Goal: Transaction & Acquisition: Purchase product/service

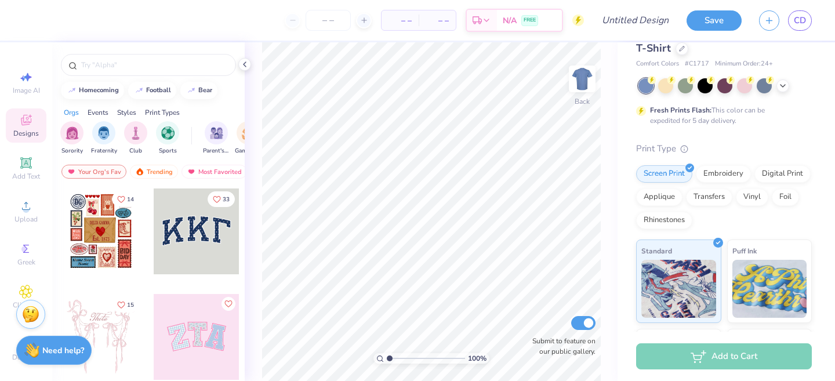
scroll to position [32, 0]
click at [783, 172] on div "Digital Print" at bounding box center [782, 170] width 56 height 17
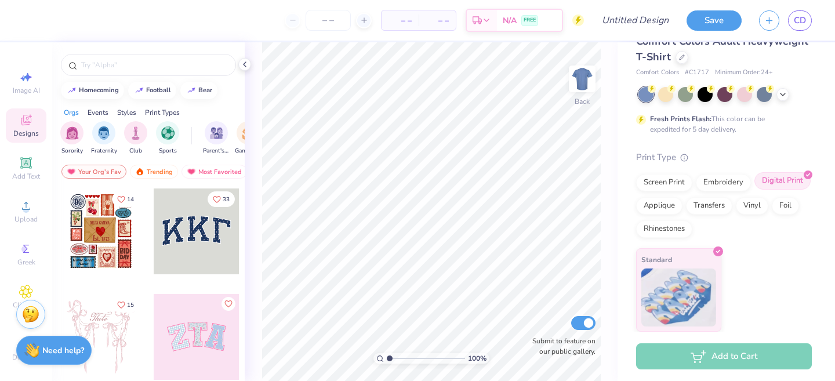
scroll to position [23, 0]
click at [660, 183] on div "Screen Print" at bounding box center [664, 180] width 56 height 17
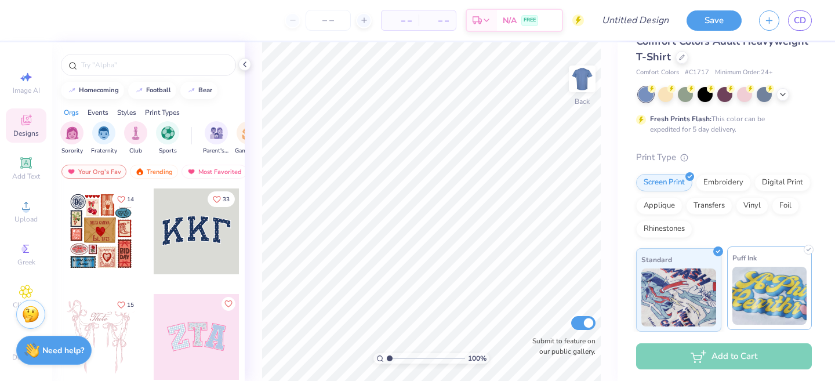
click at [756, 279] on img at bounding box center [769, 296] width 75 height 58
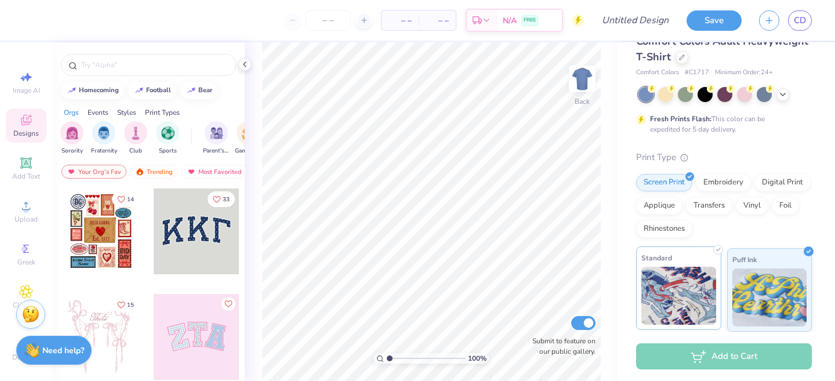
click at [700, 280] on img at bounding box center [678, 296] width 75 height 58
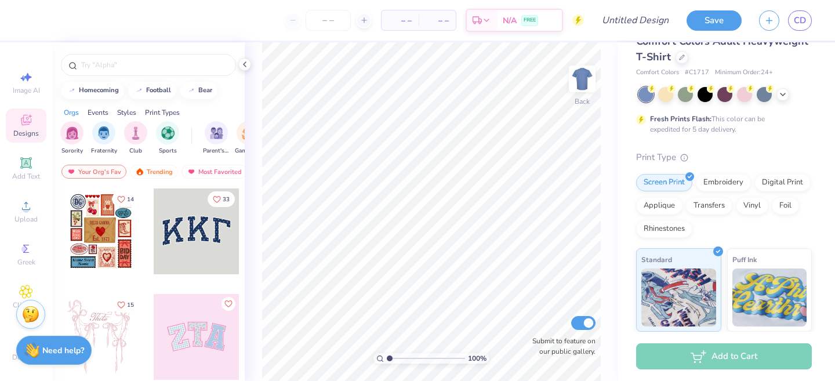
scroll to position [0, 0]
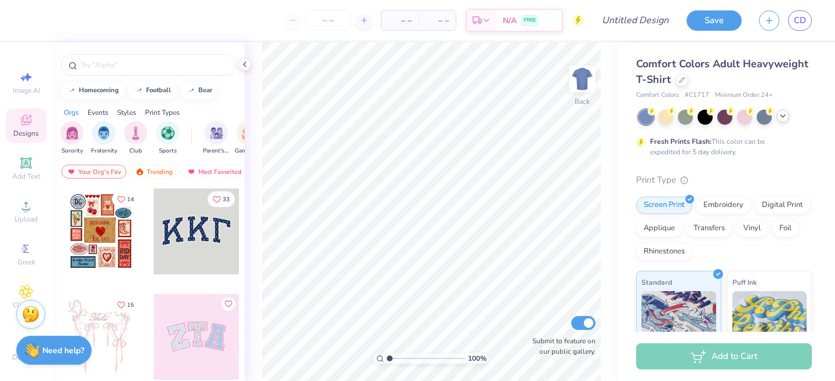
click at [783, 117] on icon at bounding box center [782, 115] width 9 height 9
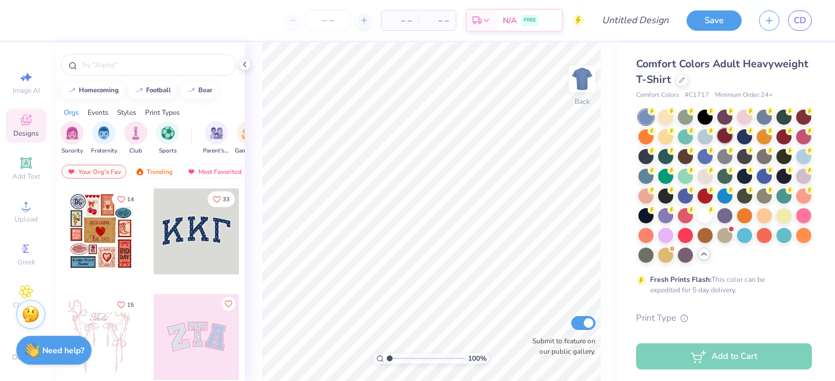
click at [724, 134] on div at bounding box center [724, 135] width 15 height 15
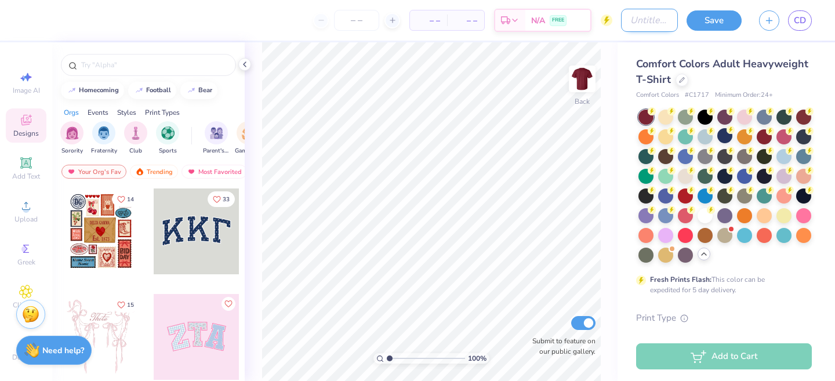
click at [624, 12] on input "Design Title" at bounding box center [649, 20] width 57 height 23
type input "T-shirt"
click at [718, 23] on button "Save" at bounding box center [713, 19] width 55 height 20
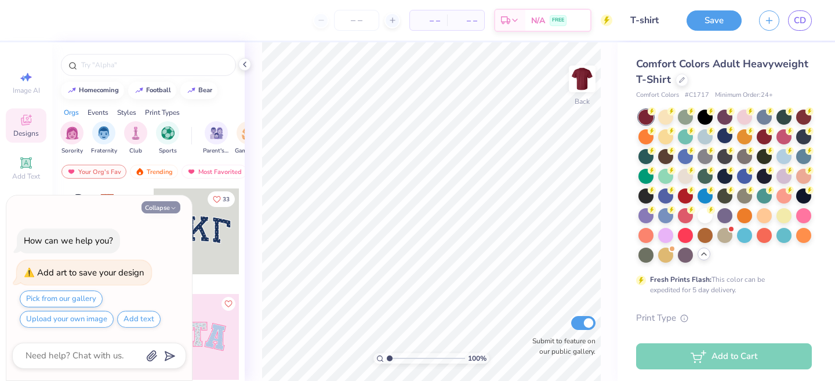
click at [160, 212] on button "Collapse" at bounding box center [160, 207] width 39 height 12
type textarea "x"
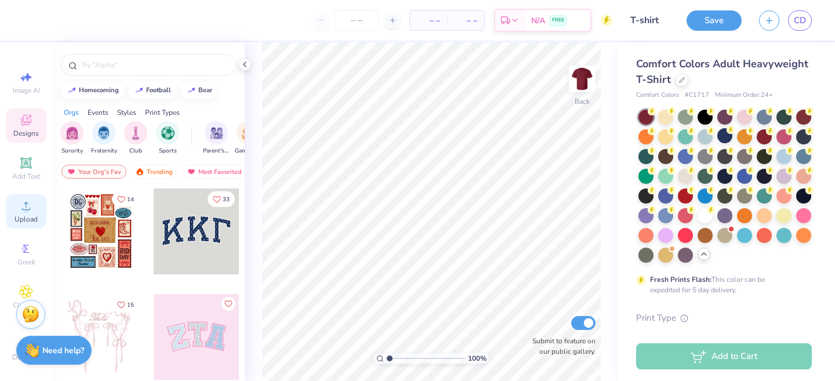
click at [38, 206] on div "Upload" at bounding box center [26, 211] width 41 height 34
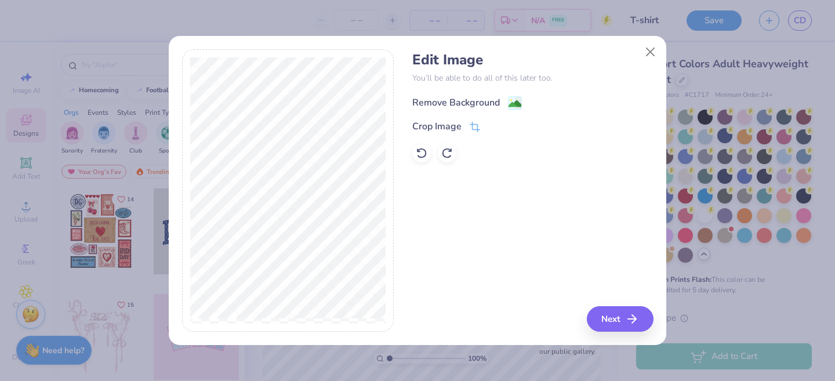
click at [455, 104] on div "Remove Background" at bounding box center [456, 103] width 88 height 14
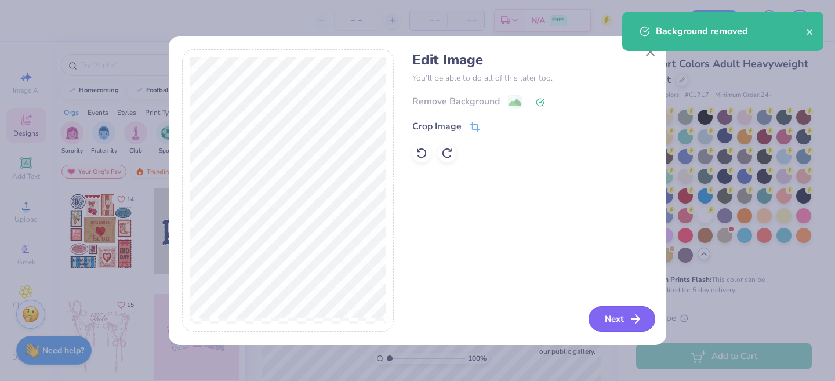
click at [621, 311] on button "Next" at bounding box center [621, 319] width 67 height 26
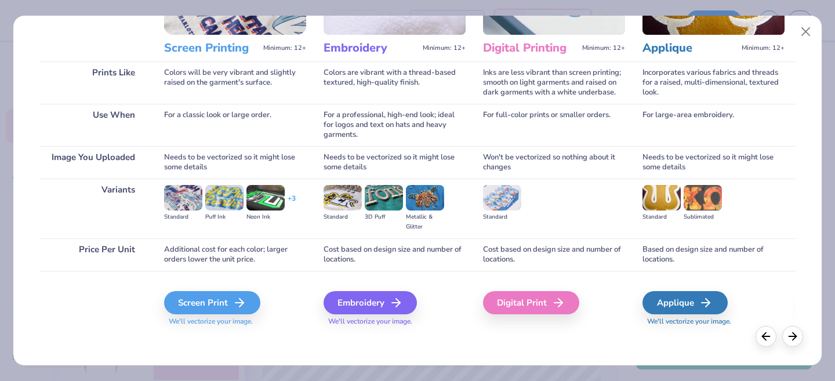
scroll to position [139, 0]
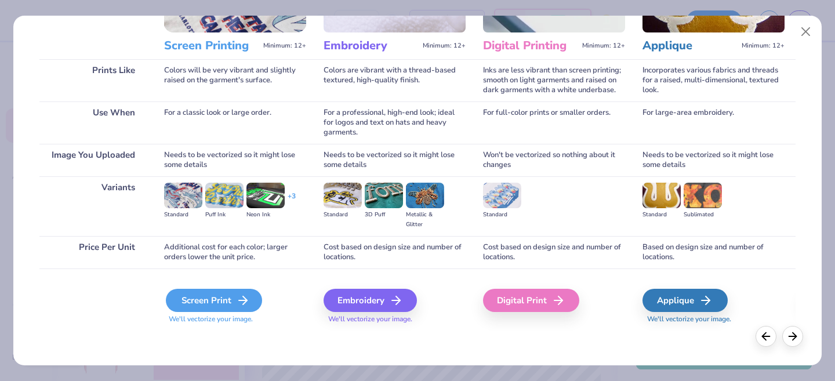
click at [238, 304] on icon at bounding box center [243, 300] width 14 height 14
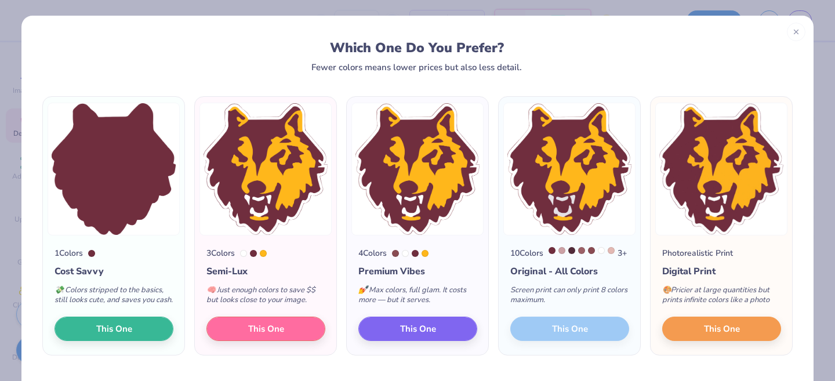
click at [547, 300] on div "Screen print can only print 8 colors maximum." at bounding box center [569, 297] width 119 height 38
click at [564, 339] on div "10 Colors 3 + Original - All Colors Screen print can only print 8 colors maximu…" at bounding box center [569, 294] width 141 height 119
click at [297, 338] on button "This One" at bounding box center [265, 327] width 119 height 24
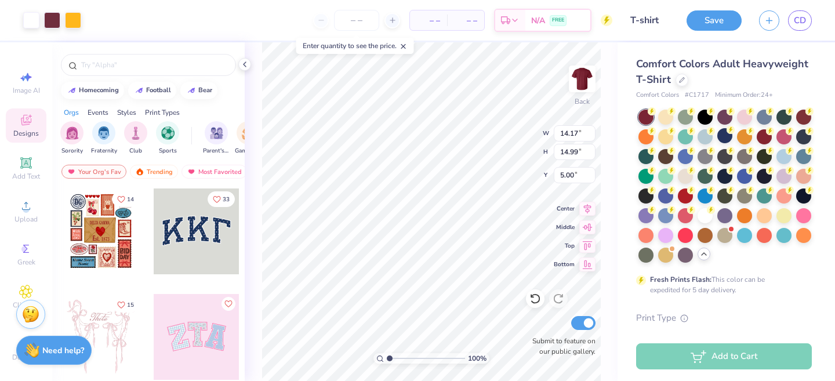
type input "7.45"
type input "7.89"
type input "6.28"
type input "5.17"
type input "5.47"
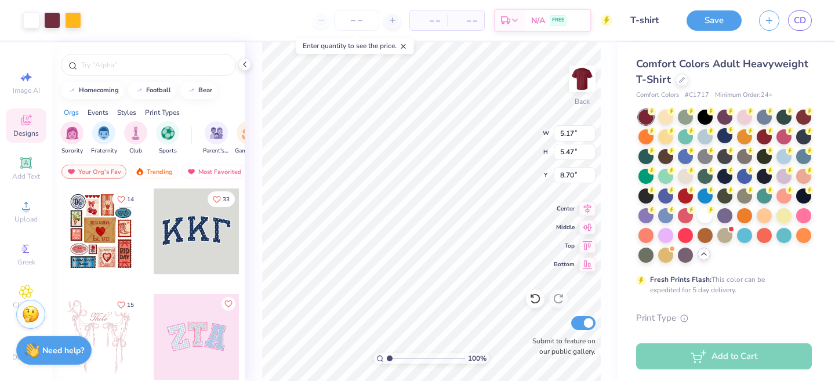
type input "4.14"
type input "4.46"
type input "4.71"
type input "3.00"
click at [169, 125] on img "filter for Sports" at bounding box center [167, 131] width 13 height 13
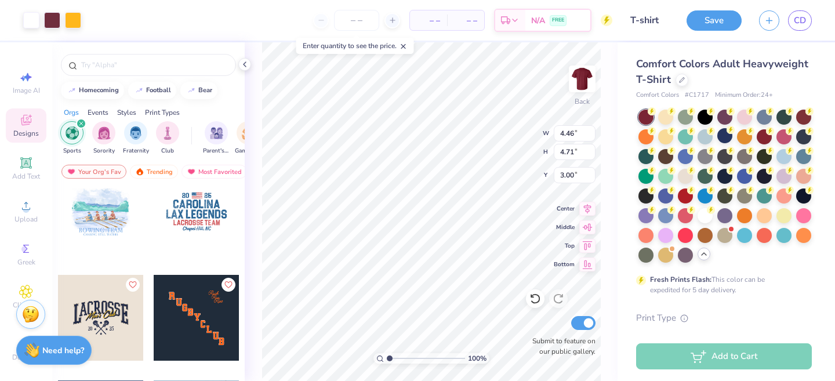
scroll to position [444, 0]
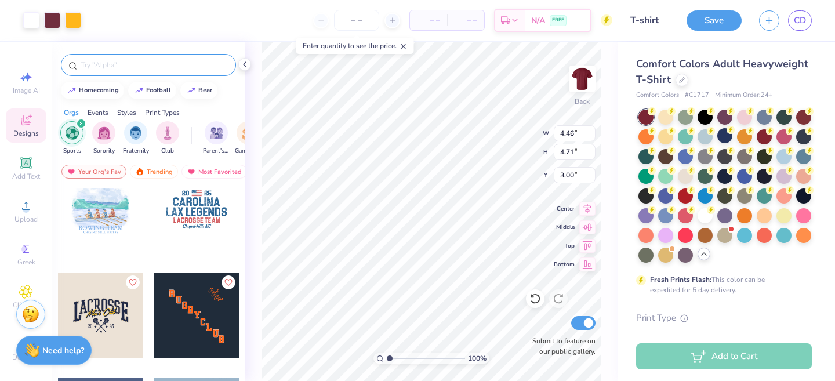
click at [117, 64] on input "text" at bounding box center [154, 65] width 148 height 12
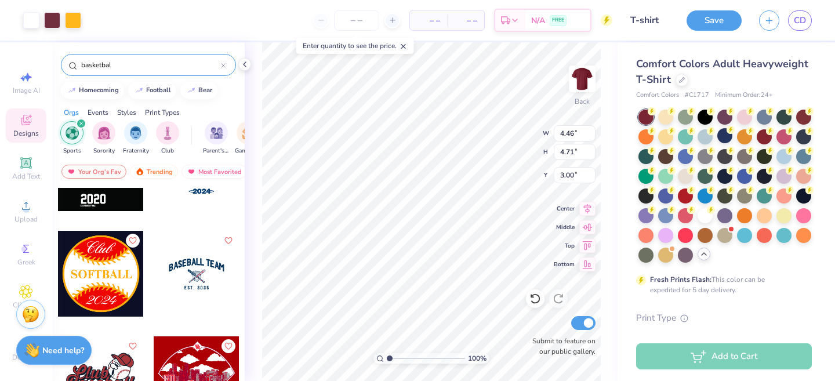
scroll to position [382, 0]
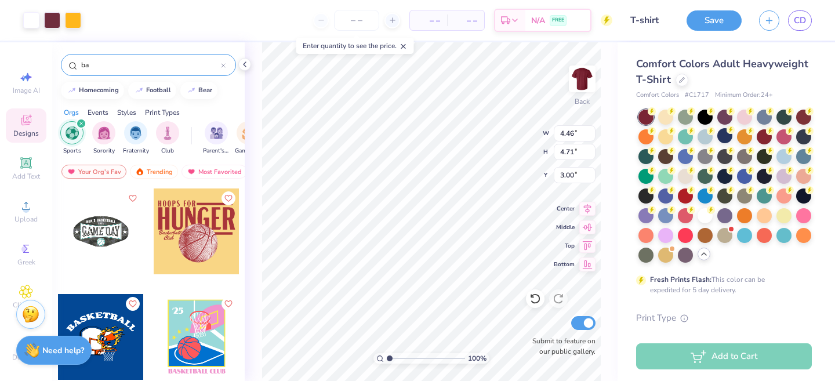
type input "b"
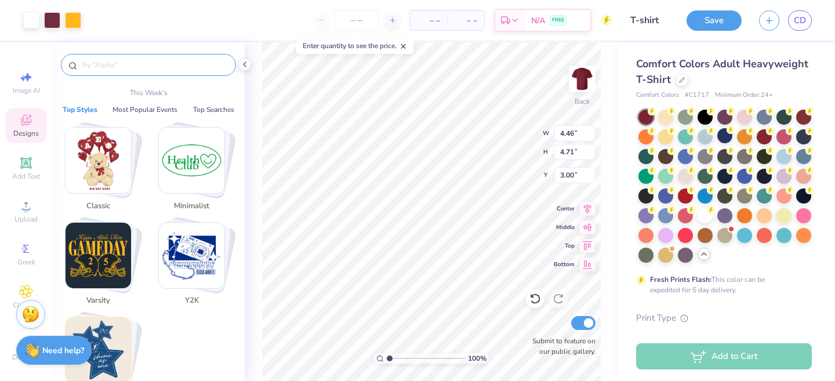
click at [26, 146] on div "Image AI Designs Add Text Upload Greek Clipart & logos Decorate" at bounding box center [26, 216] width 41 height 301
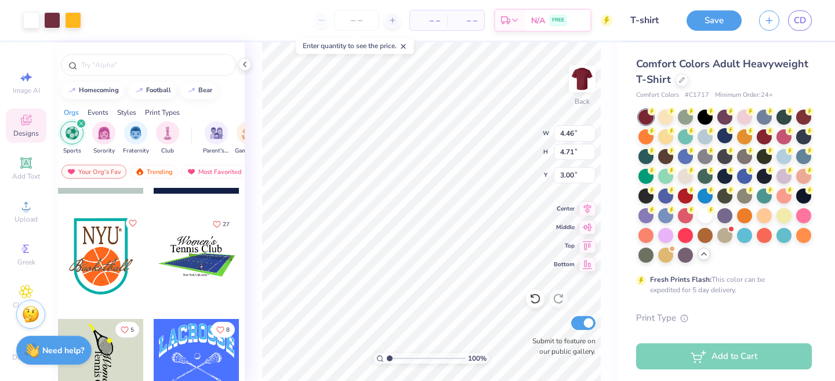
scroll to position [5032, 0]
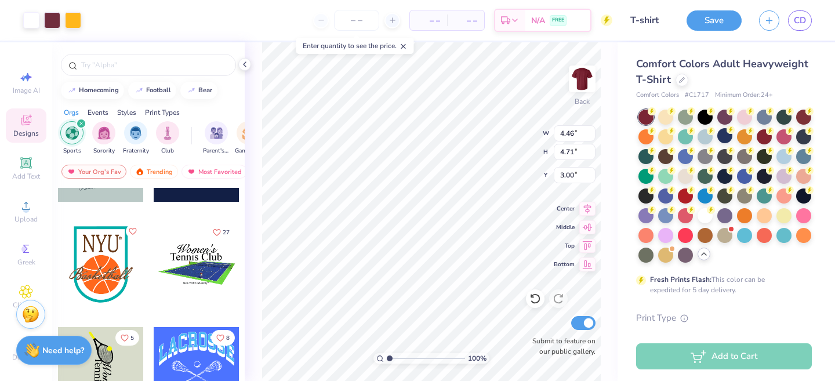
click at [110, 267] on div at bounding box center [101, 264] width 86 height 86
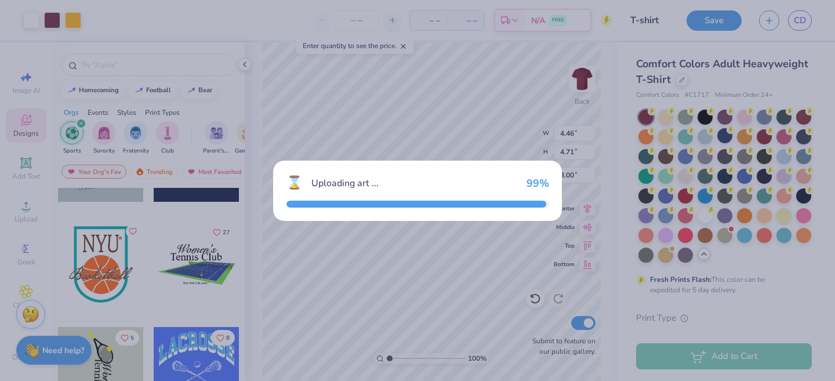
type input "3.86"
type input "4.65"
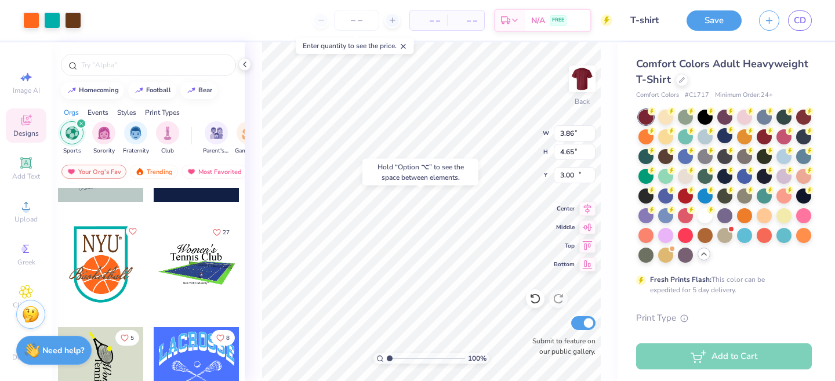
type input "10.17"
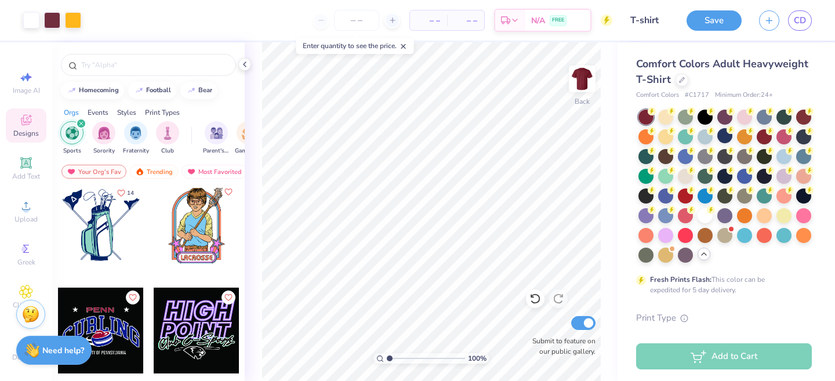
scroll to position [7078, 0]
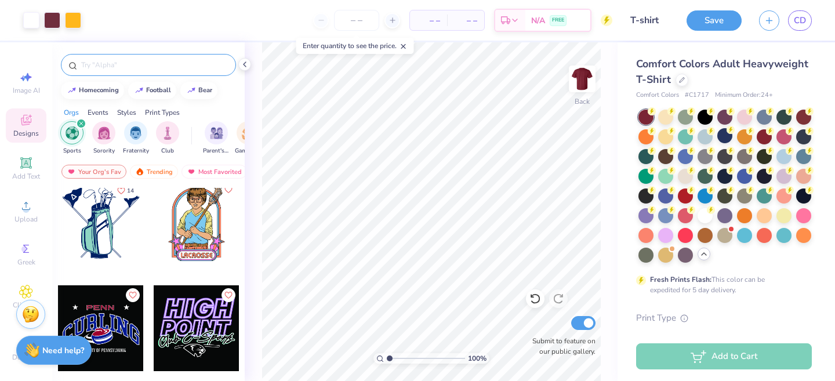
click at [155, 57] on div at bounding box center [148, 65] width 175 height 22
click at [149, 65] on input "text" at bounding box center [154, 65] width 148 height 12
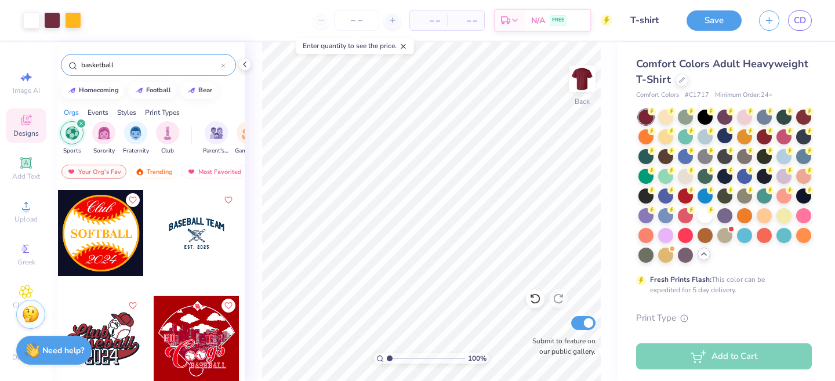
scroll to position [419, 0]
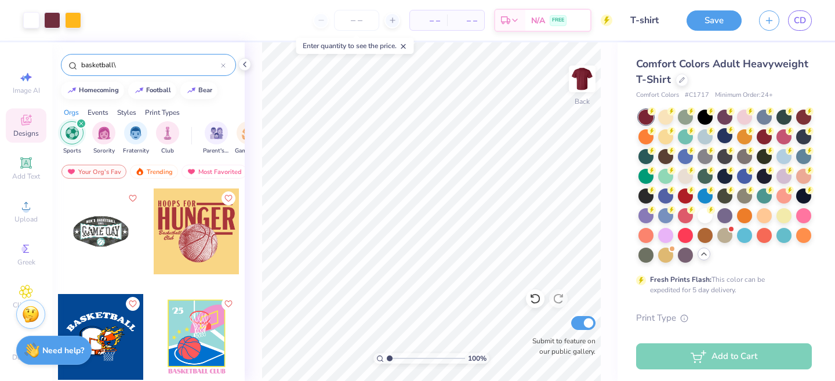
type input "basketball"
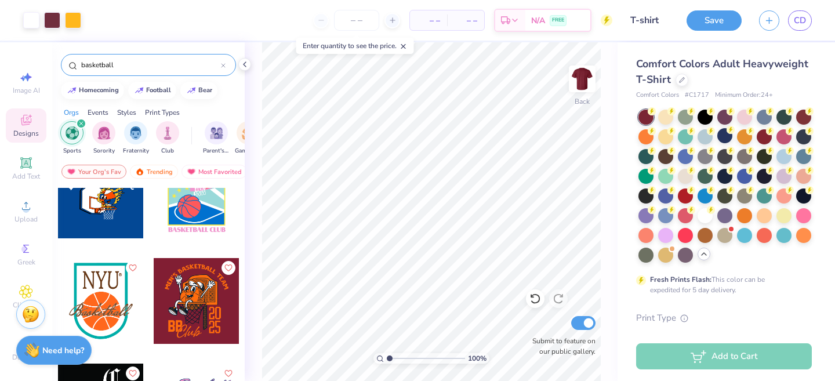
scroll to position [0, 0]
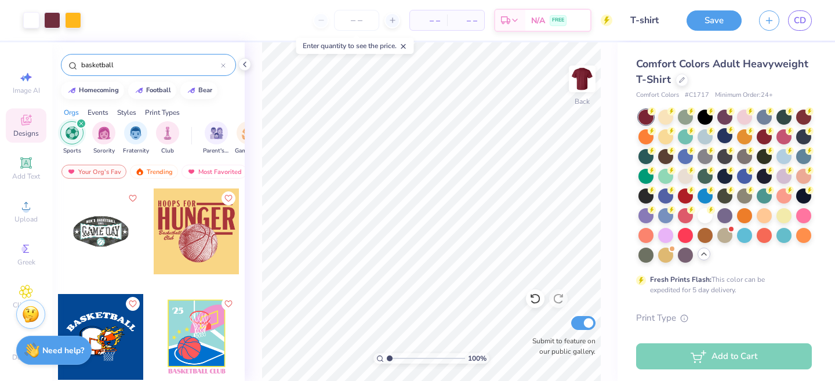
click at [81, 122] on icon "filter for Sports" at bounding box center [81, 123] width 5 height 5
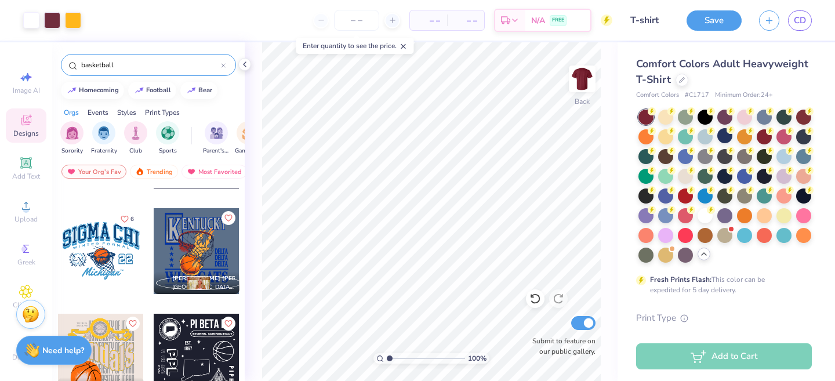
scroll to position [2933, 0]
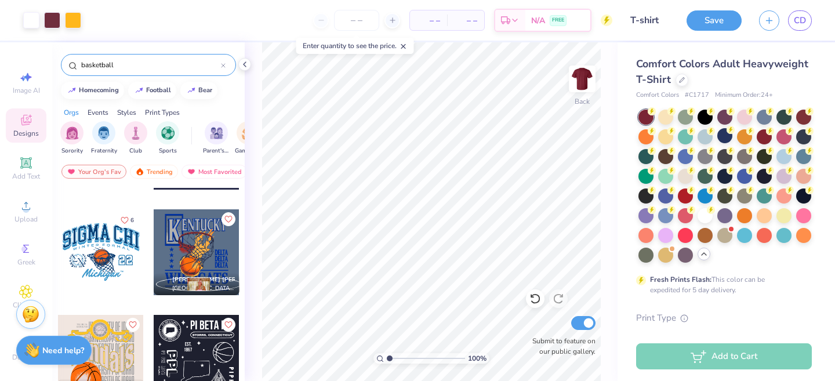
click at [104, 268] on div at bounding box center [101, 252] width 86 height 86
type input "11.52"
type input "4.46"
type input "4.71"
type input "3.00"
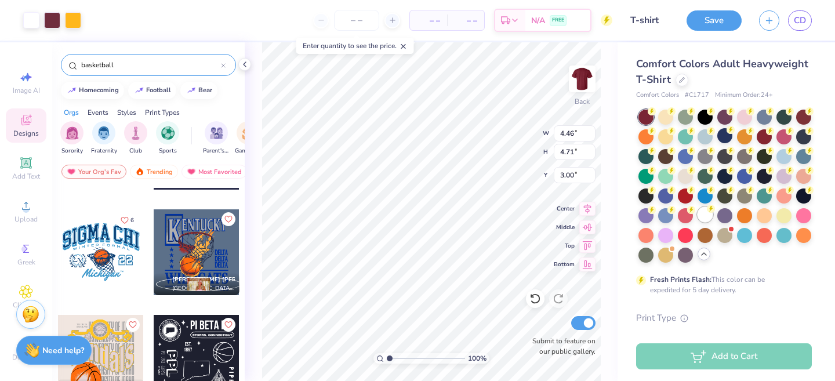
click at [701, 217] on div at bounding box center [704, 214] width 15 height 15
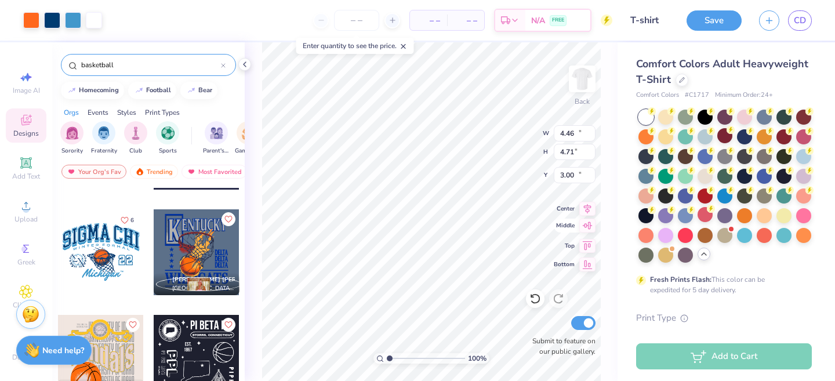
type input "12.15"
type input "8.94"
type input "11.52"
type input "4.46"
type input "4.71"
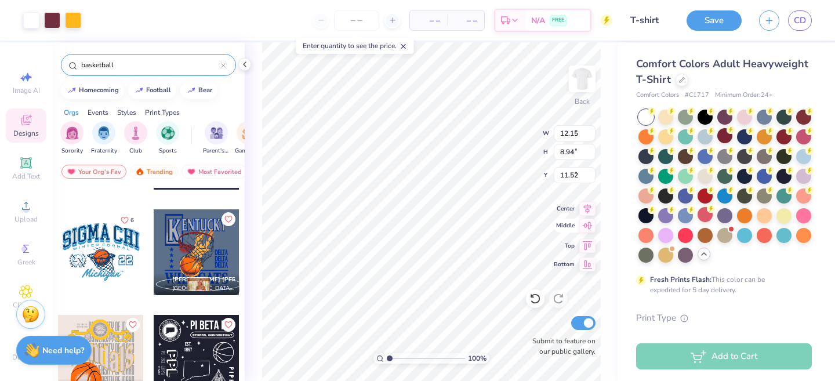
type input "3.00"
type input "12.15"
type input "8.94"
type input "11.52"
type input "4.46"
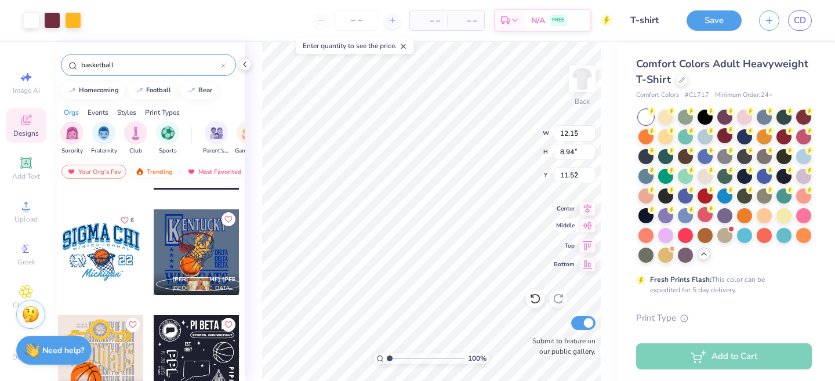
type input "4.71"
type input "3.00"
type input "12.15"
type input "8.94"
type input "1.97"
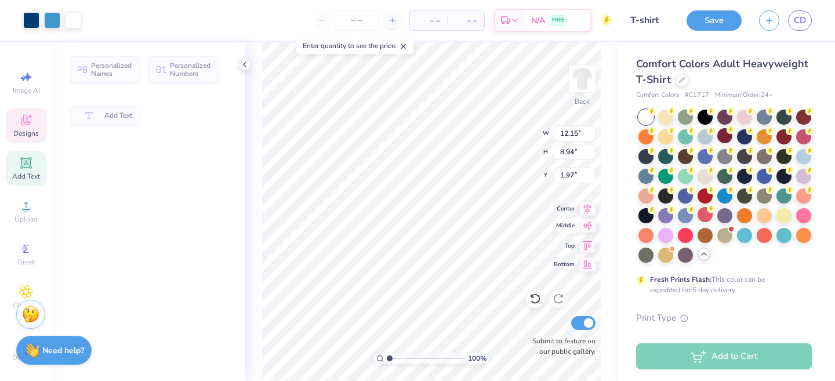
type input "4.39"
type input "1.86"
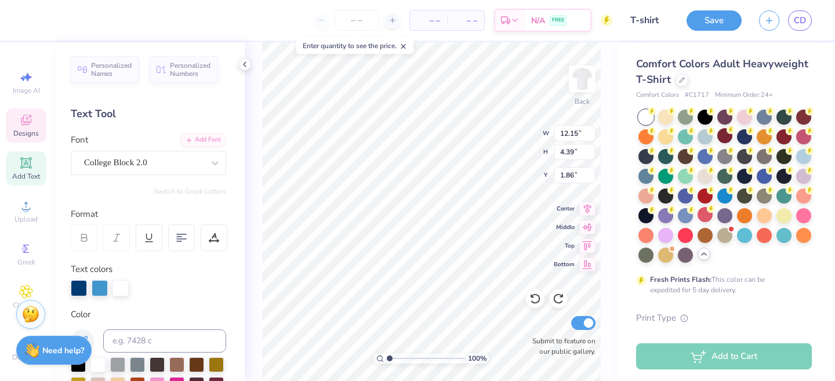
scroll to position [0, 0]
type textarea "S"
type textarea "Loyola Chicago"
click at [79, 295] on div at bounding box center [79, 288] width 16 height 16
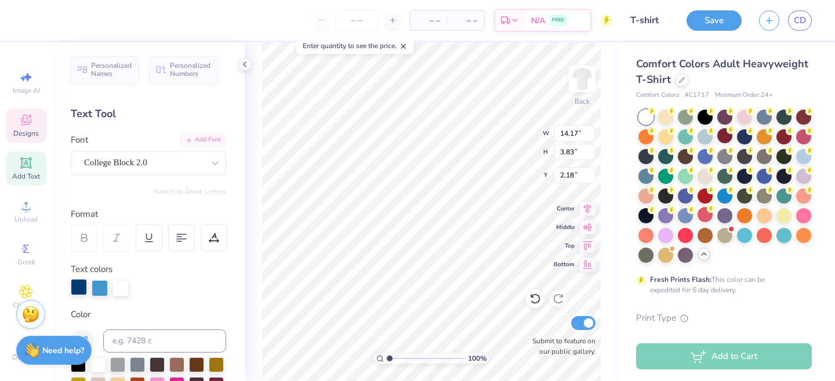
click at [76, 290] on div at bounding box center [79, 287] width 16 height 16
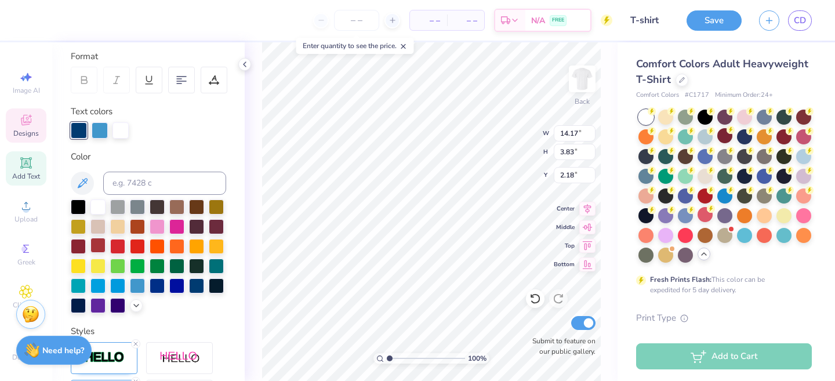
scroll to position [159, 0]
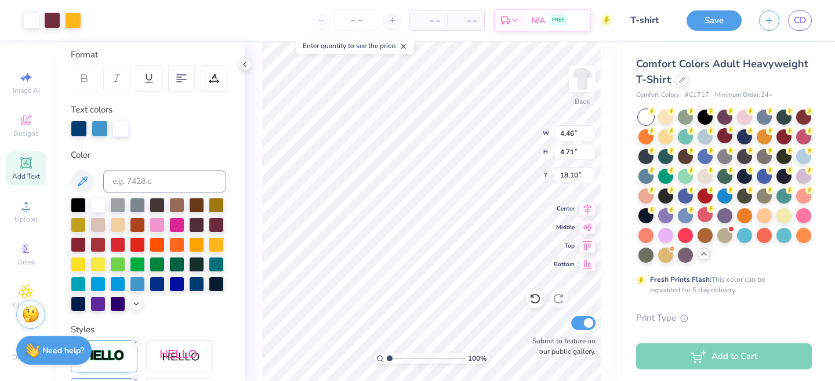
type input "4.46"
type input "4.71"
type input "18.10"
click at [54, 21] on div at bounding box center [52, 19] width 16 height 16
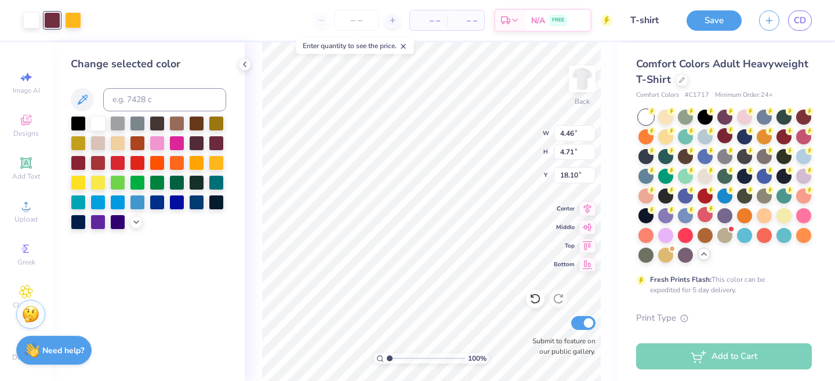
click at [54, 16] on div at bounding box center [52, 20] width 16 height 16
click at [88, 97] on icon at bounding box center [82, 100] width 14 height 14
click at [245, 64] on icon at bounding box center [244, 64] width 9 height 9
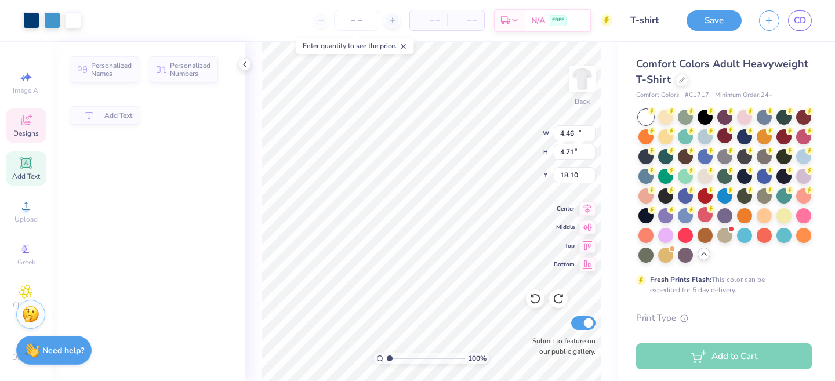
type input "14.17"
type input "3.83"
type input "2.18"
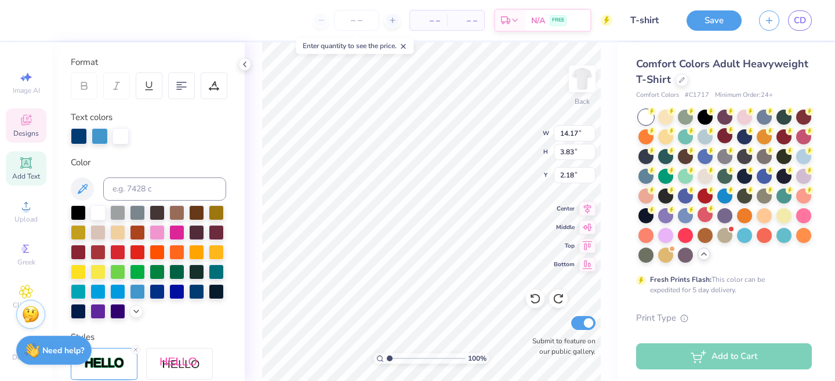
scroll to position [155, 0]
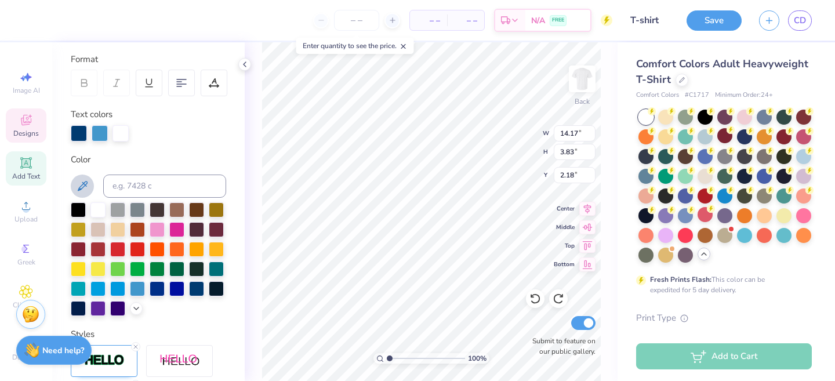
click at [81, 194] on button at bounding box center [82, 186] width 23 height 23
click at [100, 132] on div at bounding box center [100, 132] width 16 height 16
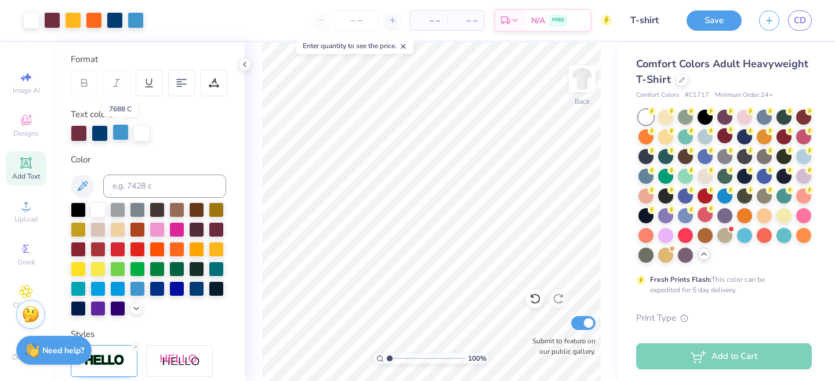
click at [121, 133] on div at bounding box center [120, 132] width 16 height 16
click at [99, 137] on div at bounding box center [100, 132] width 16 height 16
click at [70, 19] on div at bounding box center [73, 19] width 16 height 16
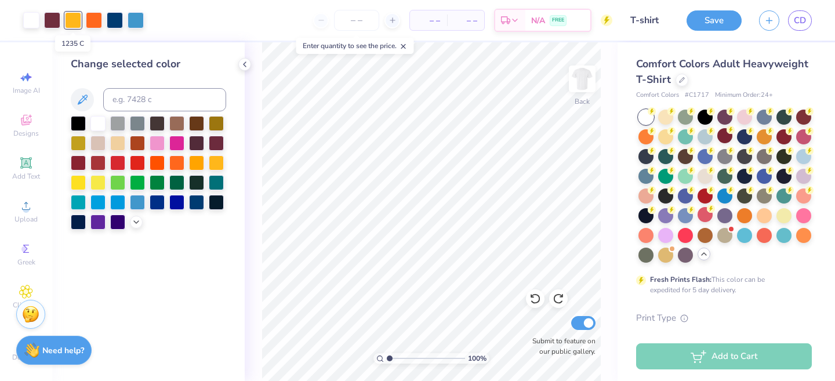
click at [71, 24] on div at bounding box center [73, 20] width 16 height 16
click at [134, 94] on input at bounding box center [164, 99] width 123 height 23
type input "1235"
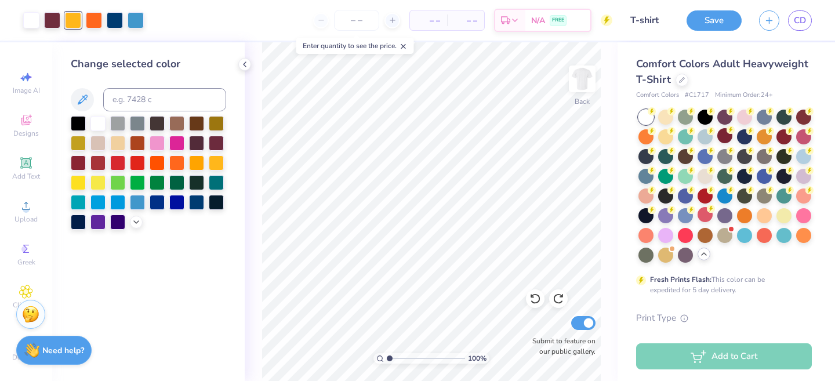
click at [78, 23] on div at bounding box center [73, 20] width 16 height 16
click at [97, 21] on div at bounding box center [94, 19] width 16 height 16
click at [117, 22] on div at bounding box center [115, 19] width 16 height 16
click at [216, 165] on div at bounding box center [216, 161] width 15 height 15
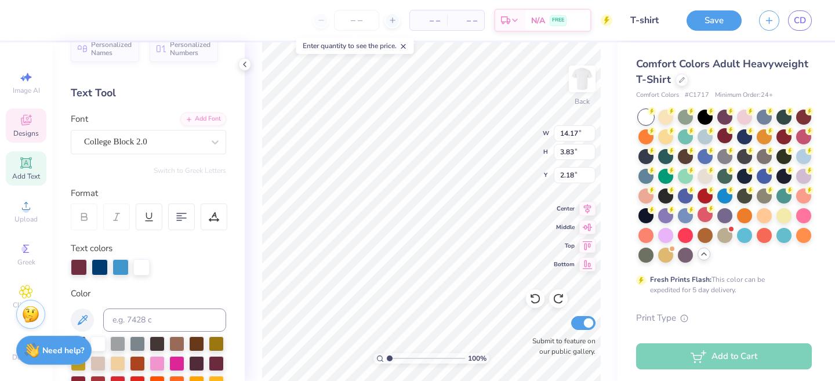
scroll to position [12, 0]
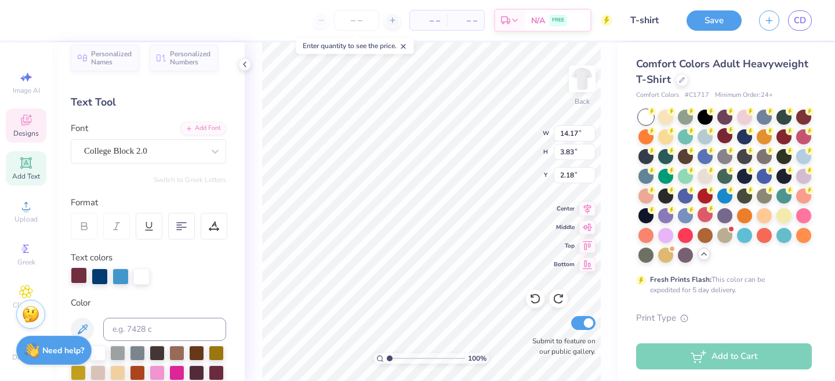
click at [81, 273] on div at bounding box center [79, 275] width 16 height 16
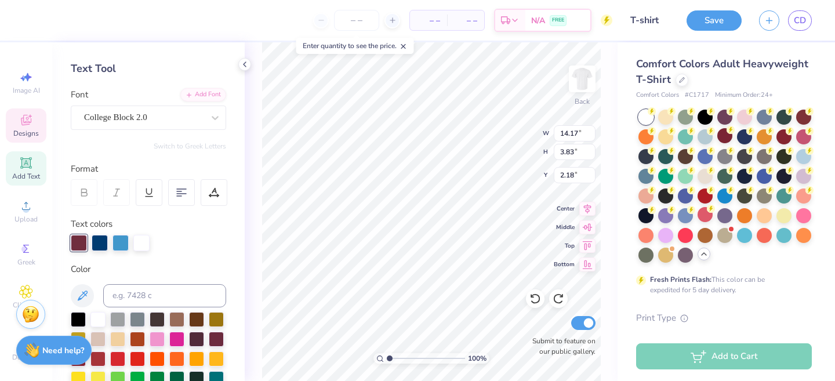
scroll to position [47, 0]
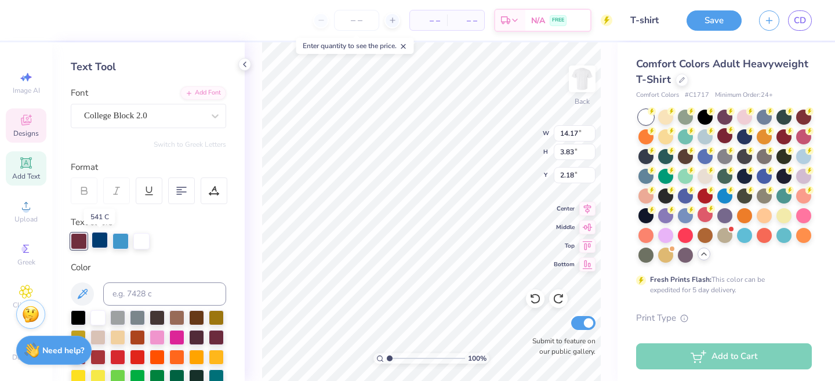
click at [104, 244] on div at bounding box center [100, 240] width 16 height 16
click at [122, 242] on div at bounding box center [120, 240] width 16 height 16
click at [142, 244] on div at bounding box center [141, 240] width 16 height 16
click at [78, 241] on div at bounding box center [79, 240] width 16 height 16
type input "2.18"
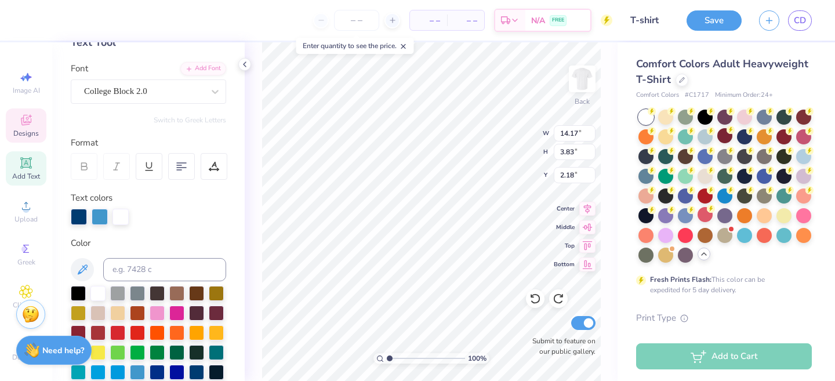
scroll to position [69, 0]
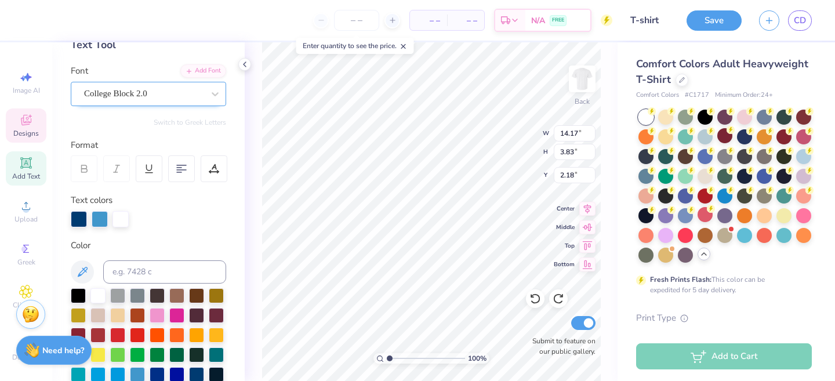
click at [176, 96] on div "College Block 2.0" at bounding box center [144, 94] width 122 height 18
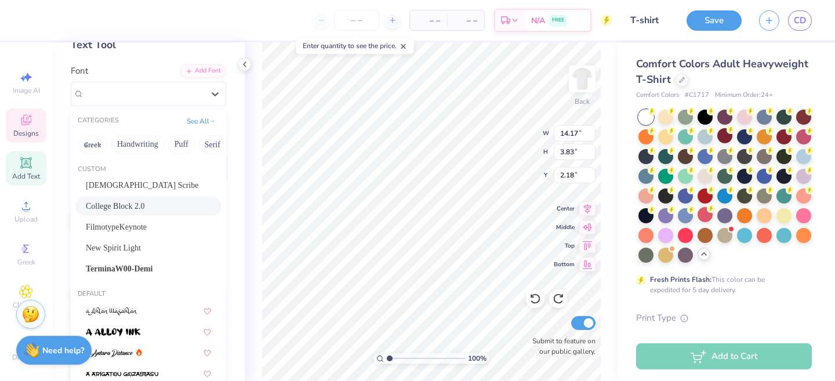
click at [156, 63] on div "Personalized Names Personalized Numbers Text Tool Add Font Font option College …" at bounding box center [148, 211] width 192 height 339
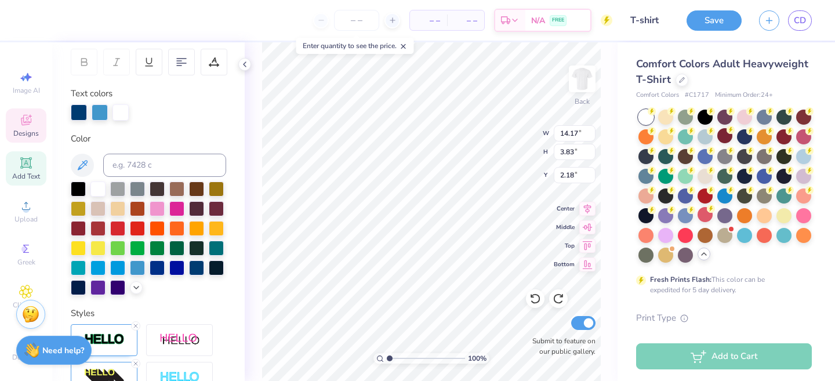
scroll to position [179, 0]
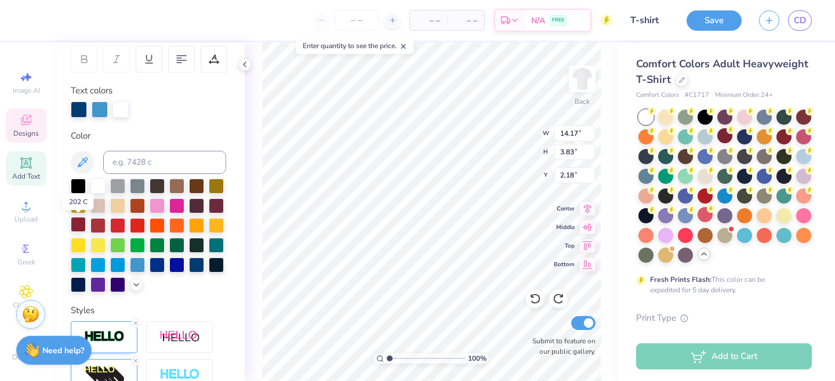
click at [78, 222] on div at bounding box center [78, 224] width 15 height 15
click at [219, 209] on div at bounding box center [216, 204] width 15 height 15
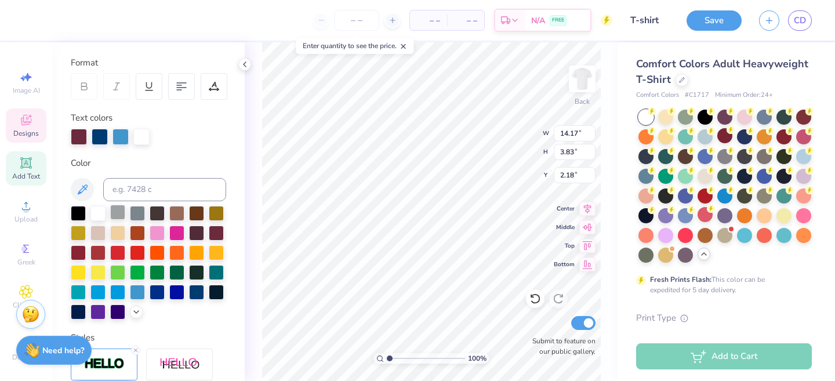
scroll to position [148, 0]
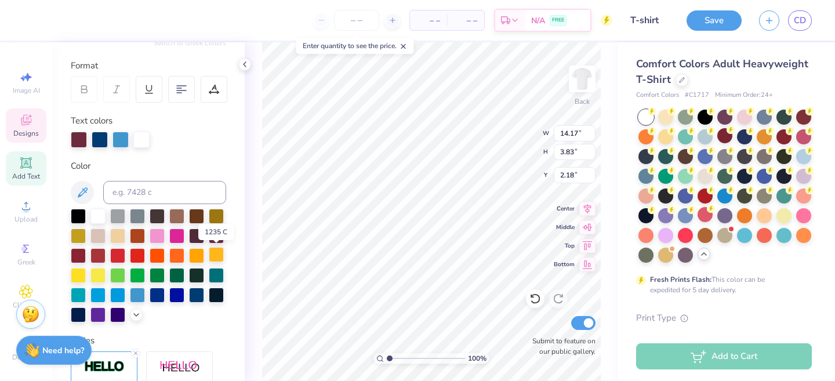
click at [217, 255] on div at bounding box center [216, 254] width 15 height 15
click at [216, 241] on div at bounding box center [216, 234] width 15 height 15
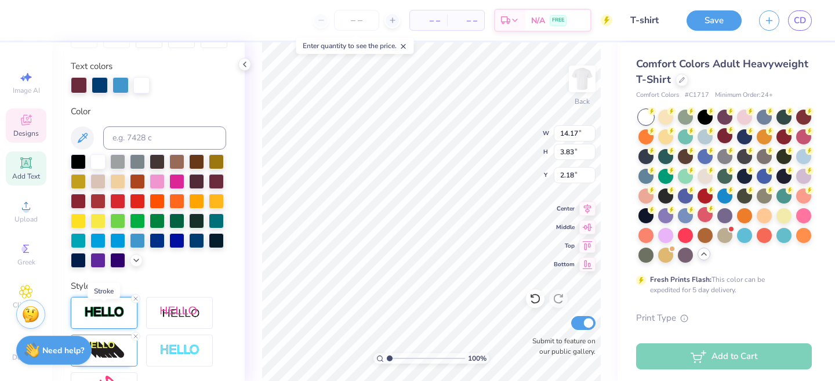
click at [97, 310] on img at bounding box center [104, 312] width 41 height 13
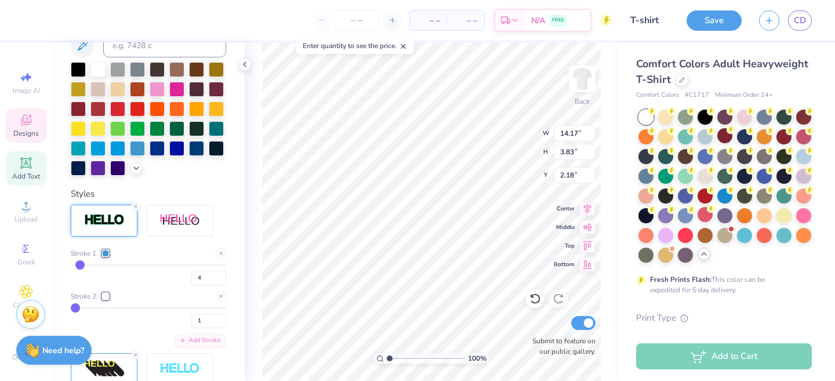
scroll to position [322, 0]
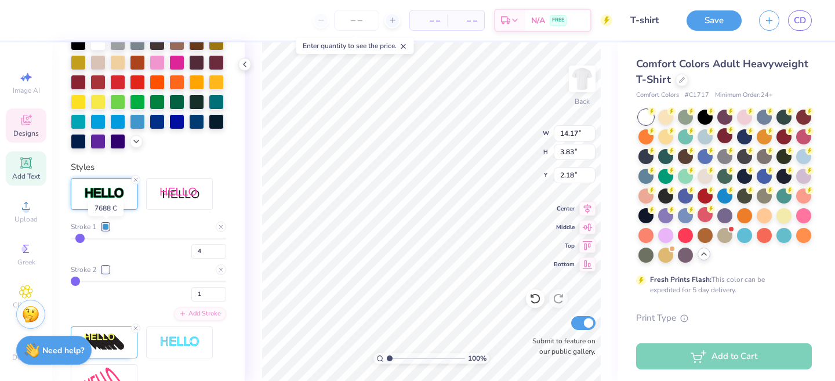
click at [107, 226] on div at bounding box center [105, 226] width 7 height 7
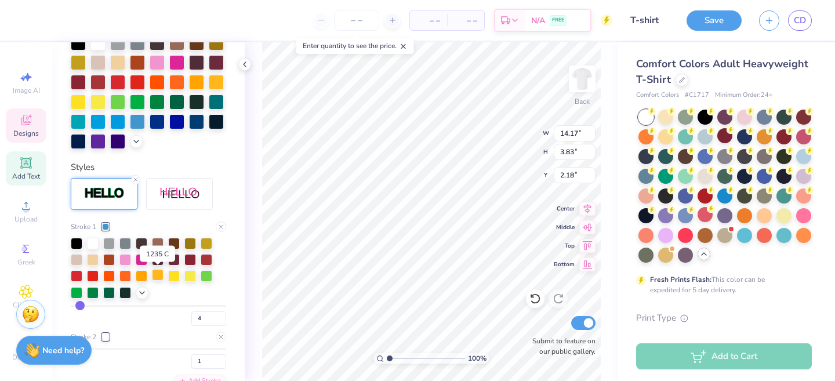
click at [159, 275] on div at bounding box center [158, 275] width 12 height 12
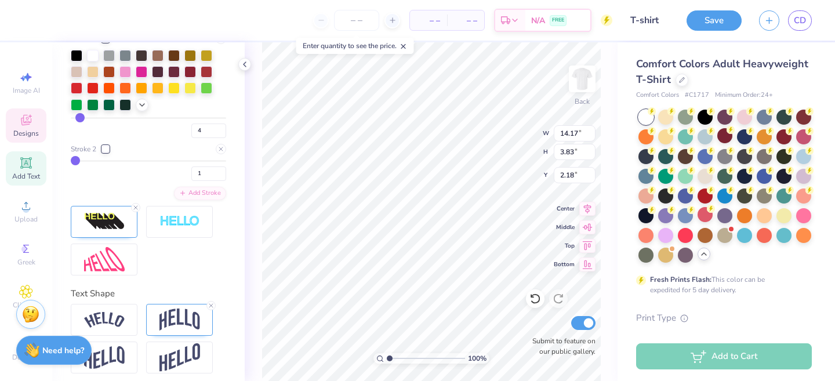
scroll to position [516, 0]
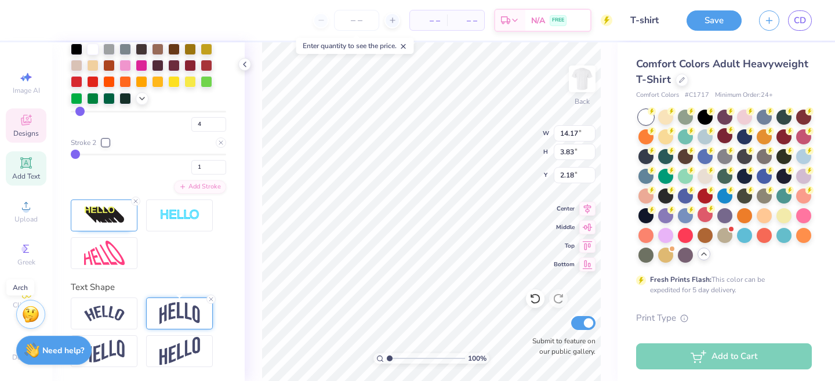
click at [175, 311] on img at bounding box center [179, 313] width 41 height 22
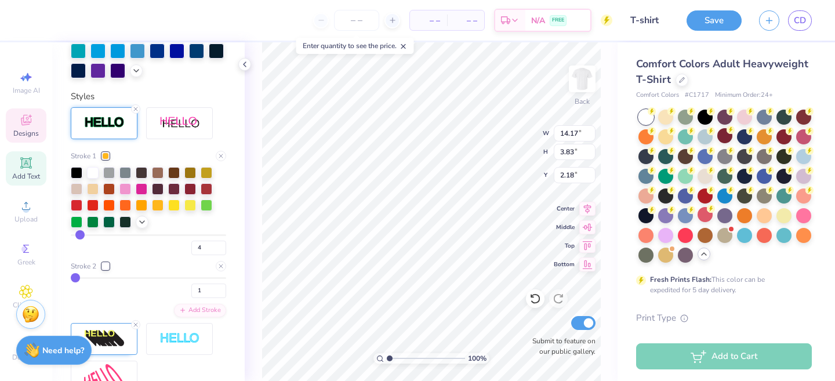
scroll to position [393, 0]
click at [107, 265] on div at bounding box center [105, 265] width 7 height 7
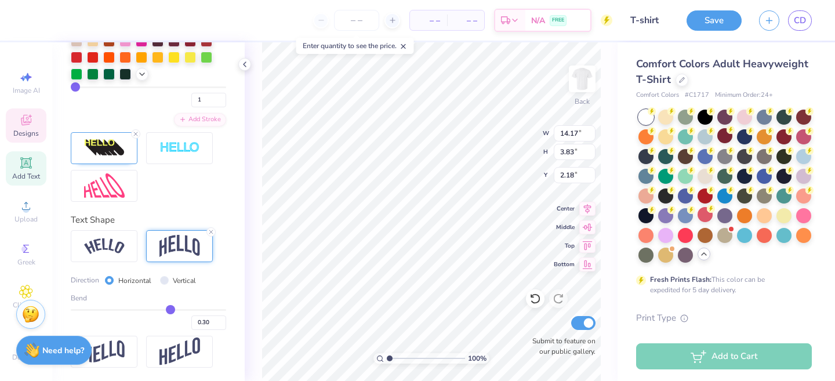
scroll to position [571, 0]
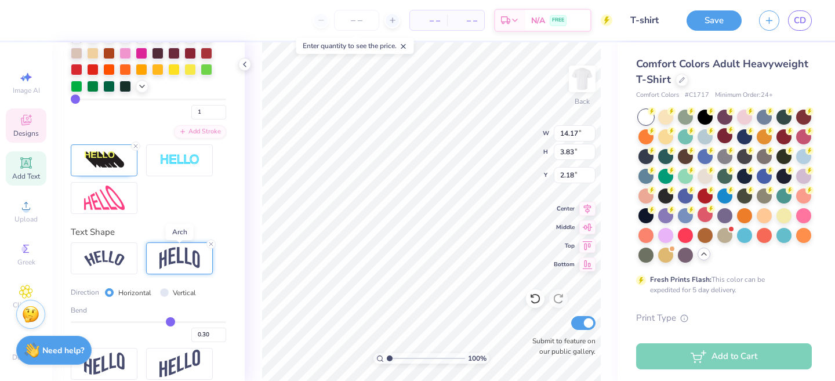
click at [166, 266] on img at bounding box center [179, 258] width 41 height 22
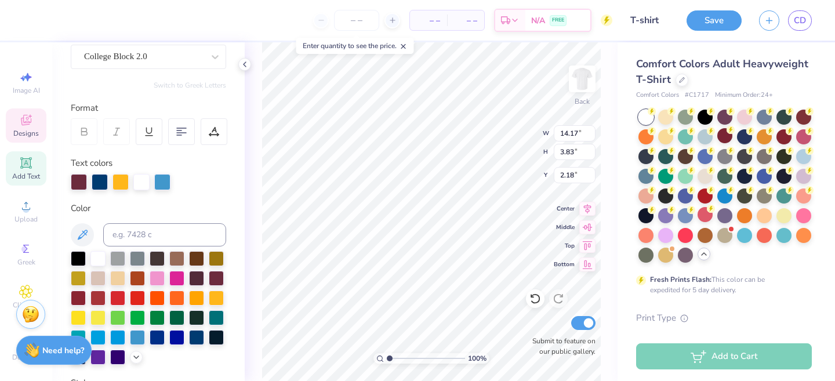
scroll to position [108, 0]
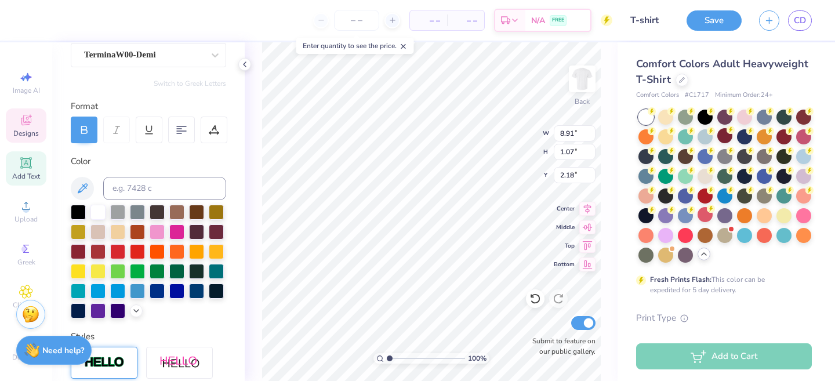
type input "8.91"
type input "1.07"
type input "5.19"
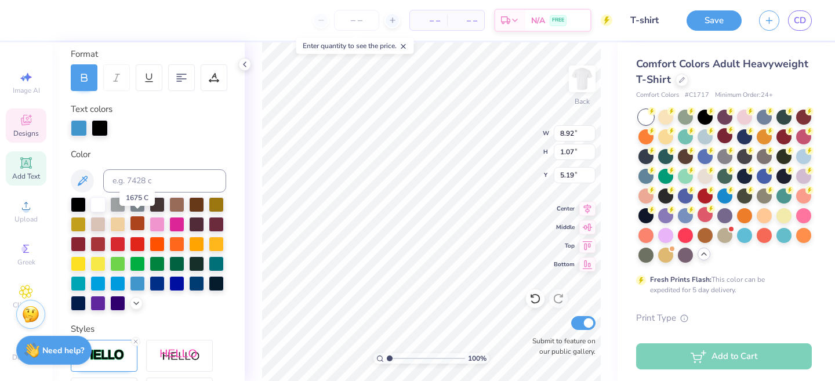
scroll to position [165, 0]
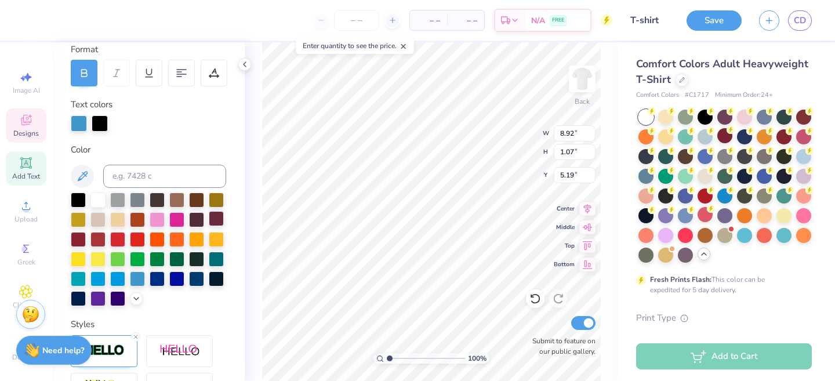
click at [212, 220] on div at bounding box center [216, 218] width 15 height 15
type input "5.85"
type input "1.78"
type input "9.08"
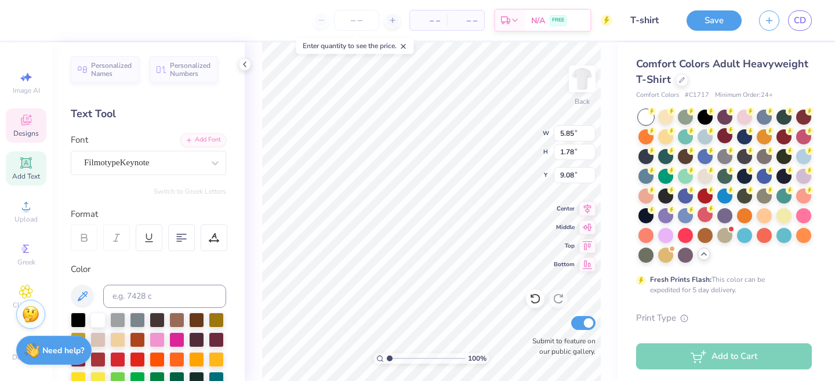
scroll to position [34, 0]
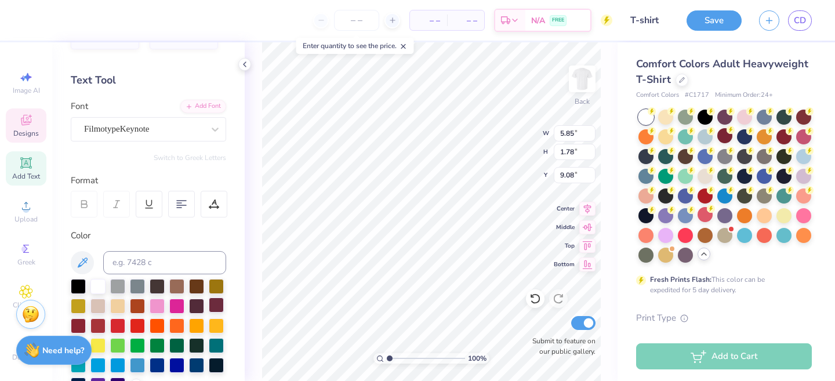
type textarea "Chicago"
click at [216, 302] on div at bounding box center [216, 304] width 15 height 15
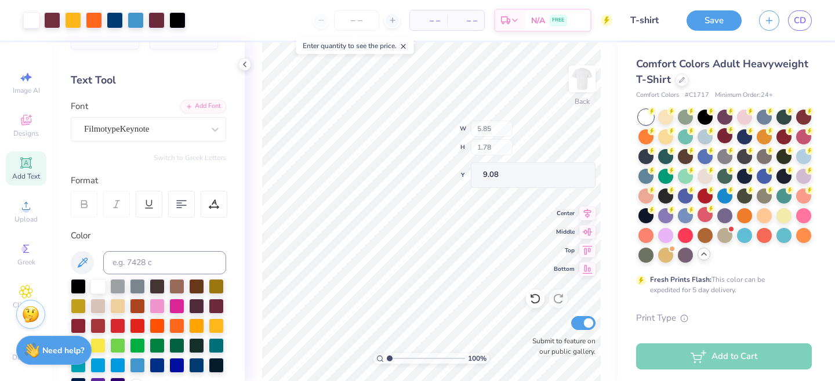
click at [124, 162] on div "Switch to Greek Letters" at bounding box center [148, 157] width 155 height 9
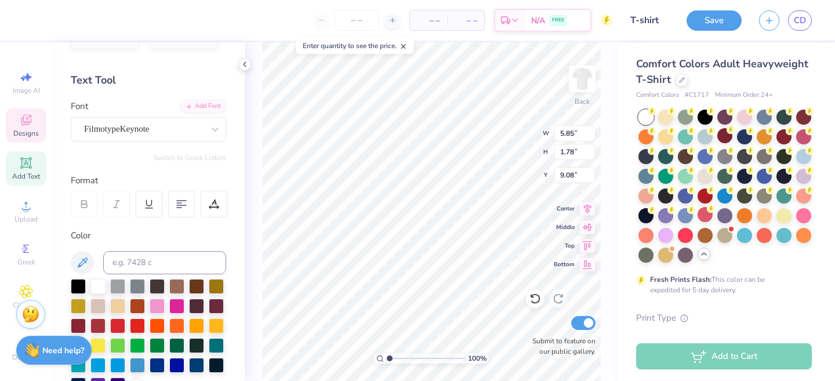
scroll to position [0, 1]
type textarea "M"
type textarea "a"
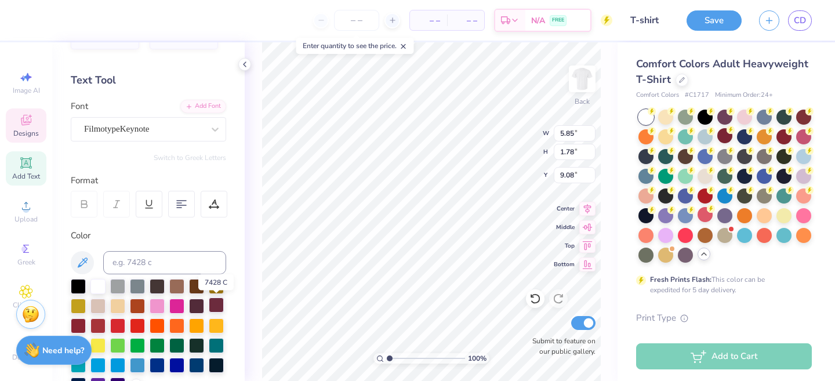
type textarea "Chicago"
click at [209, 305] on div at bounding box center [216, 304] width 15 height 15
type input "5.03"
type input "1.92"
type input "8.89"
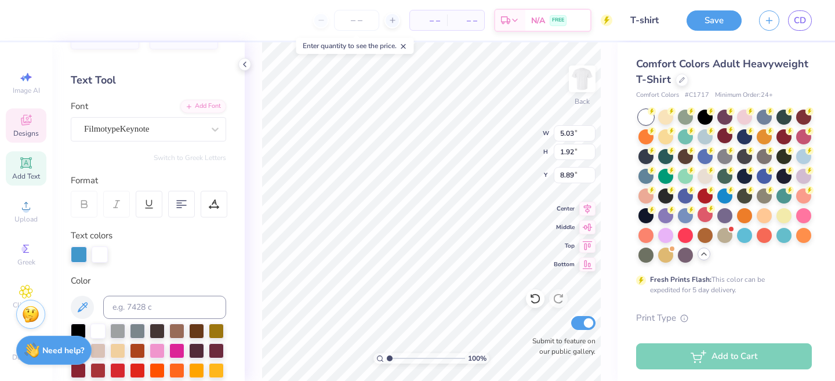
type input "5.99"
type input "1.89"
type input "9.03"
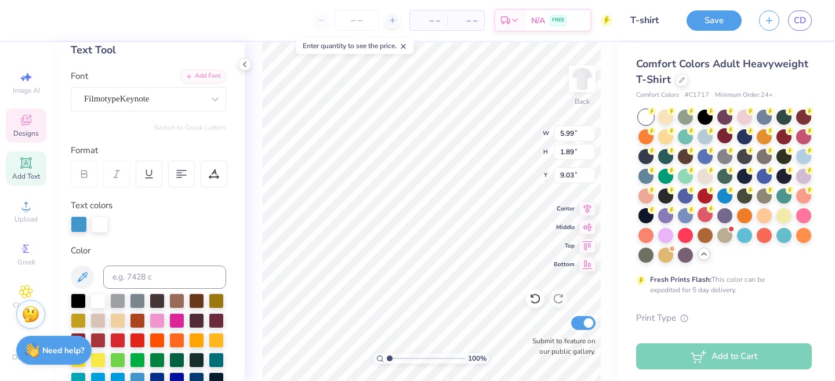
scroll to position [65, 0]
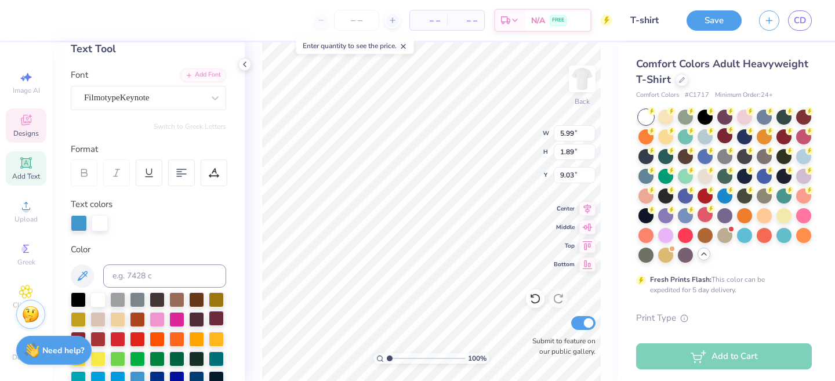
type textarea "Chicago"
click at [219, 314] on div at bounding box center [216, 318] width 15 height 15
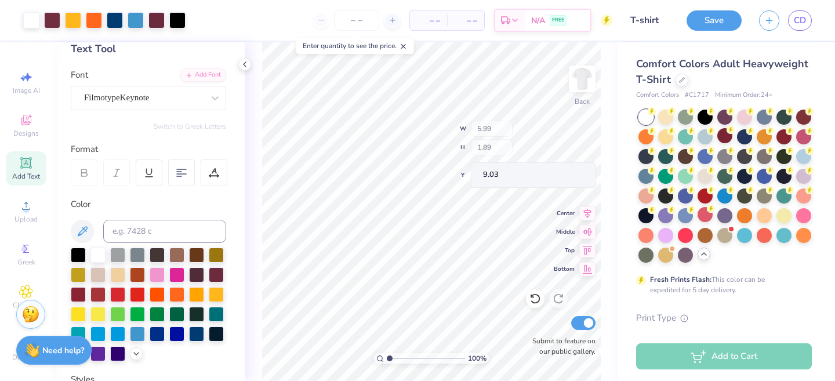
type input "5.03"
type input "1.92"
type input "11.54"
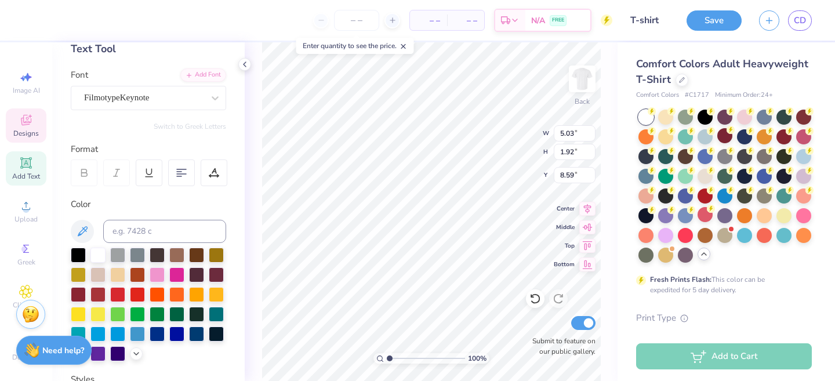
type input "8.59"
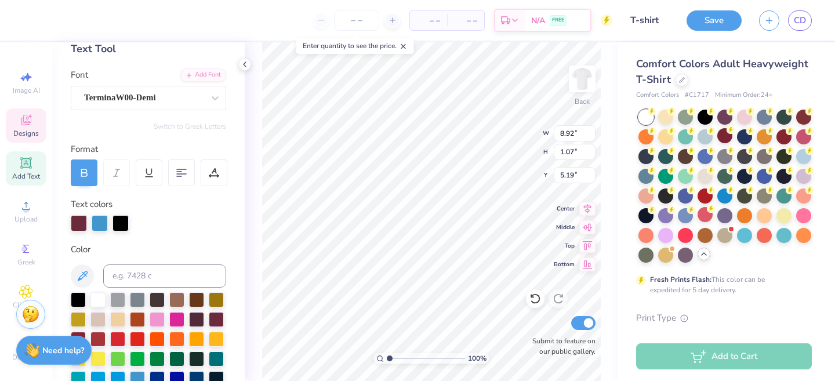
scroll to position [0, 0]
type textarea "C"
type textarea "CLUB BASKETBALL"
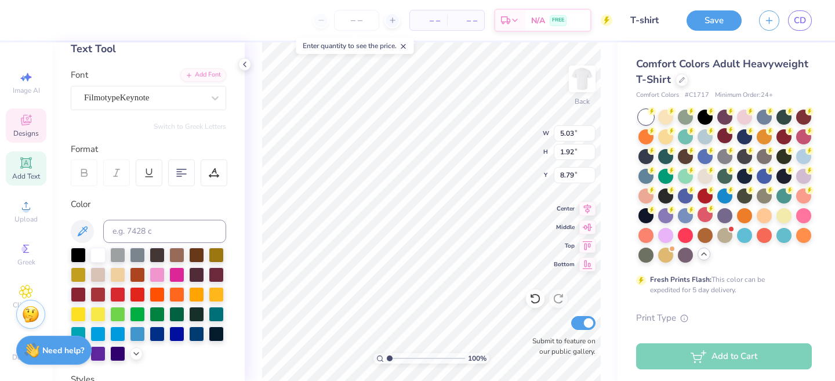
type input "5.03"
type input "1.92"
type input "8.79"
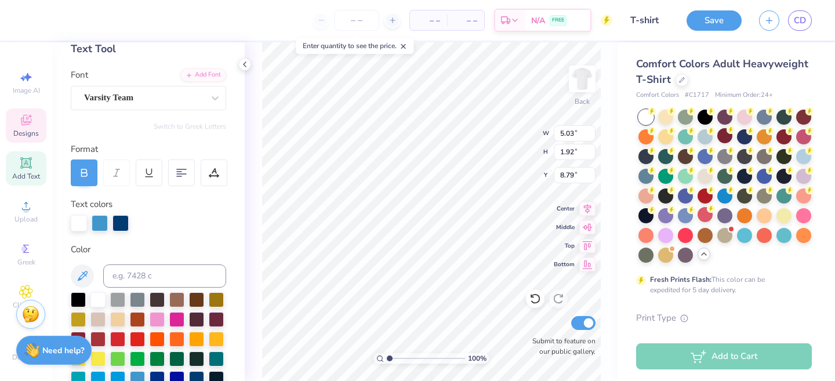
type input "2.24"
type input "1.64"
type input "6.95"
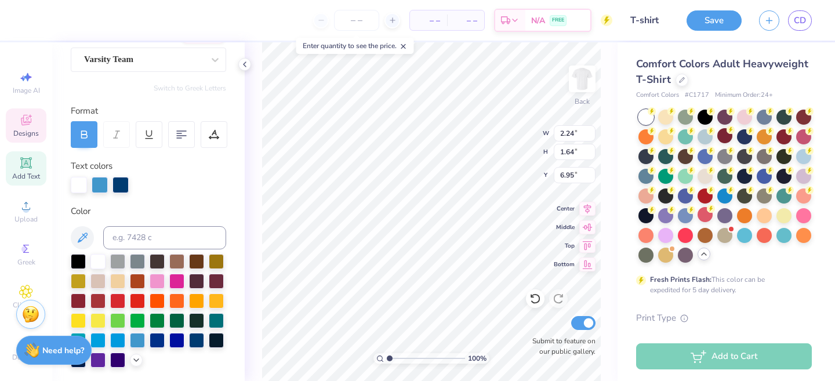
scroll to position [110, 0]
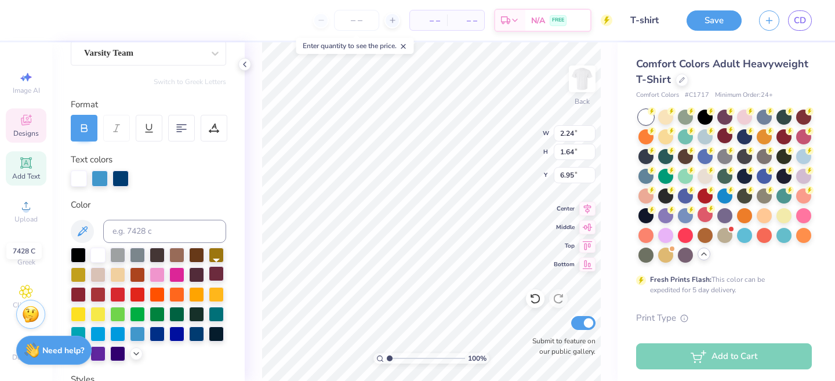
click at [217, 272] on div at bounding box center [216, 273] width 15 height 15
click at [92, 178] on div at bounding box center [100, 177] width 16 height 16
click at [123, 182] on div at bounding box center [120, 177] width 16 height 16
click at [101, 249] on div at bounding box center [97, 253] width 15 height 15
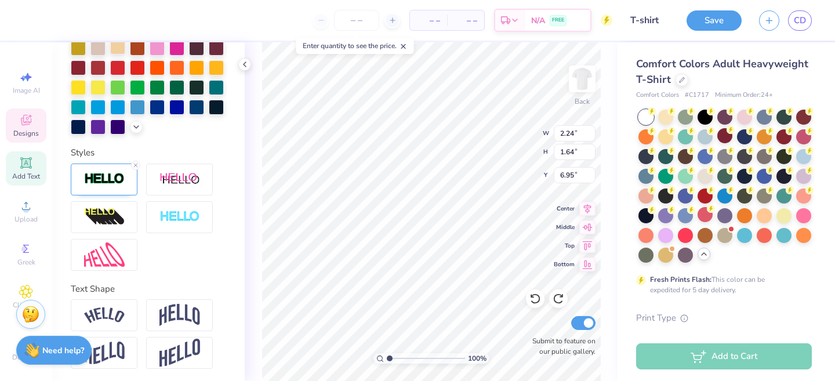
scroll to position [338, 0]
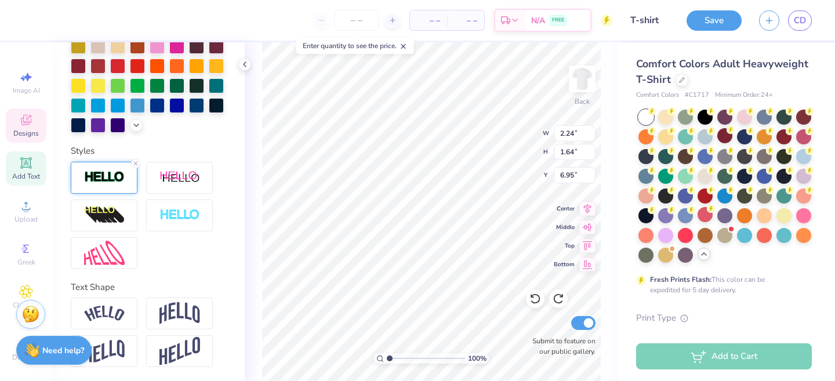
click at [103, 169] on div at bounding box center [104, 178] width 67 height 32
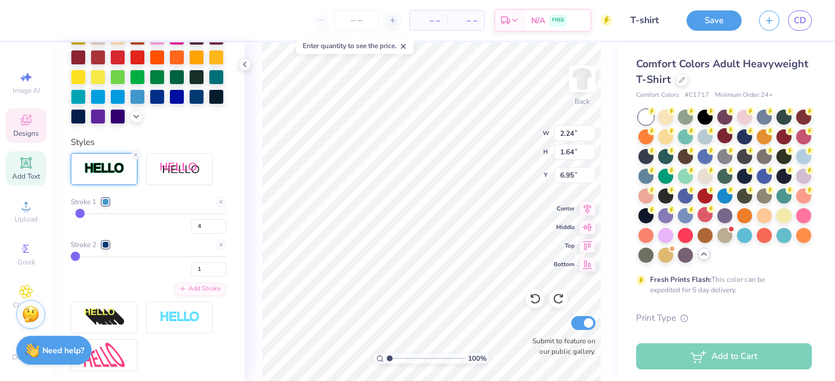
scroll to position [352, 0]
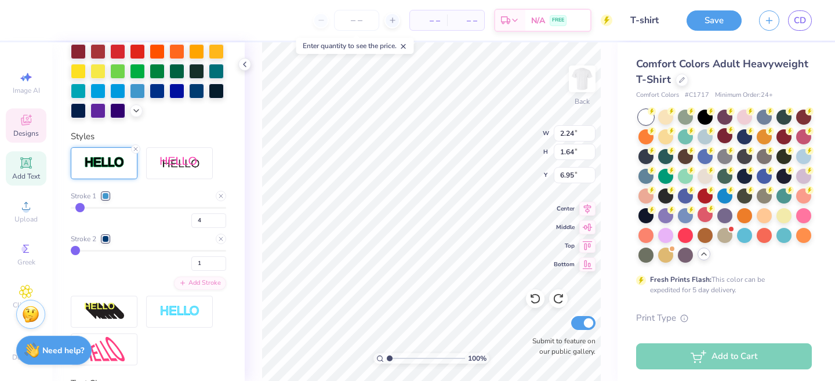
click at [107, 238] on div at bounding box center [105, 238] width 7 height 7
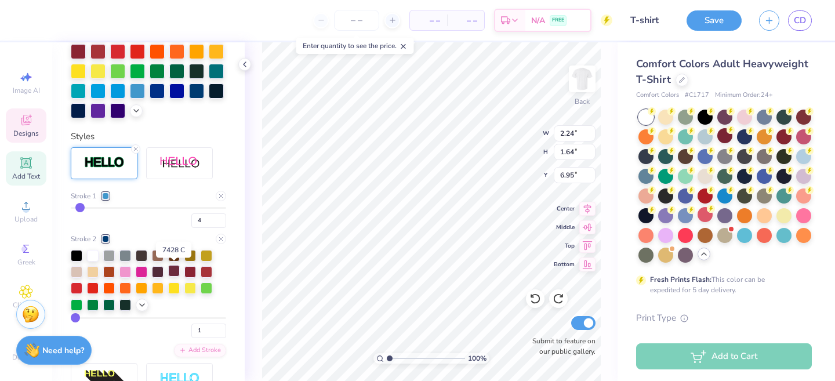
click at [173, 271] on div at bounding box center [174, 271] width 12 height 12
click at [107, 194] on div at bounding box center [105, 195] width 7 height 7
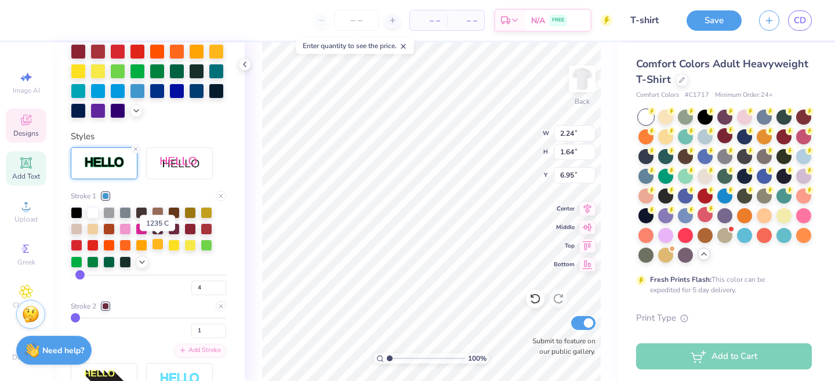
click at [160, 245] on div at bounding box center [158, 244] width 12 height 12
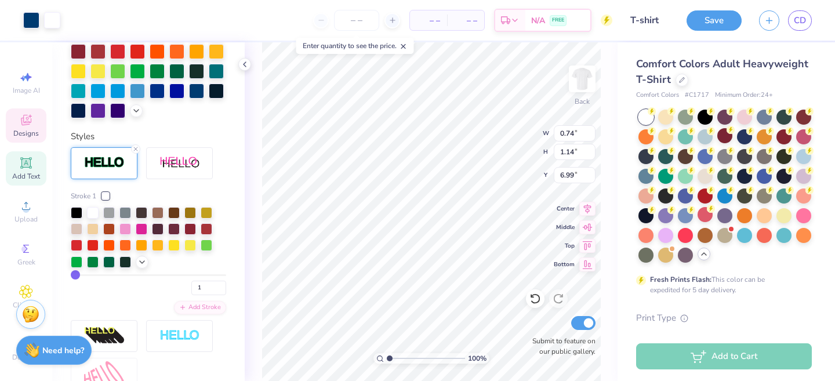
scroll to position [338, 0]
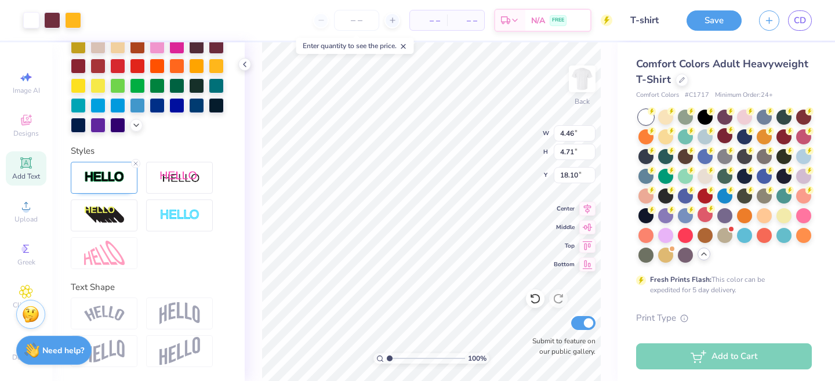
type input "6.17"
type input "3.11"
type input "3.29"
type input "6.39"
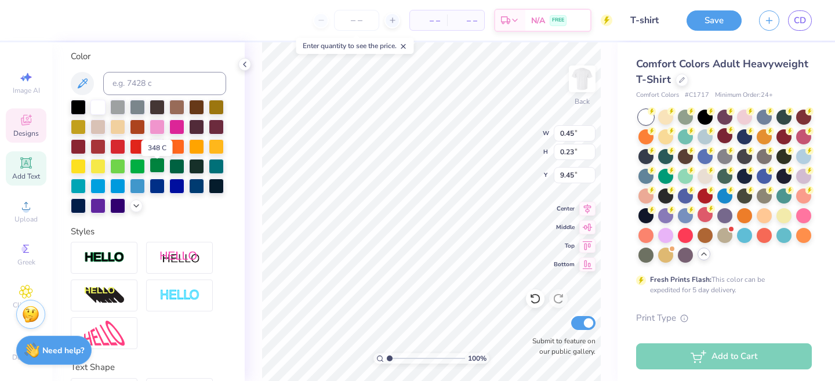
scroll to position [206, 0]
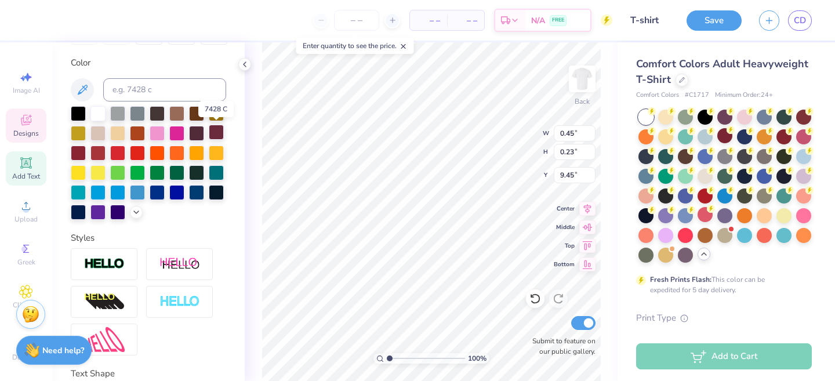
click at [218, 128] on div at bounding box center [216, 132] width 15 height 15
type input "0.44"
type input "0.22"
type input "9.47"
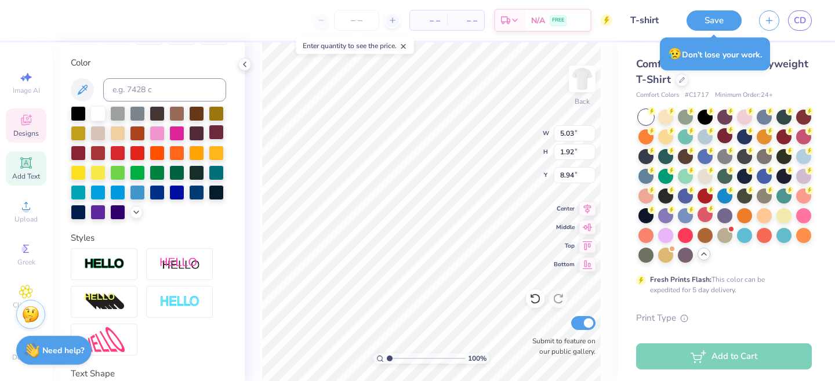
type input "8.94"
type input "0.44"
type input "0.22"
type input "9.47"
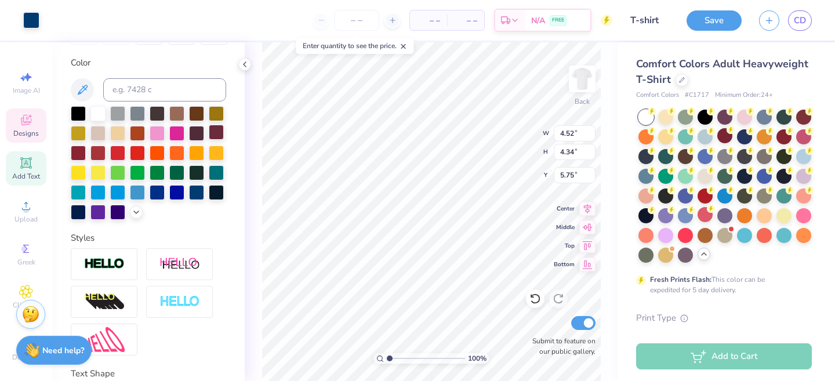
type input "4.52"
type input "4.34"
type input "5.75"
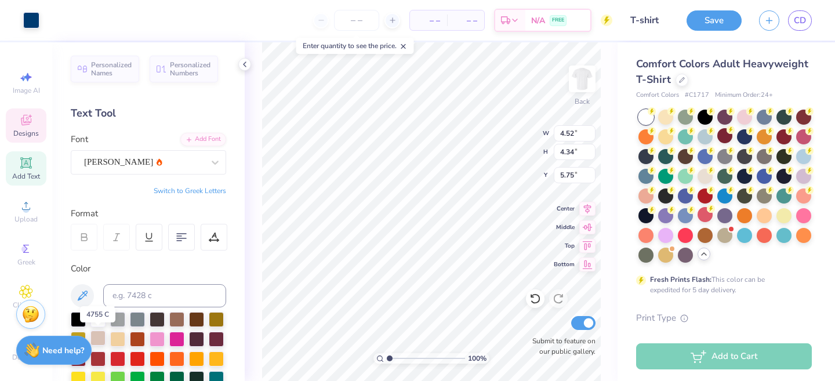
scroll to position [0, 0]
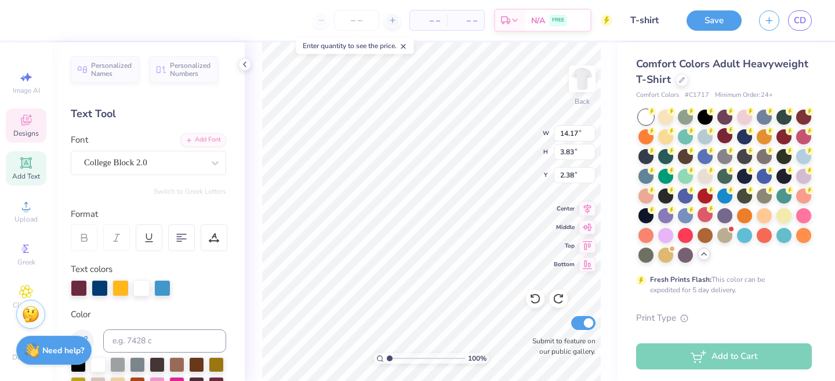
type input "2.28"
type textarea "Loyola University"
type textarea "Loyola Chicago"
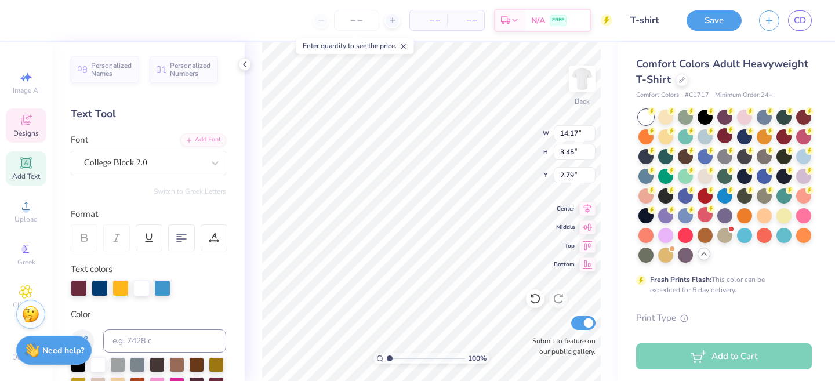
scroll to position [0, 3]
type input "6.38"
type input "0.89"
type input "5.28"
type input "11.45"
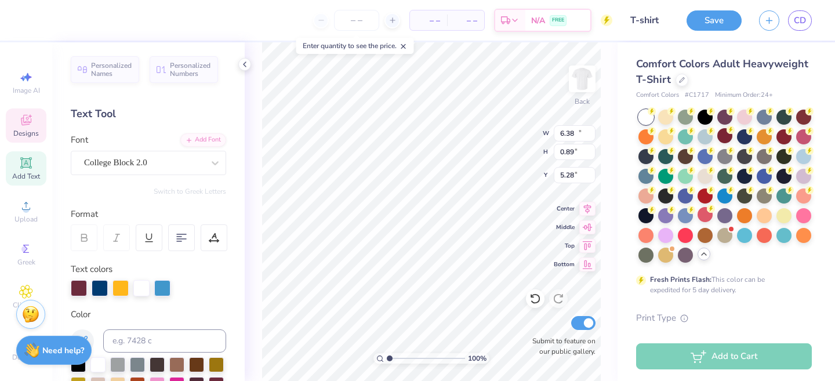
type input "3.09"
type input "2.96"
type input "12.42"
type input "3.35"
type input "3.00"
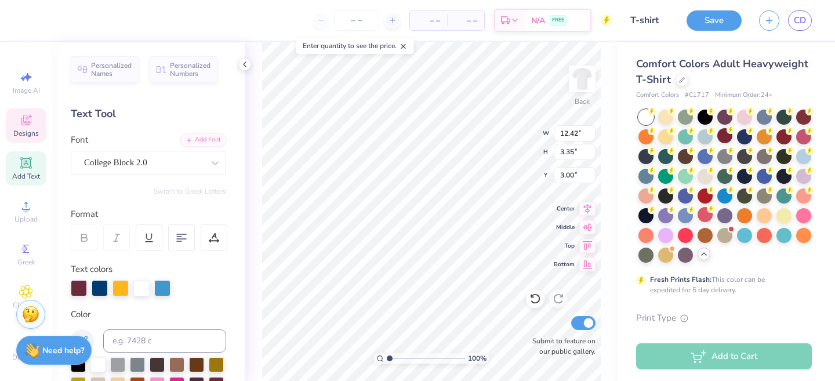
type input "6.38"
type input "0.89"
type input "5.31"
type input "5.03"
type input "1.92"
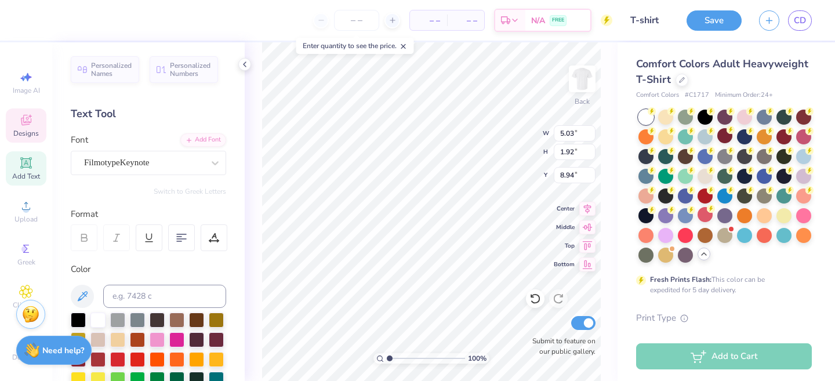
type input "13.46"
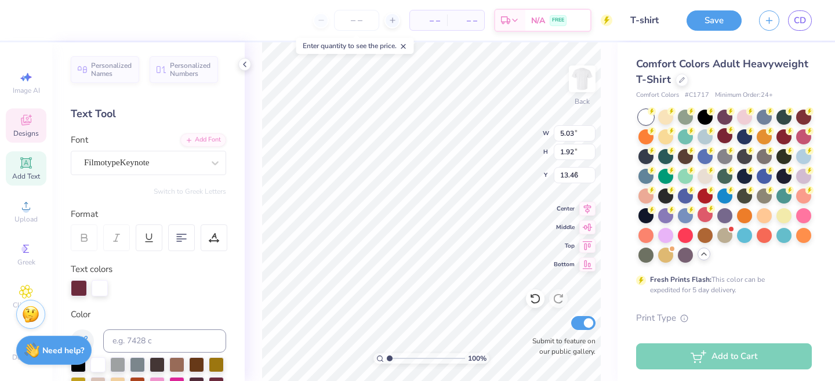
type input "5.14"
type input "2.03"
type input "8.84"
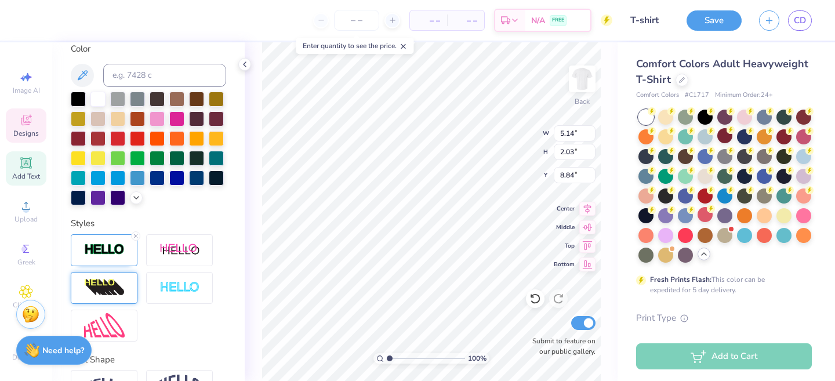
scroll to position [279, 0]
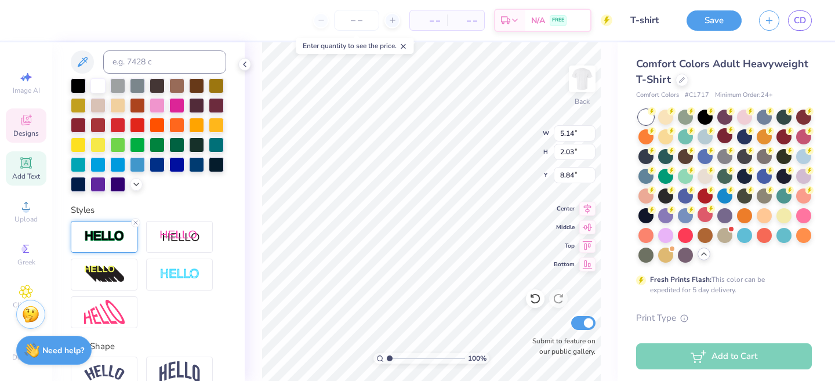
type textarea "University"
click at [111, 246] on div at bounding box center [104, 237] width 67 height 32
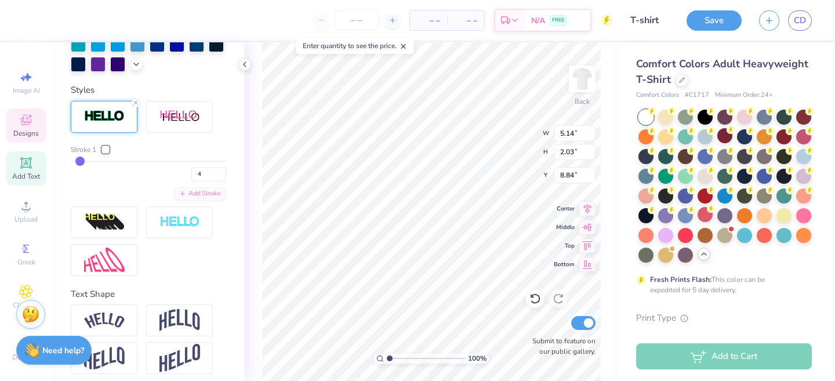
scroll to position [389, 0]
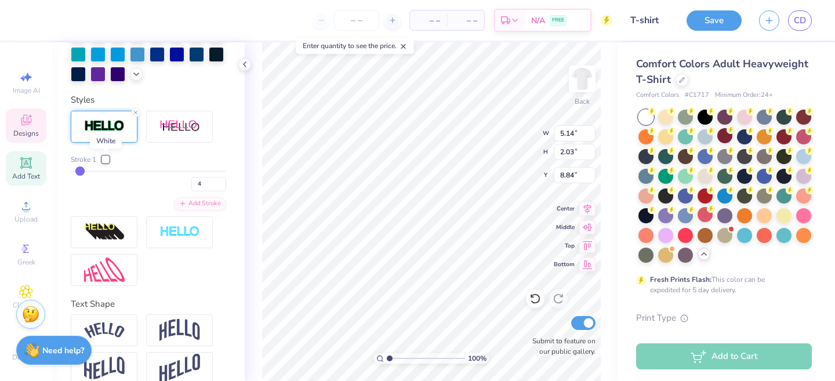
click at [104, 159] on div at bounding box center [105, 159] width 7 height 7
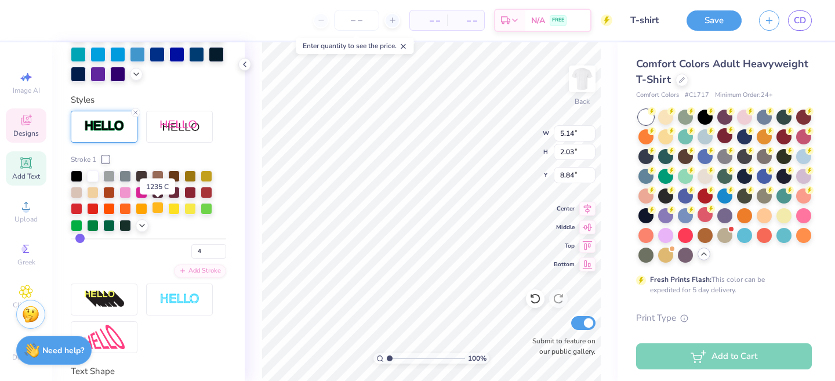
click at [162, 209] on div at bounding box center [158, 208] width 12 height 12
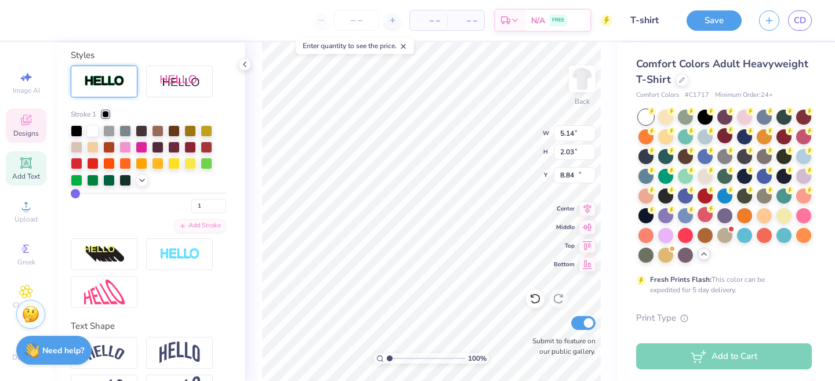
type input "5.03"
type input "1.92"
type input "13.46"
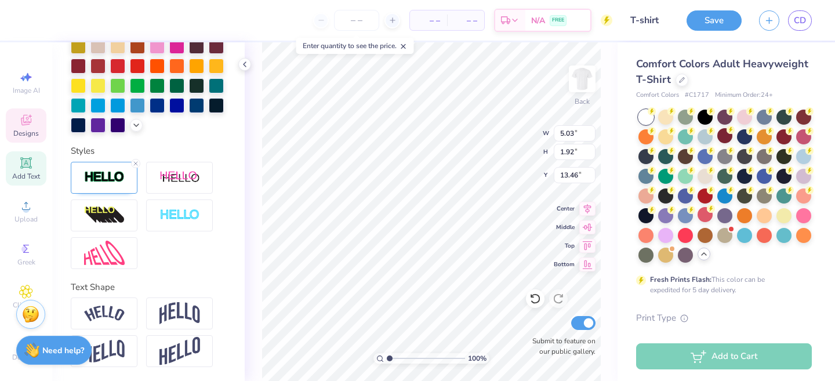
type input "5.06"
type input "1.95"
type input "13.45"
type textarea "University"
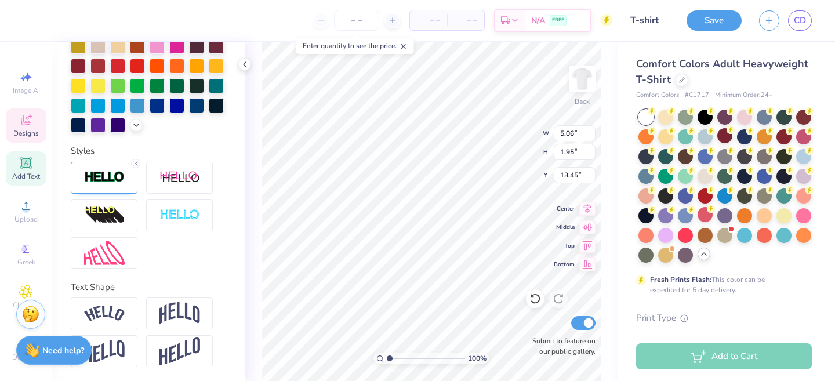
scroll to position [0, 1]
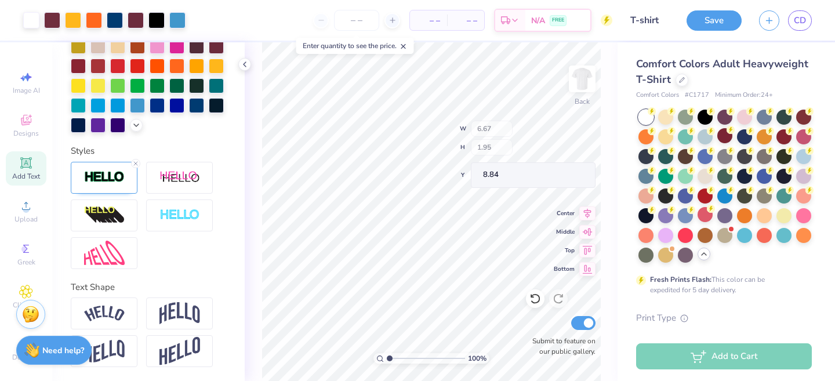
type input "8.84"
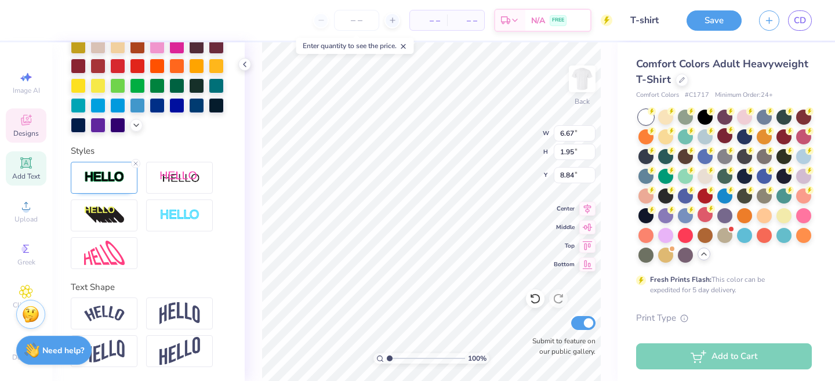
type input "6.75"
type input "2.03"
type input "0.44"
type input "0.22"
type input "9.37"
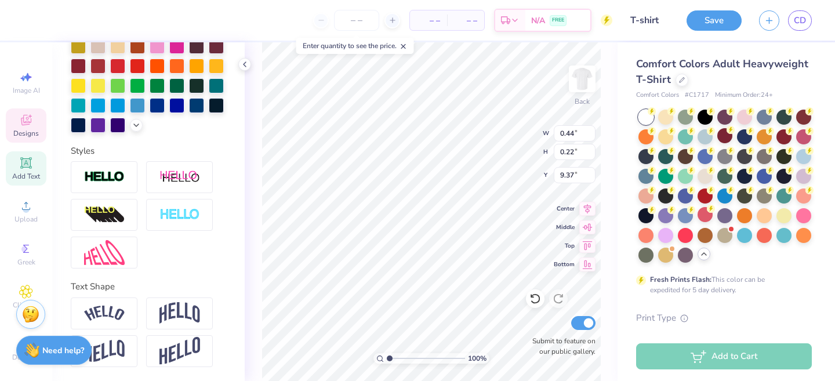
scroll to position [293, 0]
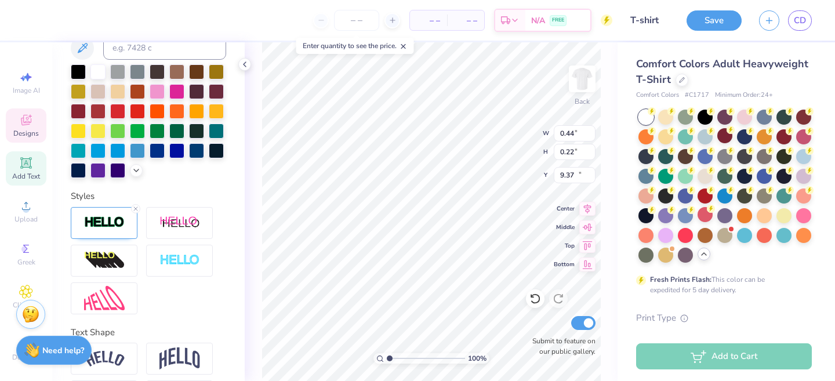
type input "6.75"
type input "2.03"
type input "10.47"
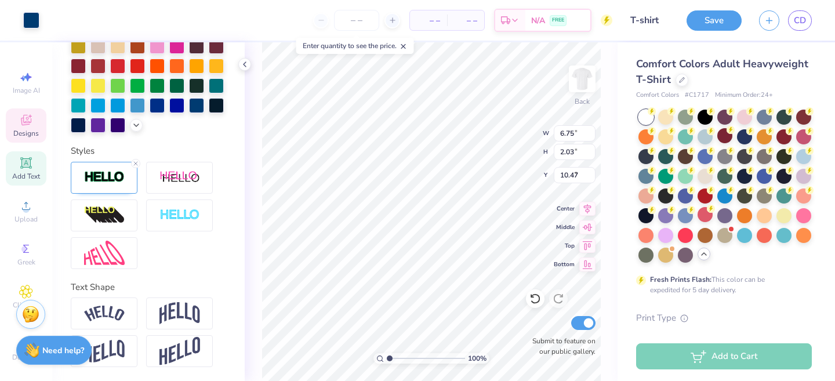
type input "4.52"
type input "4.34"
type input "5.75"
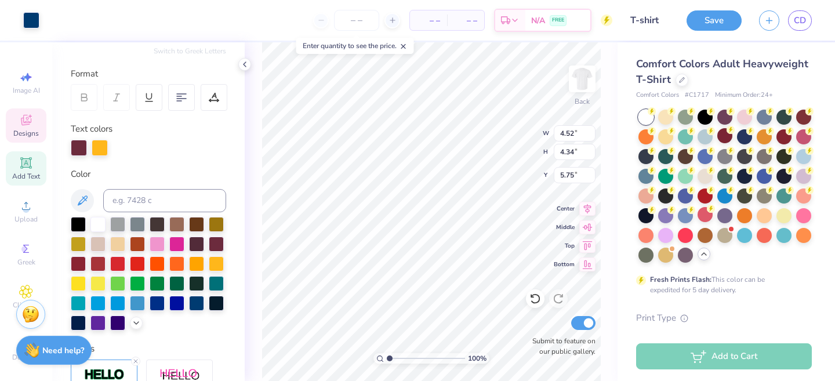
scroll to position [134, 0]
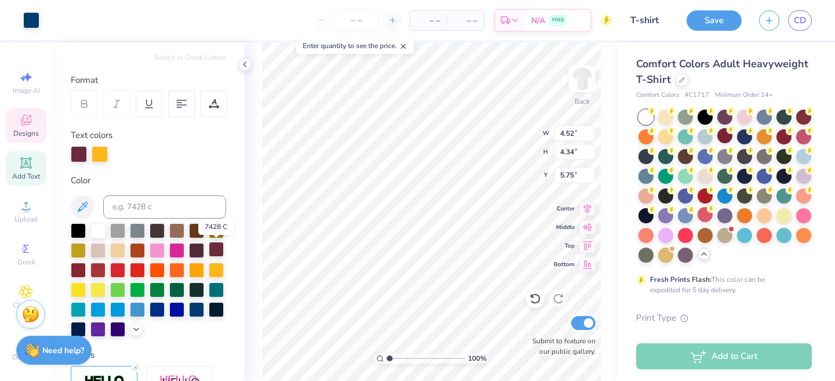
click at [213, 253] on div at bounding box center [216, 249] width 15 height 15
click at [216, 250] on div at bounding box center [216, 249] width 15 height 15
click at [212, 249] on div at bounding box center [216, 249] width 15 height 15
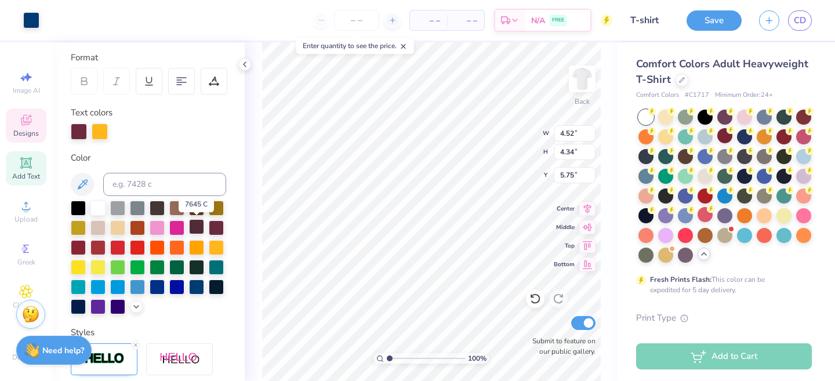
scroll to position [159, 0]
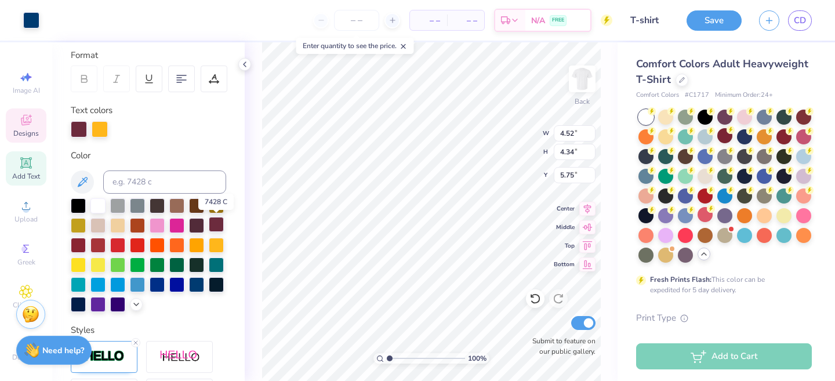
click at [215, 226] on div at bounding box center [216, 224] width 15 height 15
click at [214, 261] on div at bounding box center [216, 263] width 15 height 15
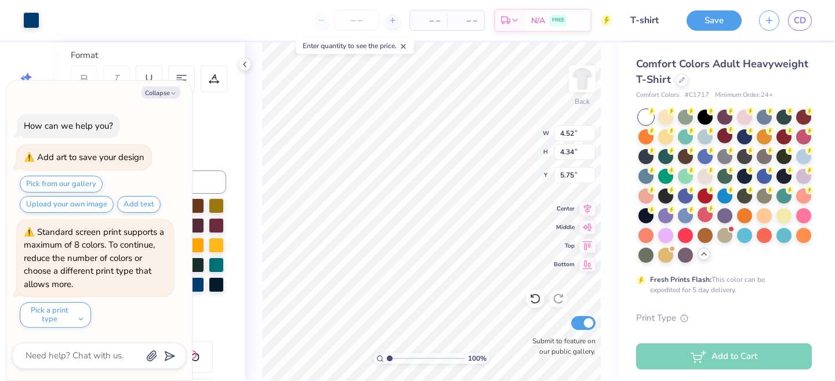
click at [220, 136] on div at bounding box center [148, 129] width 155 height 16
click at [166, 89] on button "Collapse" at bounding box center [160, 92] width 39 height 12
type textarea "x"
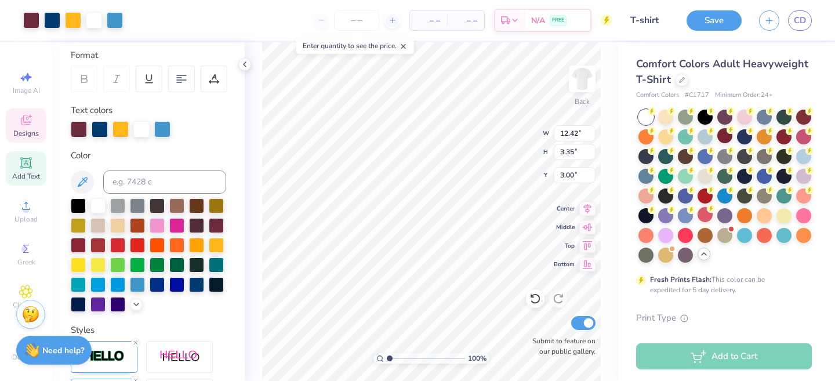
type input "12.42"
type input "3.35"
type input "3.00"
drag, startPoint x: 165, startPoint y: 129, endPoint x: 173, endPoint y: 155, distance: 27.2
click at [172, 159] on div "Personalized Names Personalized Numbers Text Tool Add Font Font College Block 2…" at bounding box center [148, 211] width 192 height 339
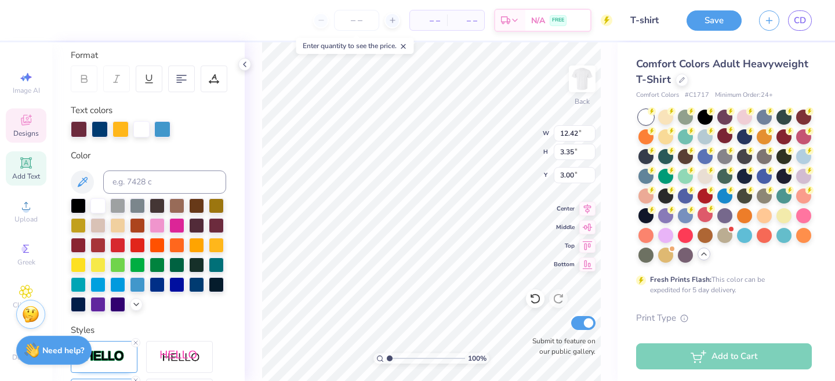
click at [194, 144] on div "Personalized Names Personalized Numbers Text Tool Add Font Font College Block 2…" at bounding box center [148, 211] width 192 height 339
type input "6.75"
type input "2.03"
type input "10.47"
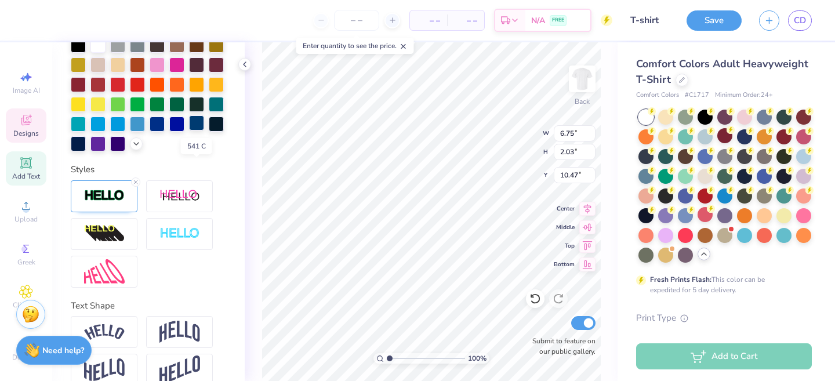
scroll to position [338, 0]
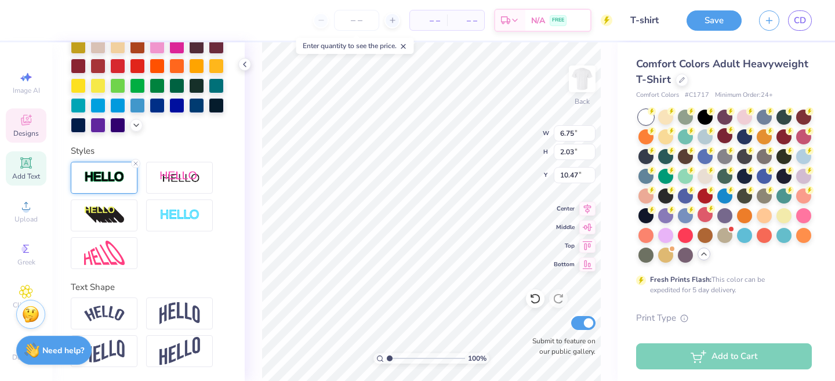
click at [115, 182] on img at bounding box center [104, 176] width 41 height 13
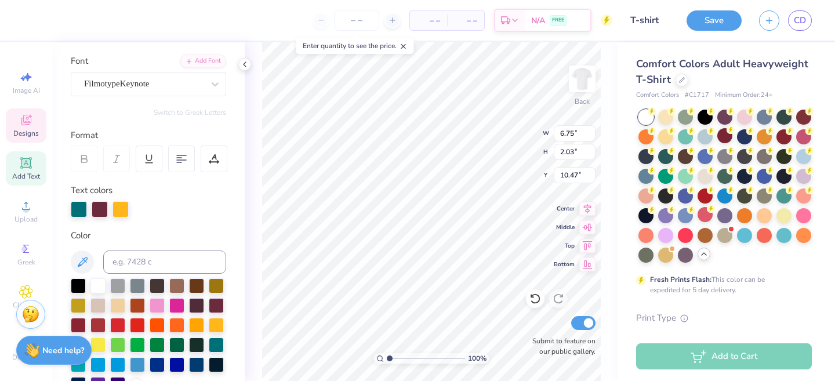
scroll to position [81, 0]
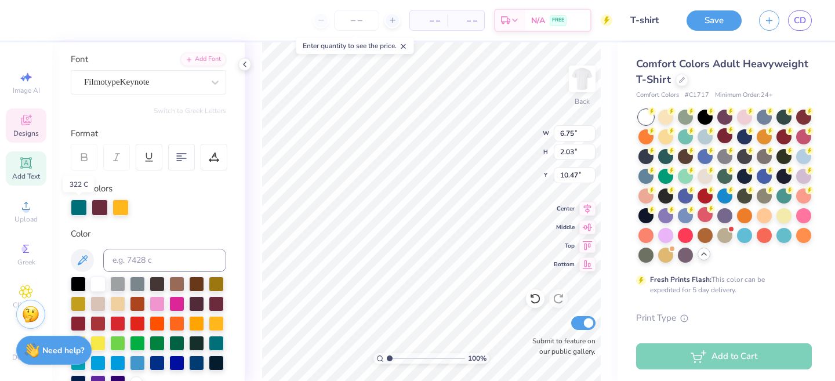
click at [81, 209] on div at bounding box center [79, 207] width 16 height 16
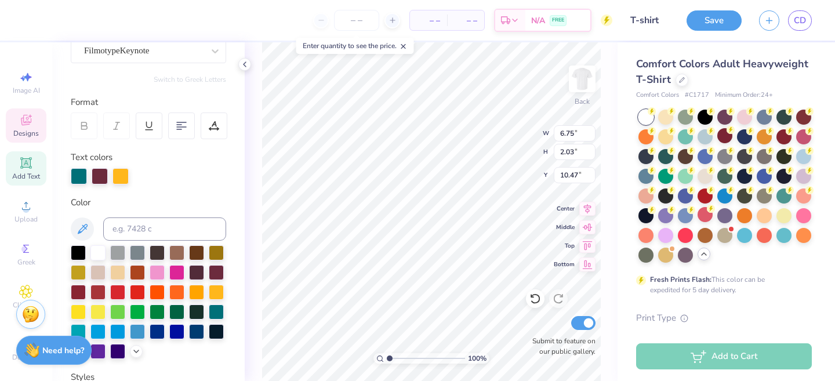
scroll to position [114, 0]
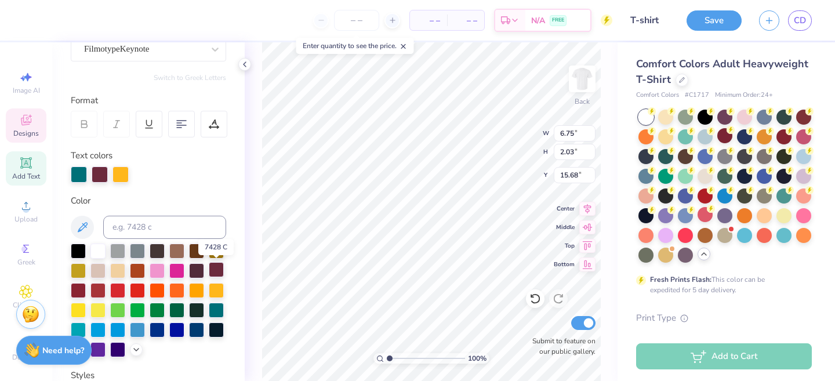
click at [219, 269] on div at bounding box center [216, 269] width 15 height 15
type input "14.98"
click at [99, 254] on div at bounding box center [97, 249] width 15 height 15
type input "6.67"
type input "1.95"
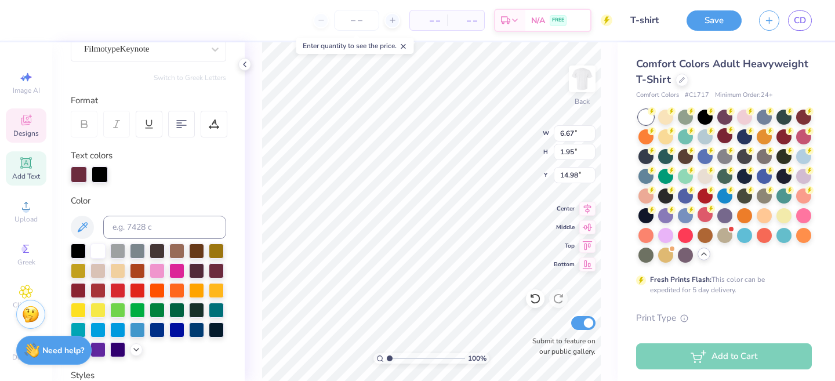
type input "12.50"
type input "6.75"
type input "2.03"
type input "14.98"
type input "6.67"
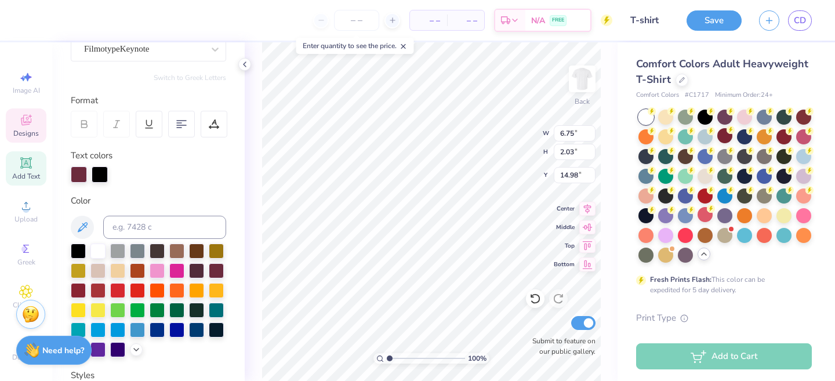
type input "1.95"
type input "10.55"
type input "12.42"
type input "3.35"
type input "3.00"
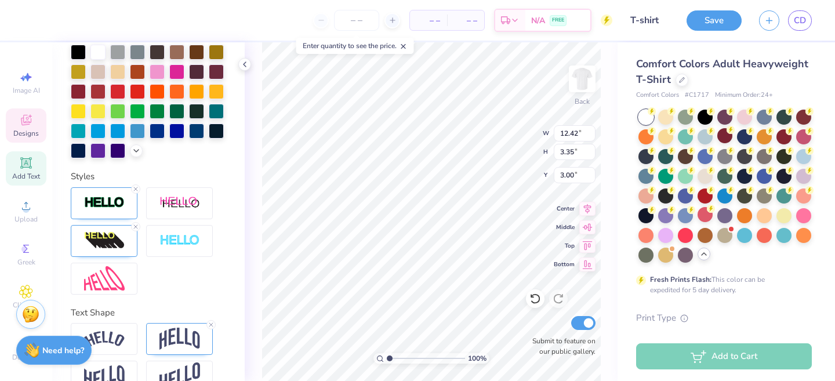
scroll to position [313, 0]
click at [117, 237] on img at bounding box center [104, 240] width 41 height 19
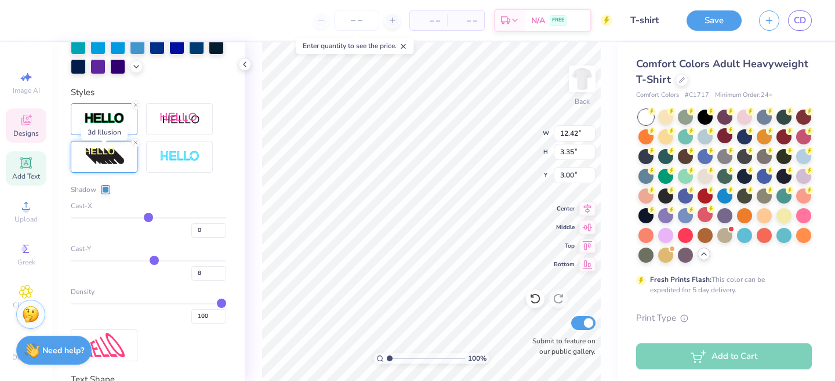
scroll to position [403, 0]
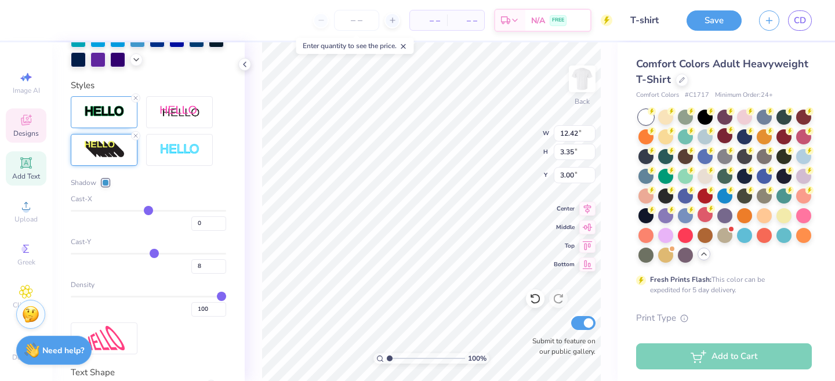
click at [108, 183] on div at bounding box center [105, 182] width 7 height 7
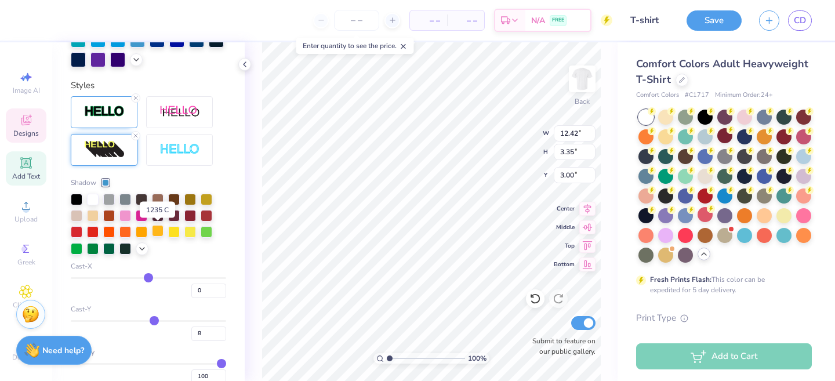
click at [162, 230] on div at bounding box center [158, 231] width 12 height 12
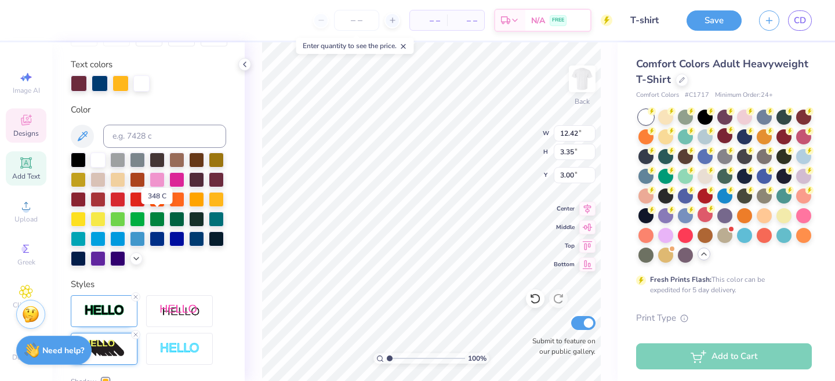
scroll to position [205, 0]
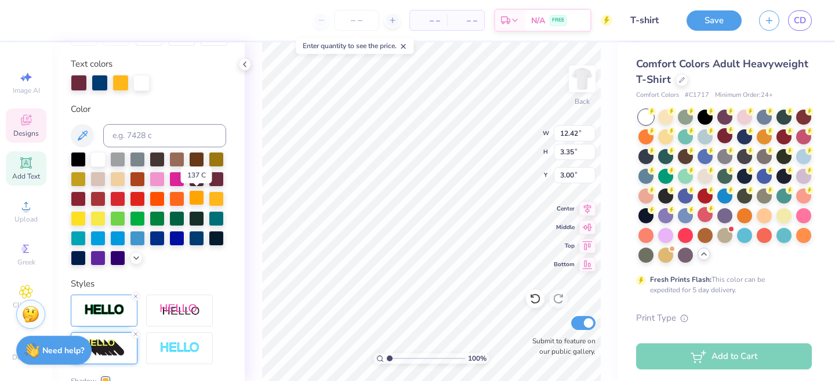
click at [199, 198] on div at bounding box center [196, 197] width 15 height 15
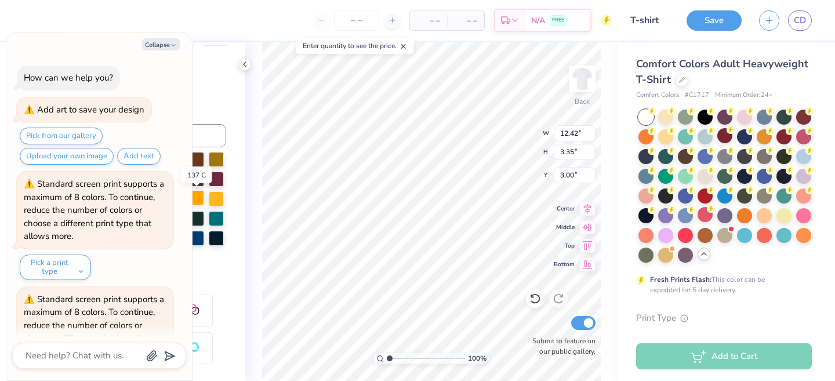
scroll to position [67, 0]
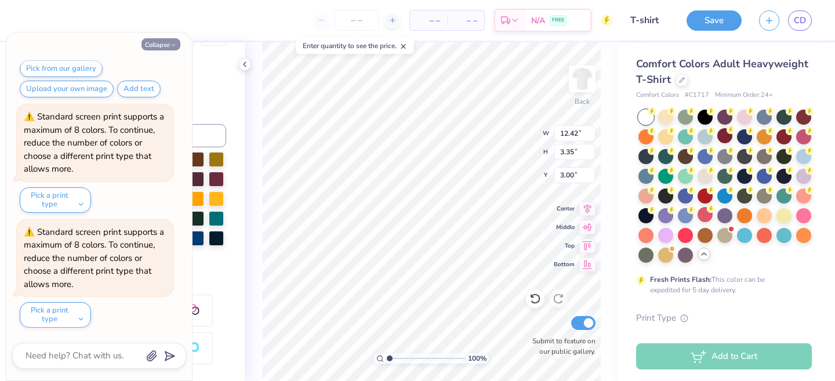
click at [165, 45] on button "Collapse" at bounding box center [160, 44] width 39 height 12
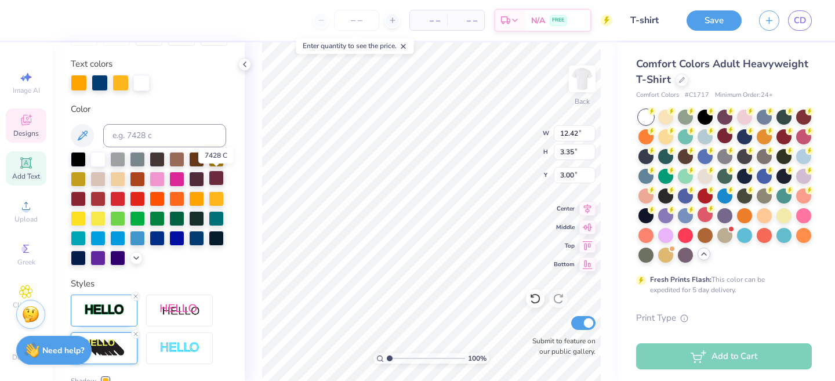
click at [217, 176] on div at bounding box center [216, 177] width 15 height 15
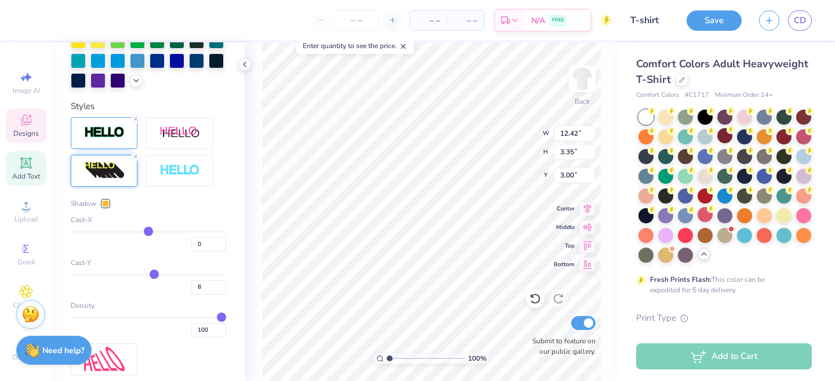
scroll to position [391, 0]
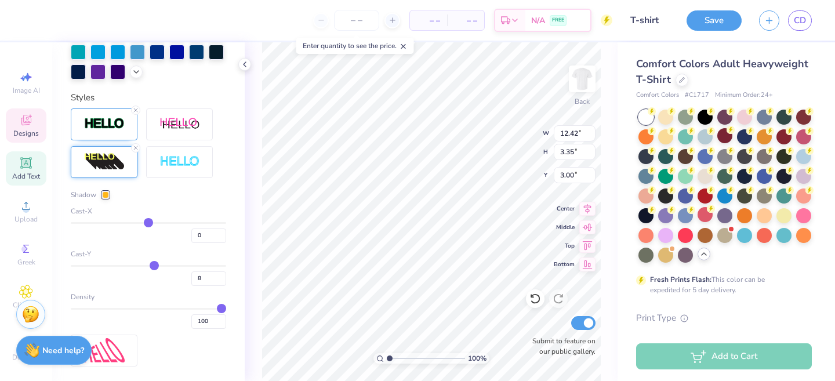
click at [103, 195] on div at bounding box center [105, 194] width 7 height 7
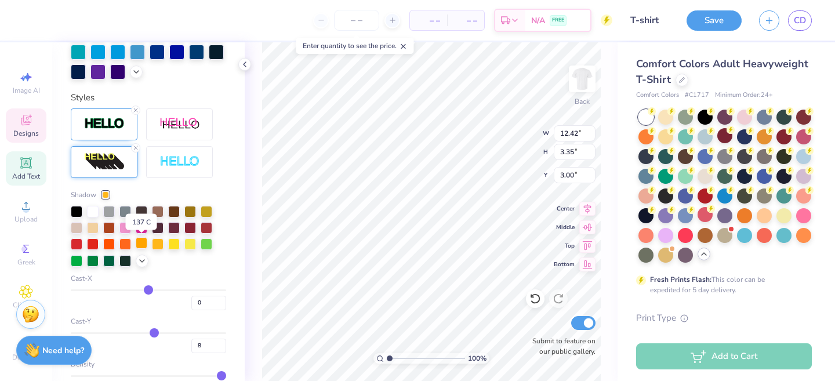
click at [146, 242] on div at bounding box center [142, 243] width 12 height 12
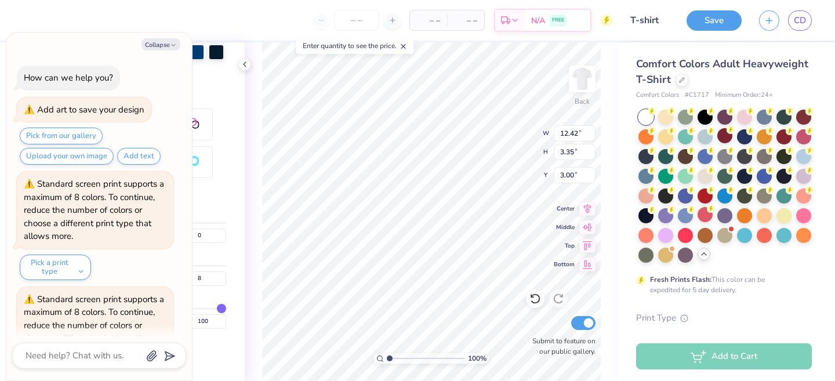
scroll to position [182, 0]
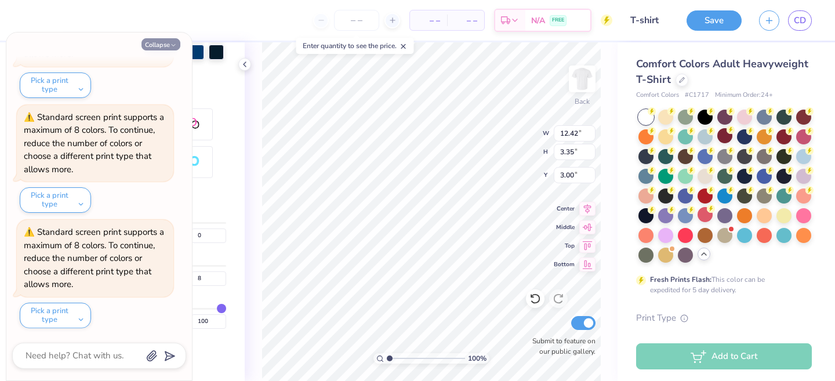
click at [152, 38] on button "Collapse" at bounding box center [160, 44] width 39 height 12
type textarea "x"
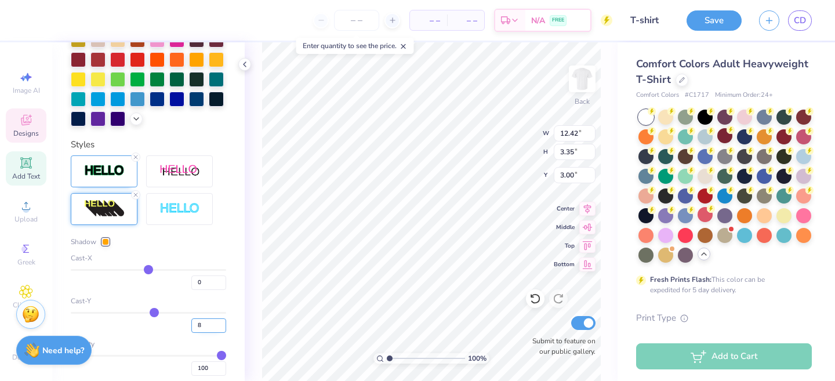
scroll to position [333, 0]
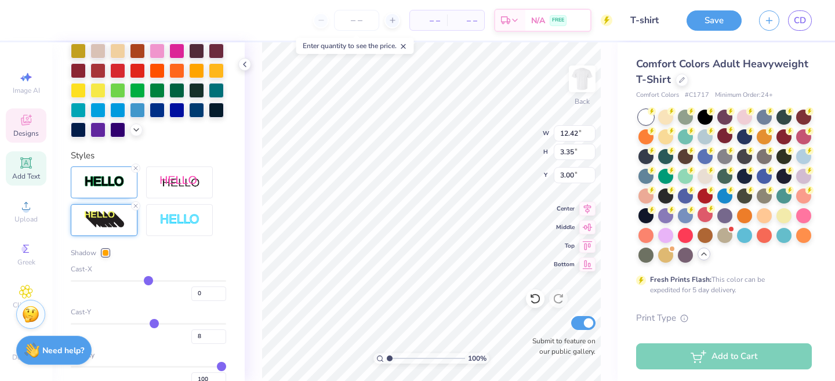
click at [109, 214] on img at bounding box center [104, 219] width 41 height 19
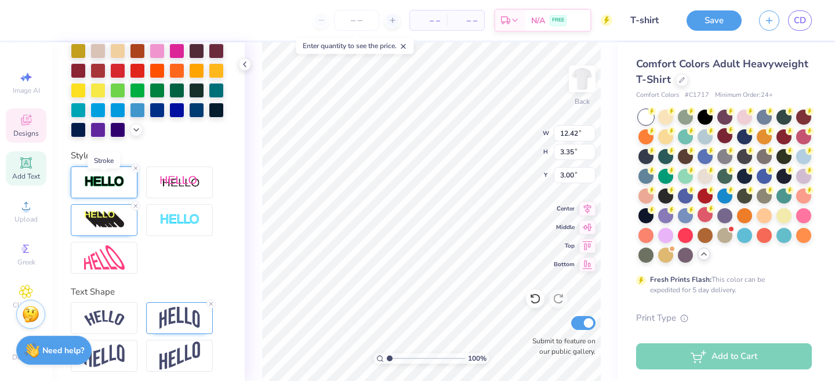
click at [104, 180] on img at bounding box center [104, 181] width 41 height 13
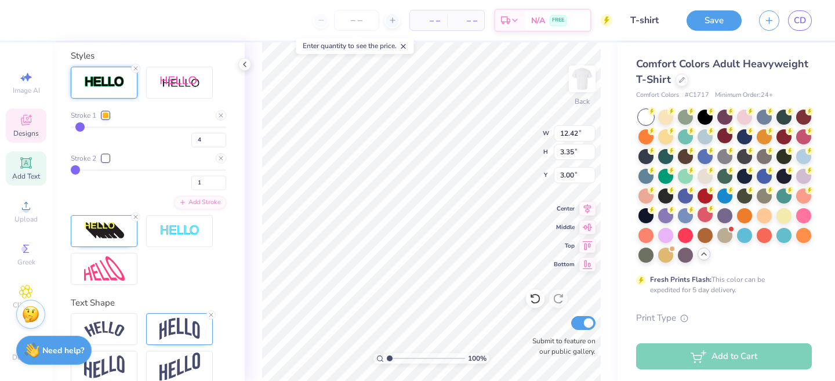
scroll to position [449, 0]
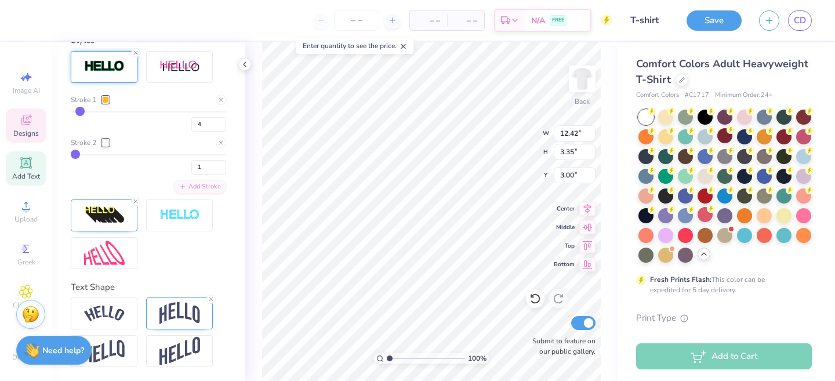
click at [96, 74] on div at bounding box center [104, 67] width 67 height 32
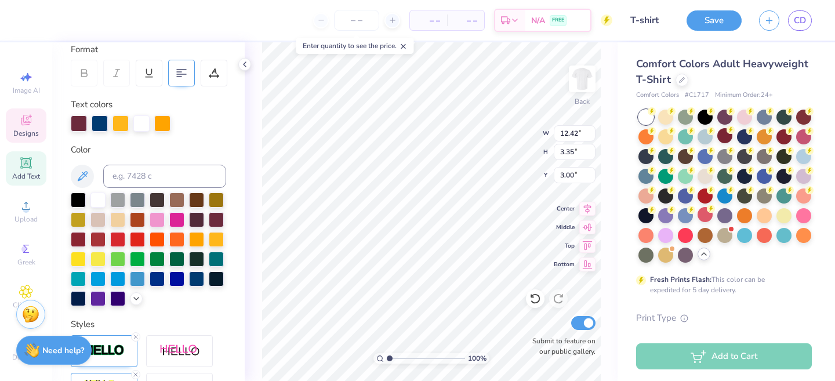
scroll to position [338, 0]
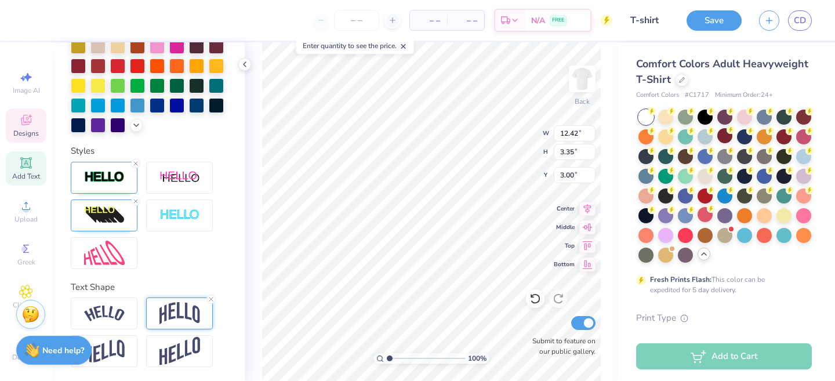
click at [191, 310] on img at bounding box center [179, 313] width 41 height 22
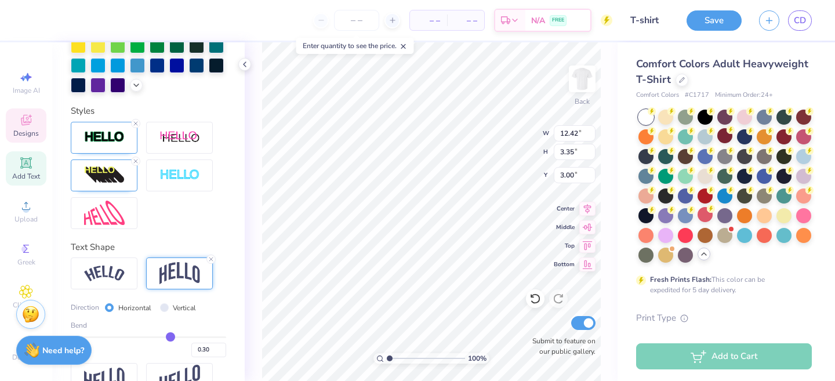
scroll to position [405, 0]
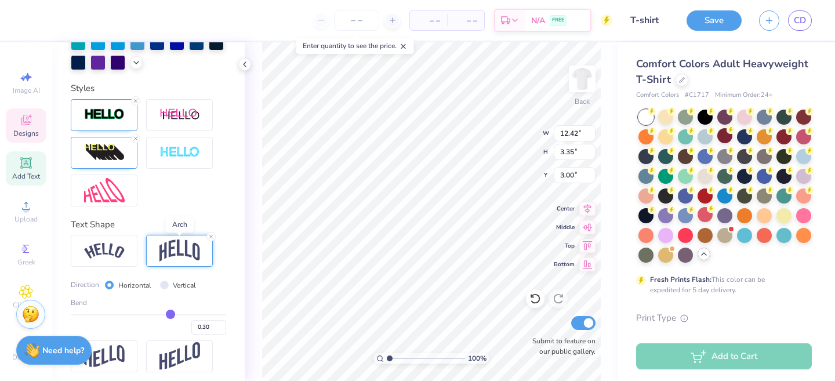
click at [174, 251] on img at bounding box center [179, 250] width 41 height 22
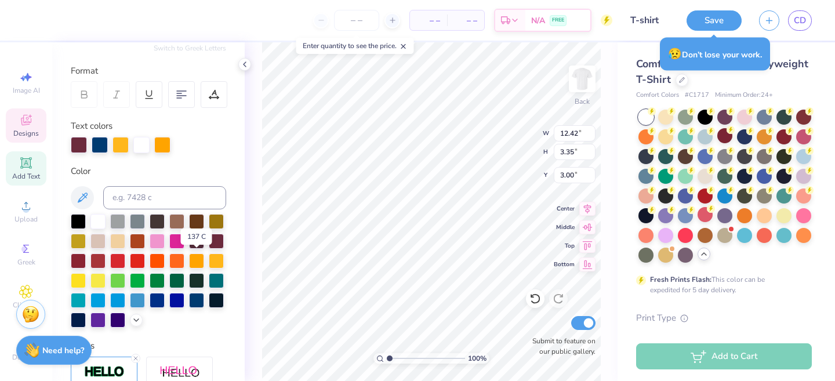
scroll to position [144, 0]
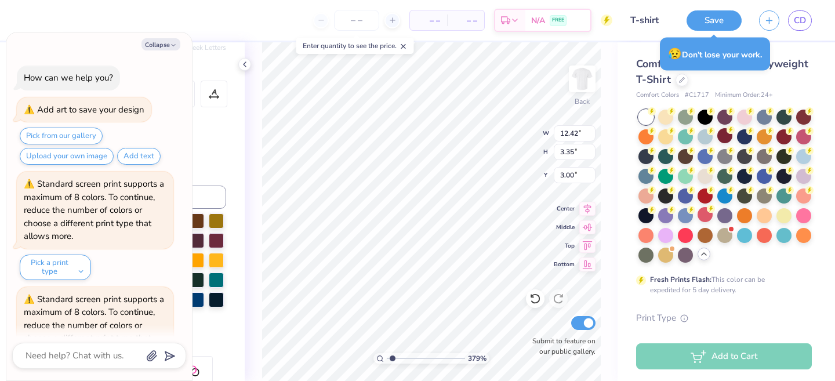
type input "3.79"
type textarea "x"
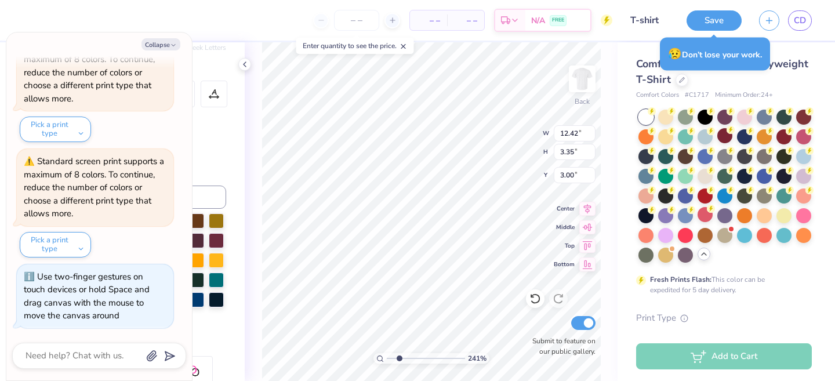
drag, startPoint x: 392, startPoint y: 357, endPoint x: 399, endPoint y: 358, distance: 7.2
type input "2.28"
click at [399, 358] on input "range" at bounding box center [426, 358] width 78 height 10
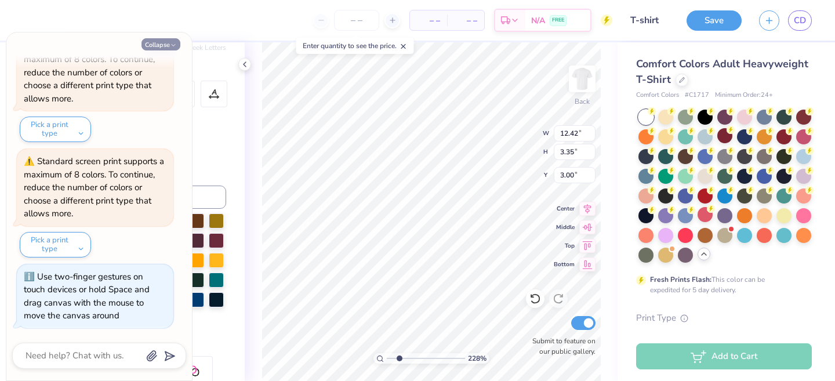
click at [168, 45] on button "Collapse" at bounding box center [160, 44] width 39 height 12
type textarea "x"
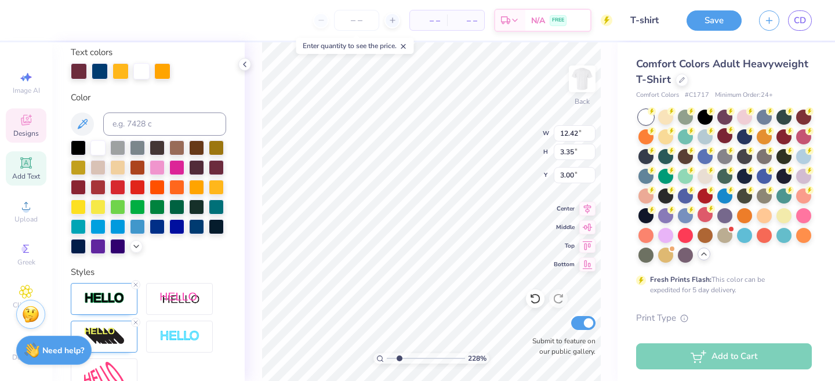
scroll to position [218, 0]
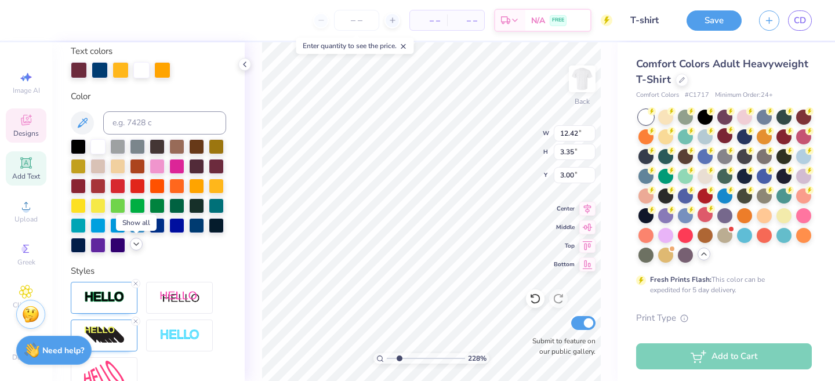
click at [134, 248] on icon at bounding box center [136, 243] width 9 height 9
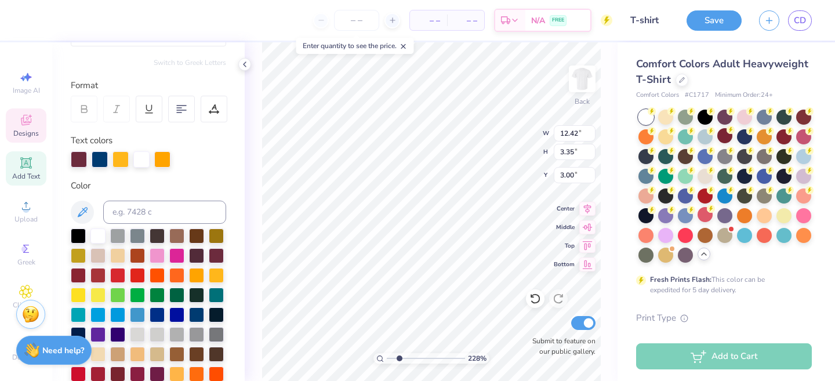
scroll to position [0, 0]
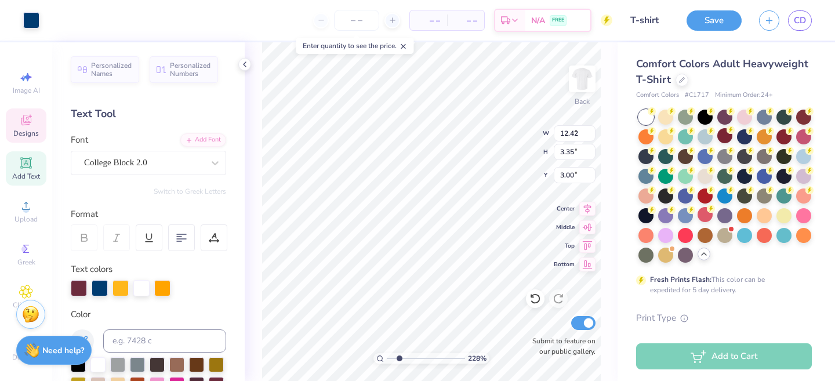
type input "4.52"
type input "4.34"
type input "5.75"
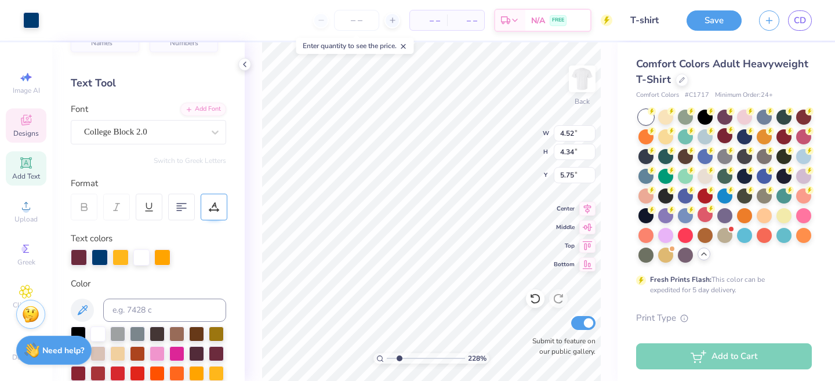
scroll to position [32, 0]
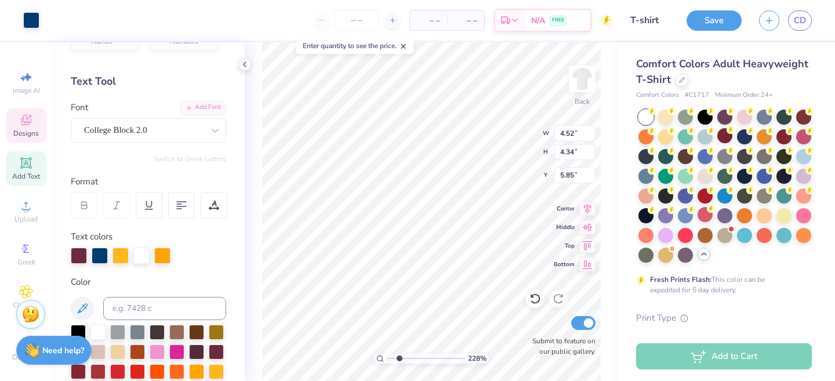
type input "7.70"
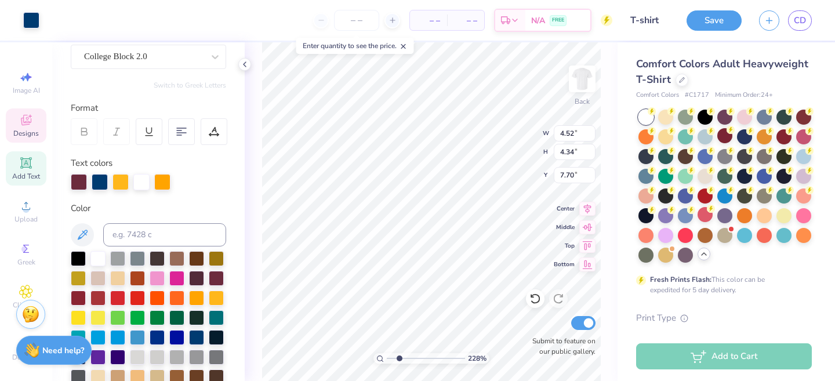
scroll to position [130, 0]
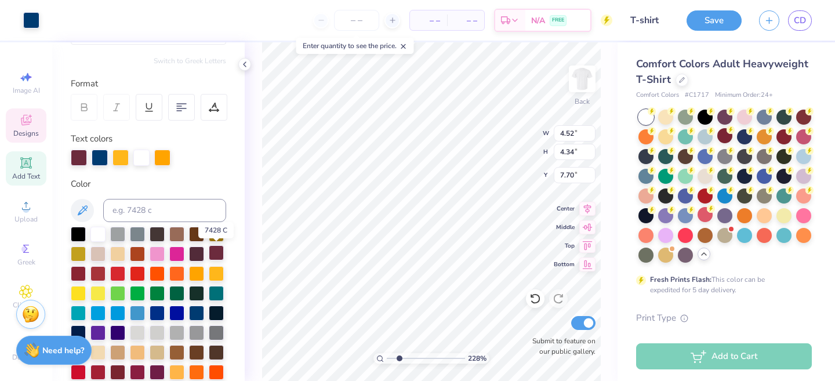
click at [215, 254] on div at bounding box center [216, 252] width 15 height 15
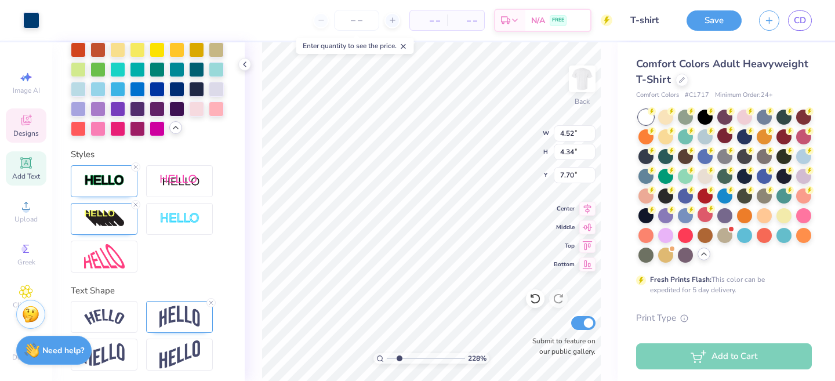
scroll to position [476, 0]
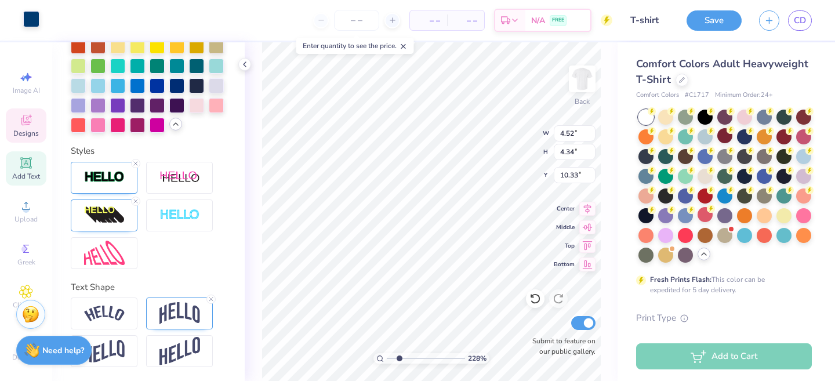
click at [34, 24] on div at bounding box center [31, 19] width 16 height 16
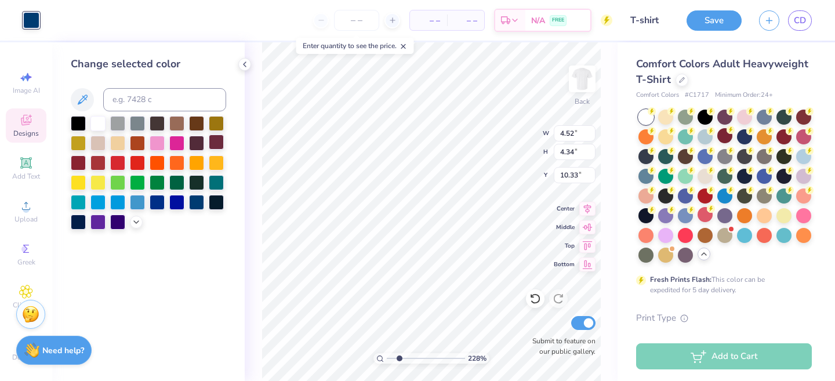
click at [216, 142] on div at bounding box center [216, 141] width 15 height 15
type input "5.85"
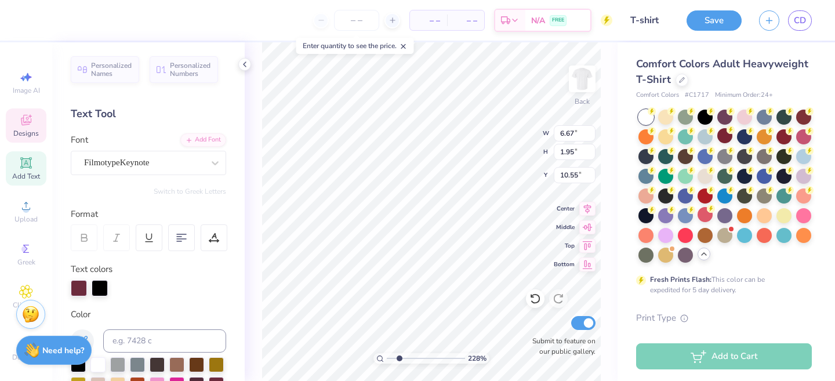
type input "6.67"
type input "1.95"
type input "10.55"
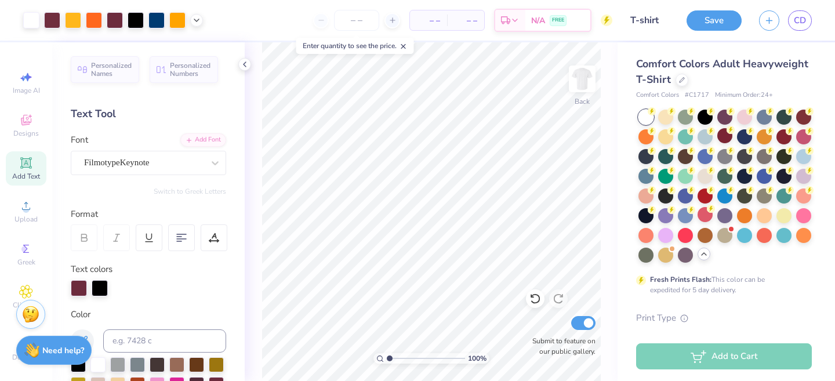
drag, startPoint x: 399, startPoint y: 359, endPoint x: 388, endPoint y: 361, distance: 11.3
type input "1"
click at [388, 361] on input "range" at bounding box center [426, 358] width 78 height 10
click at [201, 20] on icon at bounding box center [196, 18] width 9 height 9
click at [196, 18] on polyline at bounding box center [196, 19] width 5 height 2
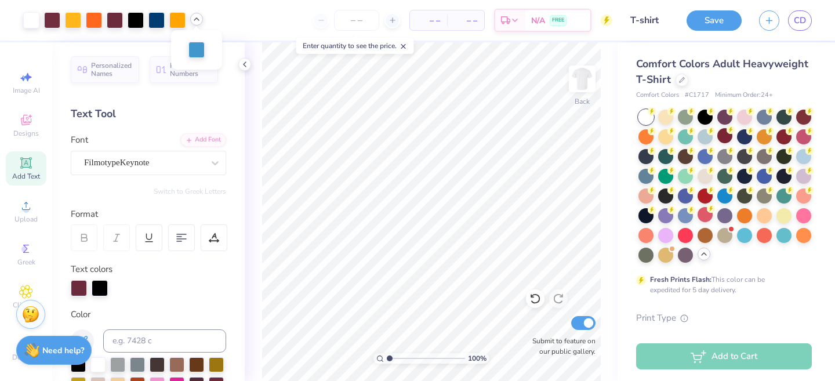
click at [195, 22] on icon at bounding box center [196, 18] width 9 height 9
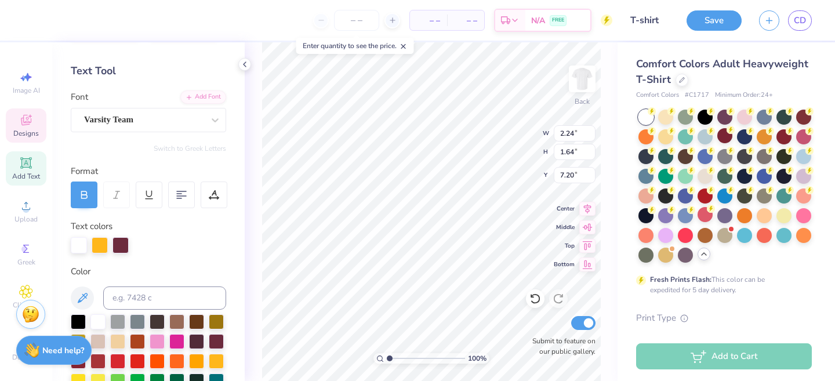
scroll to position [42, 0]
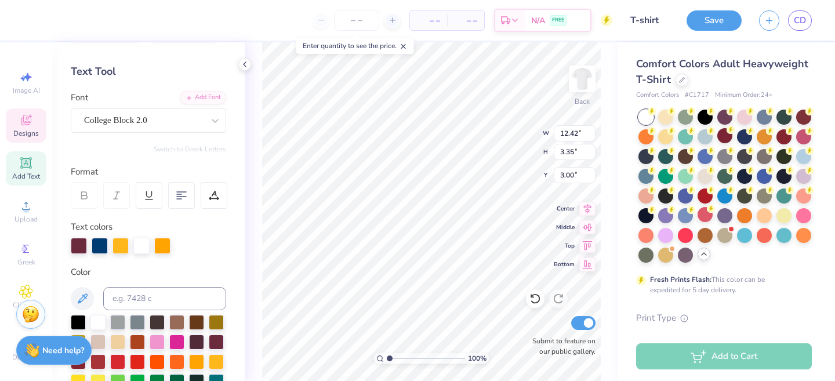
type input "12.42"
type input "3.35"
type input "3.00"
type input "6.38"
type input "0.89"
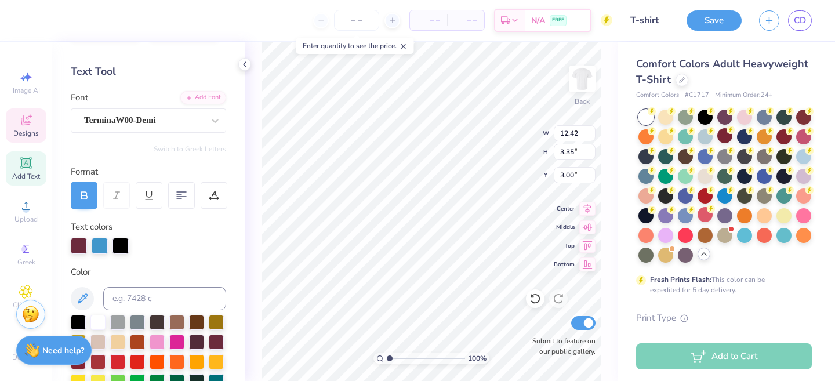
type input "5.31"
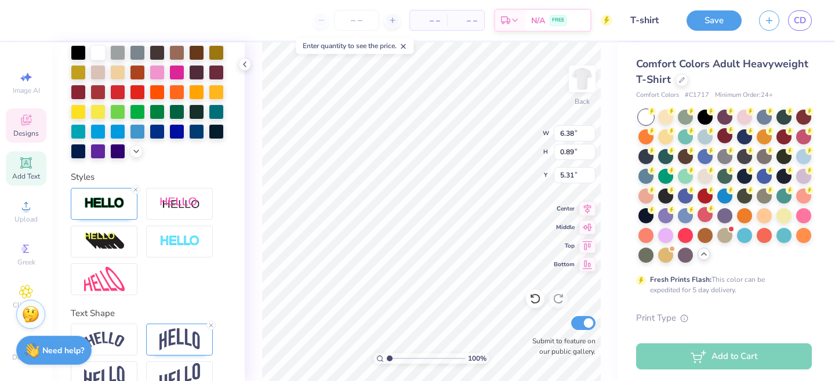
scroll to position [321, 0]
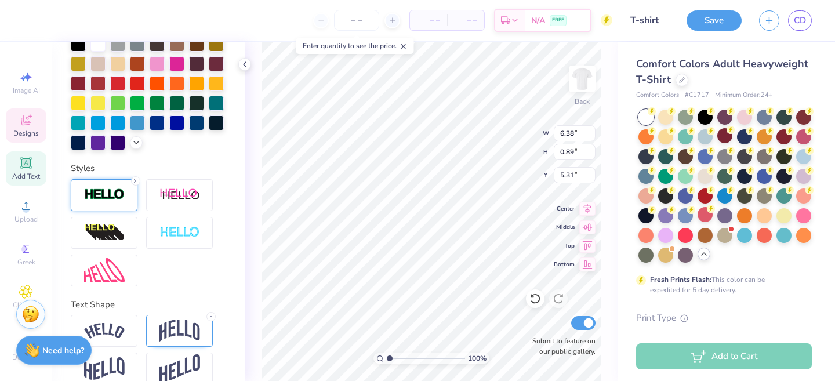
click at [111, 195] on img at bounding box center [104, 194] width 41 height 13
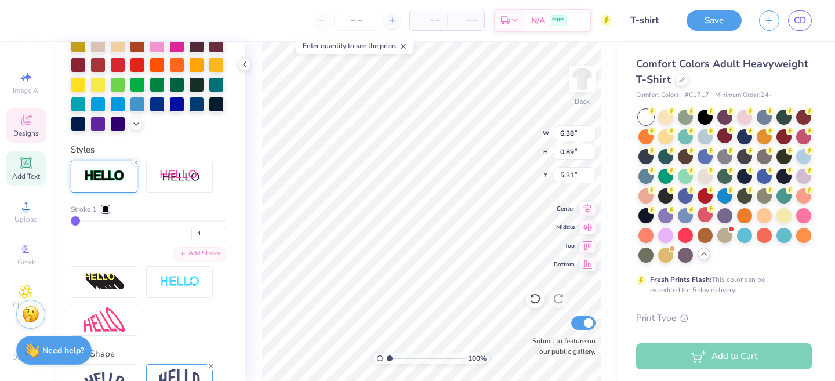
scroll to position [332, 0]
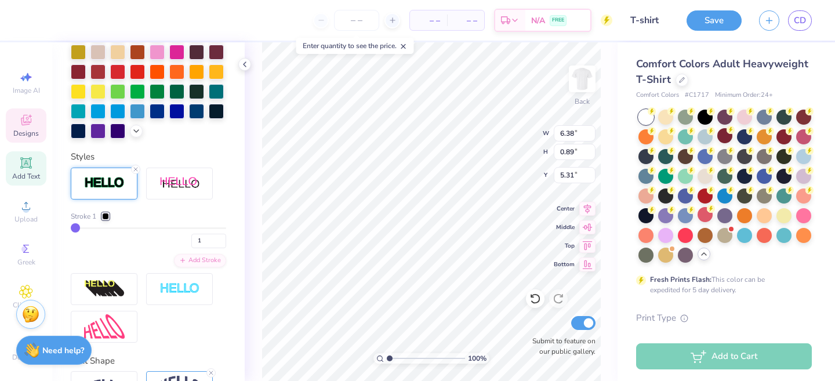
click at [95, 182] on img at bounding box center [104, 182] width 41 height 13
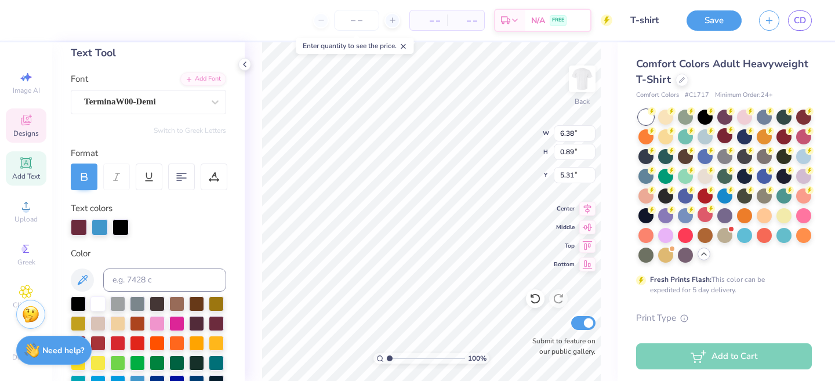
scroll to position [0, 0]
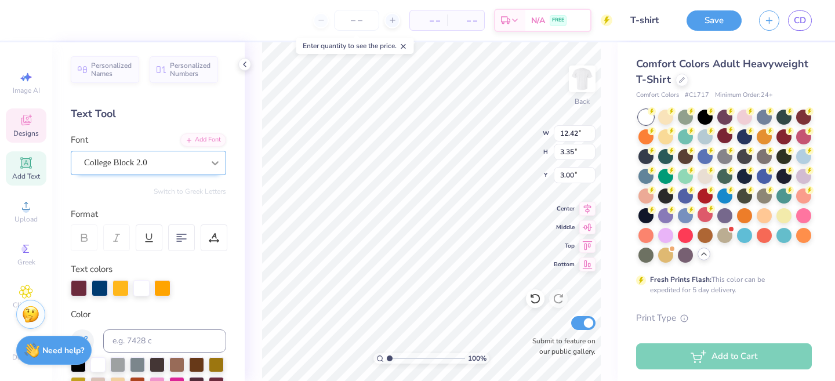
click at [219, 165] on icon at bounding box center [215, 163] width 12 height 12
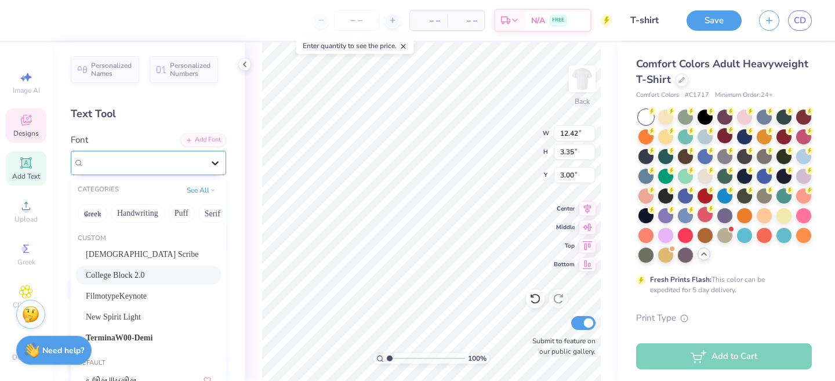
click at [219, 165] on icon at bounding box center [215, 163] width 12 height 12
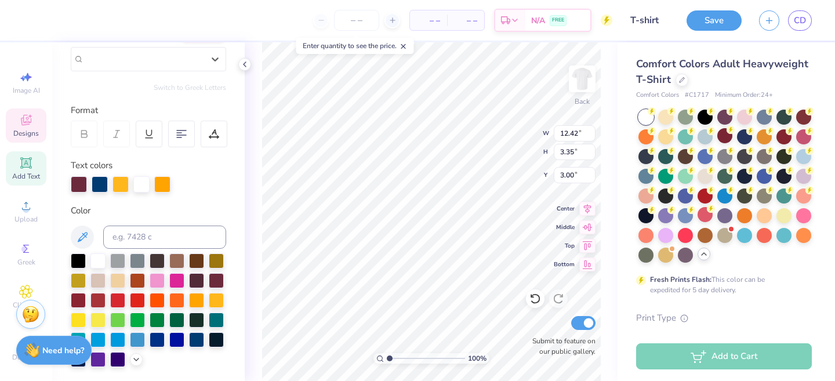
scroll to position [109, 0]
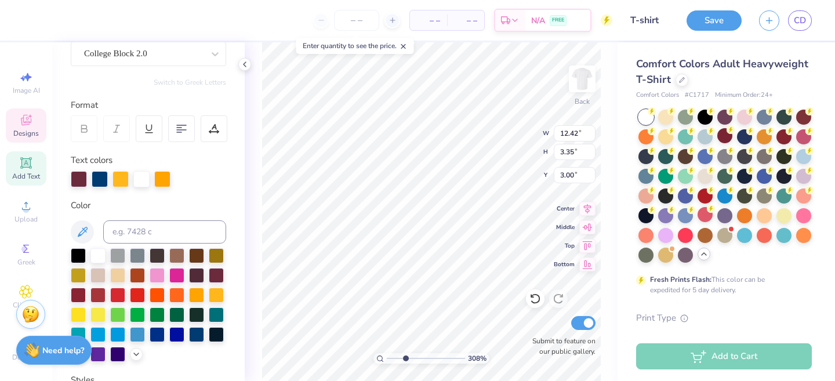
drag, startPoint x: 390, startPoint y: 358, endPoint x: 405, endPoint y: 357, distance: 15.7
click at [405, 357] on input "range" at bounding box center [426, 358] width 78 height 10
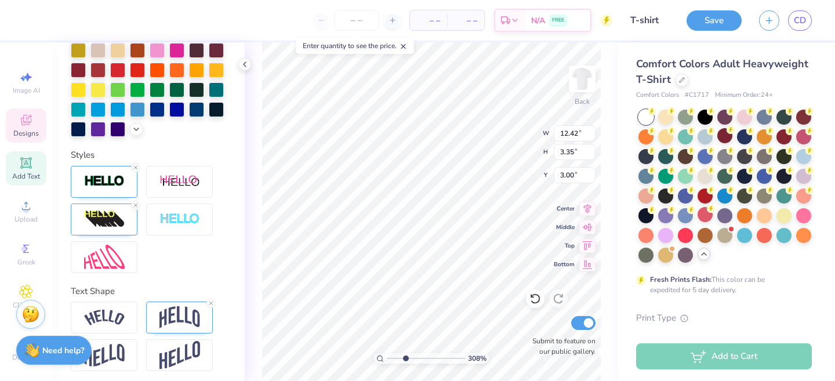
scroll to position [338, 0]
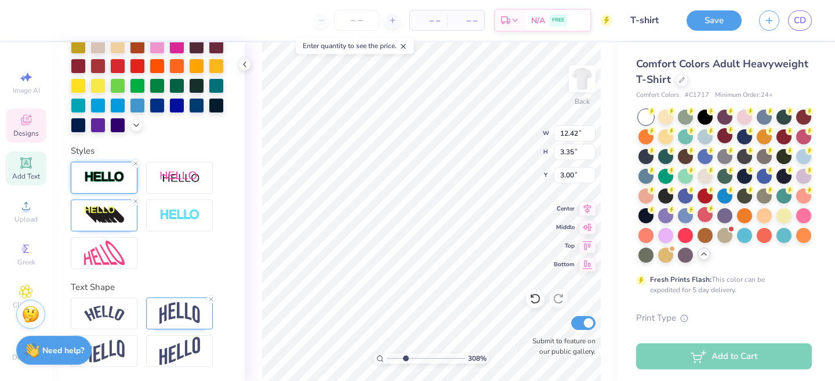
click at [103, 181] on img at bounding box center [104, 176] width 41 height 13
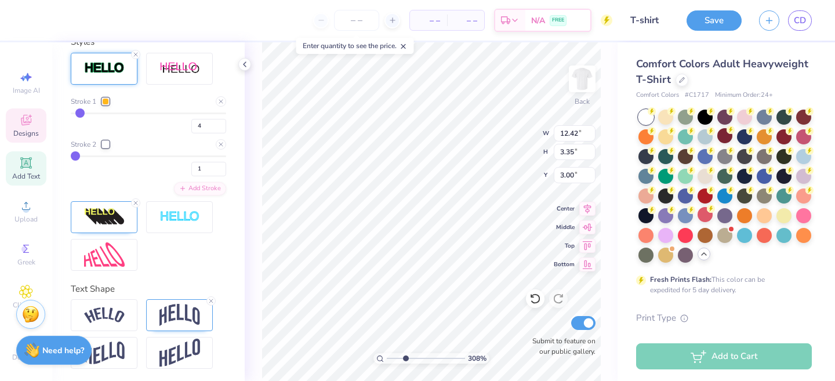
scroll to position [449, 0]
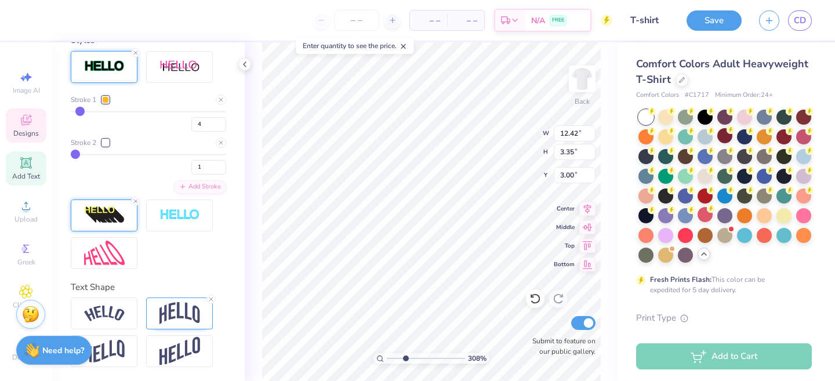
click at [107, 215] on img at bounding box center [104, 215] width 41 height 19
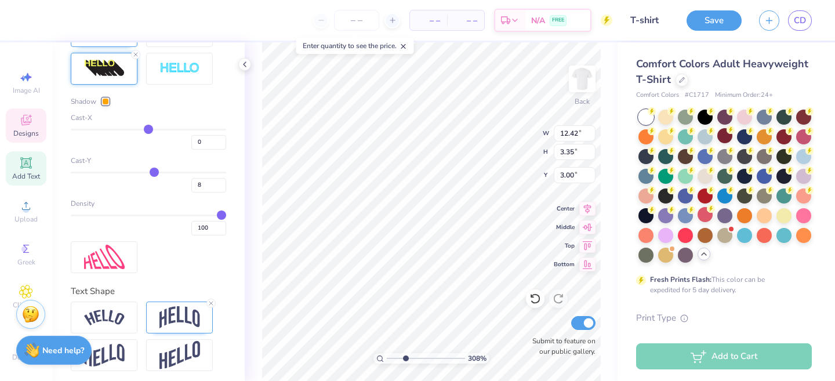
scroll to position [489, 0]
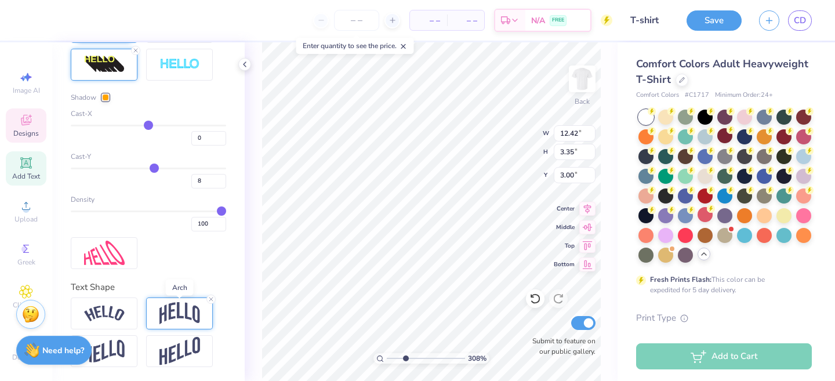
click at [173, 308] on img at bounding box center [179, 313] width 41 height 22
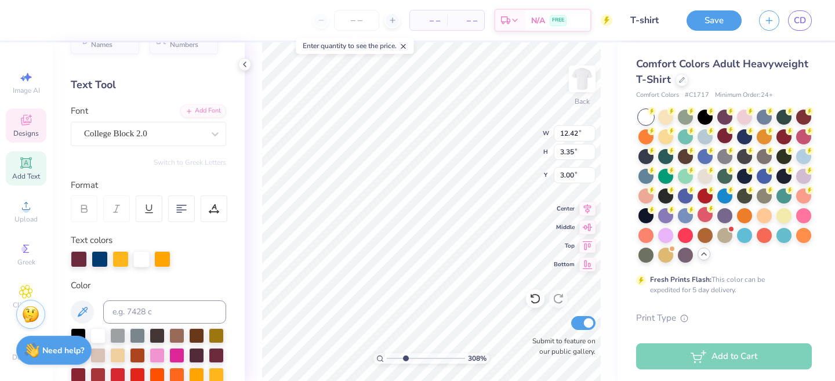
scroll to position [0, 0]
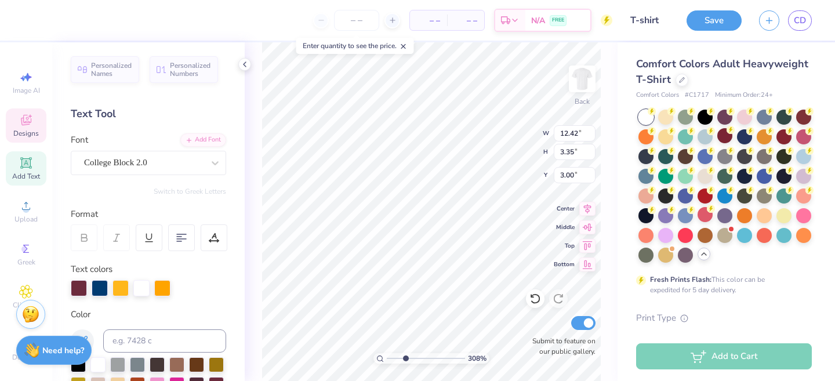
click at [406, 42] on icon at bounding box center [403, 46] width 8 height 8
type input "3.18"
click at [406, 357] on input "range" at bounding box center [426, 358] width 78 height 10
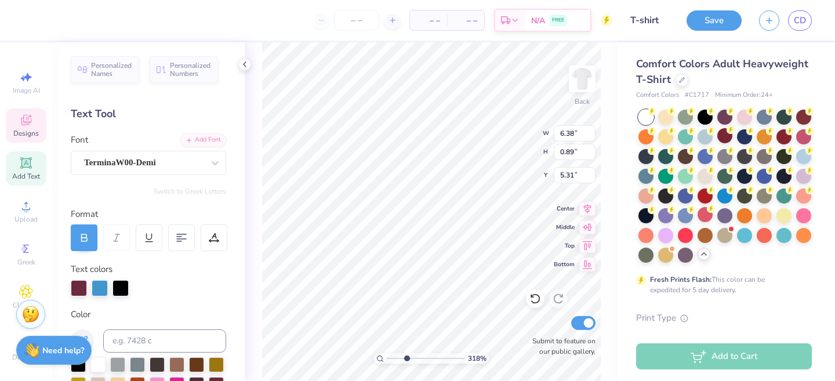
type input "6.38"
type input "0.89"
type input "5.31"
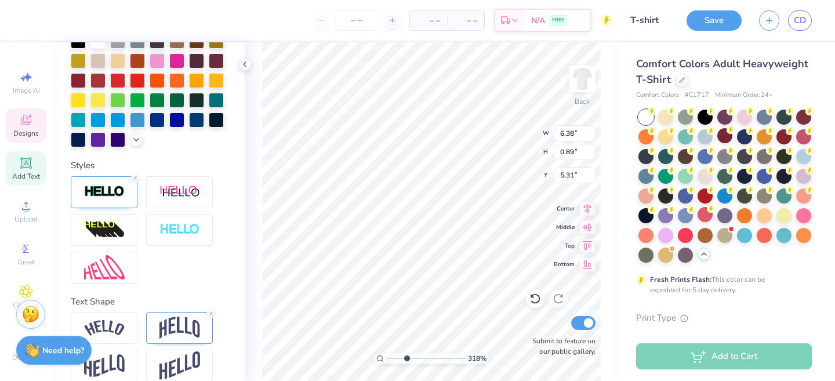
scroll to position [319, 0]
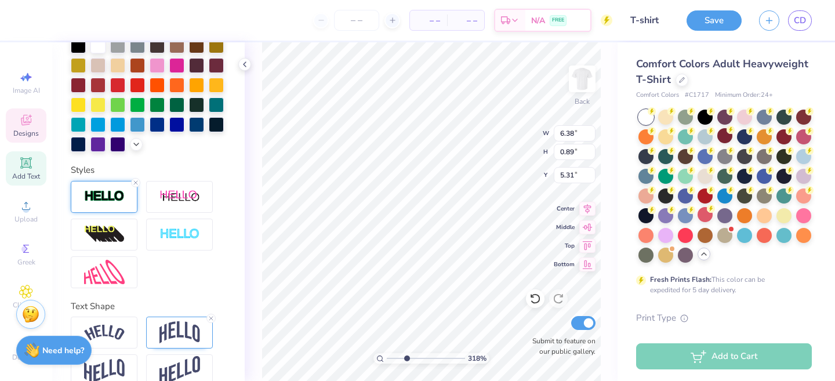
click at [118, 200] on img at bounding box center [104, 196] width 41 height 13
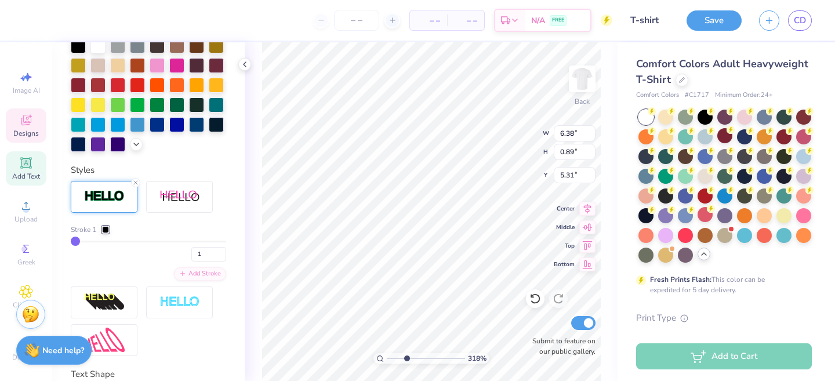
click at [108, 231] on div at bounding box center [105, 229] width 7 height 7
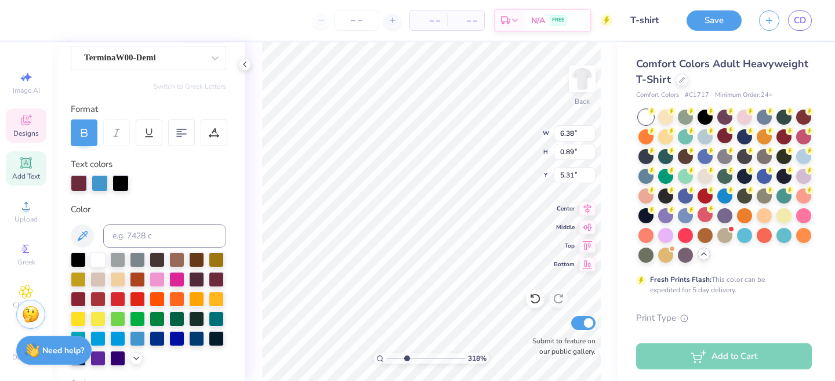
scroll to position [0, 0]
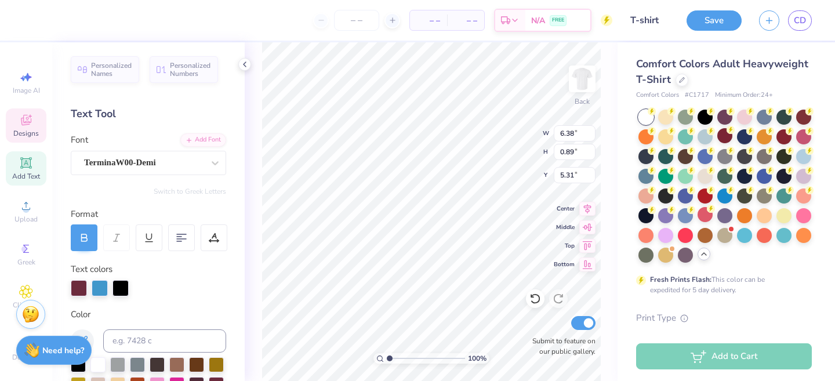
drag, startPoint x: 392, startPoint y: 357, endPoint x: 386, endPoint y: 358, distance: 7.2
click at [387, 358] on input "range" at bounding box center [426, 358] width 78 height 10
type input "1.09"
click at [390, 358] on input "range" at bounding box center [426, 358] width 78 height 10
type input "6.38"
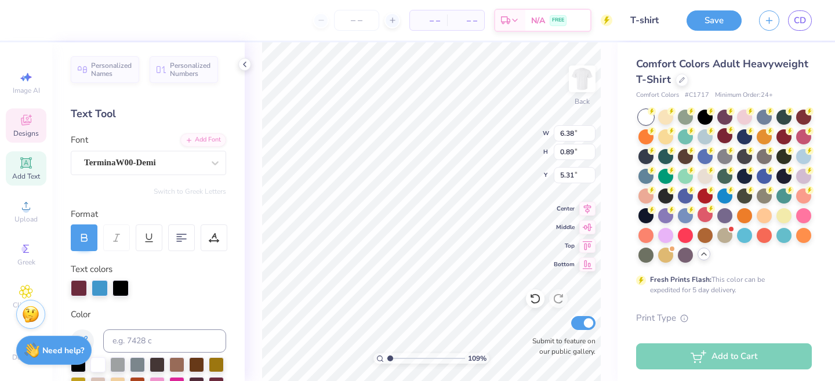
type input "0.89"
type input "5.31"
type textarea "@"
type textarea "25 26"
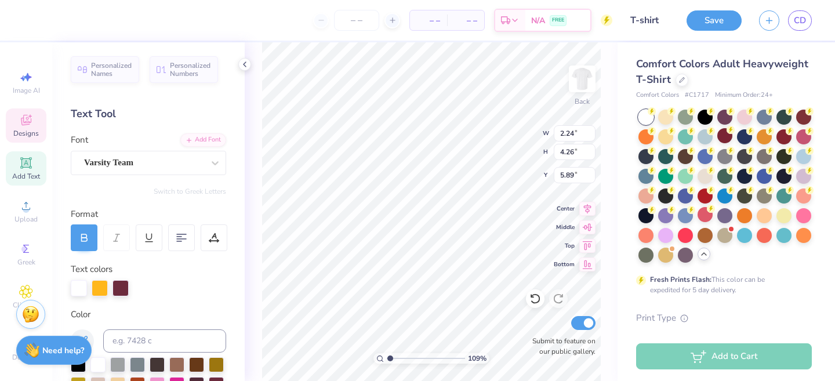
type input "6.09"
type textarea "25"
type input "2.24"
type input "1.64"
type input "7.40"
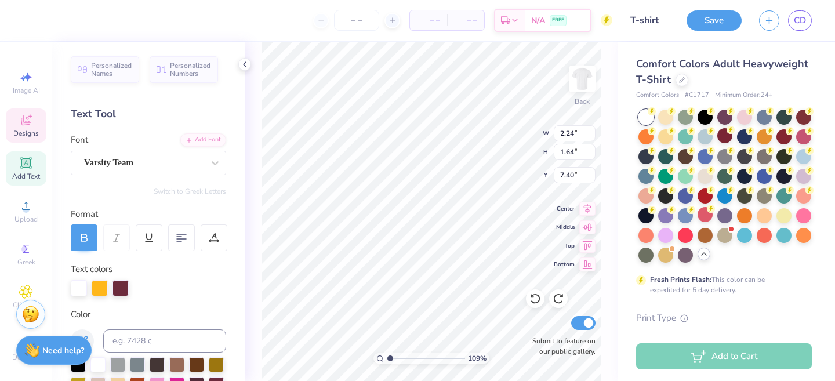
type input "4.26"
type input "6.09"
type input "3.11"
type input "3.29"
type input "6.19"
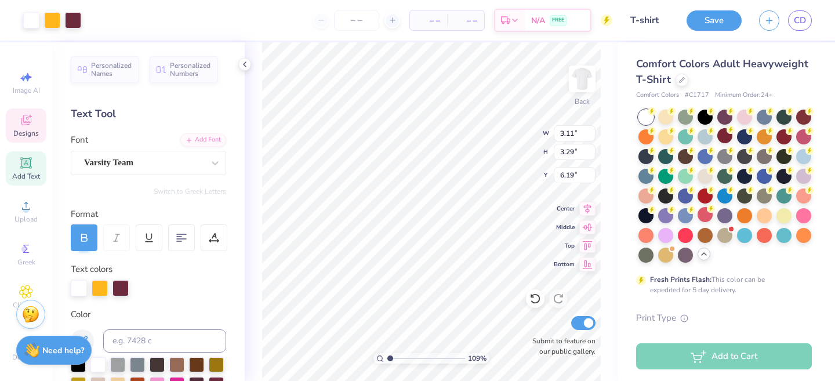
type input "2.24"
type input "1.64"
type input "7.10"
type textarea "26"
type input "3.11"
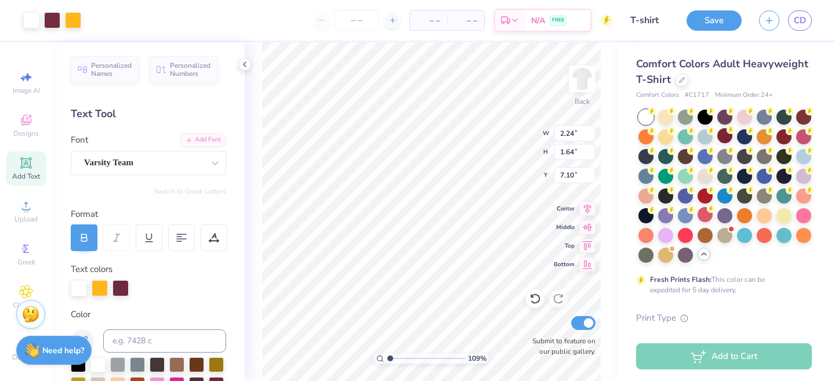
type input "3.29"
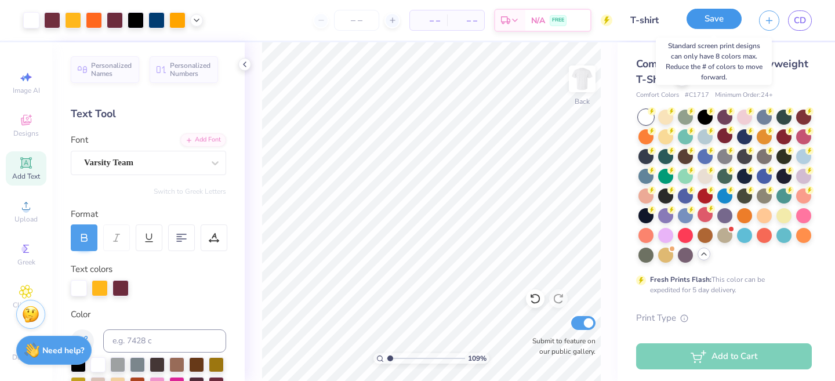
click at [700, 24] on button "Save" at bounding box center [713, 19] width 55 height 20
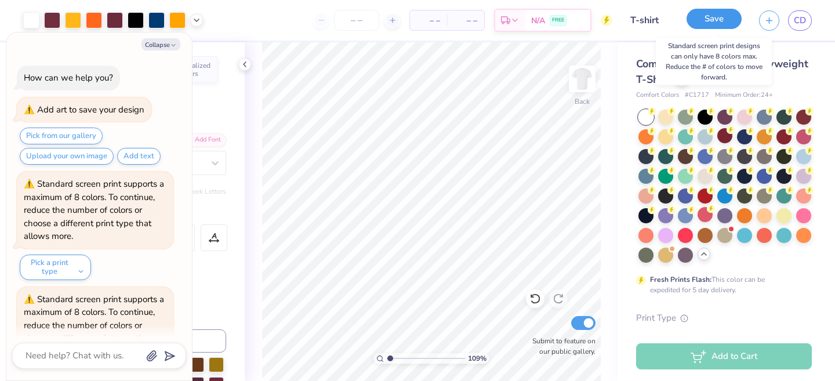
scroll to position [368, 0]
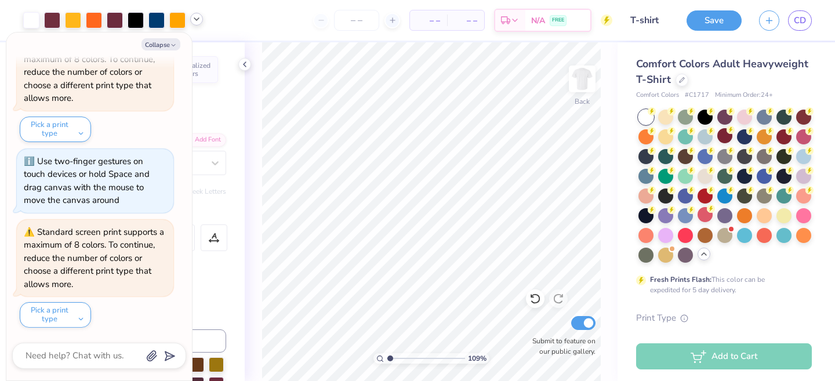
click at [201, 21] on icon at bounding box center [196, 18] width 9 height 9
click at [199, 21] on icon at bounding box center [196, 18] width 9 height 9
click at [194, 21] on icon at bounding box center [196, 18] width 9 height 9
click at [158, 40] on button "Collapse" at bounding box center [160, 44] width 39 height 12
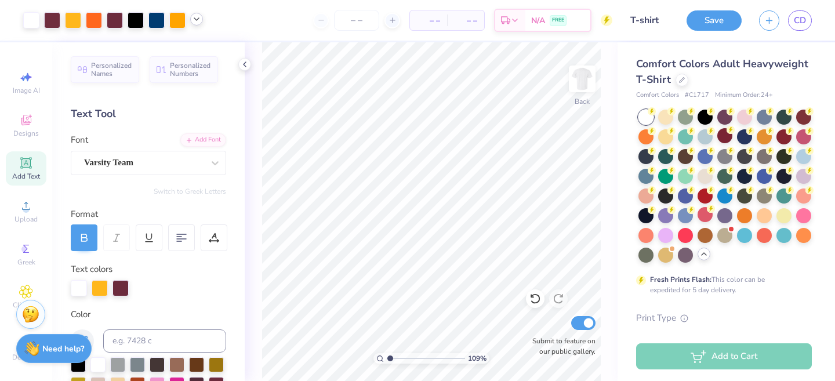
click at [48, 344] on strong "Need help?" at bounding box center [63, 348] width 42 height 11
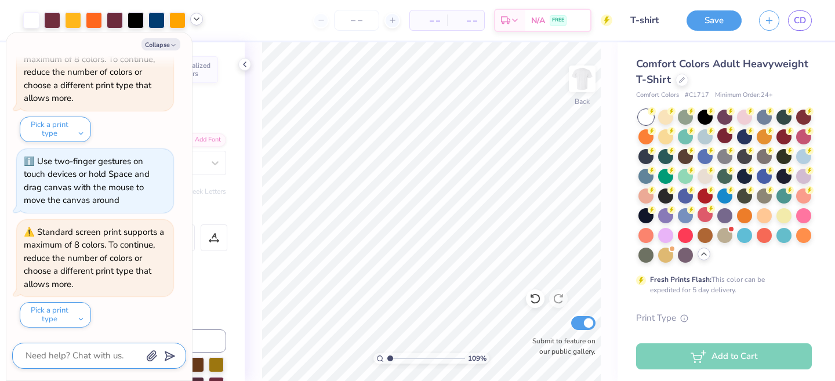
click at [74, 357] on textarea at bounding box center [83, 356] width 118 height 16
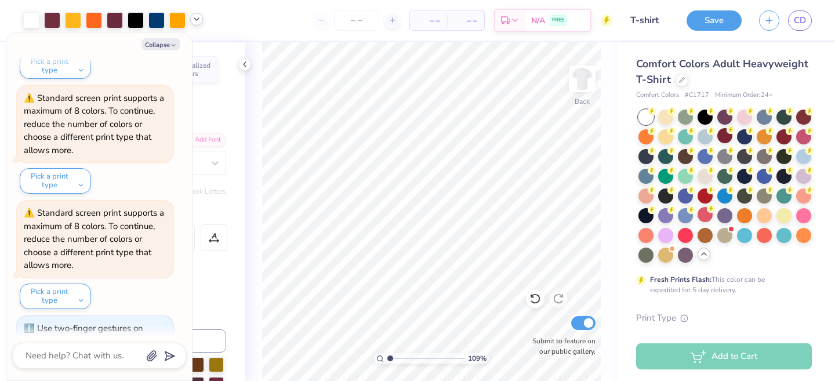
scroll to position [399, 0]
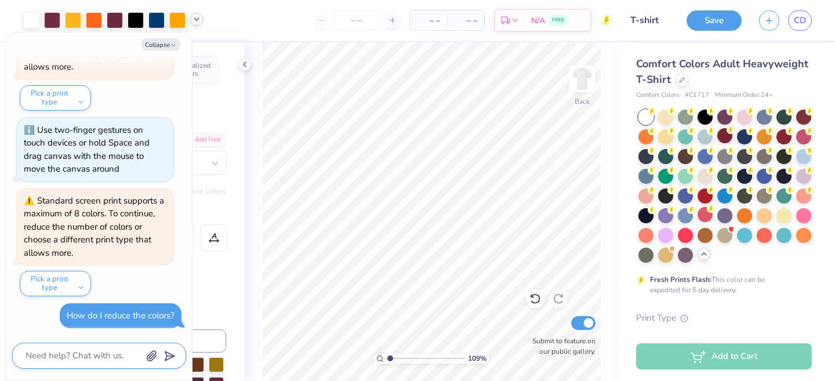
click at [122, 355] on textarea at bounding box center [83, 356] width 118 height 16
click at [161, 38] on div "Collapse How can we help you? Add art to save your design Pick from our gallery…" at bounding box center [99, 206] width 186 height 348
click at [162, 39] on button "Collapse" at bounding box center [160, 44] width 39 height 12
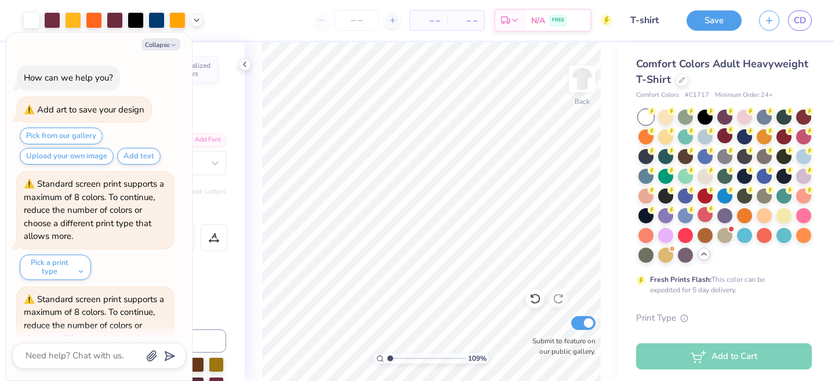
scroll to position [481, 0]
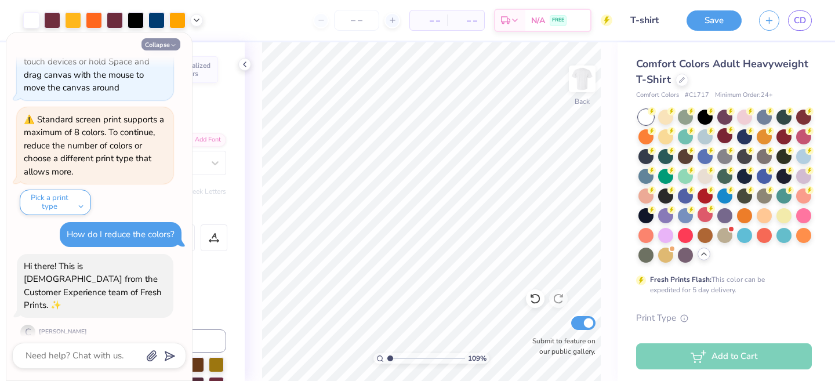
click at [174, 46] on icon "button" at bounding box center [173, 45] width 7 height 7
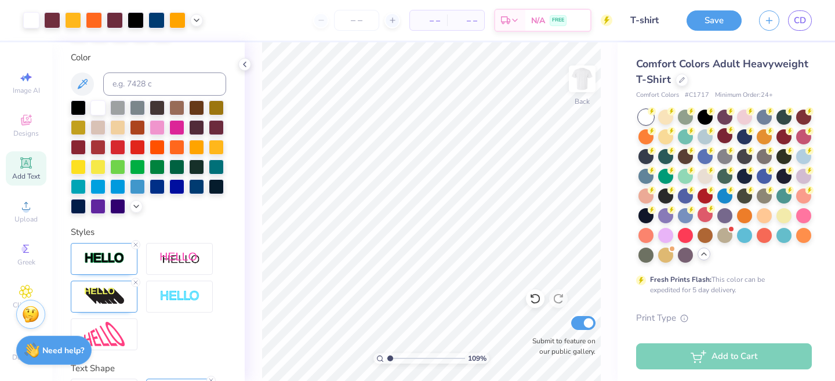
scroll to position [257, 0]
click at [119, 260] on img at bounding box center [104, 257] width 41 height 13
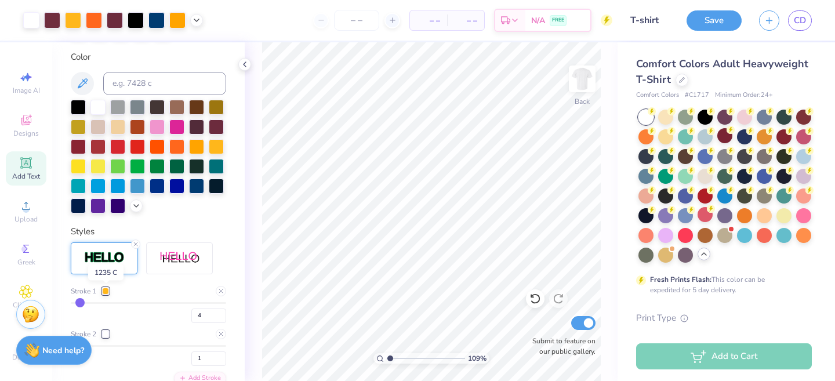
click at [105, 288] on div at bounding box center [105, 291] width 7 height 7
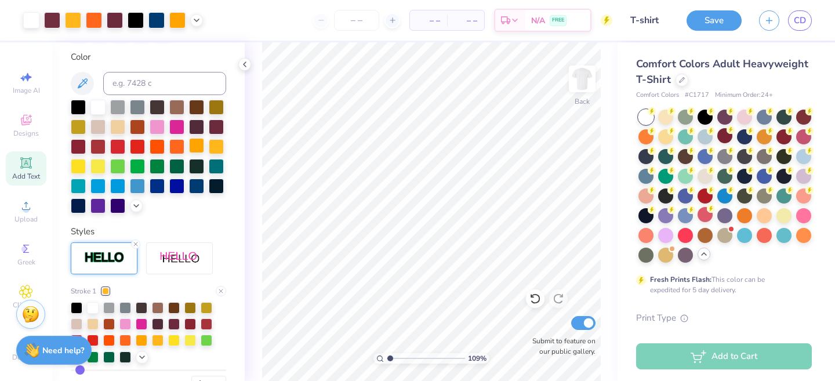
click at [198, 148] on div at bounding box center [196, 145] width 15 height 15
click at [220, 125] on div at bounding box center [216, 125] width 15 height 15
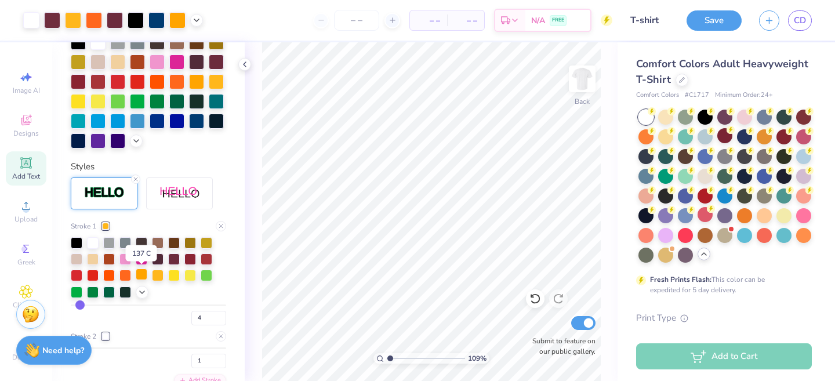
click at [143, 271] on div at bounding box center [142, 274] width 12 height 12
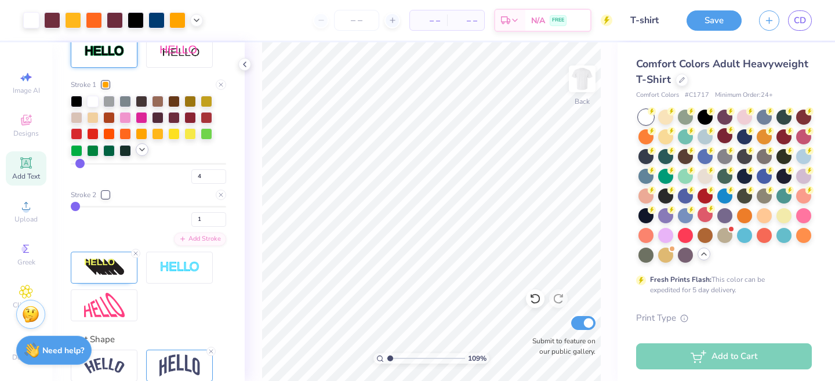
scroll to position [470, 0]
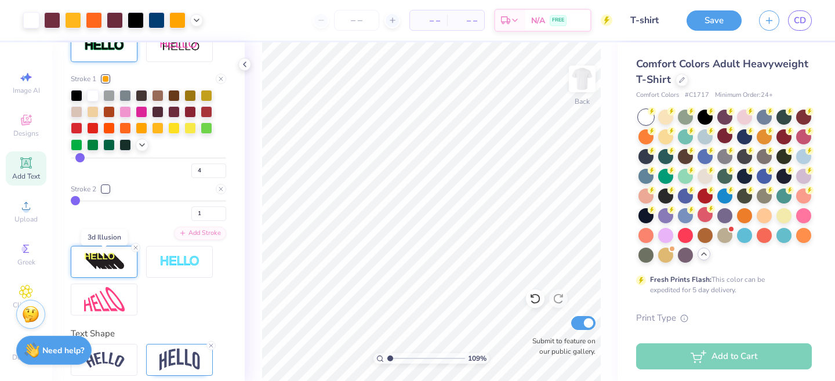
click at [103, 255] on img at bounding box center [104, 261] width 41 height 19
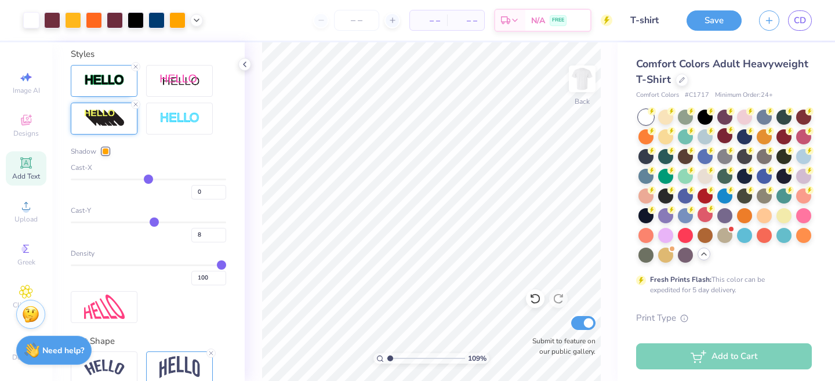
scroll to position [431, 0]
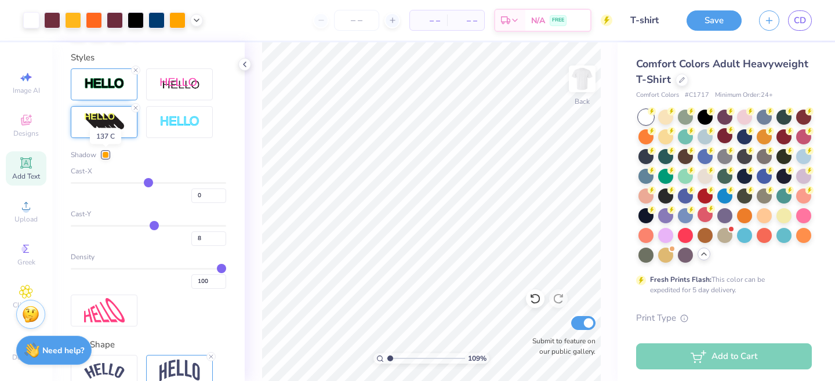
click at [106, 155] on div at bounding box center [105, 154] width 7 height 7
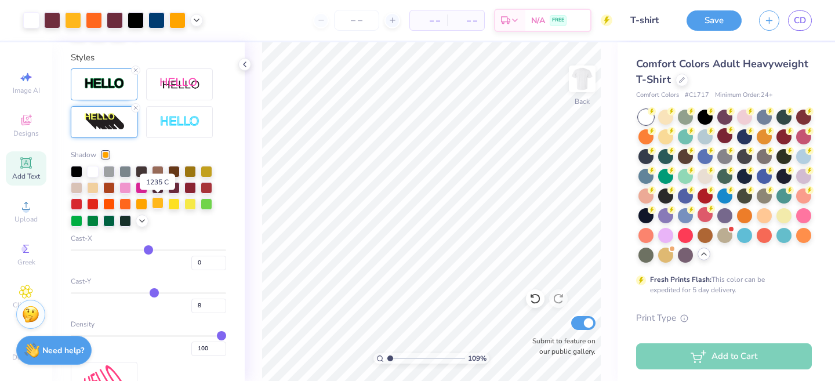
click at [156, 204] on div at bounding box center [158, 203] width 12 height 12
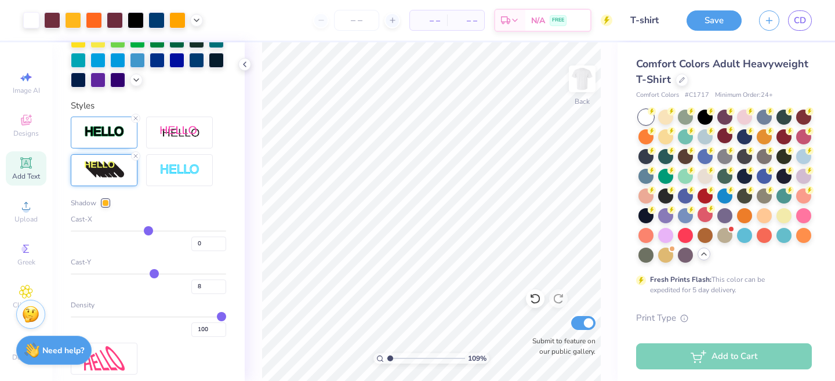
scroll to position [381, 0]
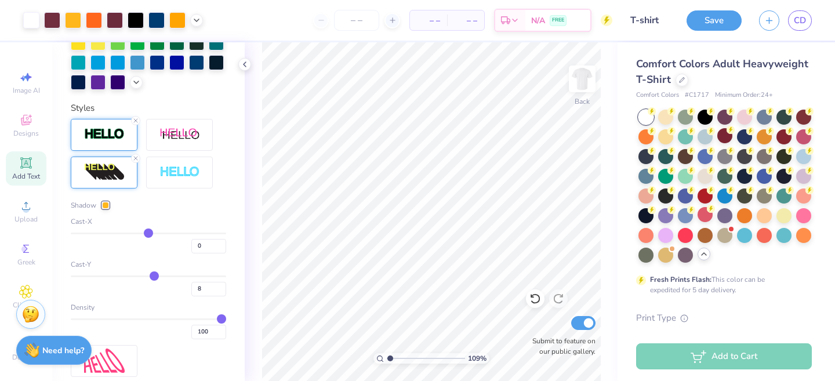
click at [103, 136] on img at bounding box center [104, 134] width 41 height 13
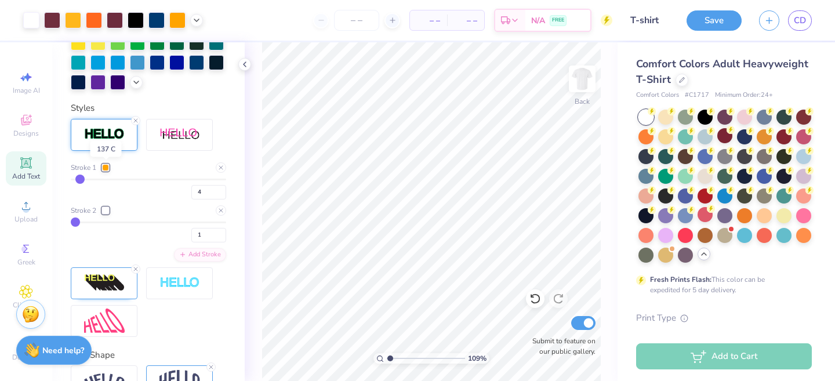
click at [106, 169] on div at bounding box center [105, 167] width 7 height 7
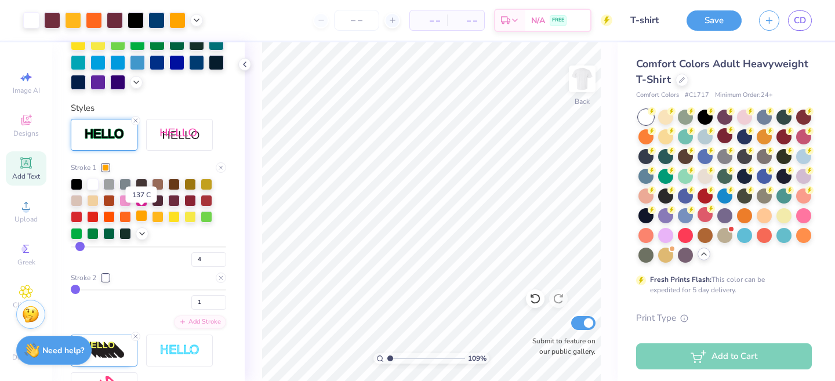
click at [141, 216] on div at bounding box center [142, 216] width 12 height 12
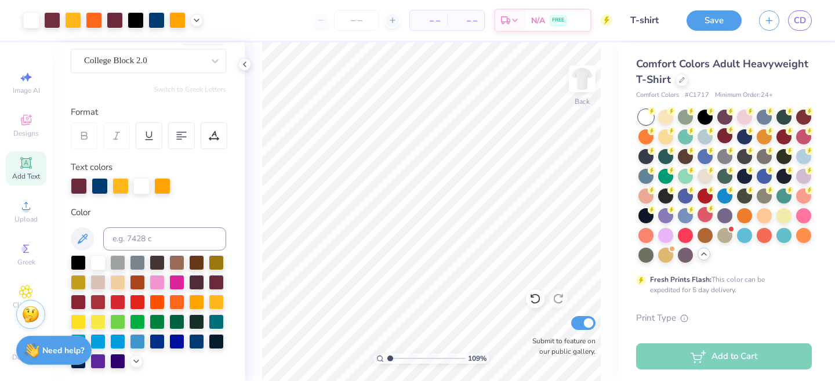
scroll to position [94, 0]
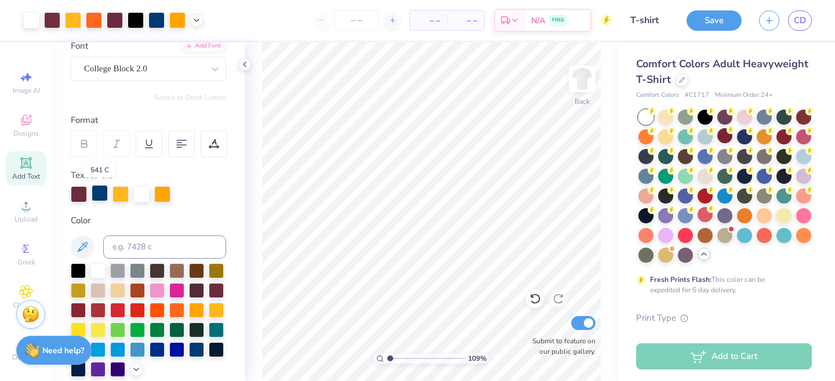
click at [101, 195] on div at bounding box center [100, 193] width 16 height 16
click at [101, 194] on div at bounding box center [100, 194] width 16 height 16
click at [100, 197] on div at bounding box center [100, 193] width 16 height 16
click at [137, 173] on div "Text colors" at bounding box center [148, 186] width 155 height 34
click at [98, 195] on div at bounding box center [100, 194] width 16 height 16
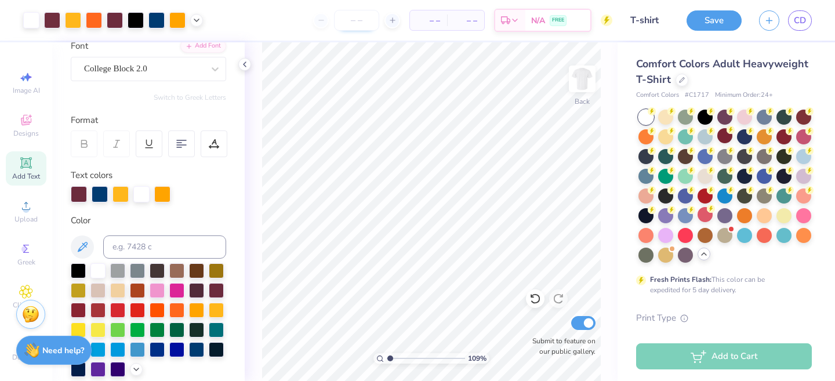
click at [361, 28] on input "number" at bounding box center [356, 20] width 45 height 21
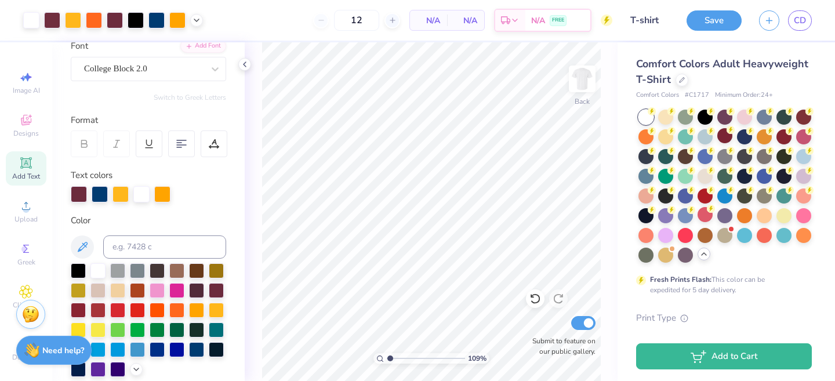
click at [430, 23] on span "N/A" at bounding box center [428, 20] width 23 height 12
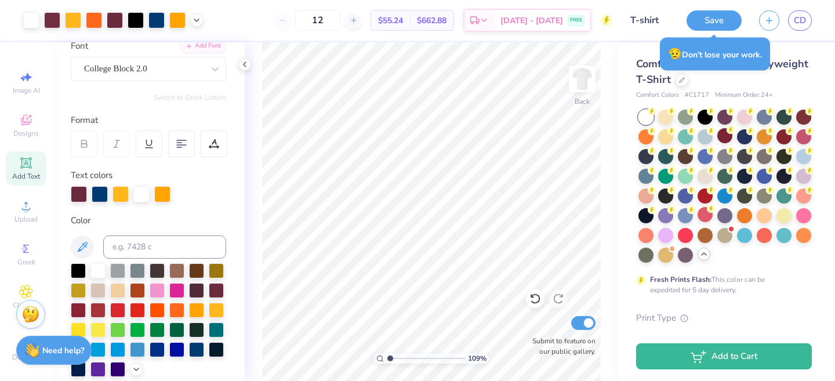
click at [403, 20] on span "$55.24" at bounding box center [390, 20] width 25 height 12
click at [442, 14] on span "$662.88" at bounding box center [432, 20] width 30 height 12
click at [358, 23] on icon at bounding box center [354, 20] width 8 height 8
click at [290, 24] on div at bounding box center [282, 21] width 16 height 16
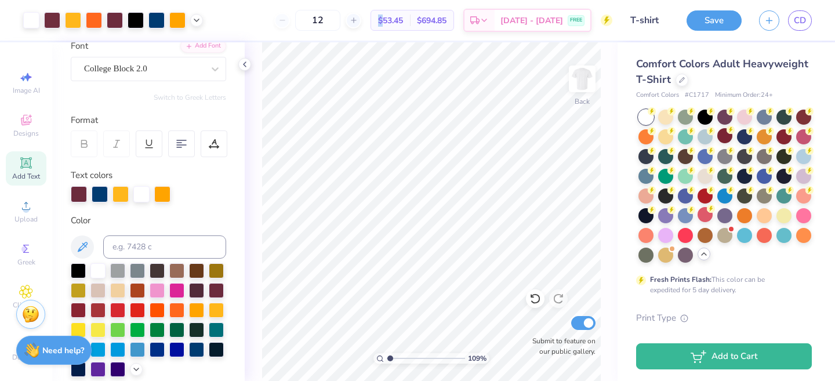
click at [297, 24] on div "12" at bounding box center [317, 20] width 87 height 21
click at [298, 20] on div "12" at bounding box center [317, 20] width 87 height 21
click at [339, 21] on input "12" at bounding box center [317, 20] width 45 height 21
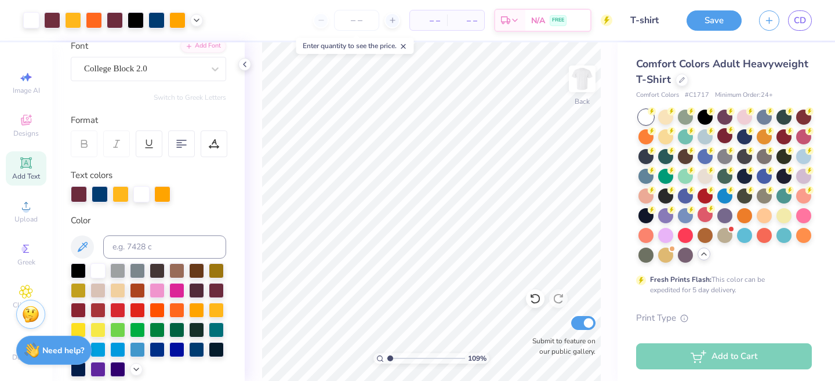
click at [274, 21] on div "– – Per Item – – Total Est. Delivery N/A FREE" at bounding box center [412, 20] width 401 height 41
click at [403, 46] on icon at bounding box center [403, 46] width 8 height 8
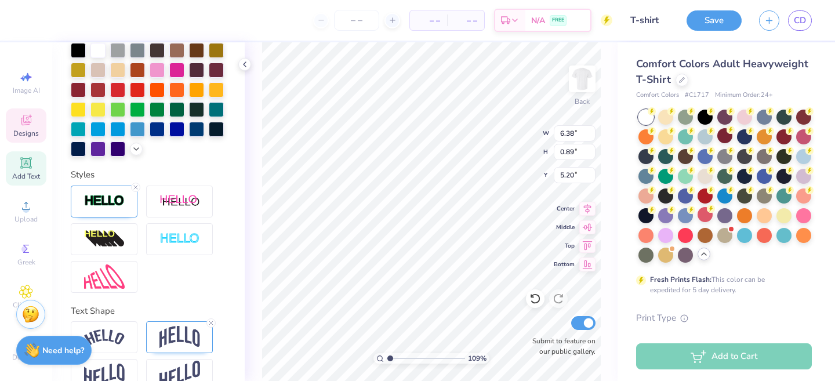
scroll to position [338, 0]
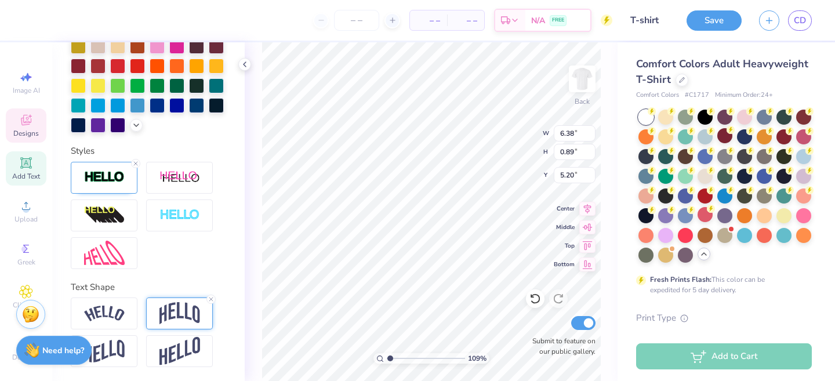
click at [189, 306] on img at bounding box center [179, 313] width 41 height 22
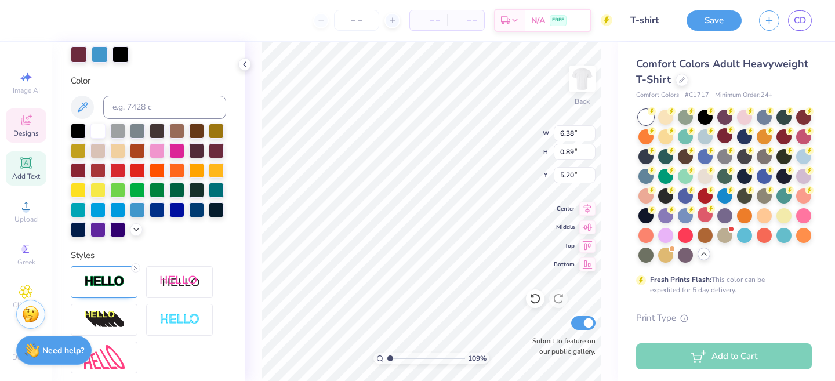
scroll to position [246, 0]
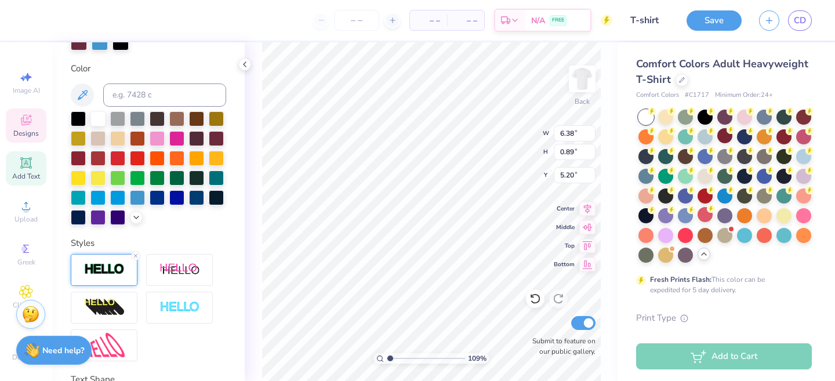
click at [113, 265] on img at bounding box center [104, 269] width 41 height 13
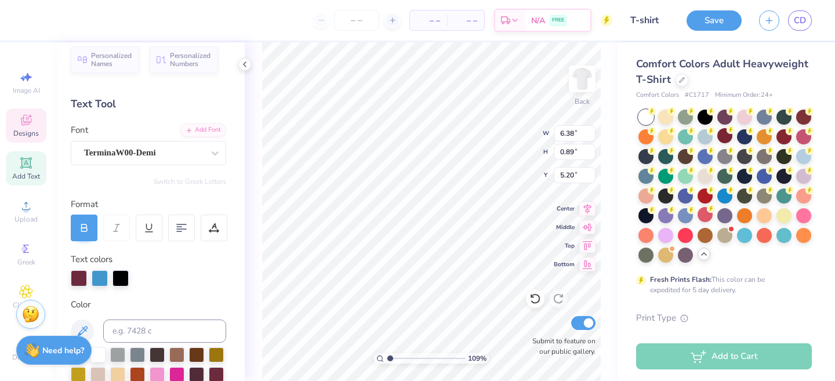
scroll to position [0, 0]
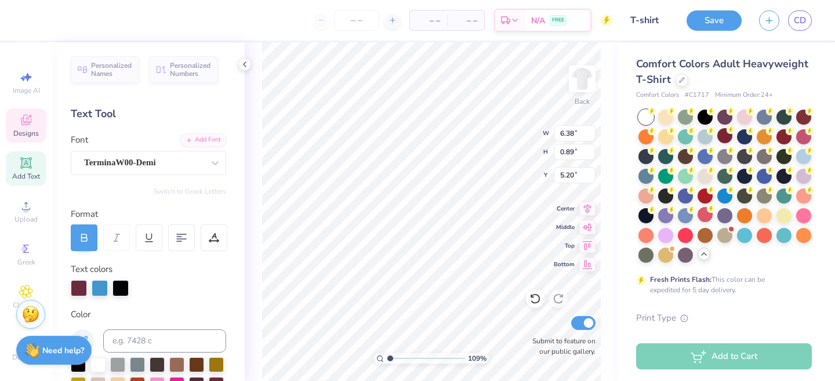
click at [32, 129] on span "Designs" at bounding box center [26, 133] width 26 height 9
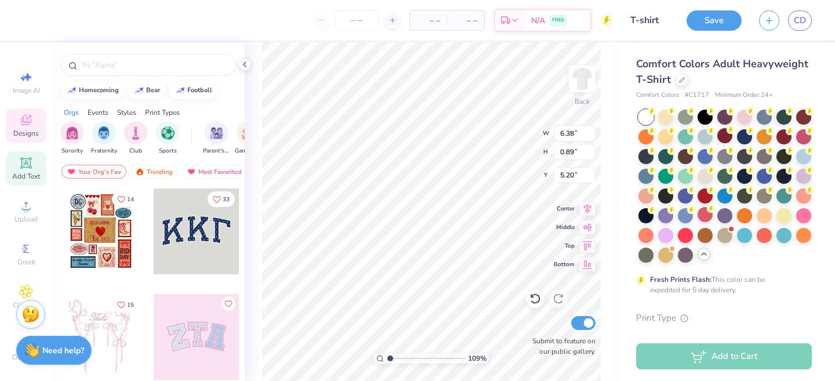
click at [30, 164] on icon at bounding box center [25, 162] width 11 height 11
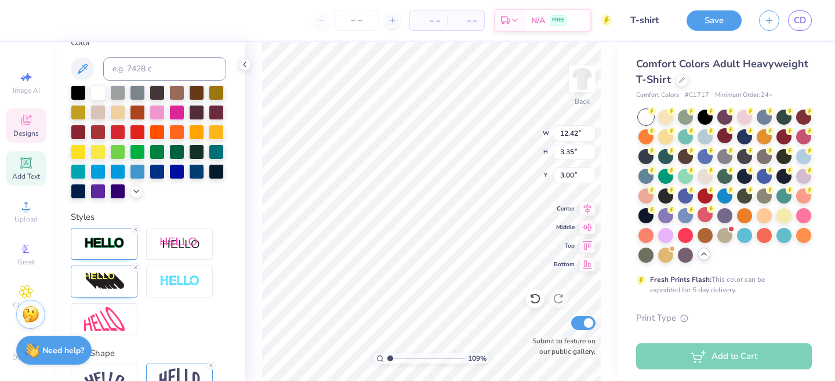
scroll to position [338, 0]
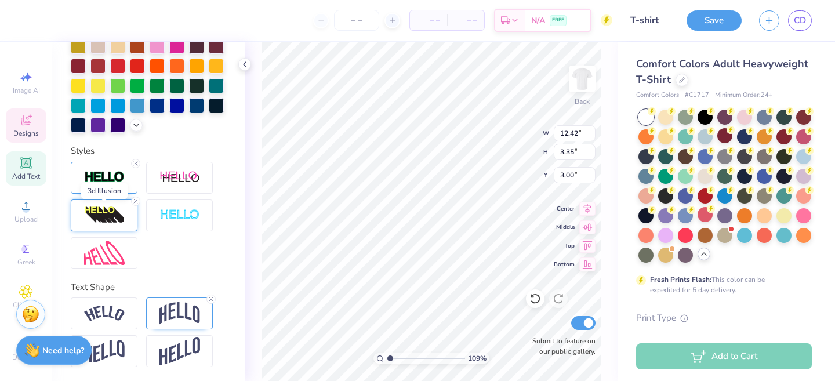
click at [107, 214] on img at bounding box center [104, 215] width 41 height 19
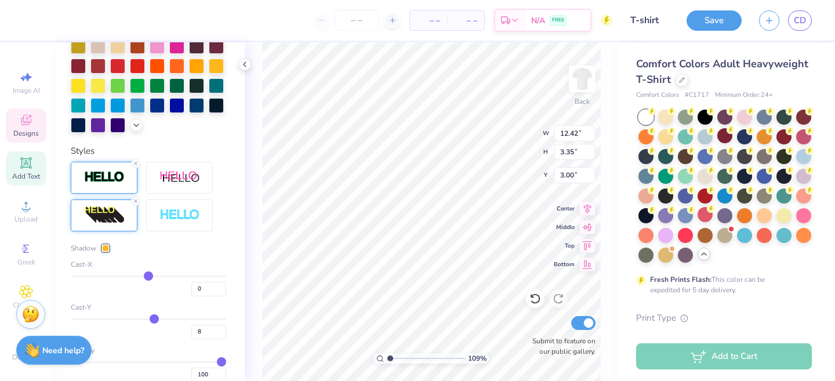
click at [107, 171] on img at bounding box center [104, 176] width 41 height 13
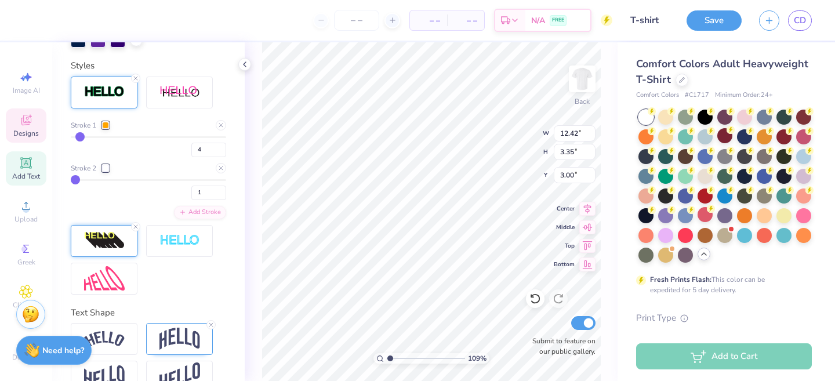
scroll to position [444, 0]
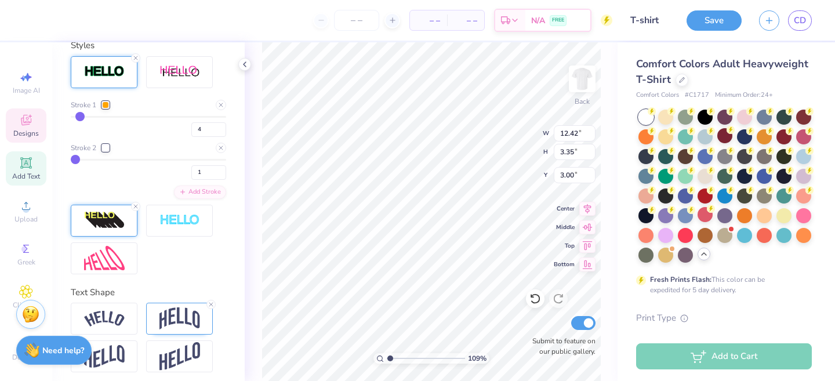
click at [110, 220] on img at bounding box center [104, 220] width 41 height 19
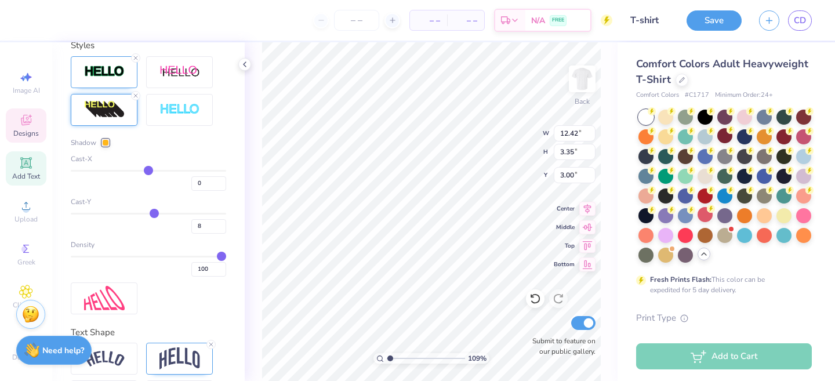
click at [104, 142] on div at bounding box center [105, 142] width 7 height 7
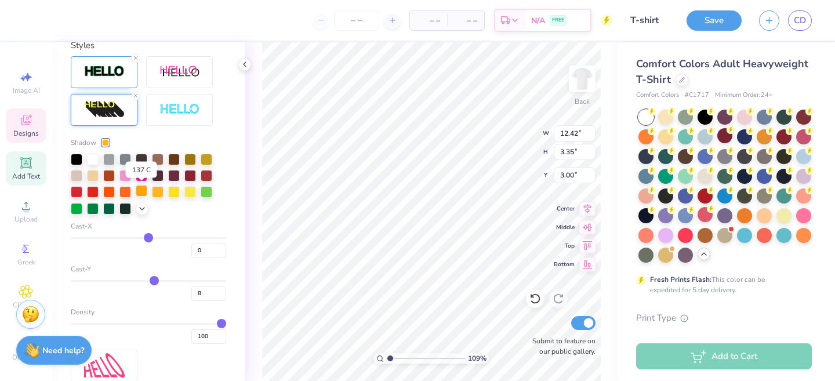
click at [146, 188] on div at bounding box center [142, 191] width 12 height 12
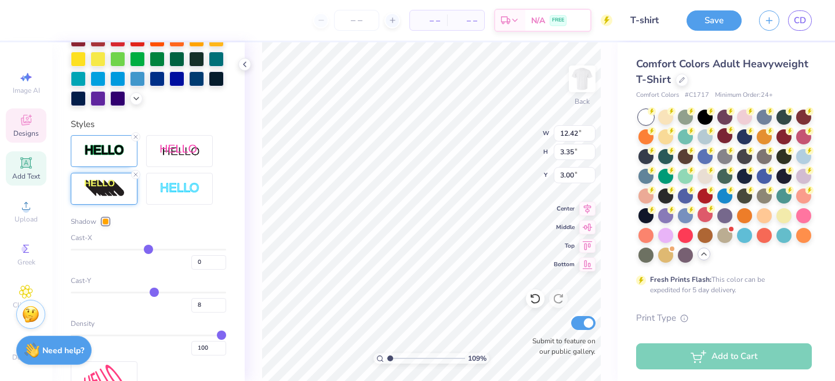
scroll to position [390, 0]
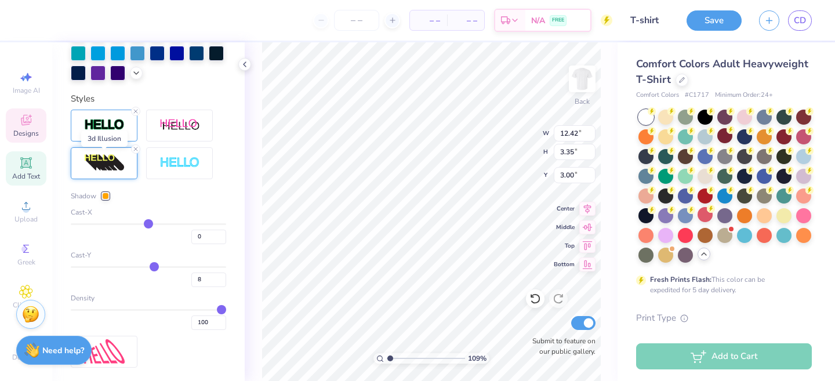
click at [106, 163] on img at bounding box center [104, 163] width 41 height 19
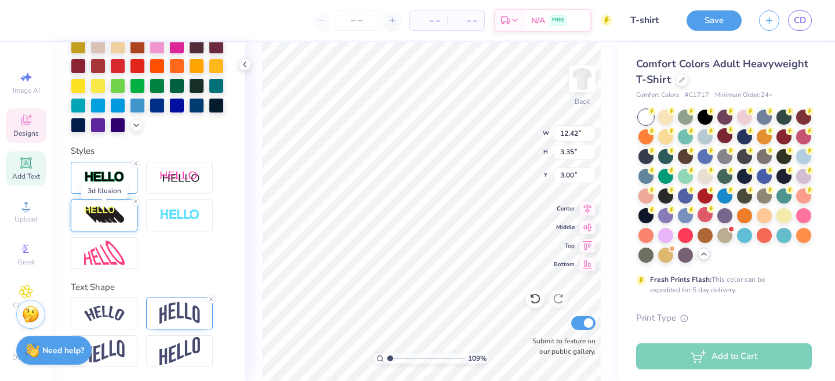
click at [113, 218] on img at bounding box center [104, 215] width 41 height 19
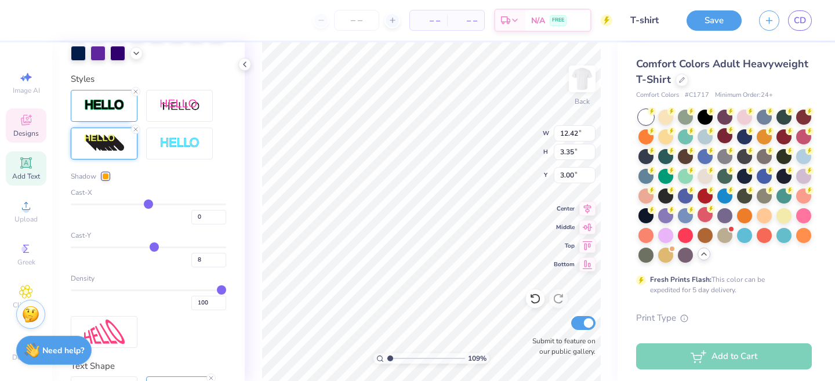
scroll to position [418, 0]
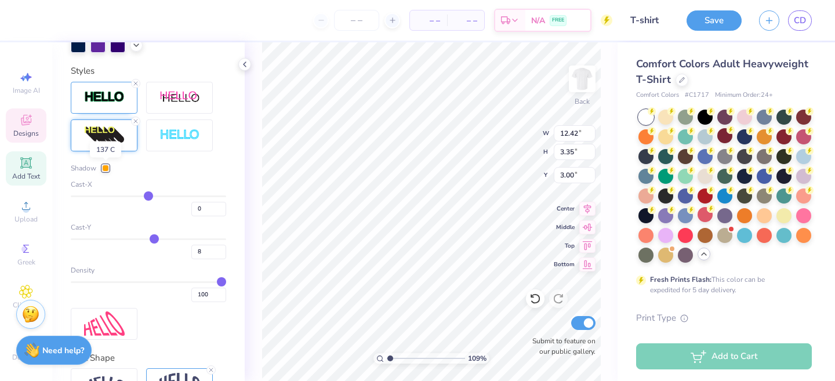
click at [108, 170] on div at bounding box center [105, 168] width 7 height 7
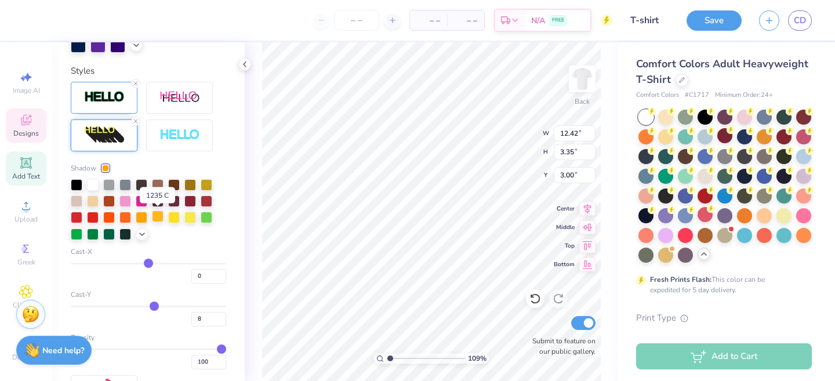
click at [157, 217] on div at bounding box center [158, 216] width 12 height 12
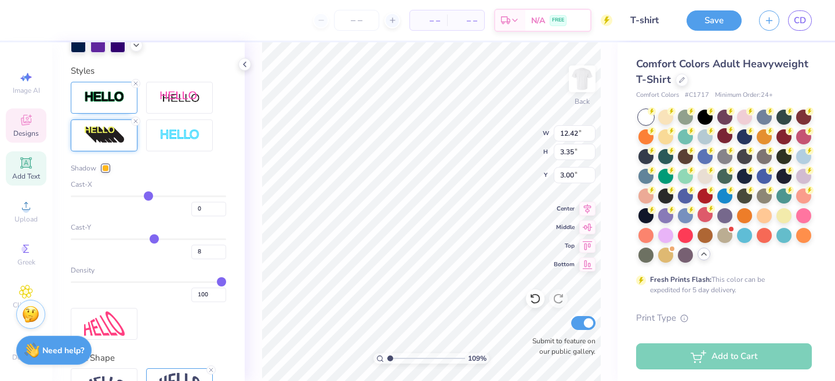
scroll to position [0, 0]
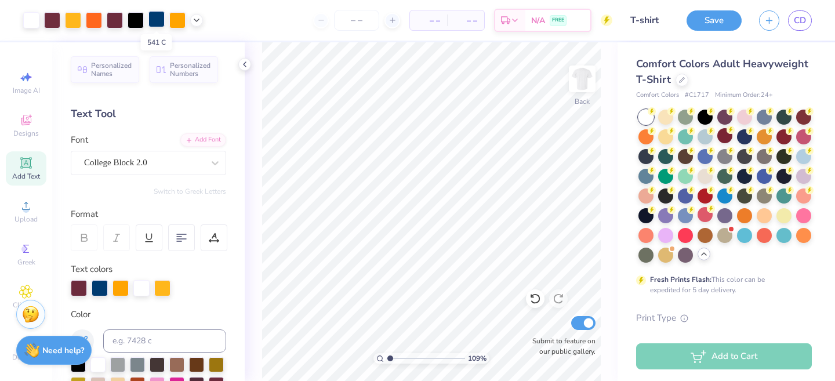
click at [160, 20] on div at bounding box center [156, 19] width 16 height 16
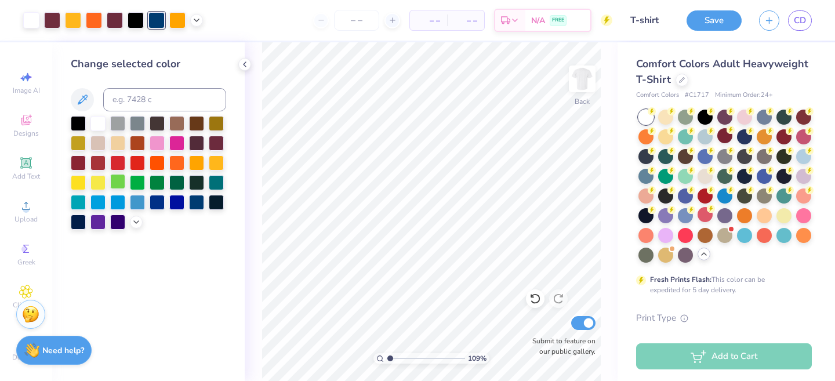
click at [122, 182] on div at bounding box center [117, 181] width 15 height 15
drag, startPoint x: 391, startPoint y: 360, endPoint x: 403, endPoint y: 359, distance: 12.8
click at [403, 359] on input "range" at bounding box center [426, 358] width 78 height 10
click at [212, 146] on div at bounding box center [216, 141] width 15 height 15
click at [52, 25] on div at bounding box center [52, 19] width 16 height 16
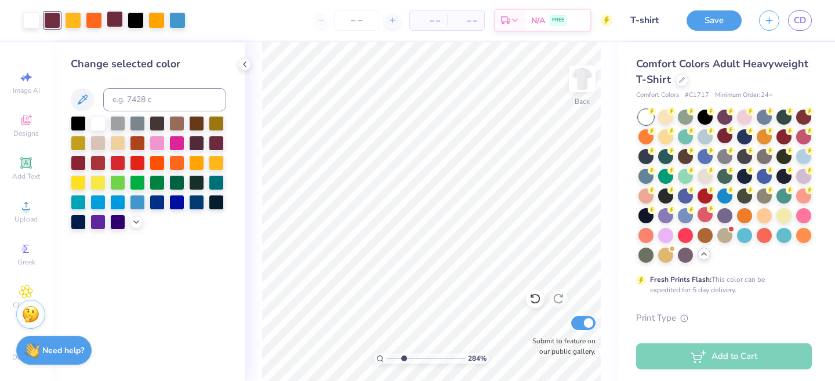
click at [114, 21] on div at bounding box center [115, 19] width 16 height 16
click at [159, 27] on div at bounding box center [156, 19] width 16 height 16
click at [173, 24] on div at bounding box center [177, 19] width 16 height 16
click at [214, 161] on div at bounding box center [216, 161] width 15 height 15
drag, startPoint x: 400, startPoint y: 358, endPoint x: 386, endPoint y: 357, distance: 13.9
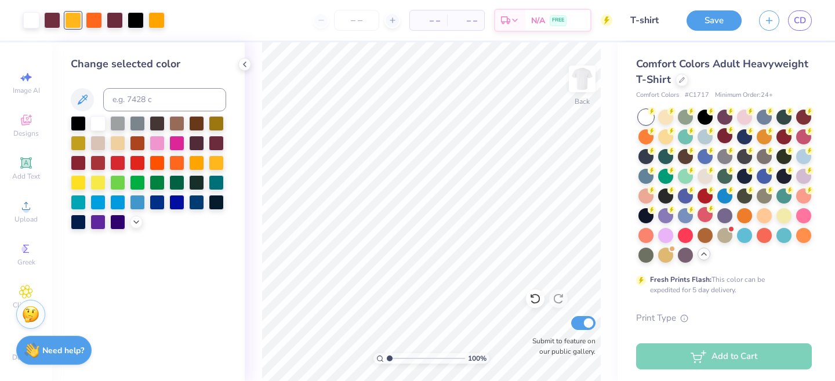
click at [387, 357] on input "range" at bounding box center [426, 358] width 78 height 10
click at [391, 358] on input "range" at bounding box center [426, 358] width 78 height 10
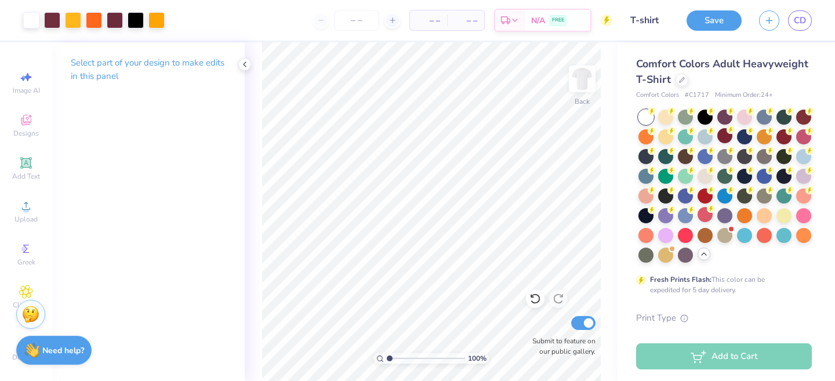
drag, startPoint x: 391, startPoint y: 355, endPoint x: 381, endPoint y: 355, distance: 9.9
click at [387, 355] on input "range" at bounding box center [426, 358] width 78 height 10
click at [244, 65] on polyline at bounding box center [244, 64] width 2 height 5
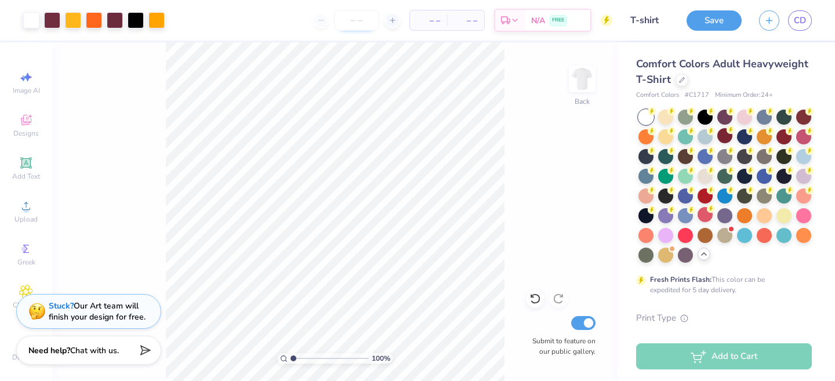
click at [363, 19] on input "number" at bounding box center [356, 20] width 45 height 21
click at [320, 22] on div at bounding box center [356, 20] width 87 height 21
click at [358, 28] on input "number" at bounding box center [356, 20] width 45 height 21
drag, startPoint x: 295, startPoint y: 358, endPoint x: 302, endPoint y: 358, distance: 7.0
click at [302, 358] on input "range" at bounding box center [329, 358] width 78 height 10
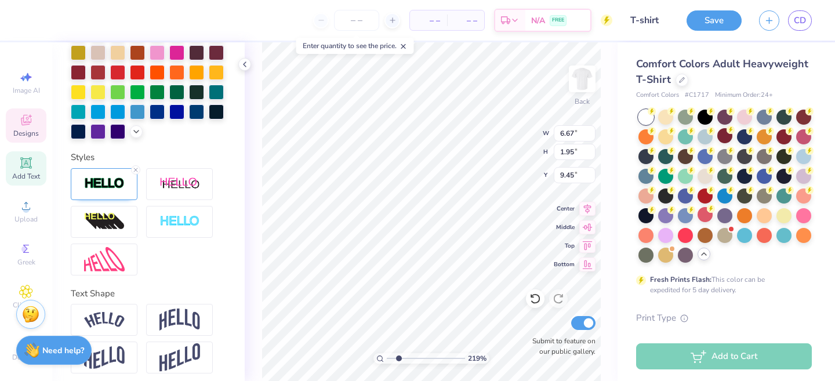
scroll to position [338, 0]
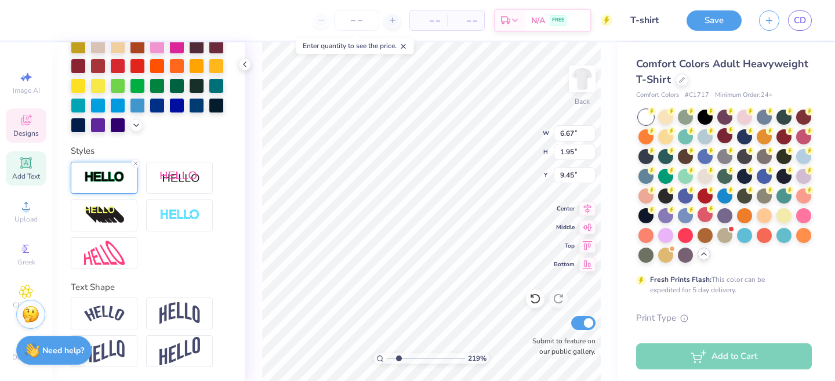
click at [111, 184] on img at bounding box center [104, 176] width 41 height 13
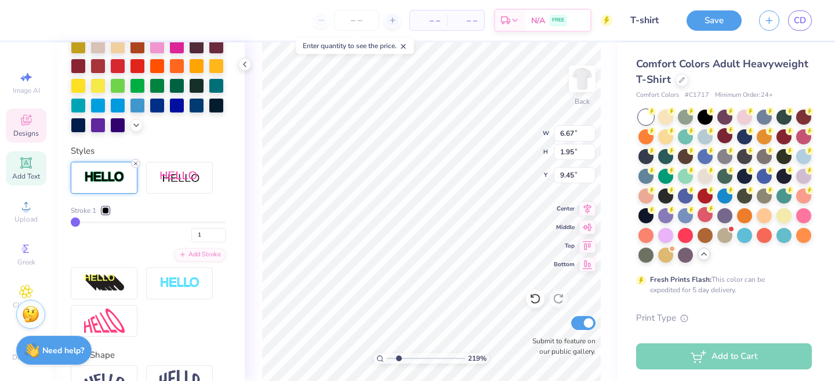
click at [135, 163] on line at bounding box center [135, 163] width 3 height 3
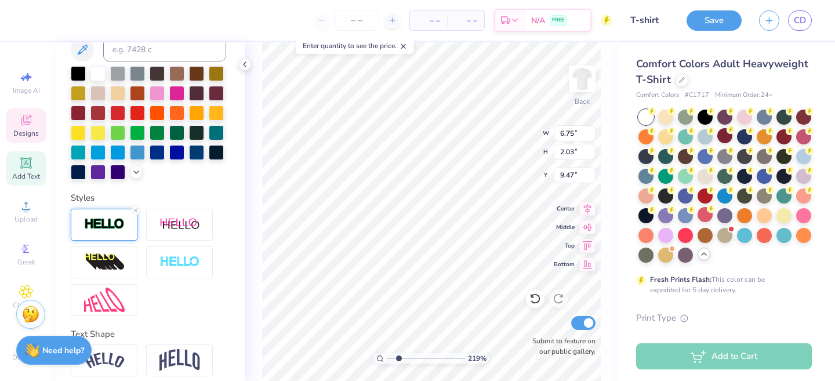
scroll to position [296, 0]
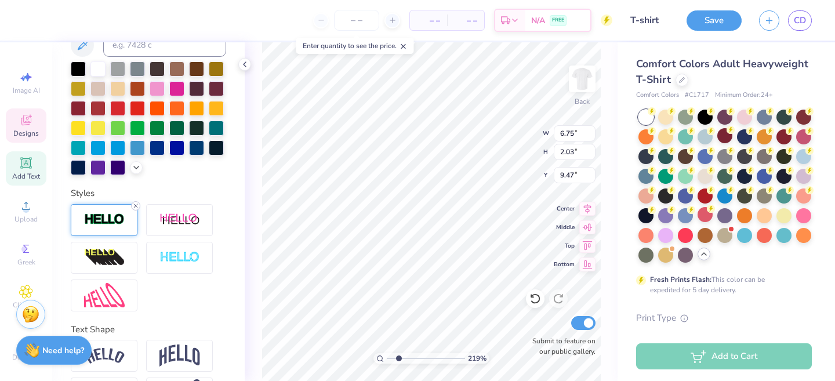
click at [134, 207] on icon at bounding box center [135, 205] width 7 height 7
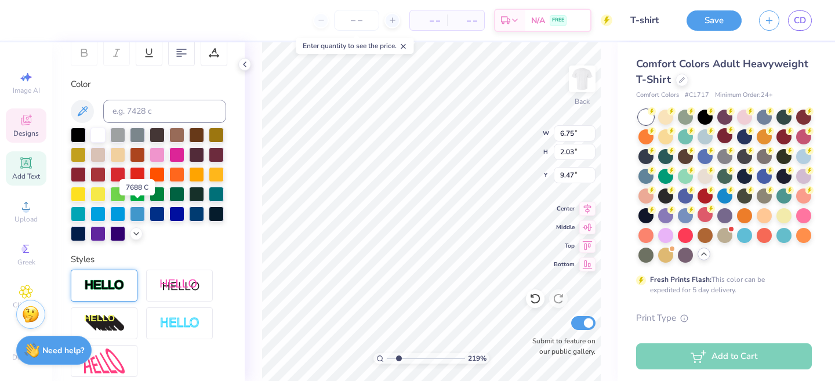
scroll to position [293, 0]
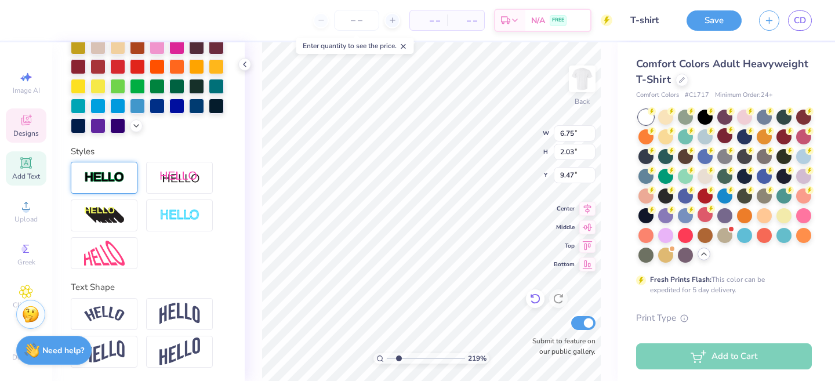
click at [533, 298] on icon at bounding box center [535, 299] width 12 height 12
click at [539, 299] on icon at bounding box center [535, 299] width 12 height 12
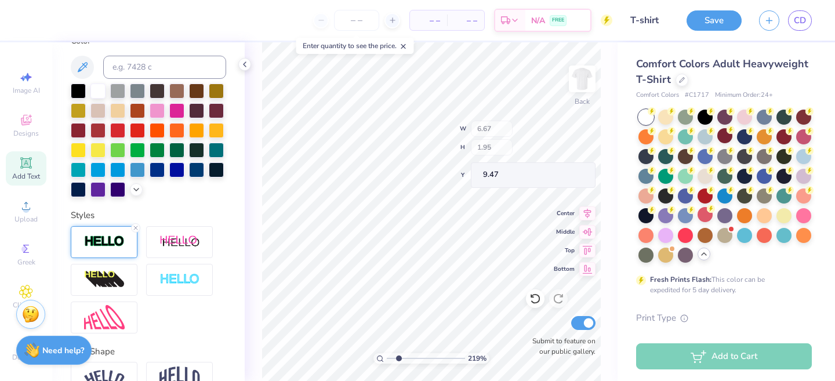
scroll to position [201, 0]
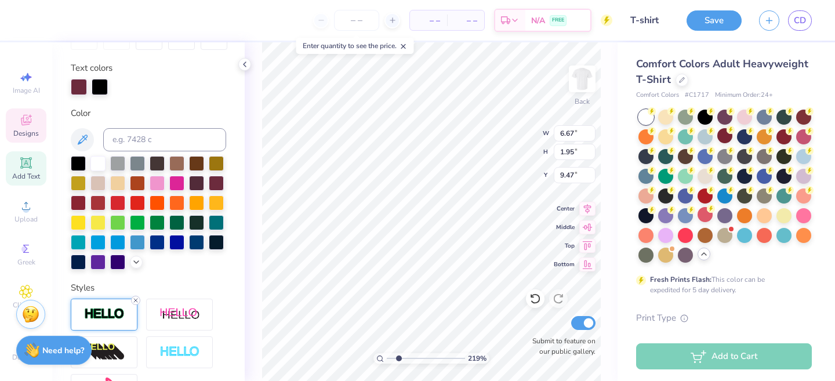
click at [135, 299] on icon at bounding box center [135, 300] width 7 height 7
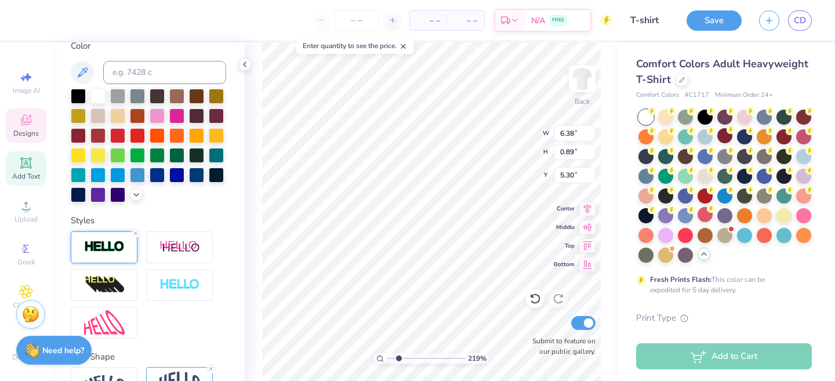
scroll to position [261, 0]
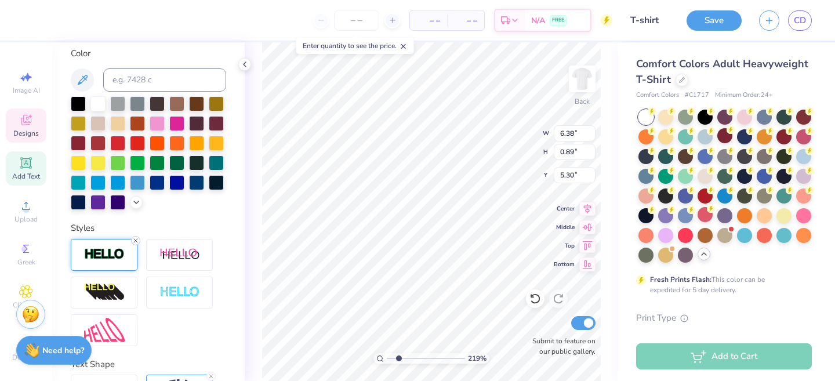
click at [135, 239] on icon at bounding box center [135, 240] width 7 height 7
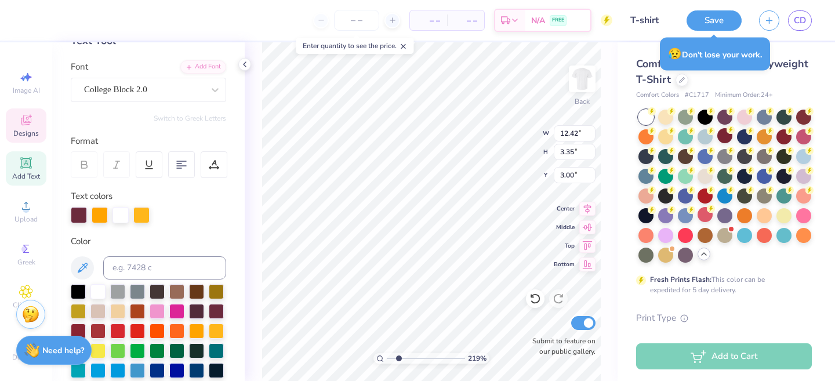
scroll to position [0, 0]
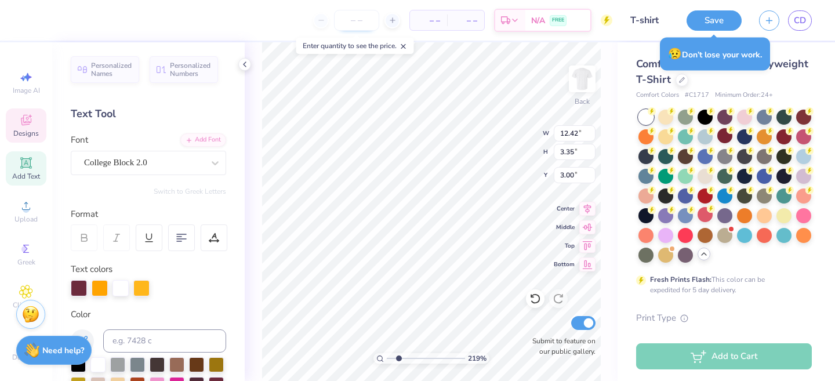
click at [358, 22] on input "number" at bounding box center [356, 20] width 45 height 21
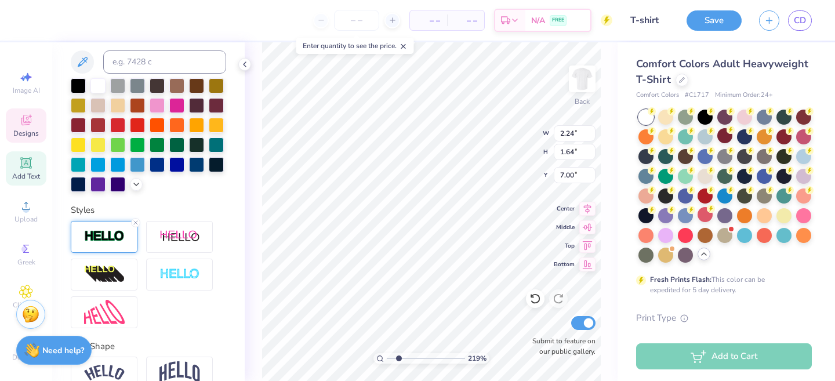
scroll to position [338, 0]
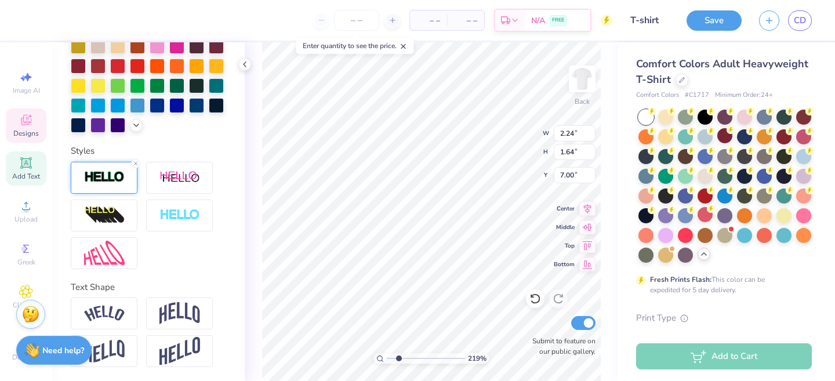
click at [84, 177] on img at bounding box center [104, 176] width 41 height 13
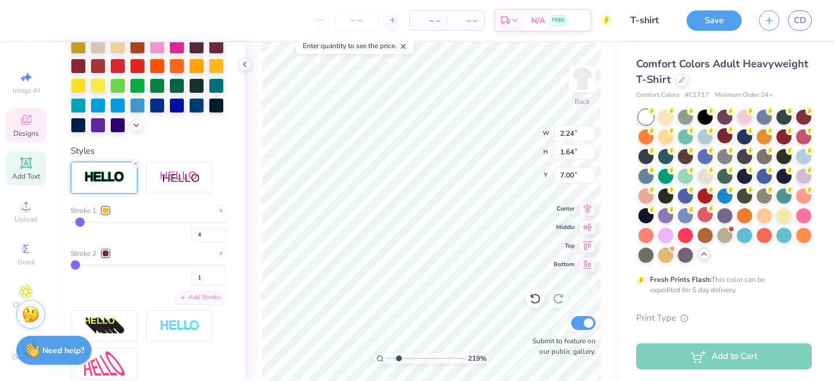
scroll to position [391, 0]
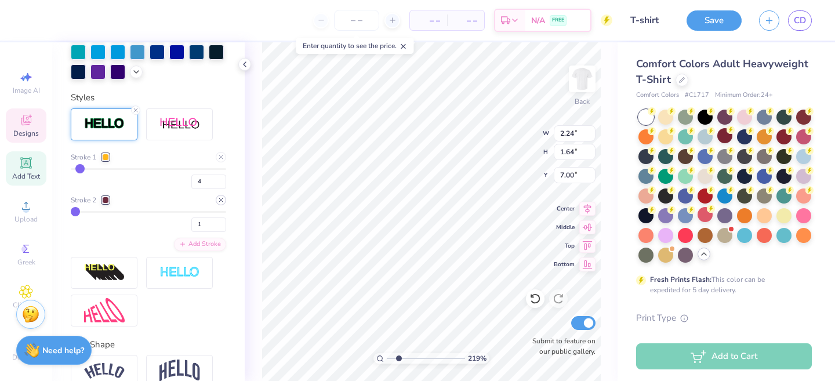
click at [219, 201] on line at bounding box center [220, 199] width 3 height 3
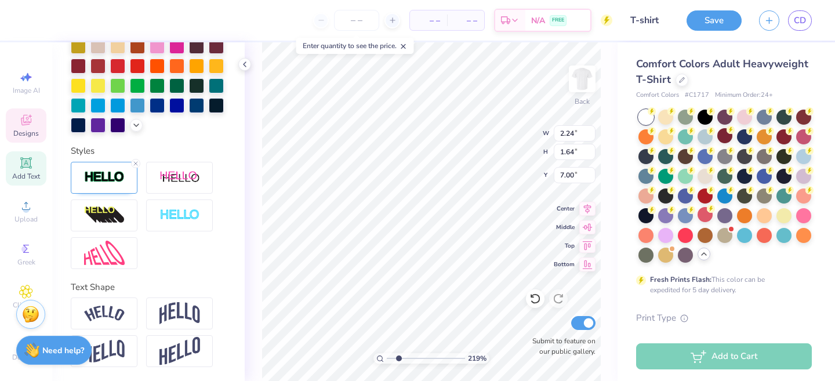
scroll to position [338, 0]
click at [110, 183] on img at bounding box center [104, 176] width 41 height 13
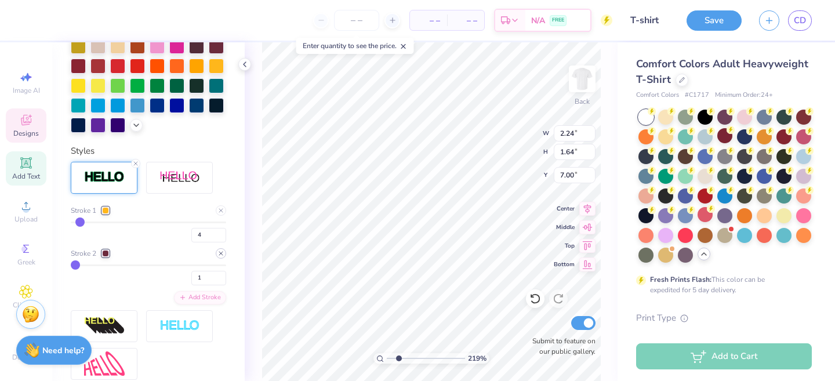
click at [223, 252] on icon at bounding box center [220, 253] width 7 height 7
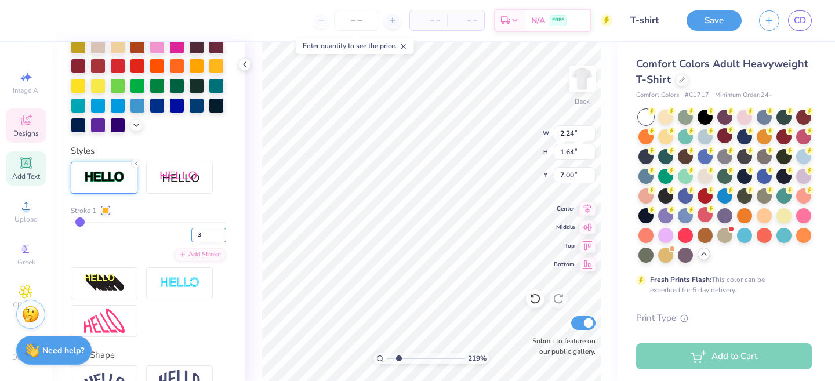
click at [222, 238] on input "3" at bounding box center [208, 235] width 35 height 14
click at [222, 238] on input "2" at bounding box center [208, 235] width 35 height 14
click at [222, 238] on input "1" at bounding box center [208, 235] width 35 height 14
click at [222, 234] on input "2" at bounding box center [208, 235] width 35 height 14
click at [222, 234] on input "3" at bounding box center [208, 235] width 35 height 14
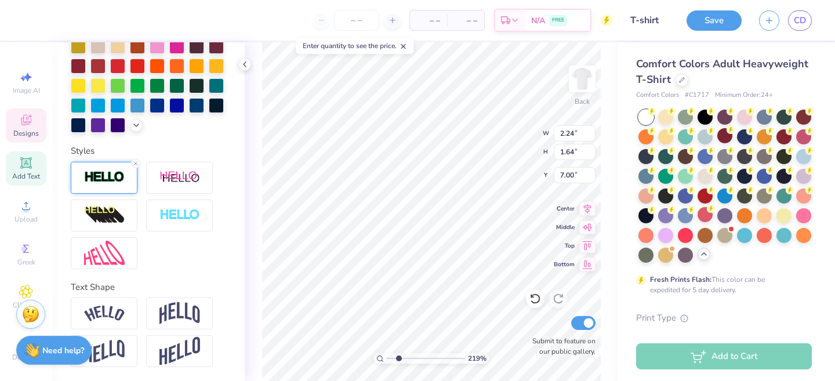
click at [114, 186] on div at bounding box center [104, 178] width 67 height 32
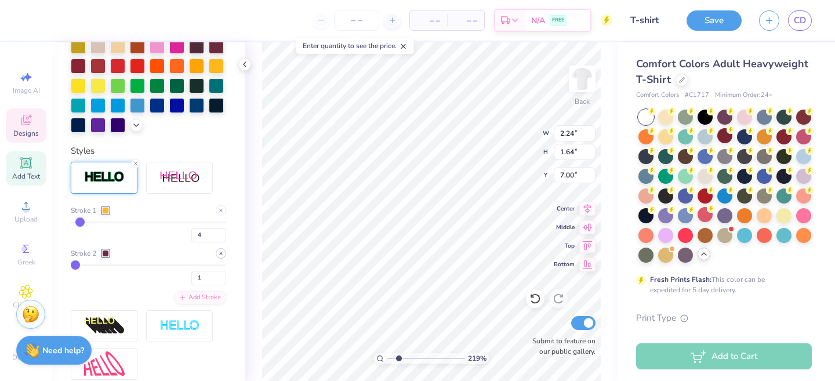
click at [220, 255] on icon at bounding box center [220, 253] width 7 height 7
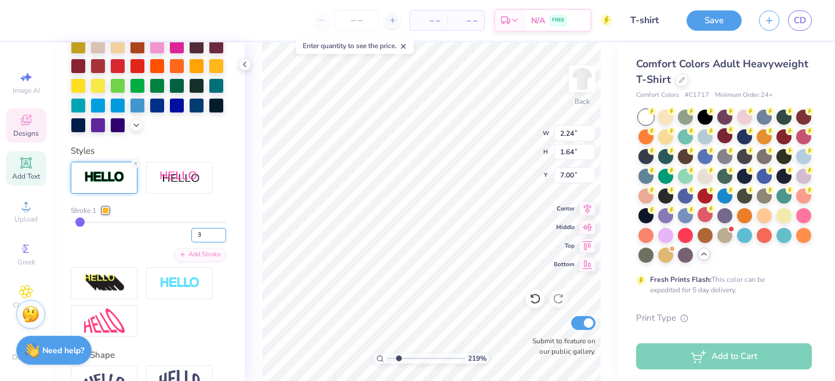
click at [220, 238] on input "3" at bounding box center [208, 235] width 35 height 14
click at [220, 238] on input "2" at bounding box center [208, 235] width 35 height 14
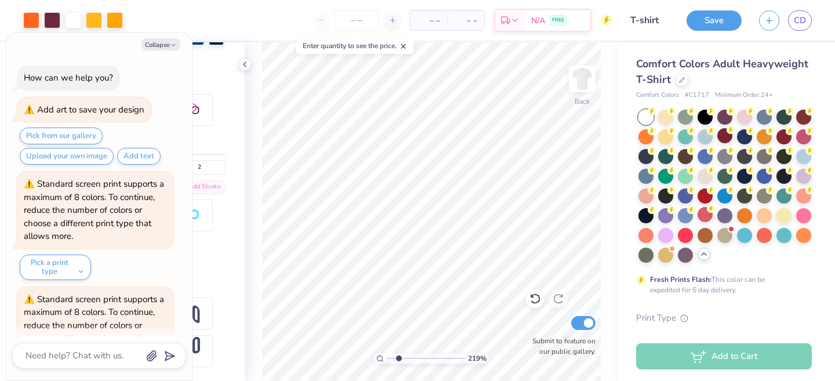
scroll to position [548, 0]
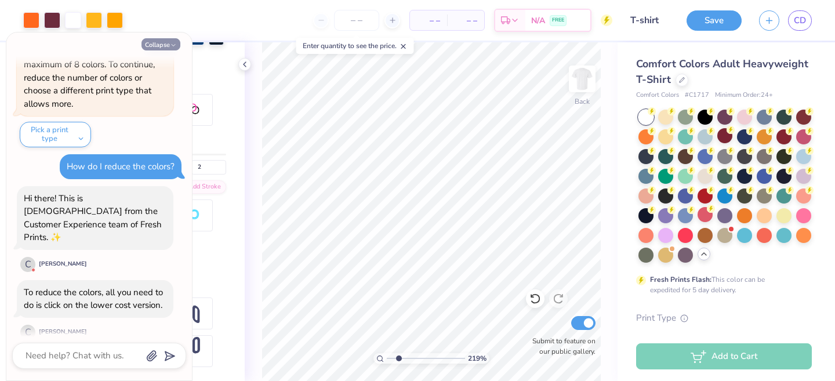
click at [163, 46] on button "Collapse" at bounding box center [160, 44] width 39 height 12
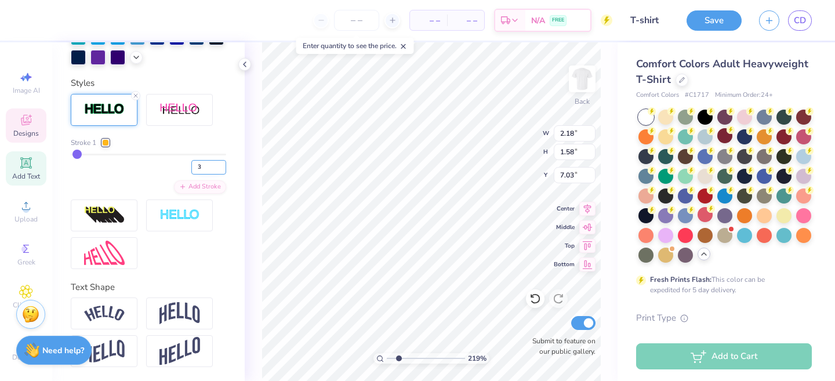
click at [222, 166] on input "3" at bounding box center [208, 167] width 35 height 14
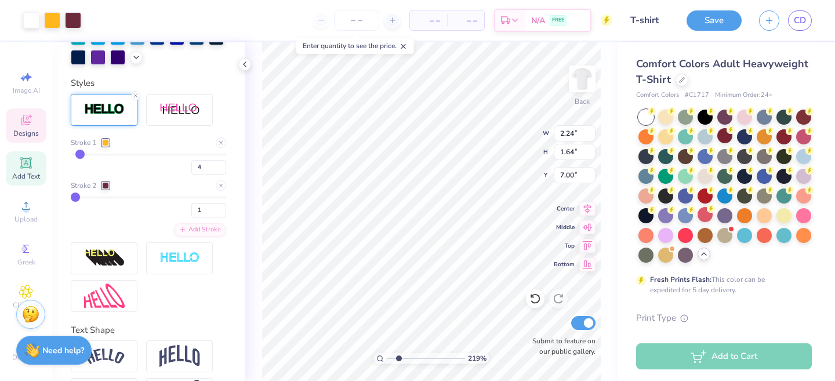
scroll to position [338, 0]
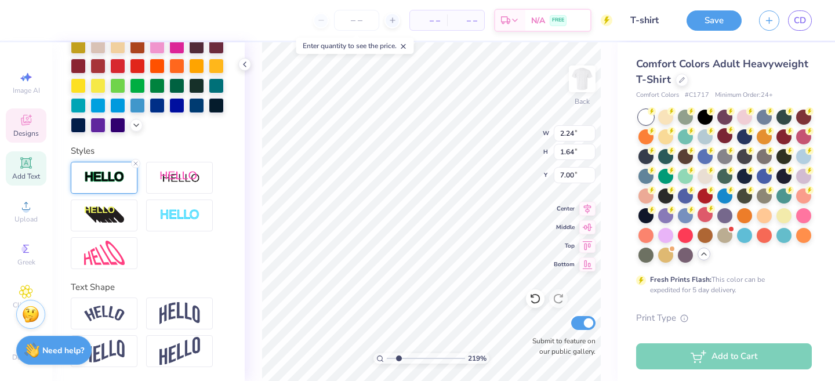
click at [118, 182] on img at bounding box center [104, 176] width 41 height 13
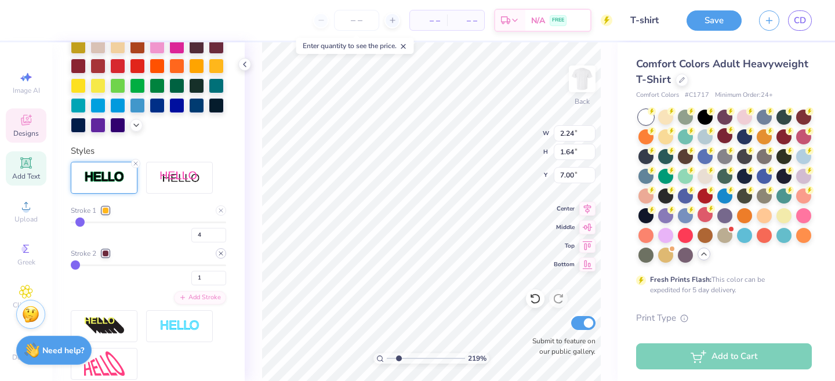
click at [218, 253] on icon at bounding box center [220, 253] width 7 height 7
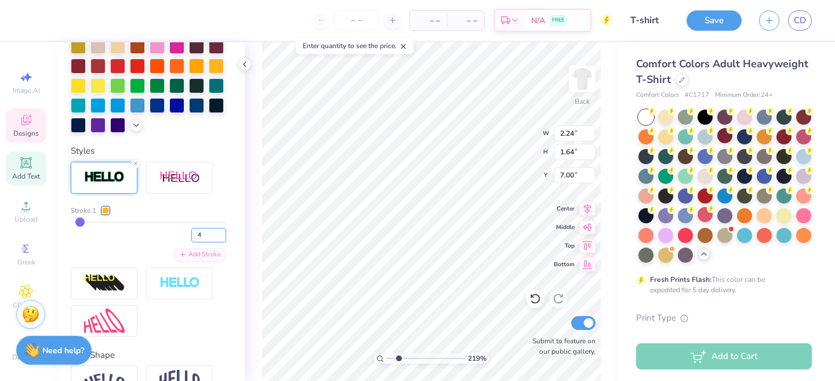
click at [210, 235] on input "4" at bounding box center [208, 235] width 35 height 14
click at [222, 236] on input "3" at bounding box center [208, 235] width 35 height 14
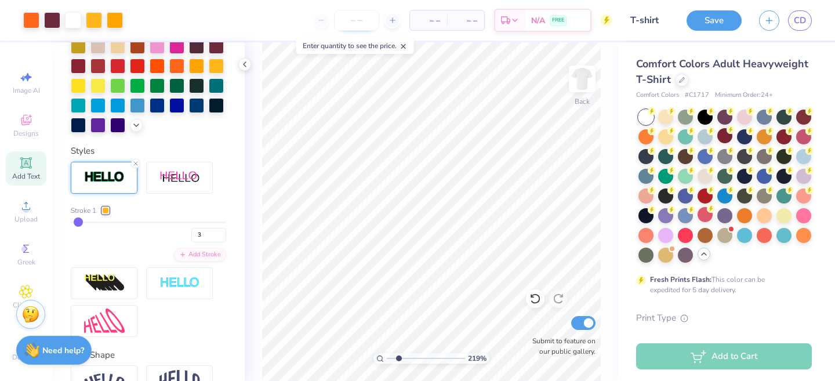
click at [350, 23] on input "number" at bounding box center [356, 20] width 45 height 21
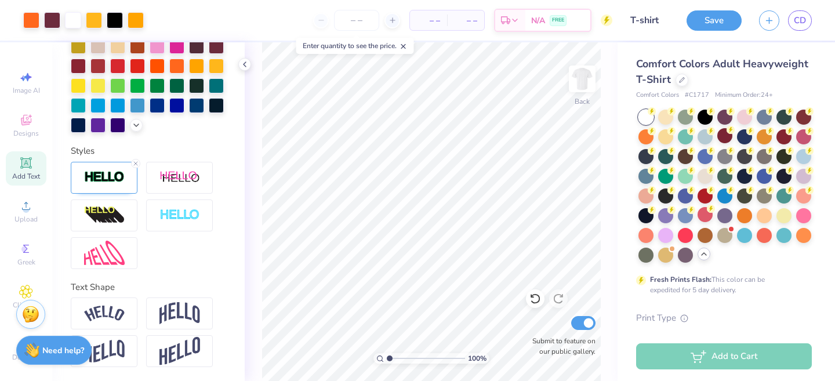
drag, startPoint x: 399, startPoint y: 359, endPoint x: 368, endPoint y: 363, distance: 31.6
click at [387, 363] on input "range" at bounding box center [426, 358] width 78 height 10
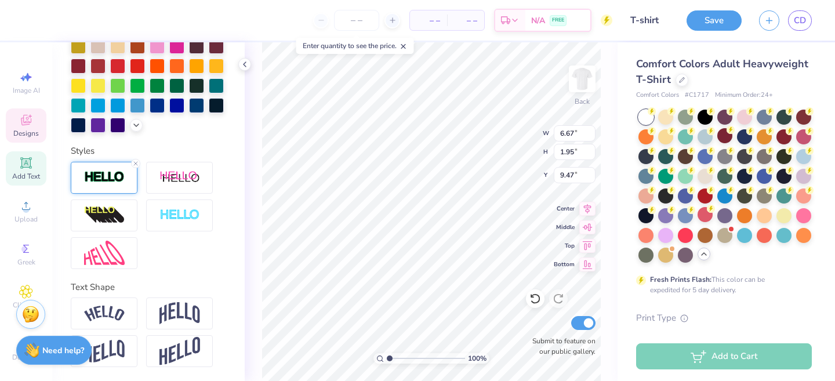
click at [118, 173] on img at bounding box center [104, 176] width 41 height 13
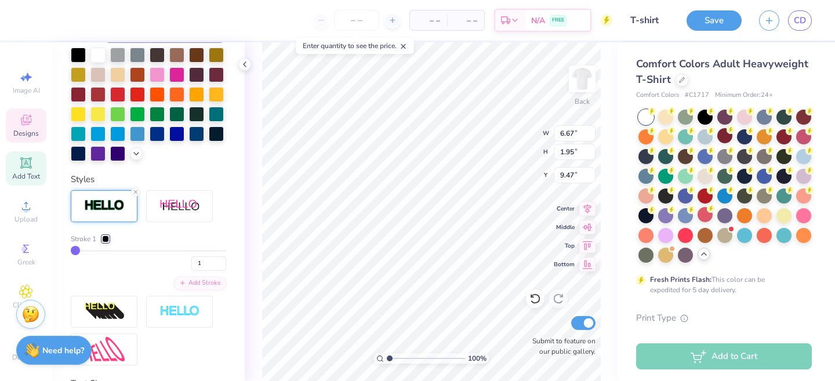
scroll to position [316, 0]
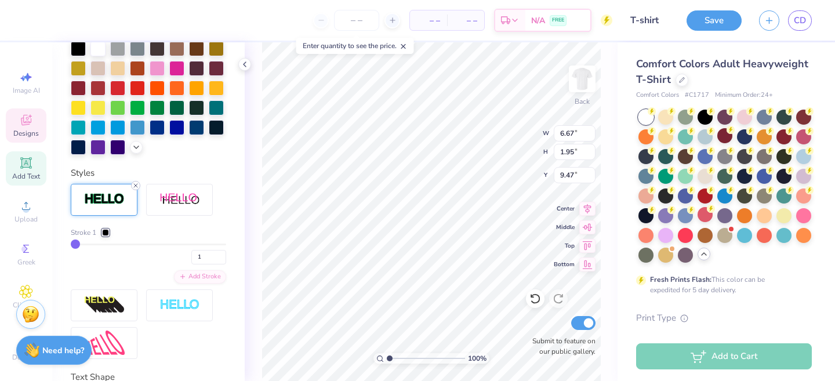
click at [134, 186] on icon at bounding box center [135, 185] width 7 height 7
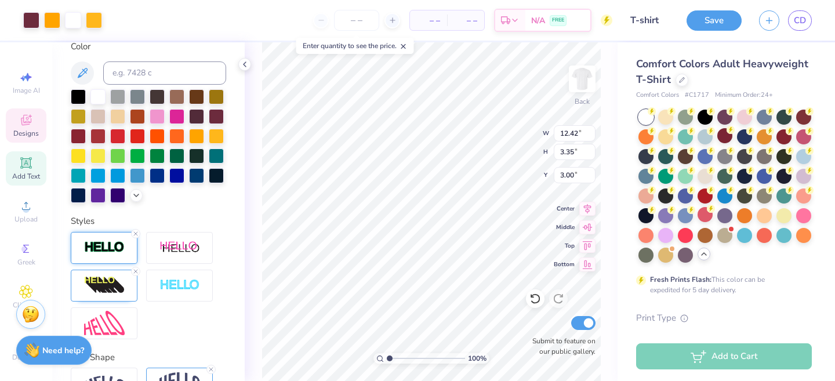
scroll to position [312, 0]
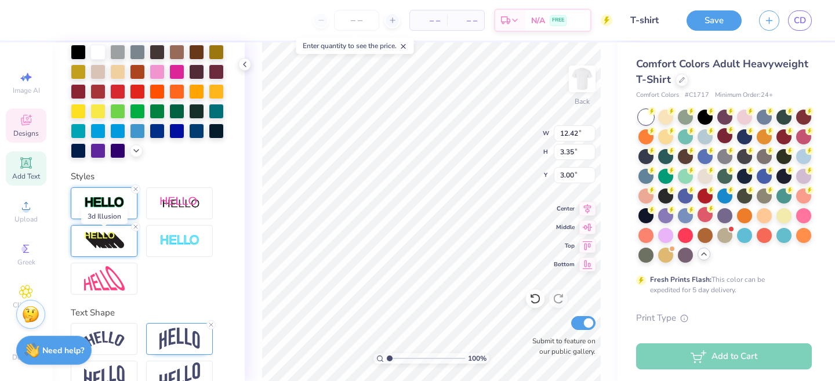
click at [99, 242] on img at bounding box center [104, 240] width 41 height 19
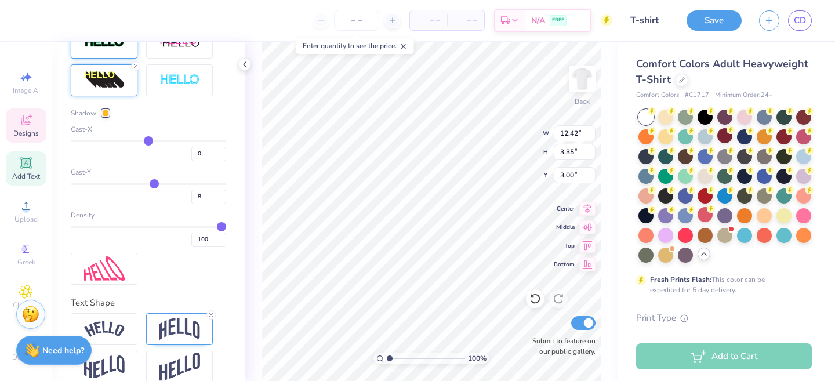
scroll to position [481, 0]
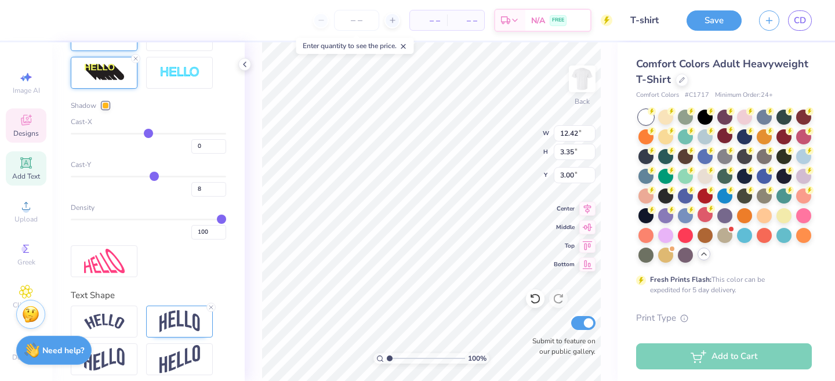
click at [106, 102] on div at bounding box center [105, 105] width 7 height 7
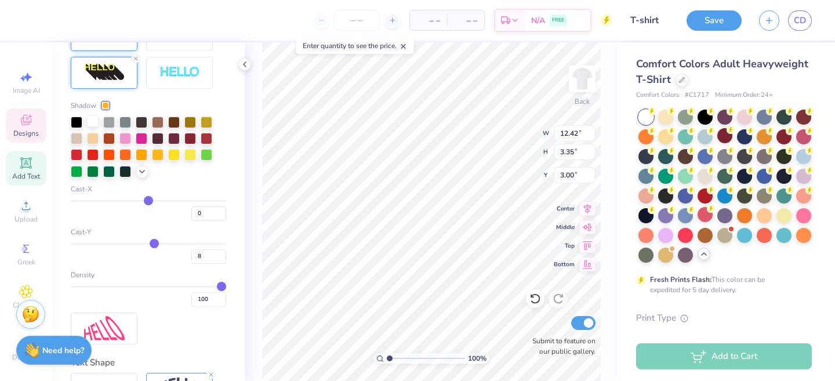
click at [90, 122] on div at bounding box center [93, 121] width 12 height 12
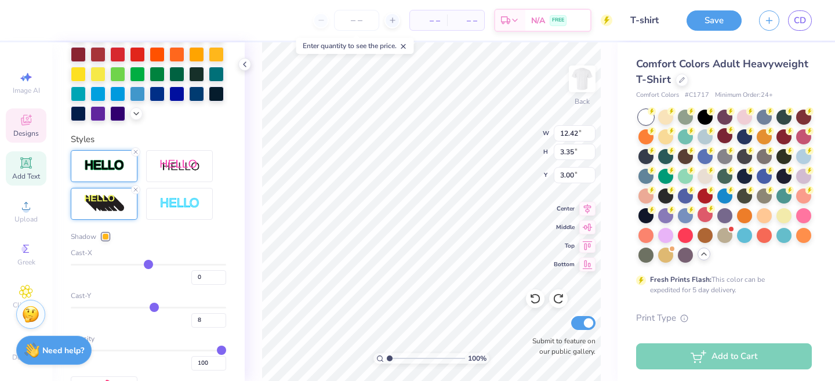
scroll to position [323, 0]
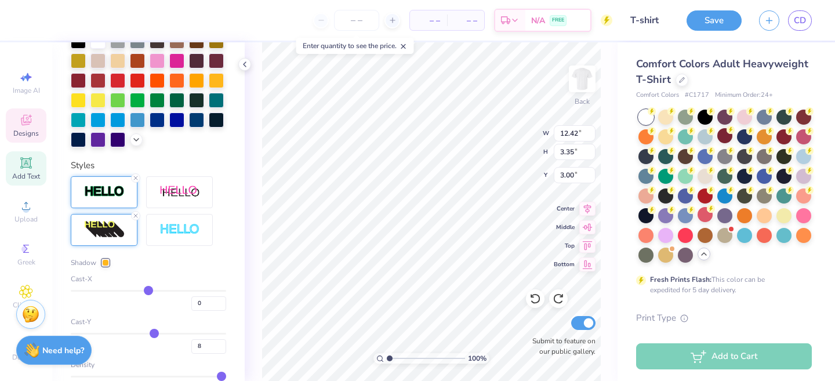
click at [97, 187] on img at bounding box center [104, 191] width 41 height 13
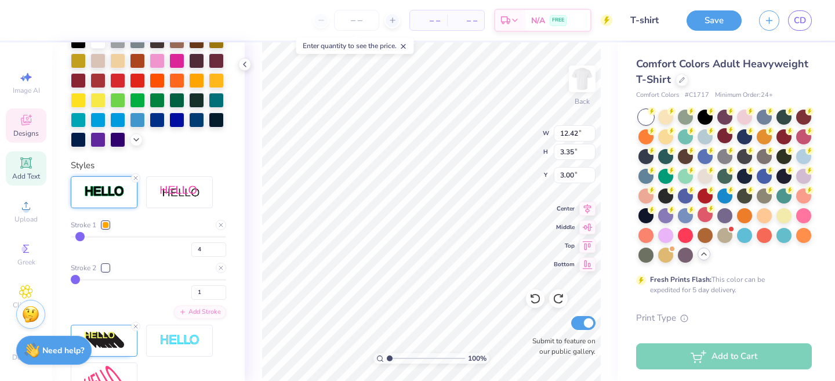
click at [106, 222] on div at bounding box center [105, 224] width 7 height 7
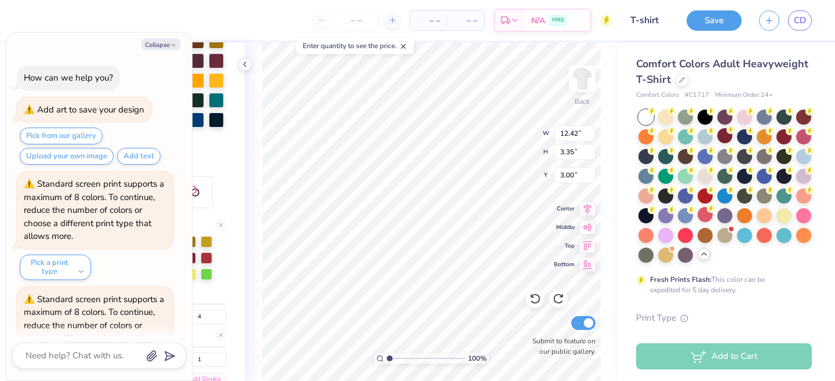
scroll to position [765, 0]
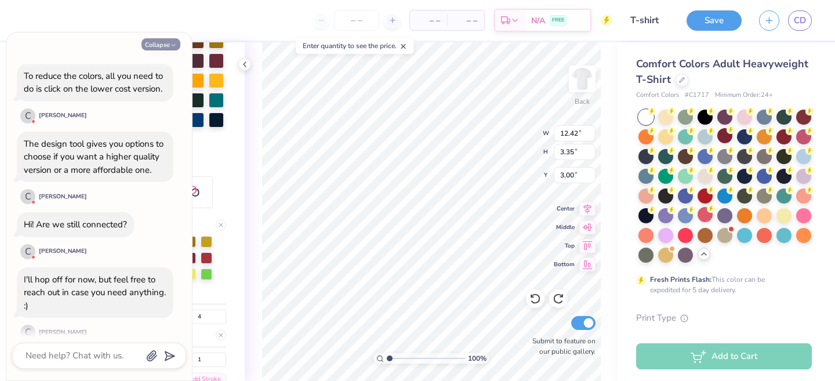
click at [162, 45] on button "Collapse" at bounding box center [160, 44] width 39 height 12
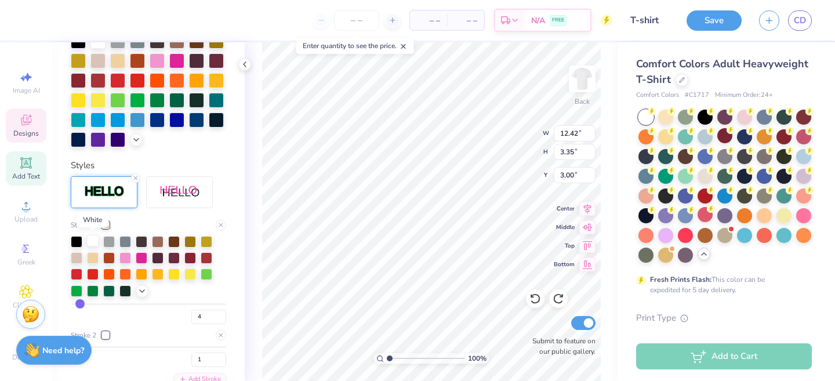
click at [88, 238] on div at bounding box center [93, 241] width 12 height 12
click at [144, 271] on div at bounding box center [142, 273] width 12 height 12
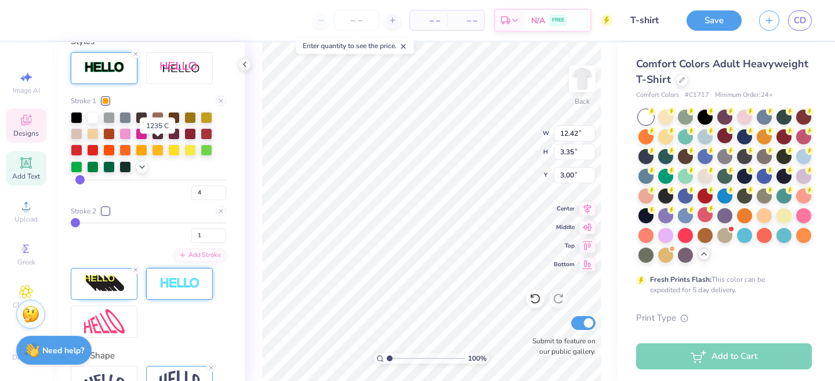
scroll to position [453, 0]
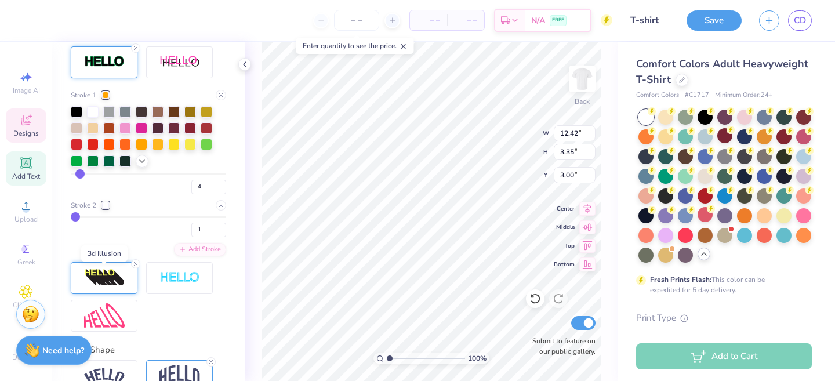
click at [107, 282] on img at bounding box center [104, 277] width 41 height 19
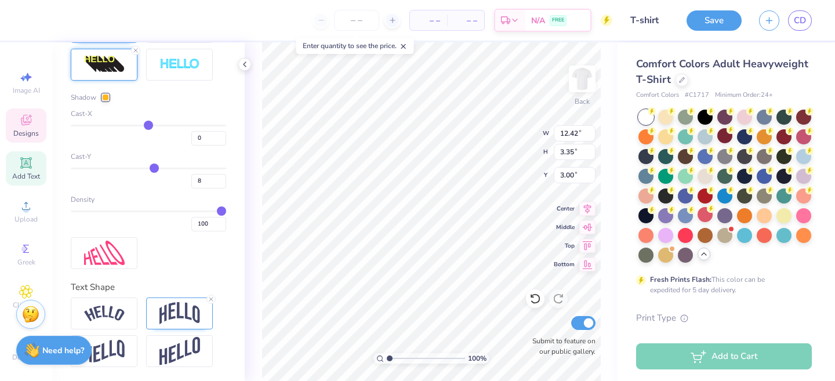
scroll to position [437, 0]
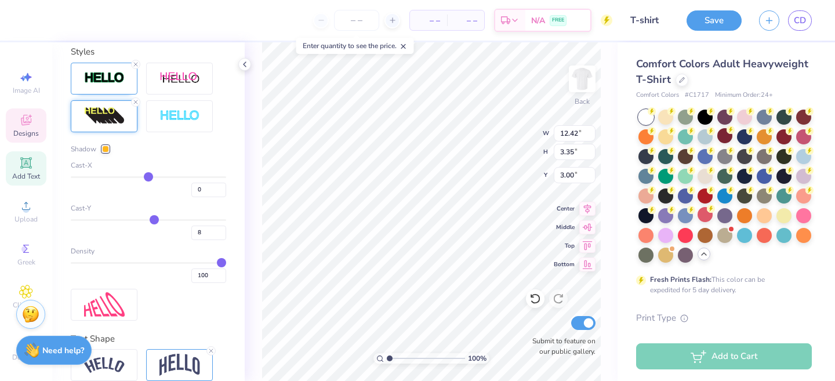
click at [103, 146] on div at bounding box center [105, 149] width 7 height 7
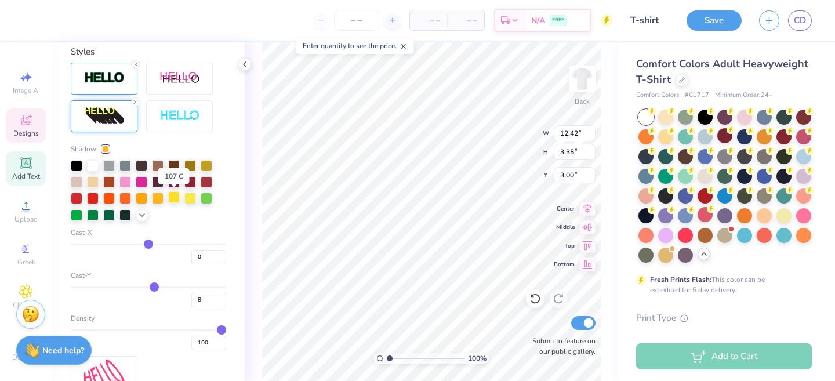
click at [178, 200] on div at bounding box center [174, 197] width 12 height 12
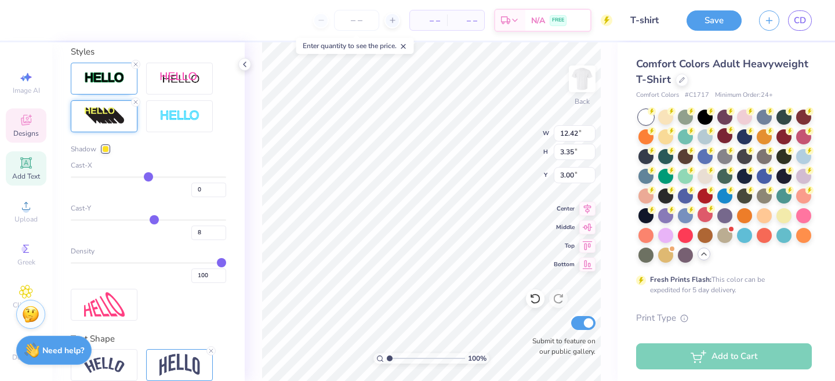
click at [102, 147] on div at bounding box center [105, 149] width 7 height 7
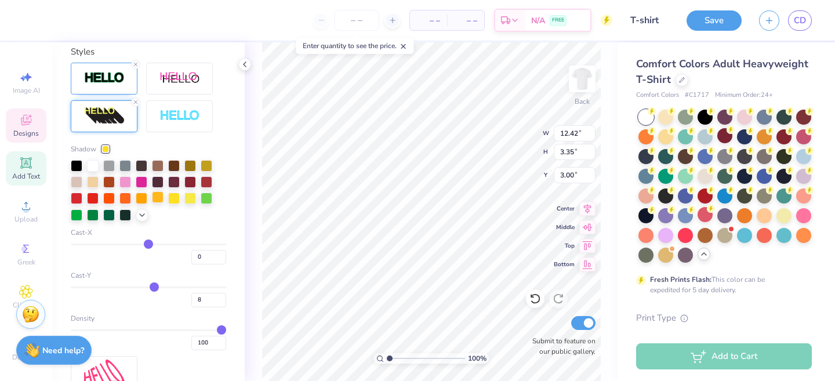
click at [158, 199] on div at bounding box center [158, 197] width 12 height 12
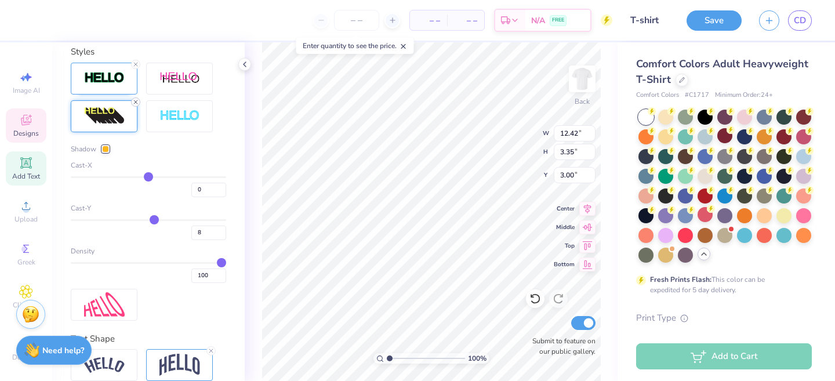
click at [135, 103] on icon at bounding box center [135, 102] width 7 height 7
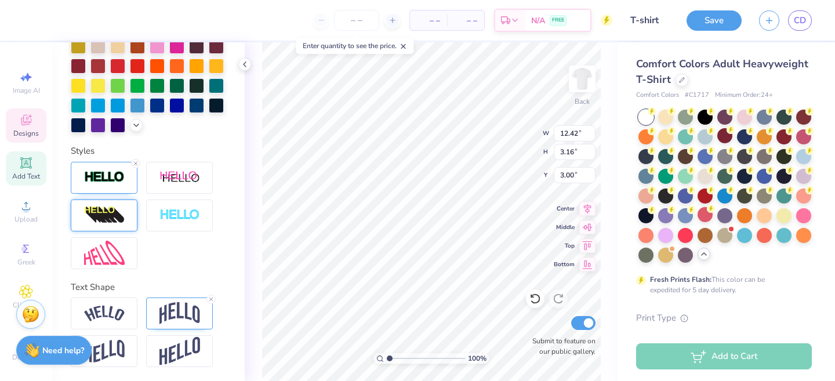
scroll to position [338, 0]
click at [113, 177] on img at bounding box center [104, 176] width 41 height 13
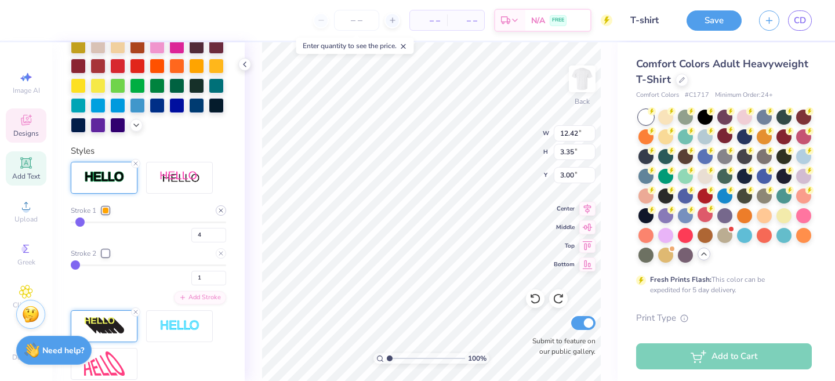
click at [220, 210] on line at bounding box center [220, 210] width 3 height 3
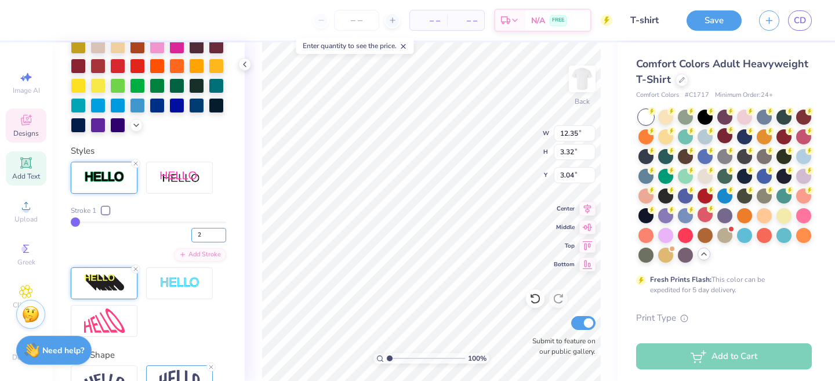
click at [222, 232] on input "2" at bounding box center [208, 235] width 35 height 14
click at [222, 232] on input "3" at bounding box center [208, 235] width 35 height 14
click at [222, 232] on input "4" at bounding box center [208, 235] width 35 height 14
click at [222, 232] on input "5" at bounding box center [208, 235] width 35 height 14
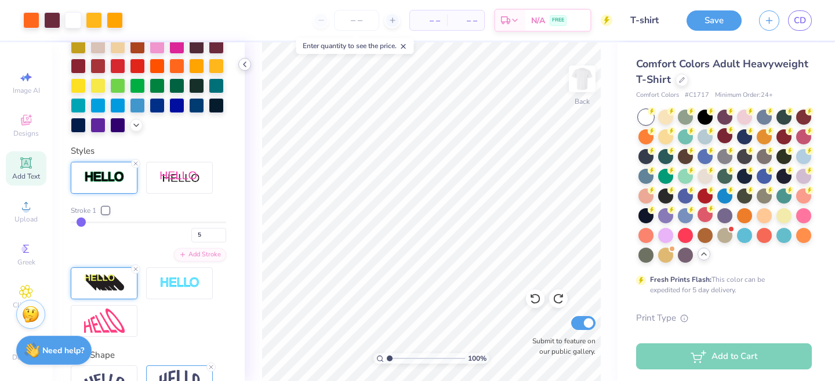
click at [246, 61] on icon at bounding box center [244, 64] width 9 height 9
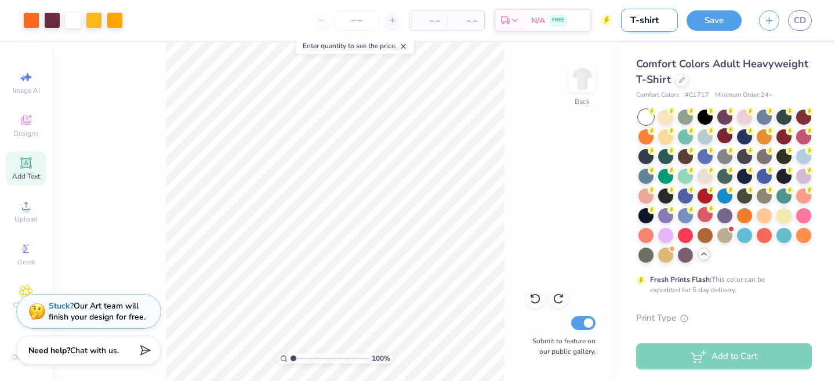
click at [657, 17] on input "T-shirt" at bounding box center [649, 20] width 57 height 23
click at [724, 14] on button "Save" at bounding box center [713, 19] width 55 height 20
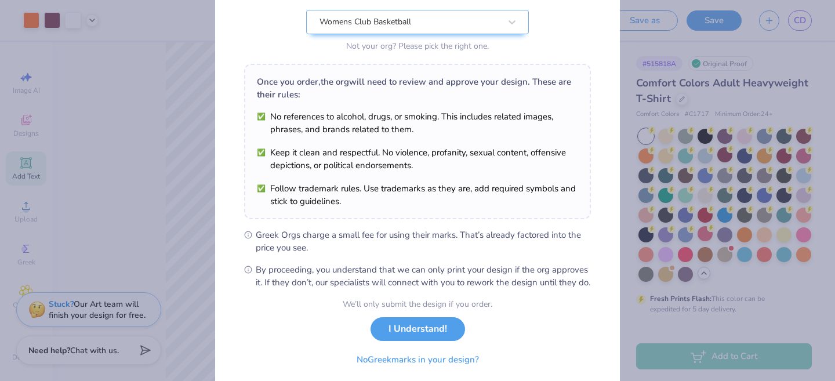
scroll to position [124, 0]
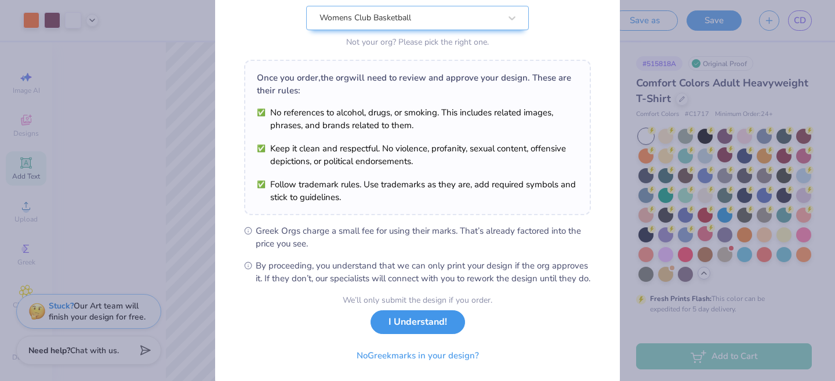
click at [423, 330] on button "I Understand!" at bounding box center [417, 322] width 94 height 24
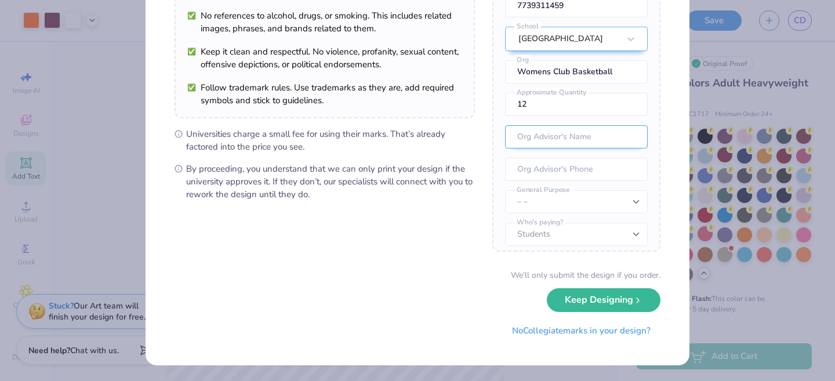
scroll to position [43, 0]
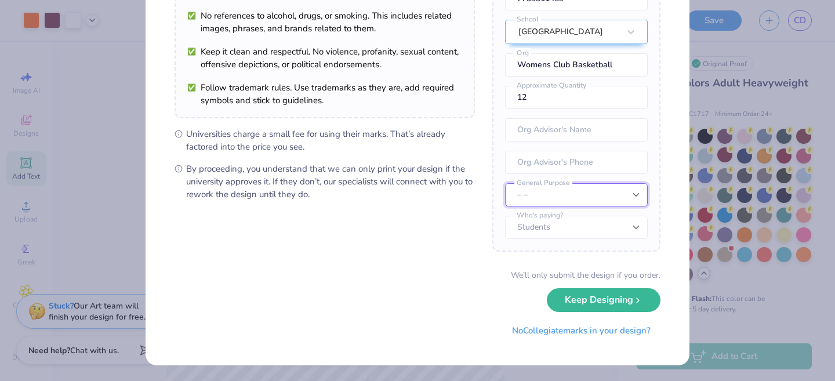
click at [613, 198] on select "– – Member apparel for registered Student Organization / Department / School Fu…" at bounding box center [576, 194] width 143 height 23
click at [505, 183] on select "– – Member apparel for registered Student Organization / Department / School Fu…" at bounding box center [576, 194] width 143 height 23
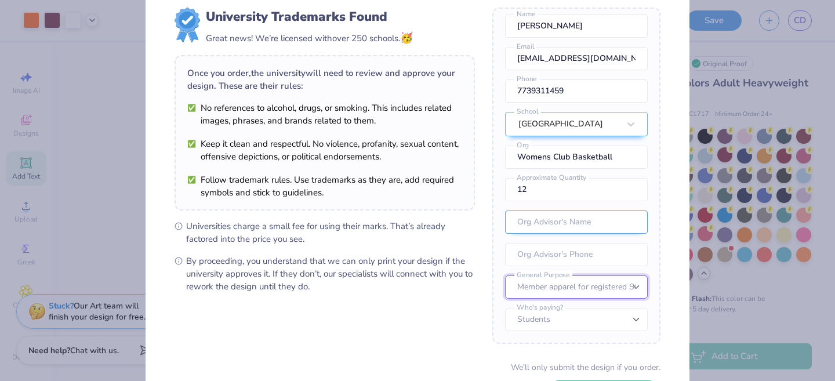
scroll to position [35, 0]
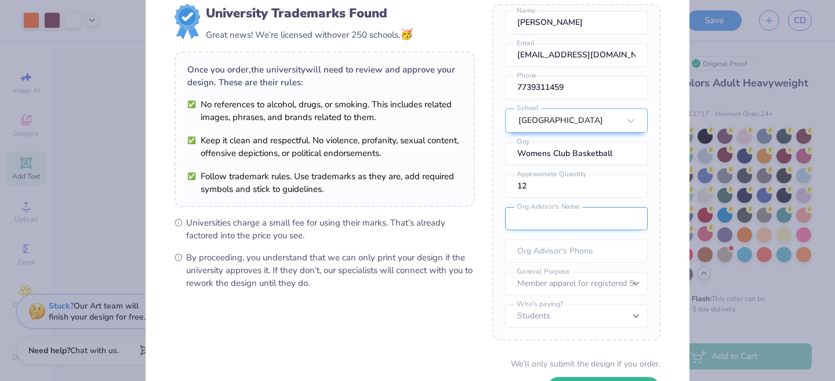
click at [602, 217] on input "text" at bounding box center [576, 218] width 143 height 23
click at [565, 263] on div "Once you place your order, we’ll need this info to get their approval: Cynthia …" at bounding box center [576, 172] width 168 height 336
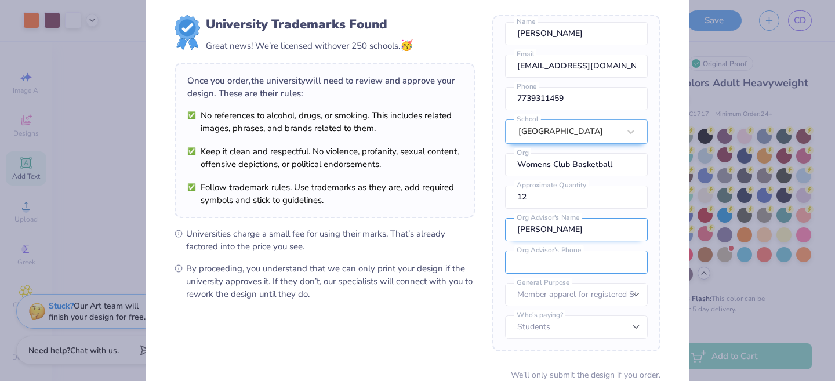
scroll to position [26, 0]
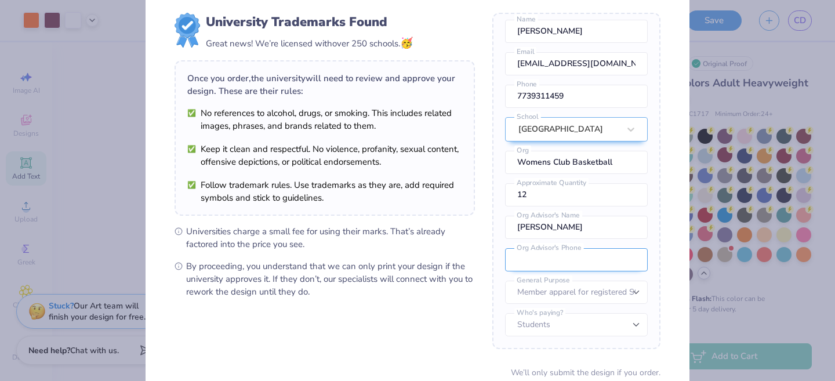
click at [568, 267] on input "tel" at bounding box center [576, 259] width 143 height 23
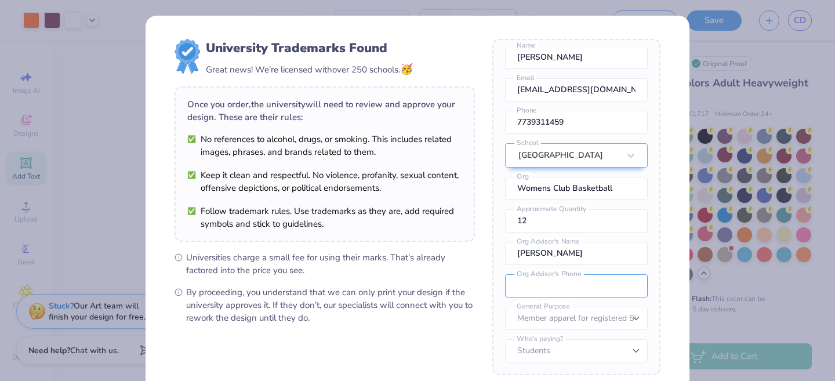
scroll to position [123, 0]
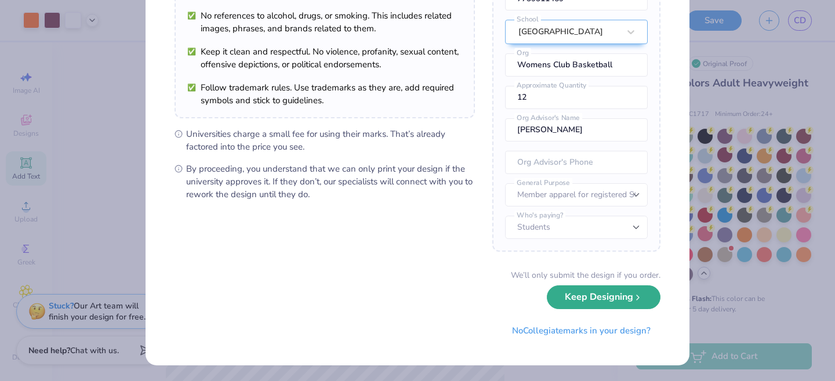
click at [586, 300] on button "Keep Designing" at bounding box center [604, 297] width 114 height 24
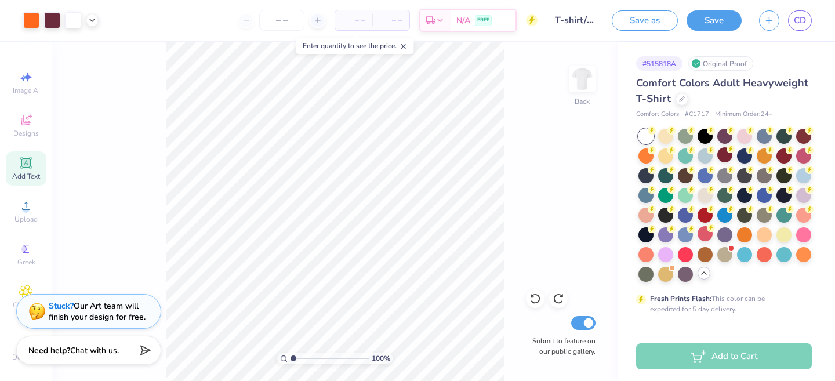
scroll to position [0, 0]
click at [740, 176] on div at bounding box center [744, 174] width 15 height 15
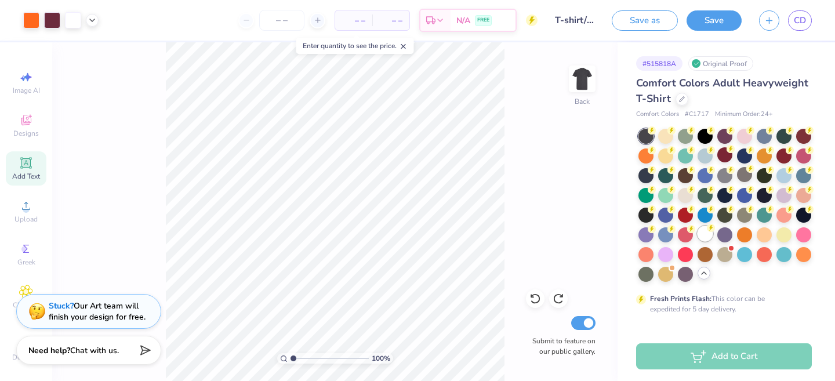
click at [703, 237] on div at bounding box center [704, 233] width 15 height 15
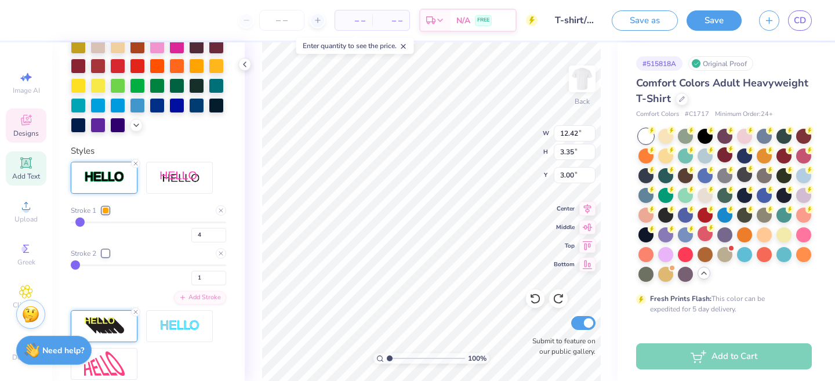
scroll to position [449, 0]
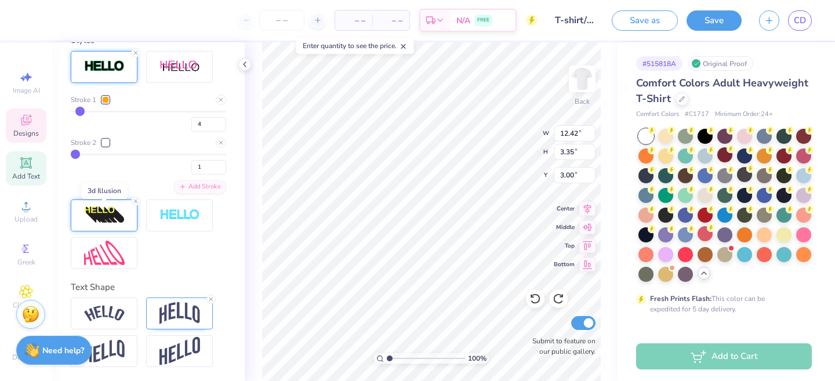
click at [118, 219] on img at bounding box center [104, 215] width 41 height 19
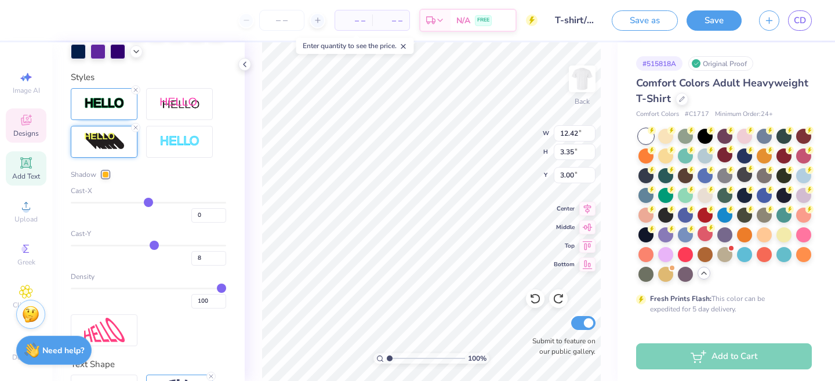
scroll to position [395, 0]
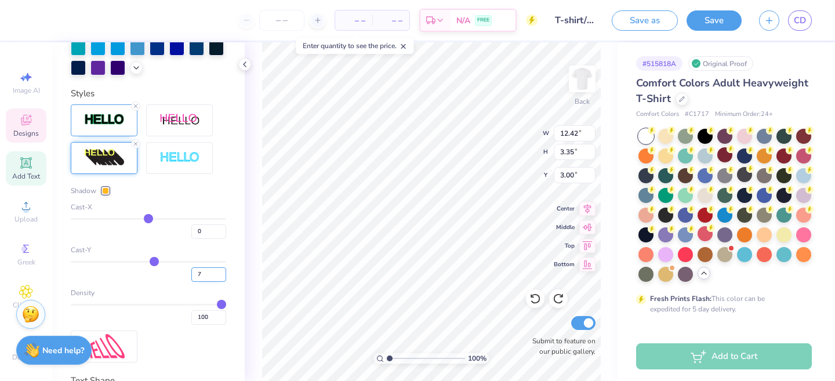
click at [223, 276] on input "7" at bounding box center [208, 274] width 35 height 14
click at [223, 276] on input "6" at bounding box center [208, 274] width 35 height 14
click at [223, 276] on input "5" at bounding box center [208, 274] width 35 height 14
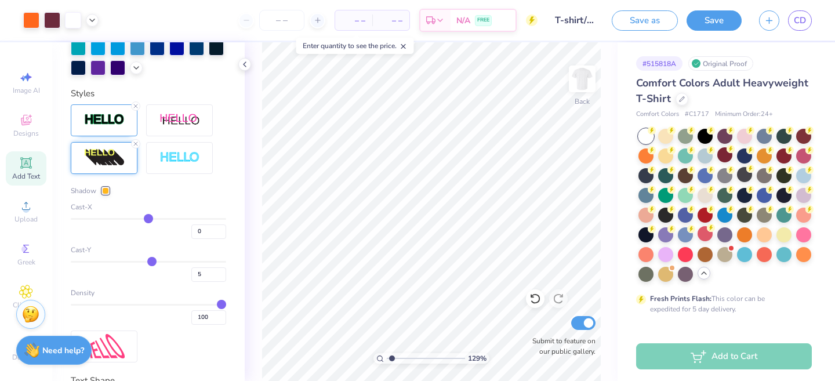
click at [391, 359] on input "range" at bounding box center [426, 358] width 78 height 10
click at [222, 271] on input "6" at bounding box center [208, 274] width 35 height 14
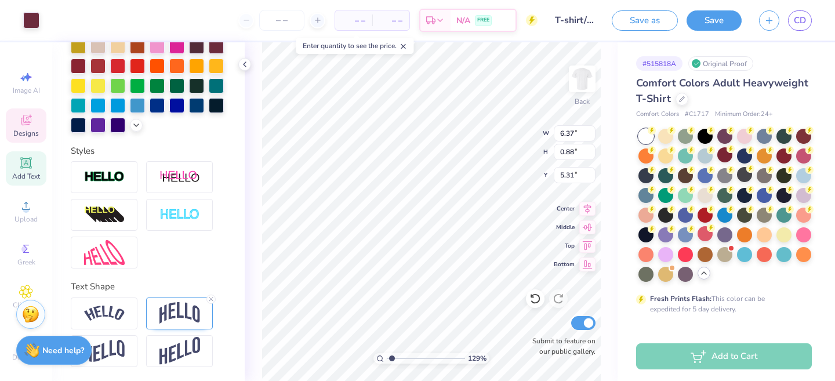
scroll to position [293, 0]
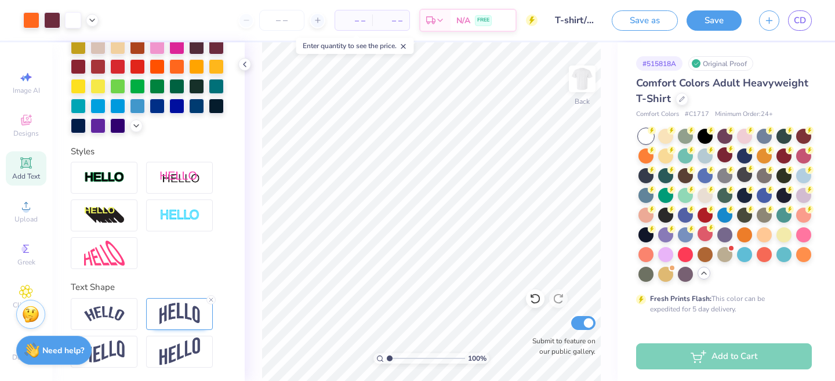
click at [387, 358] on input "range" at bounding box center [426, 358] width 78 height 10
click at [723, 26] on button "Save" at bounding box center [713, 19] width 55 height 20
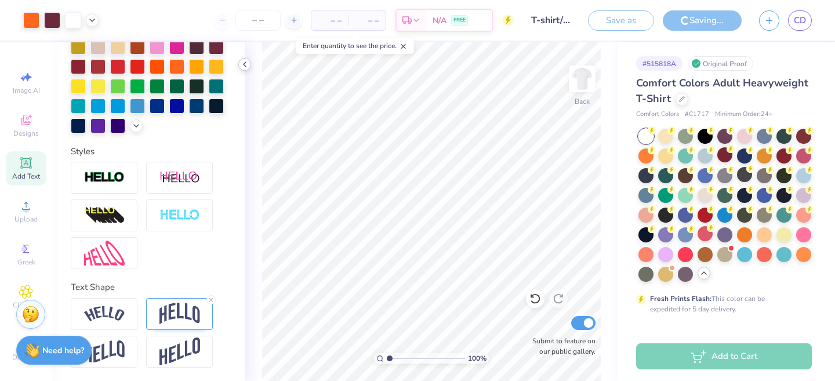
click at [249, 63] on icon at bounding box center [244, 64] width 9 height 9
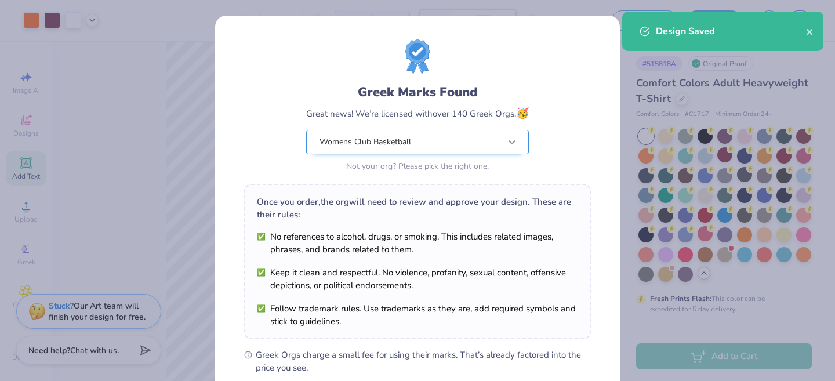
scroll to position [162, 0]
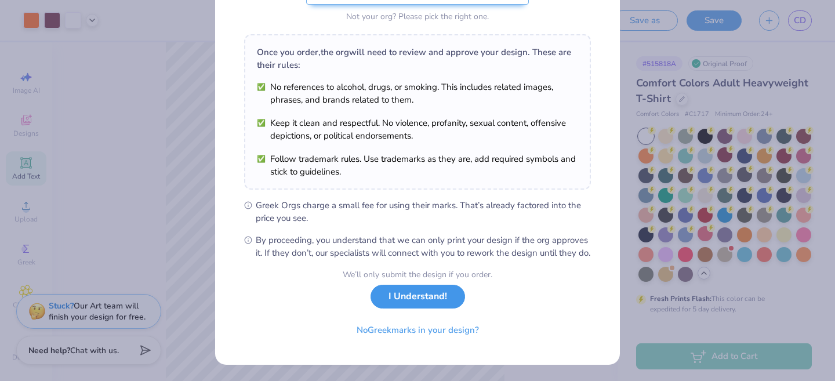
click at [419, 299] on button "I Understand!" at bounding box center [417, 297] width 94 height 24
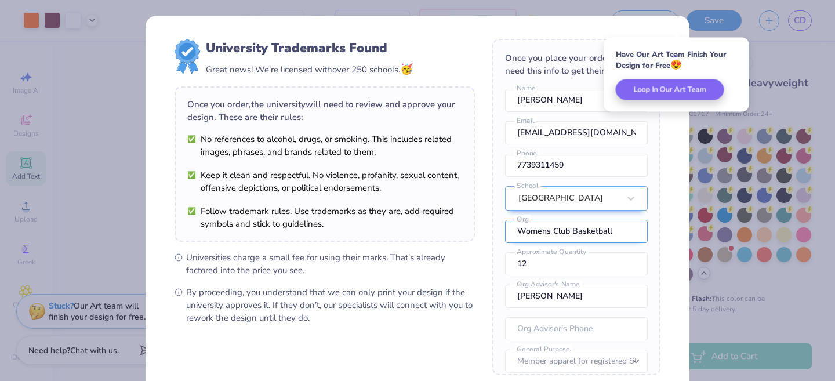
scroll to position [43, 0]
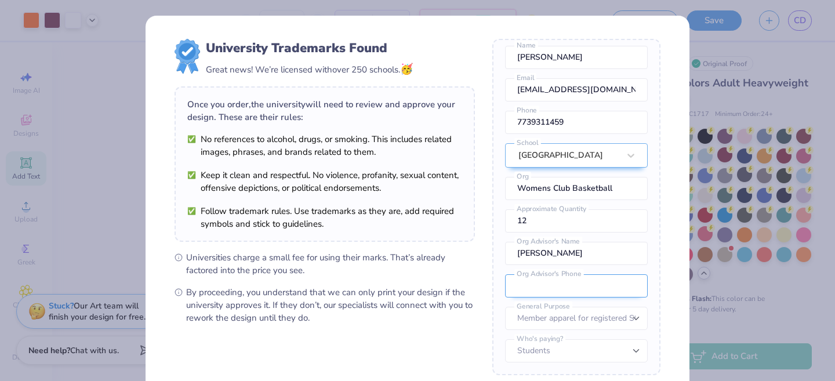
click at [544, 286] on input "tel" at bounding box center [576, 285] width 143 height 23
click at [487, 262] on form "University Trademarks Found Great news! We’re licensed with over 250 schools. 🥳…" at bounding box center [418, 252] width 486 height 427
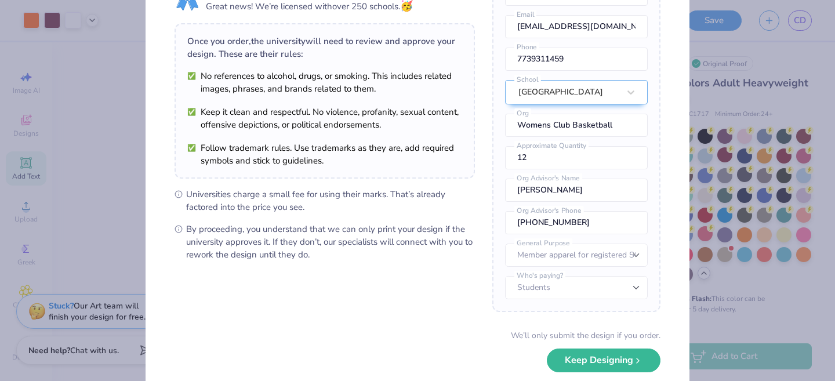
scroll to position [123, 0]
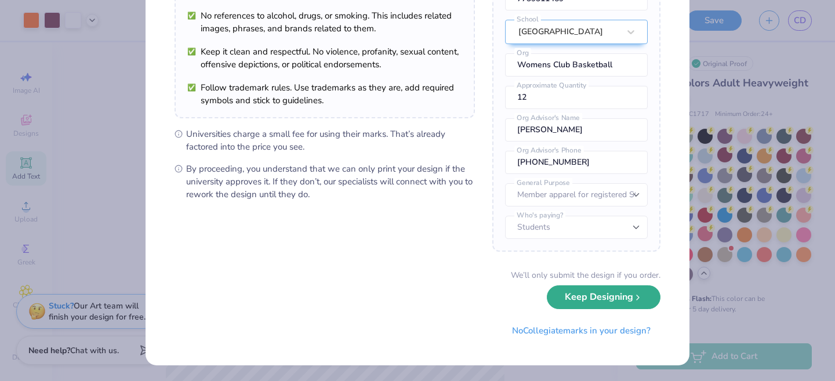
click at [569, 297] on button "Keep Designing" at bounding box center [604, 297] width 114 height 24
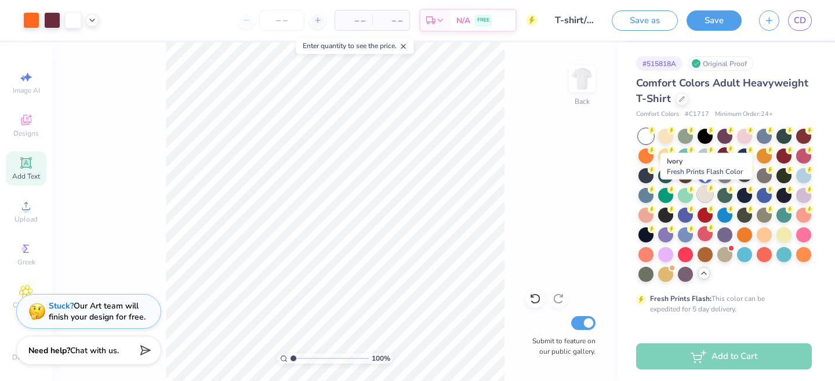
click at [707, 193] on div at bounding box center [704, 194] width 15 height 15
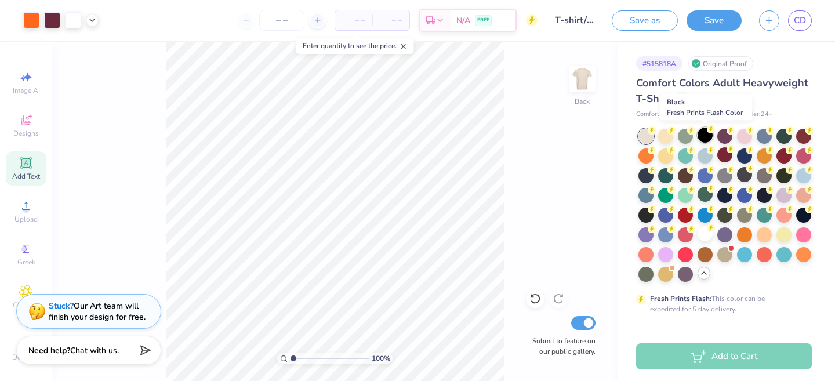
click at [704, 135] on div at bounding box center [704, 135] width 15 height 15
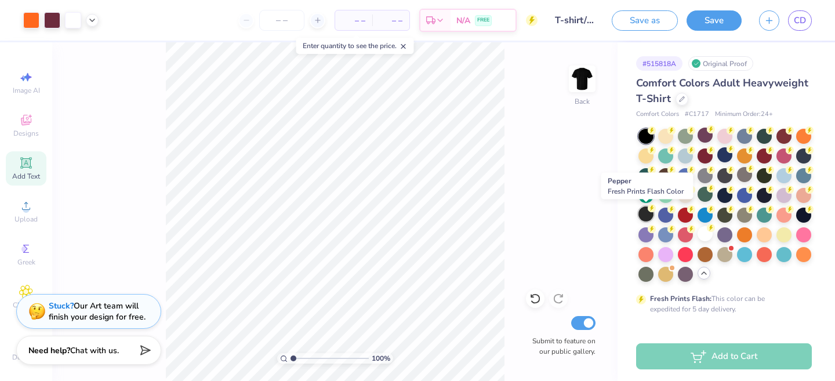
click at [649, 215] on div at bounding box center [645, 213] width 15 height 15
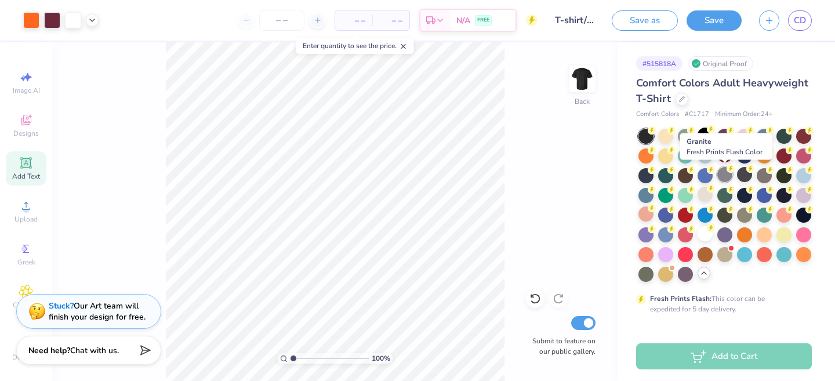
click at [722, 175] on div at bounding box center [724, 174] width 15 height 15
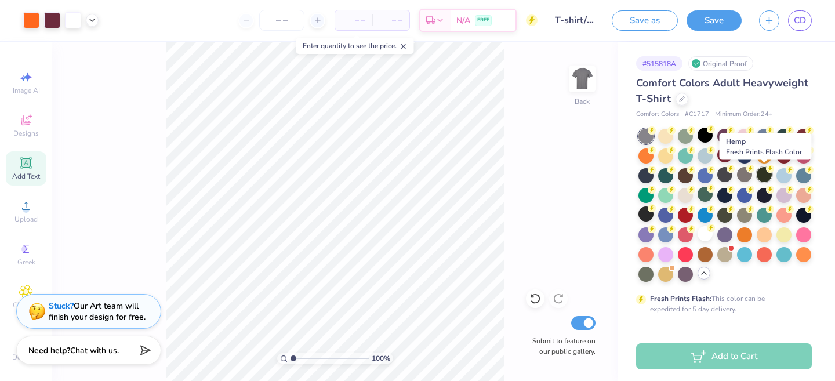
click at [766, 176] on div at bounding box center [764, 174] width 15 height 15
click at [741, 177] on div at bounding box center [744, 174] width 15 height 15
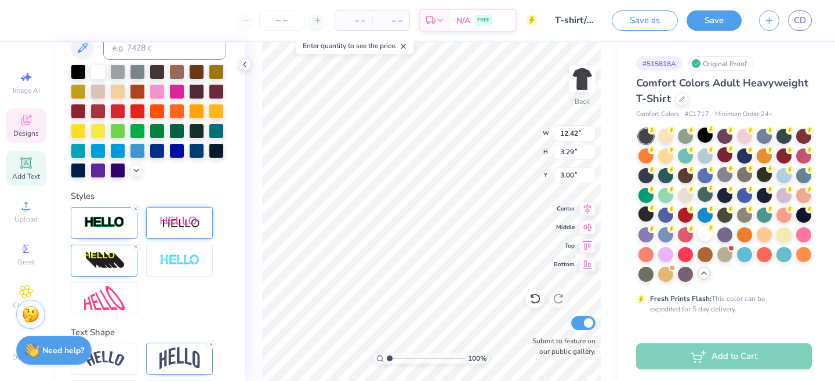
scroll to position [338, 0]
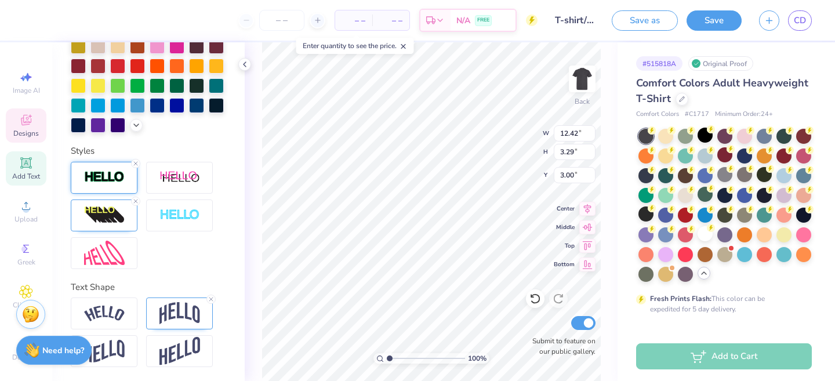
click at [94, 173] on img at bounding box center [104, 176] width 41 height 13
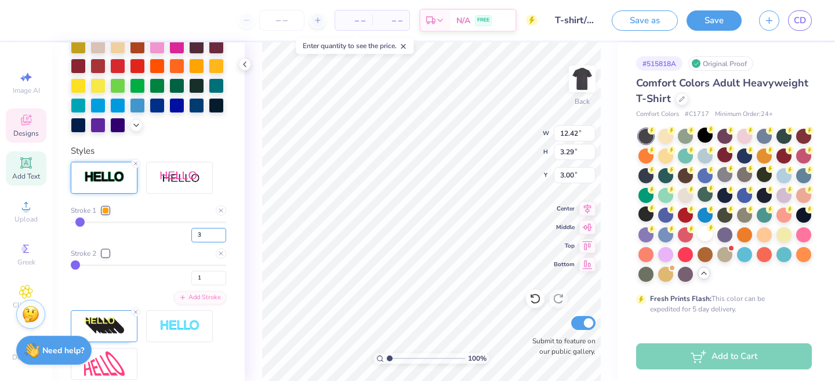
click at [220, 237] on input "3" at bounding box center [208, 235] width 35 height 14
click at [220, 237] on input "2" at bounding box center [208, 235] width 35 height 14
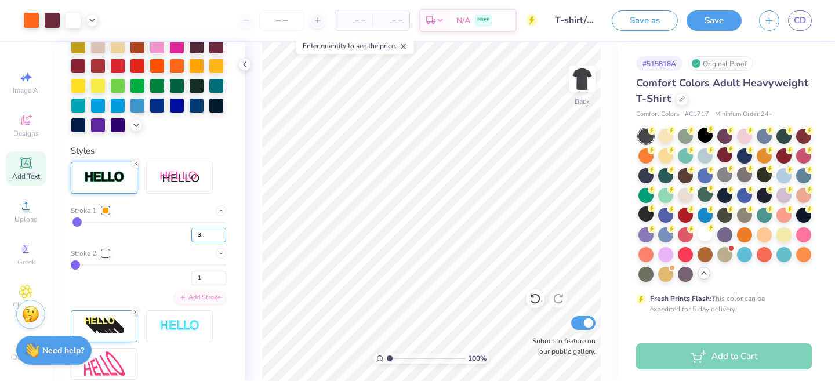
click at [220, 234] on input "3" at bounding box center [208, 235] width 35 height 14
click at [706, 238] on div at bounding box center [704, 233] width 15 height 15
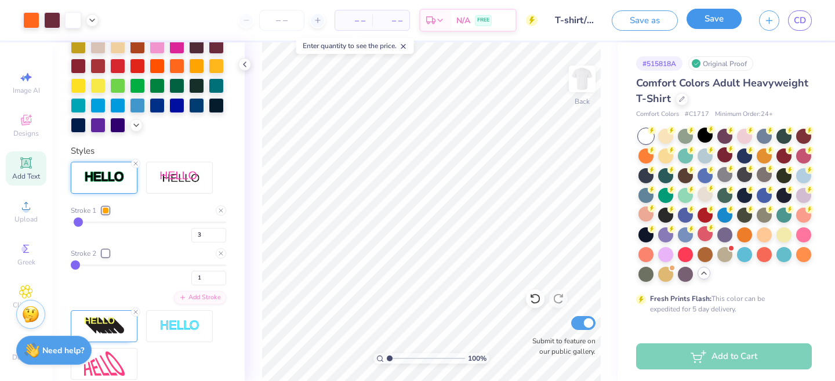
click at [701, 23] on button "Save" at bounding box center [713, 19] width 55 height 20
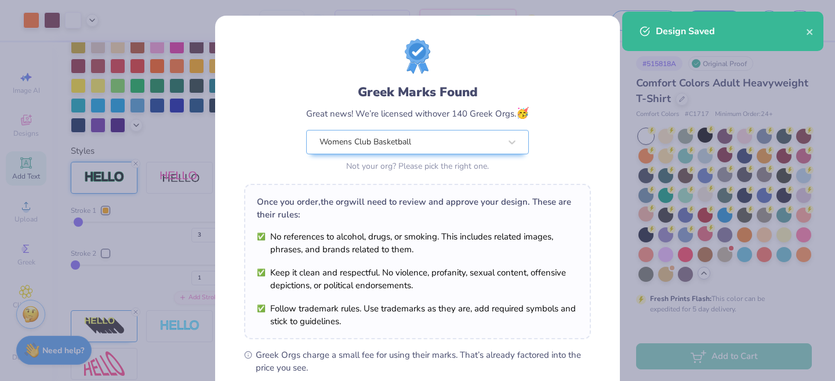
scroll to position [162, 0]
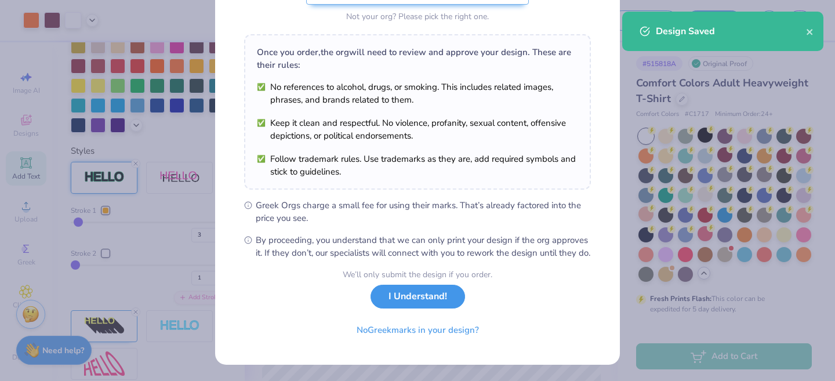
click at [439, 301] on button "I Understand!" at bounding box center [417, 297] width 94 height 24
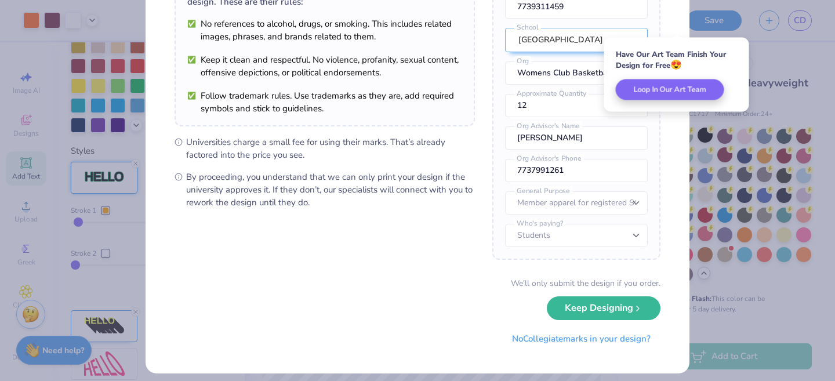
scroll to position [123, 0]
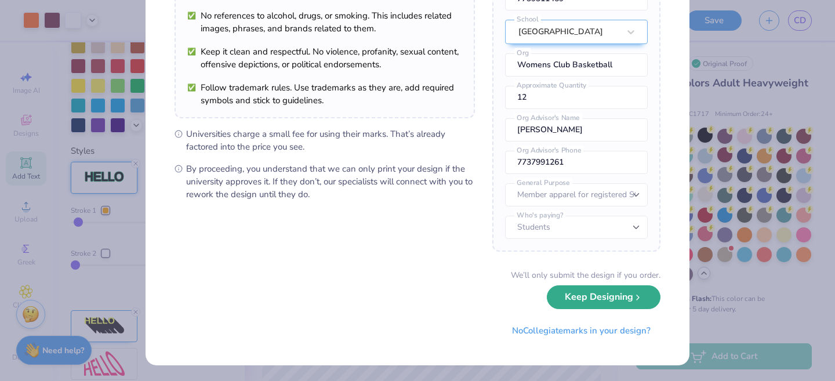
click at [606, 293] on button "Keep Designing" at bounding box center [604, 297] width 114 height 24
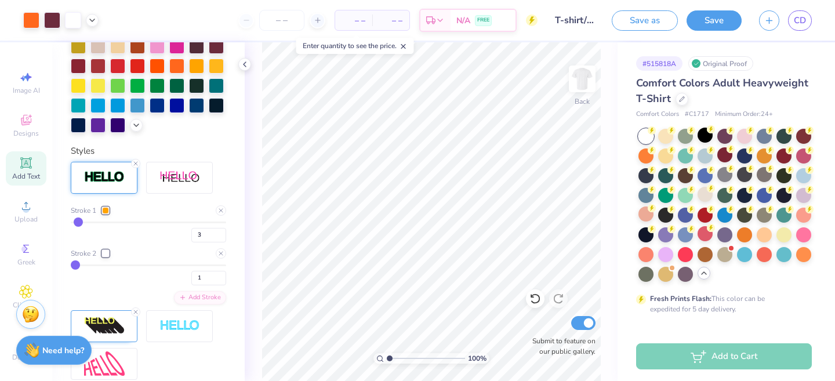
scroll to position [0, 0]
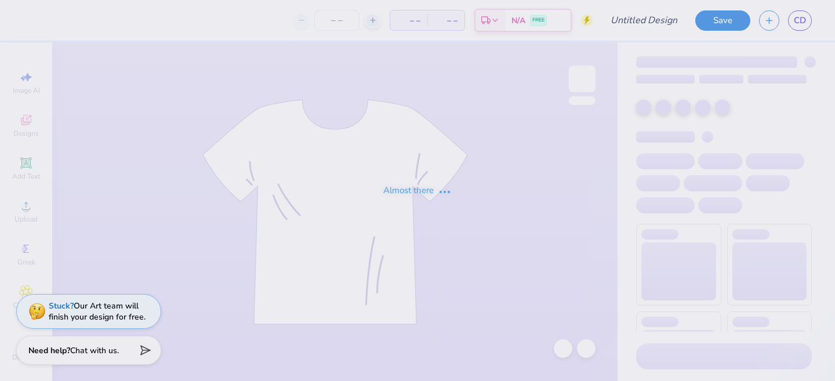
type input "T-shirt/Long Sleeve Design"
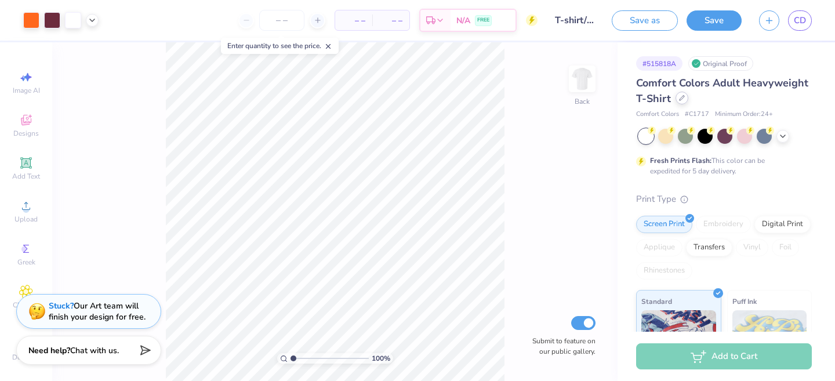
click at [681, 95] on icon at bounding box center [682, 98] width 6 height 6
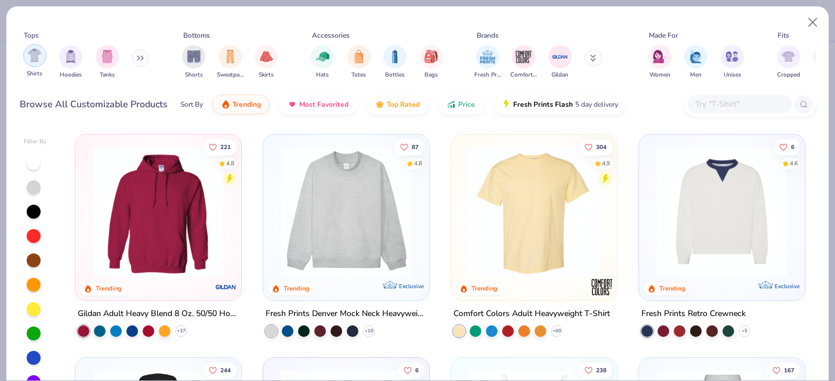
click at [40, 54] on img "filter for Shirts" at bounding box center [34, 55] width 13 height 13
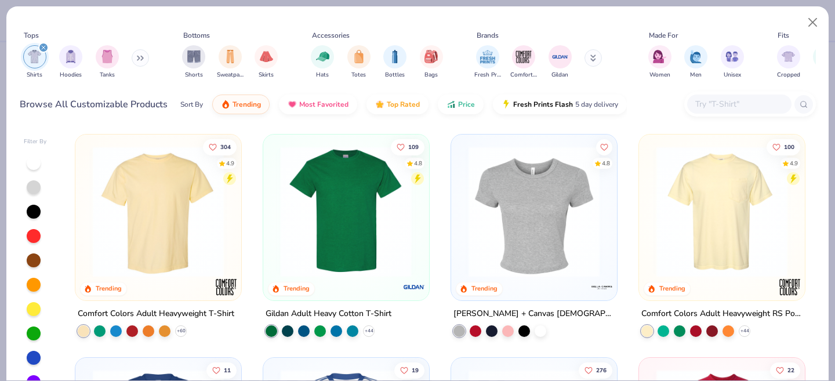
click at [275, 222] on img at bounding box center [203, 211] width 143 height 131
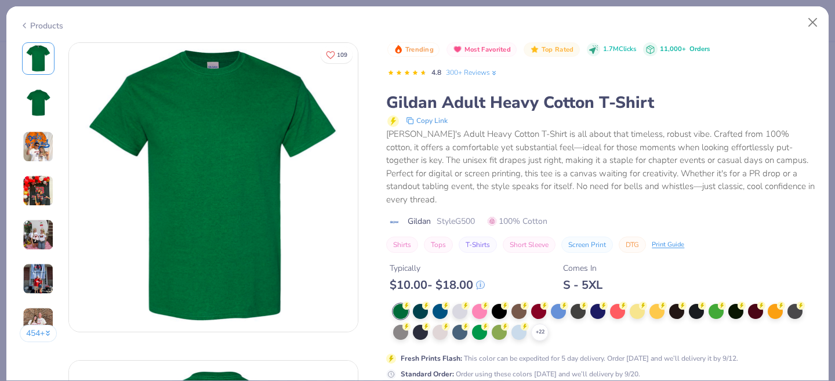
drag, startPoint x: 55, startPoint y: 27, endPoint x: 72, endPoint y: 30, distance: 17.1
click at [55, 27] on div "Products" at bounding box center [41, 26] width 43 height 12
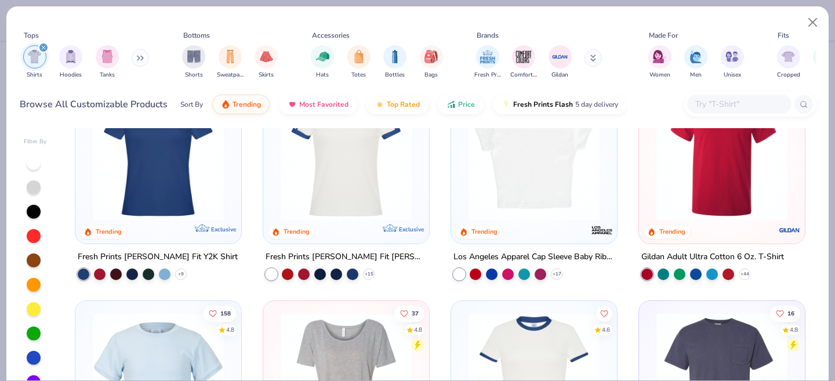
scroll to position [288, 0]
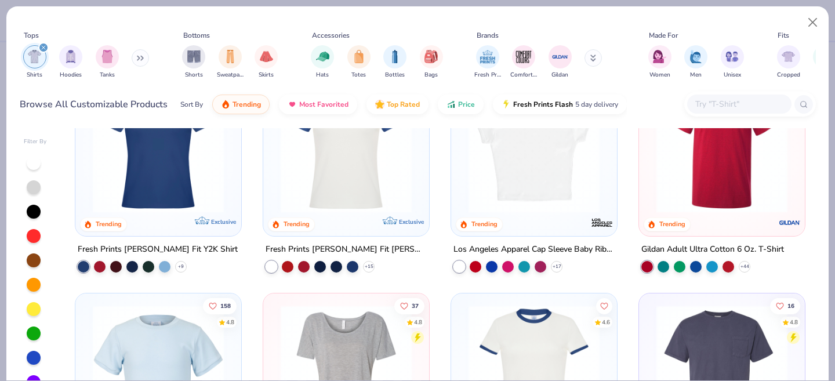
click at [748, 157] on img at bounding box center [721, 147] width 143 height 131
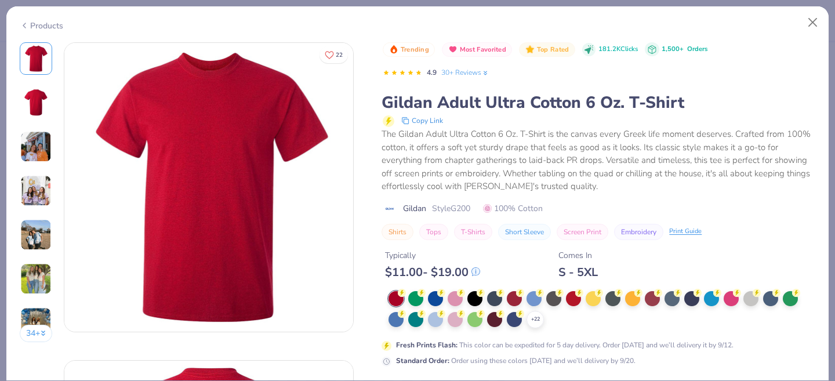
click at [45, 26] on div "Products" at bounding box center [41, 26] width 43 height 12
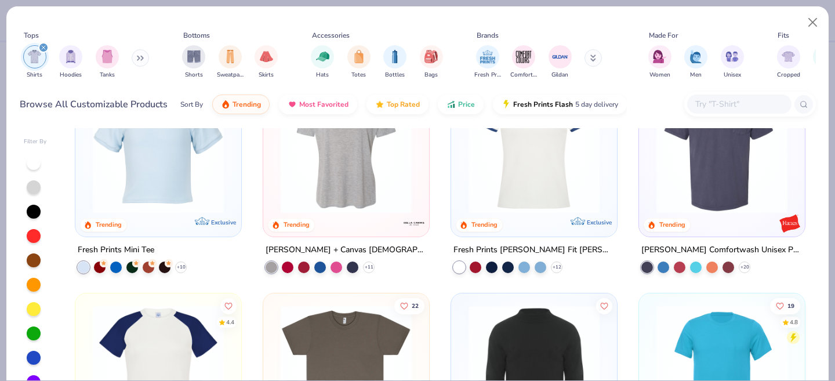
scroll to position [513, 0]
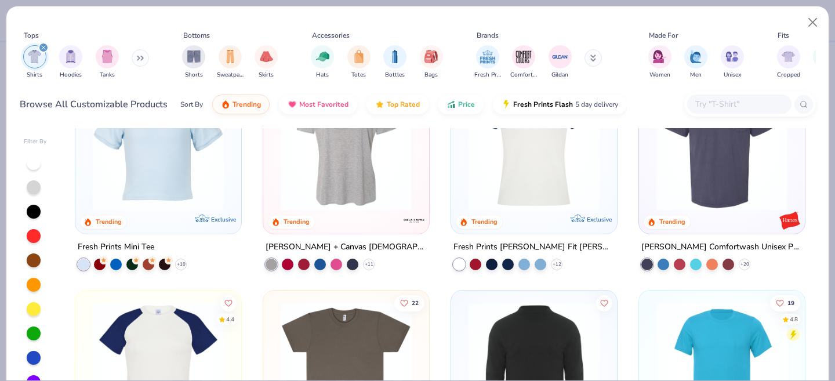
click at [685, 189] on img at bounding box center [721, 144] width 143 height 131
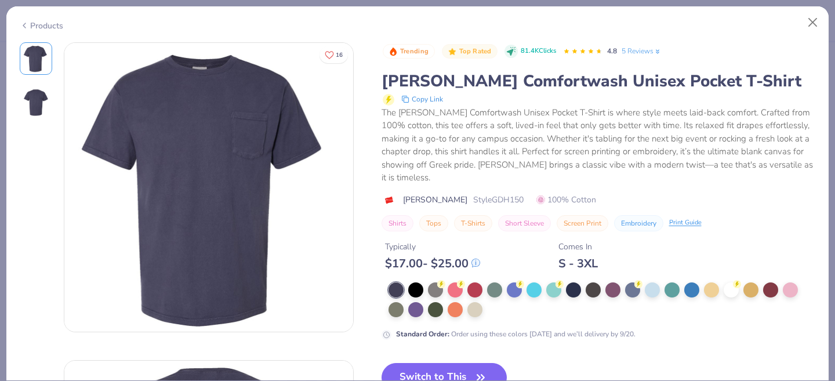
click at [34, 29] on div "Products" at bounding box center [417, 21] width 822 height 30
click at [46, 23] on div "Products" at bounding box center [41, 26] width 43 height 12
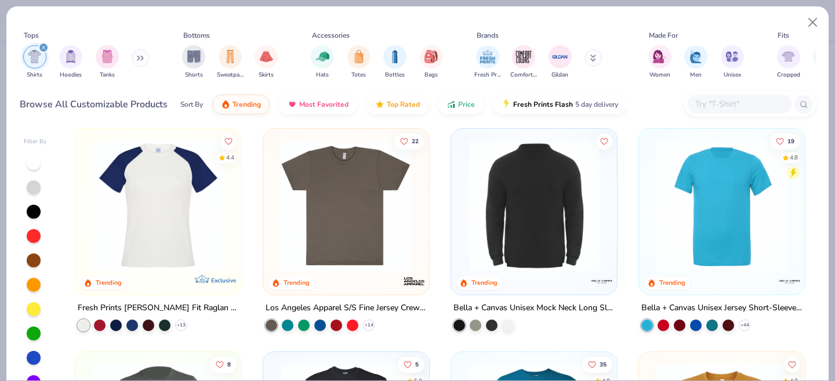
scroll to position [674, 0]
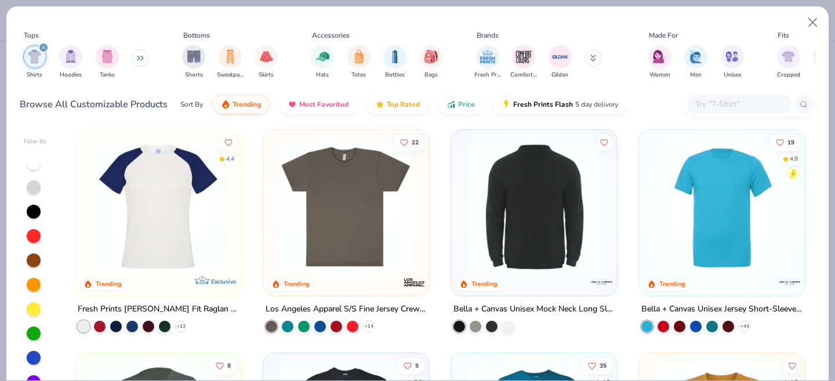
click at [359, 224] on img at bounding box center [346, 206] width 143 height 131
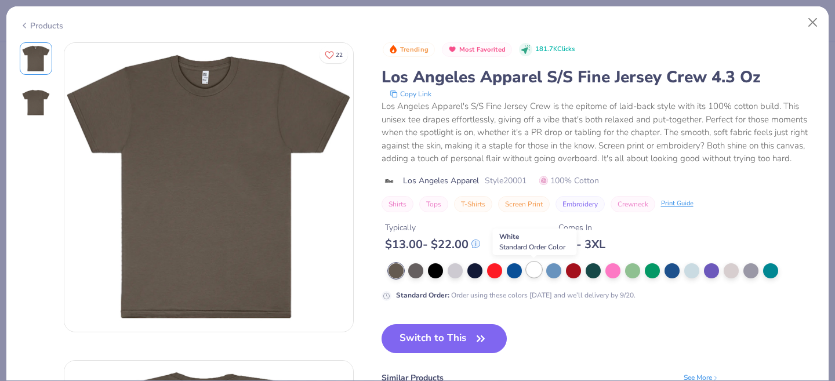
click at [529, 270] on div at bounding box center [533, 269] width 15 height 15
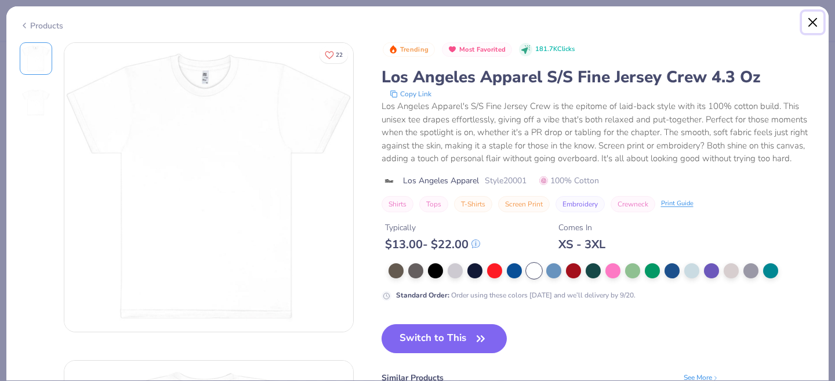
click at [813, 20] on button "Close" at bounding box center [813, 23] width 22 height 22
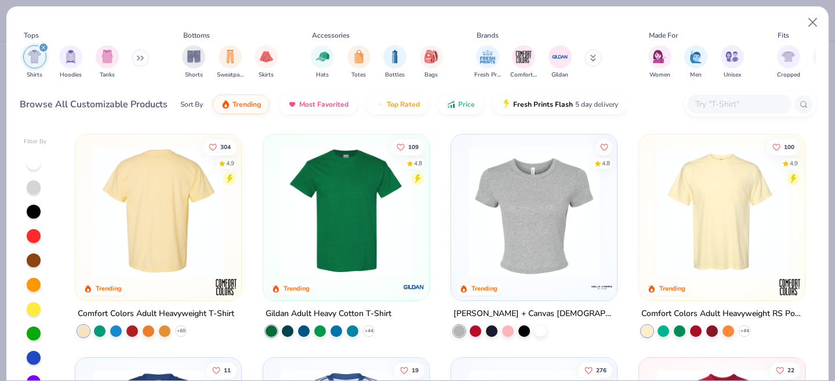
click at [88, 220] on img at bounding box center [16, 211] width 143 height 131
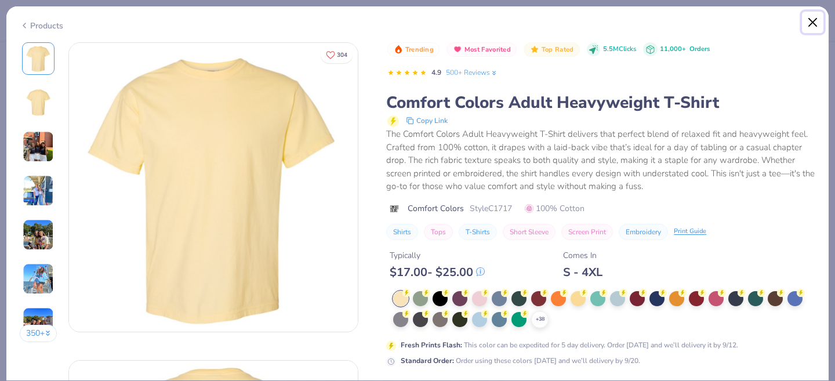
click at [809, 19] on button "Close" at bounding box center [813, 23] width 22 height 22
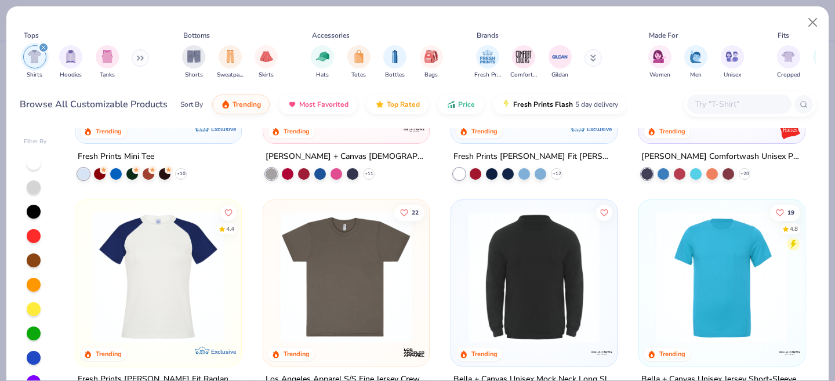
scroll to position [613, 0]
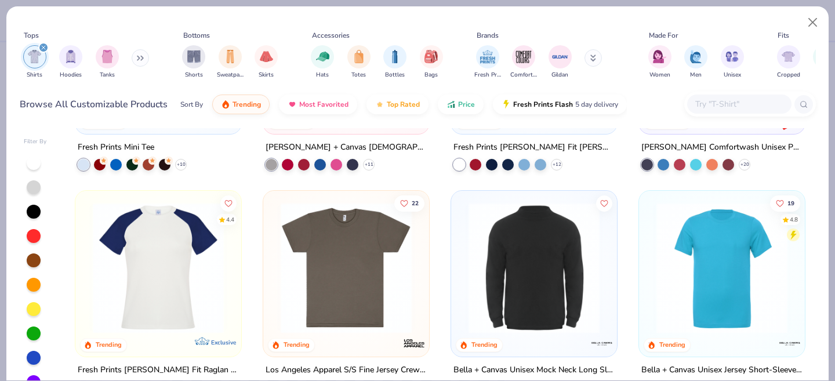
click at [340, 259] on img at bounding box center [346, 267] width 143 height 131
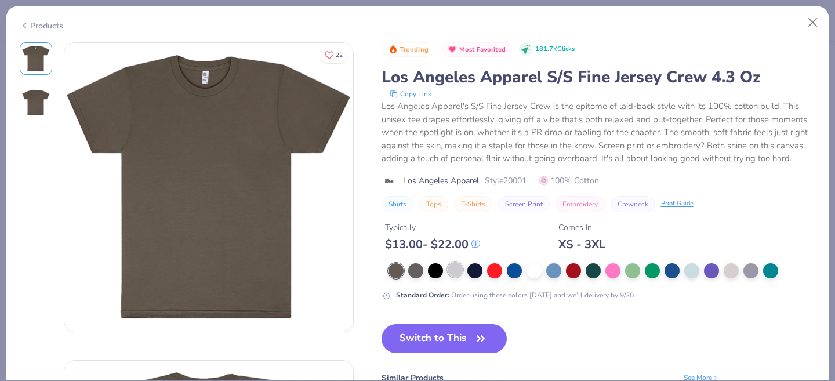
click at [454, 270] on div at bounding box center [455, 269] width 15 height 15
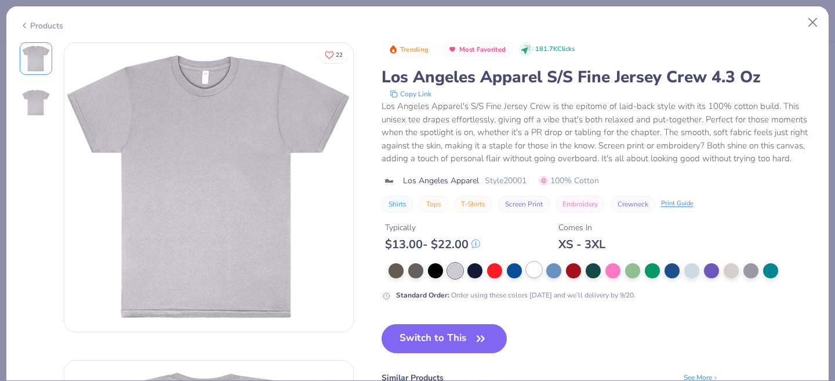
click at [536, 271] on div at bounding box center [533, 269] width 15 height 15
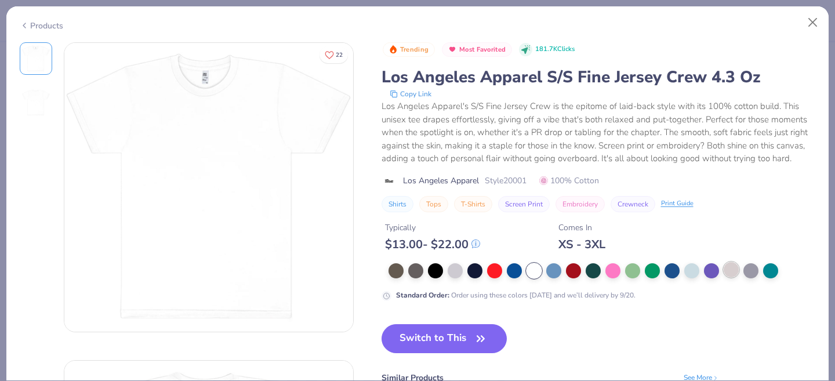
click at [729, 270] on div at bounding box center [731, 269] width 15 height 15
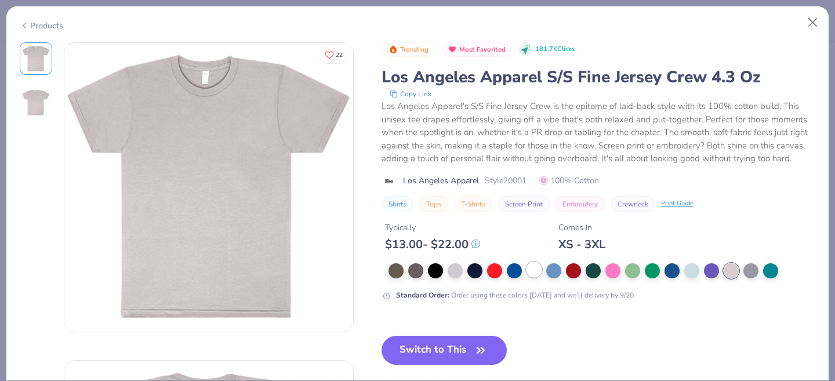
click at [531, 273] on div at bounding box center [533, 269] width 15 height 15
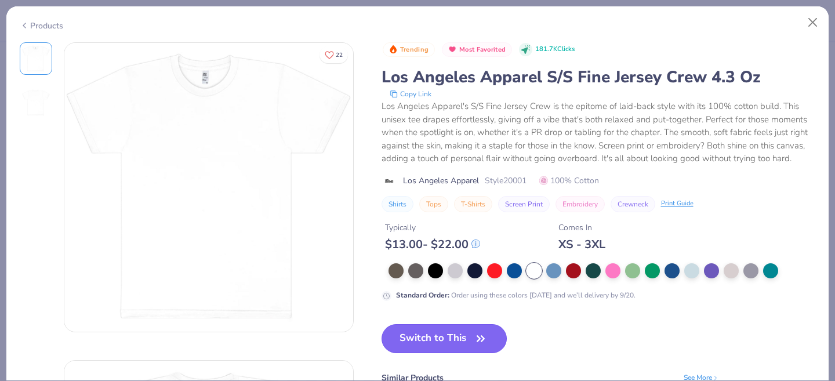
click at [464, 336] on button "Switch to This" at bounding box center [444, 338] width 126 height 29
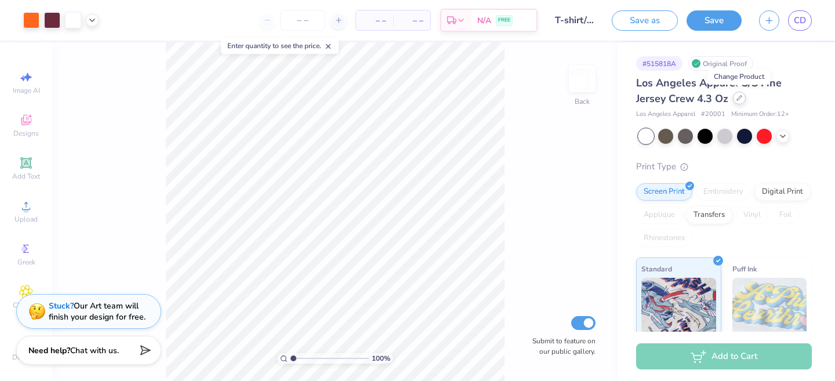
click at [738, 100] on icon at bounding box center [739, 98] width 5 height 5
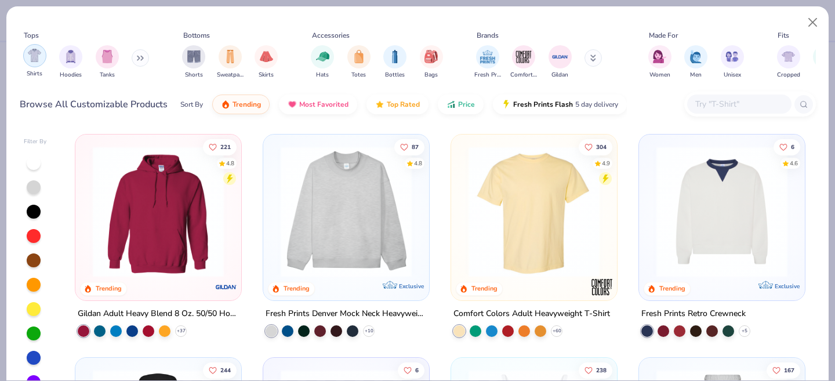
click at [28, 61] on img "filter for Shirts" at bounding box center [34, 55] width 13 height 13
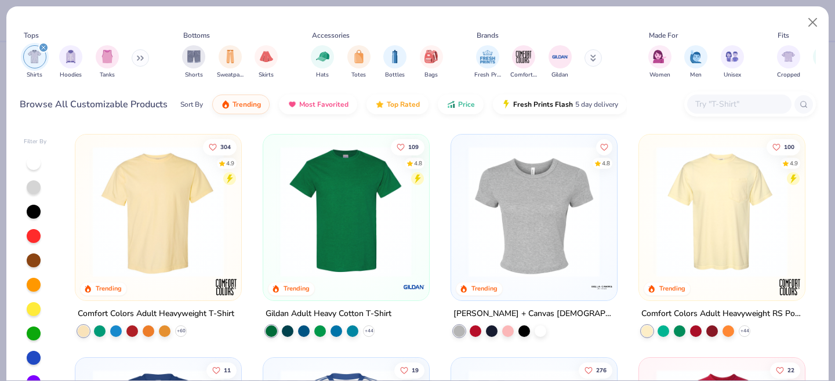
click at [368, 224] on div at bounding box center [203, 211] width 427 height 131
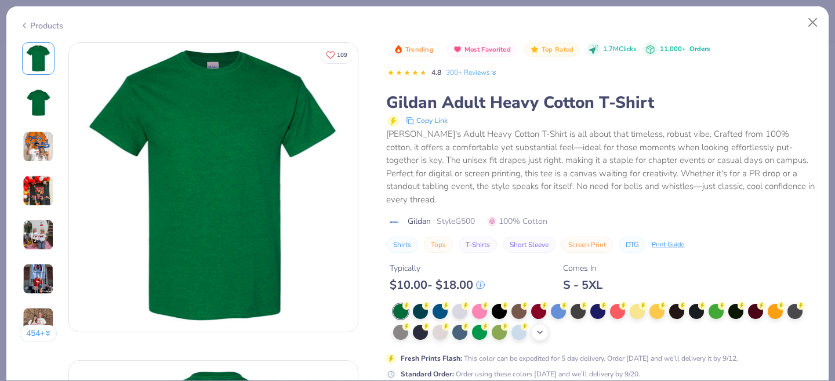
click at [541, 331] on polyline at bounding box center [539, 332] width 5 height 2
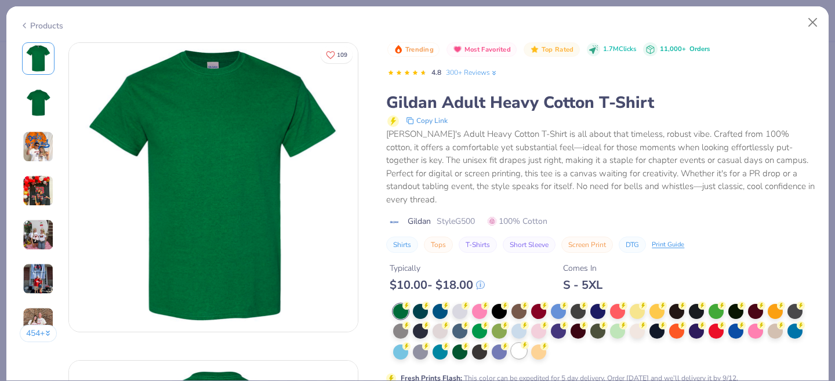
click at [520, 343] on div at bounding box center [518, 350] width 15 height 15
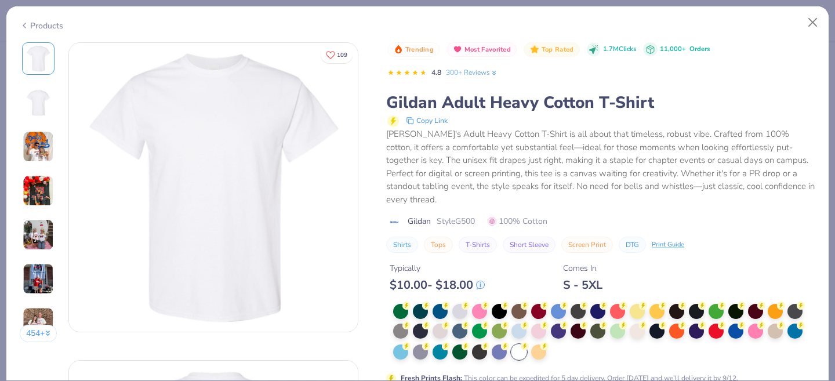
click at [28, 156] on img at bounding box center [38, 146] width 31 height 31
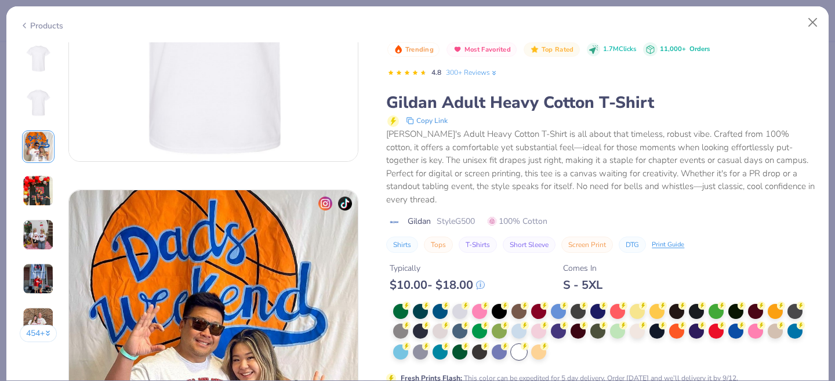
scroll to position [635, 0]
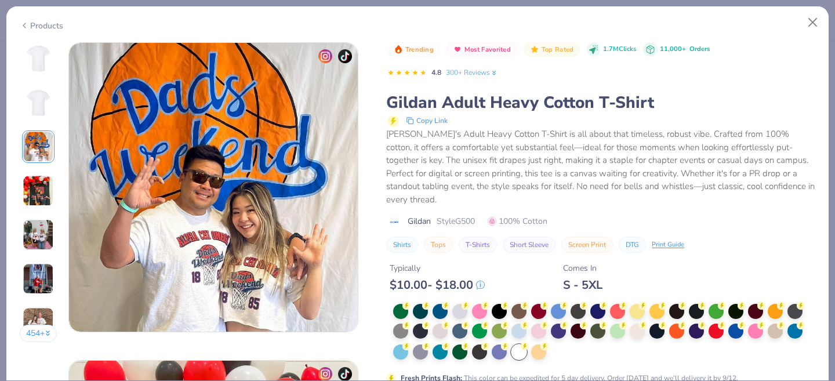
click at [45, 198] on img at bounding box center [38, 190] width 31 height 31
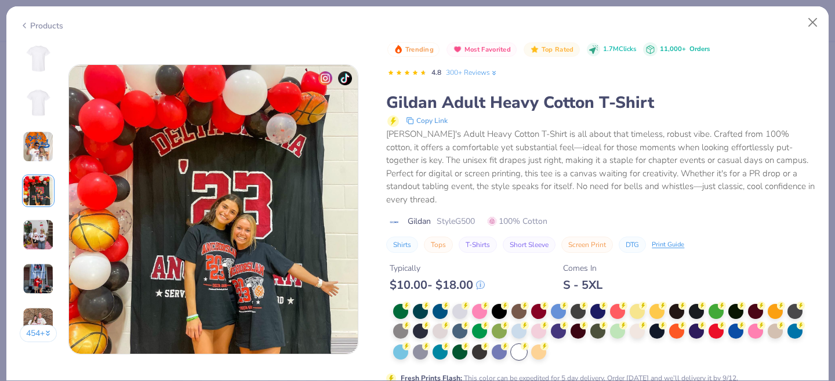
scroll to position [953, 0]
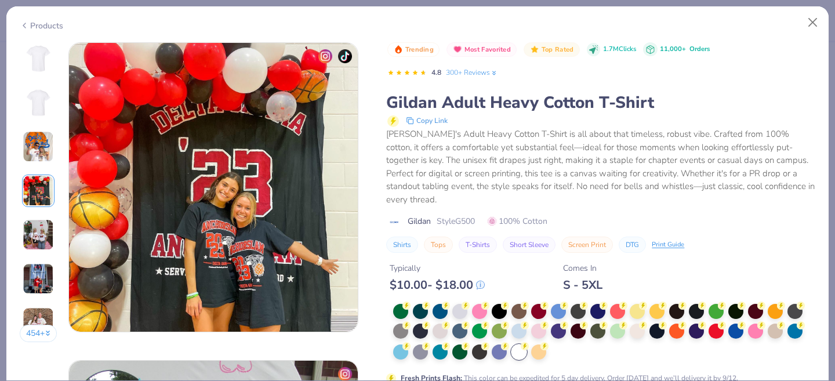
click at [38, 47] on img at bounding box center [38, 59] width 28 height 28
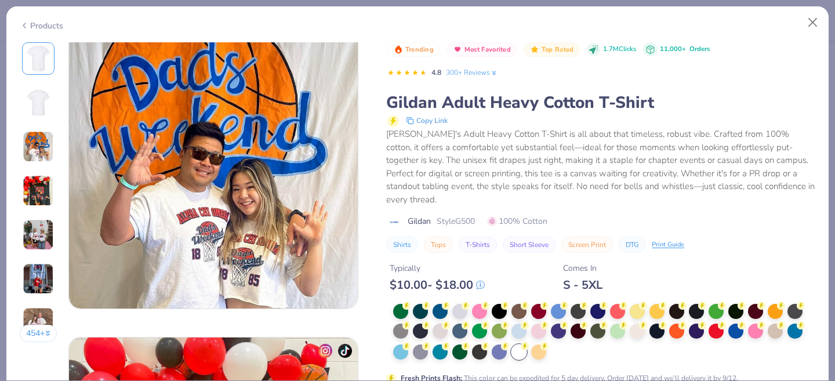
scroll to position [665, 0]
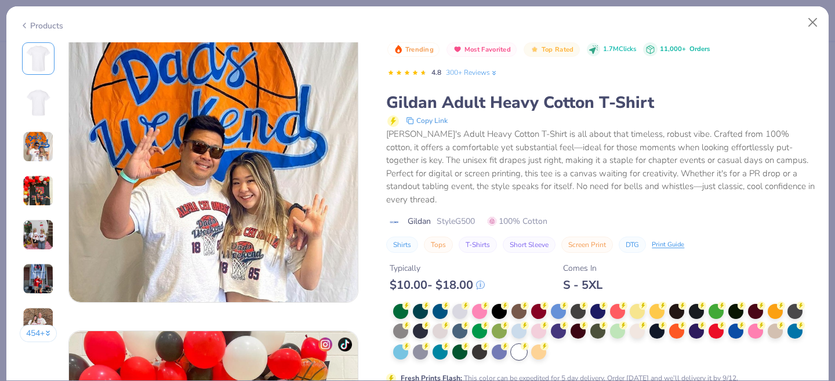
click at [695, 253] on div "Typically $ 10.00 - $ 18.00 Comes In S - 5XL" at bounding box center [600, 272] width 429 height 39
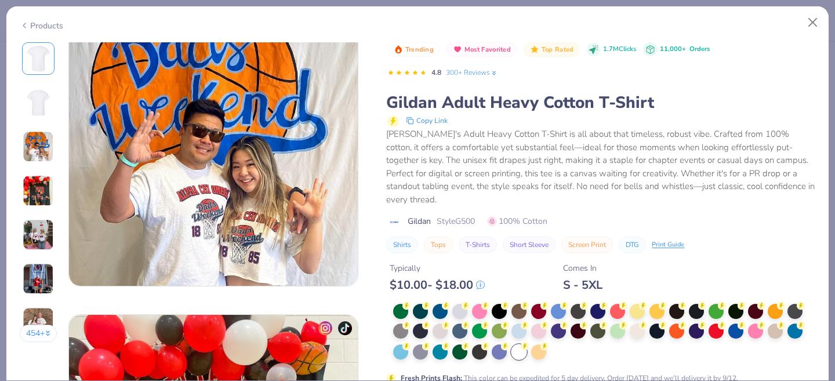
scroll to position [661, 0]
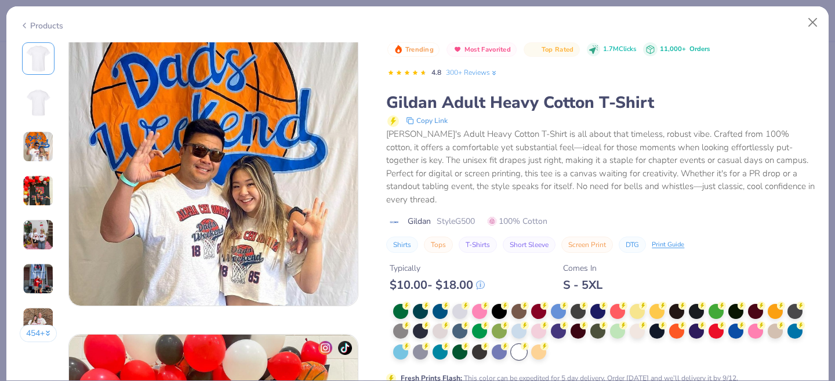
click at [522, 344] on div at bounding box center [518, 351] width 15 height 15
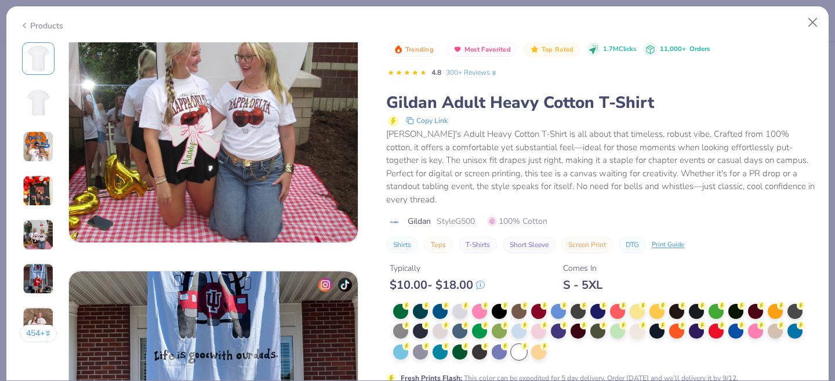
scroll to position [1422, 0]
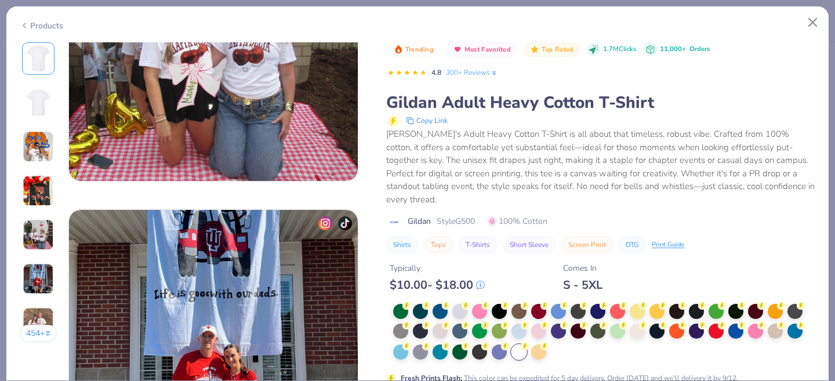
click at [43, 62] on img at bounding box center [38, 59] width 28 height 28
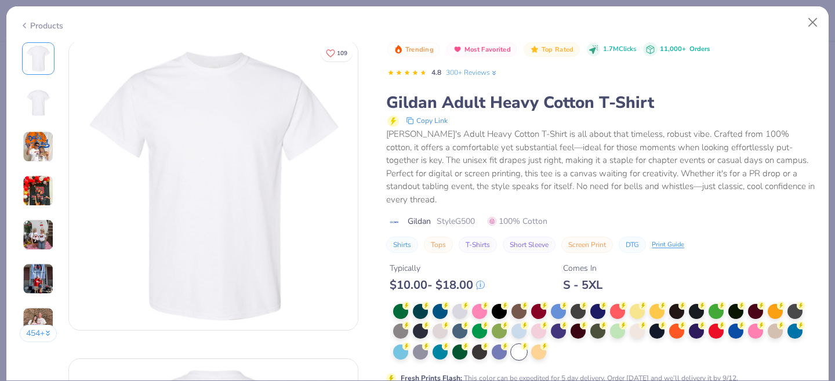
scroll to position [0, 0]
click at [730, 106] on div "Gildan Adult Heavy Cotton T-Shirt" at bounding box center [600, 103] width 429 height 22
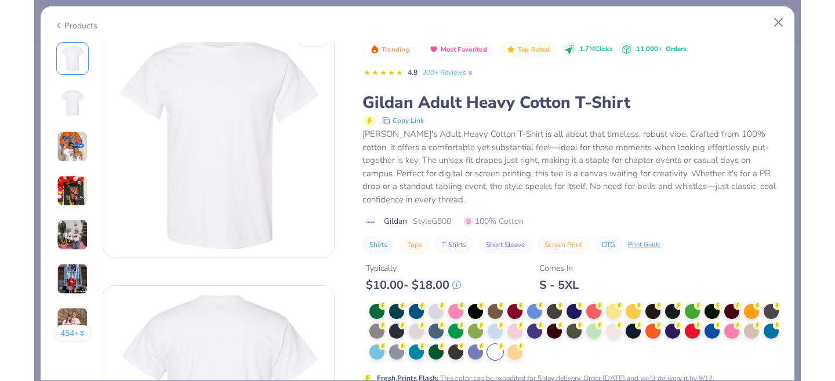
scroll to position [13, 0]
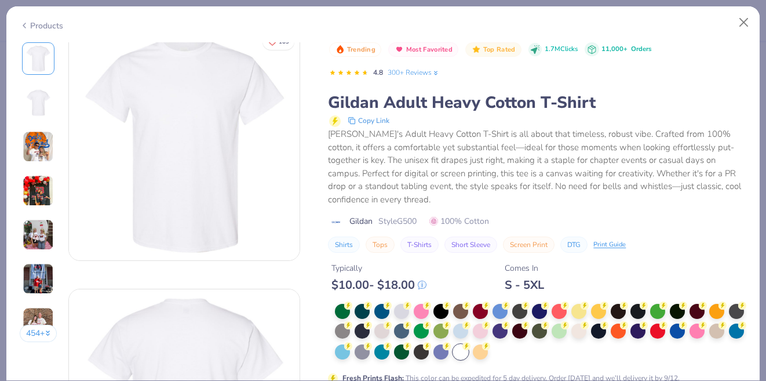
click at [764, 120] on div "Products 454 + 109 AA Alpha Chi Omega, The [GEOGRAPHIC_DATA][US_STATE] DU Delta…" at bounding box center [383, 190] width 766 height 381
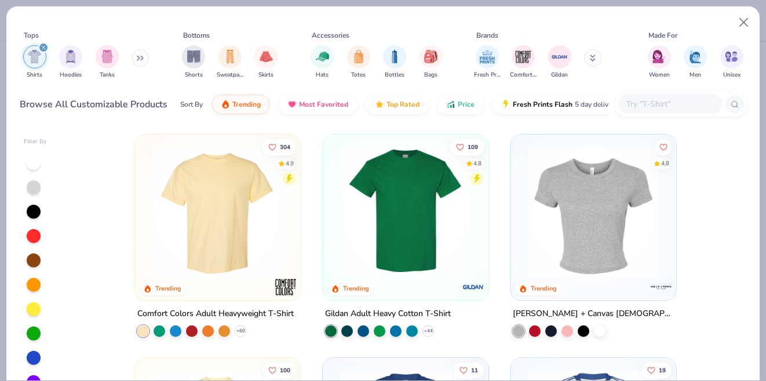
click at [407, 237] on img at bounding box center [406, 211] width 143 height 131
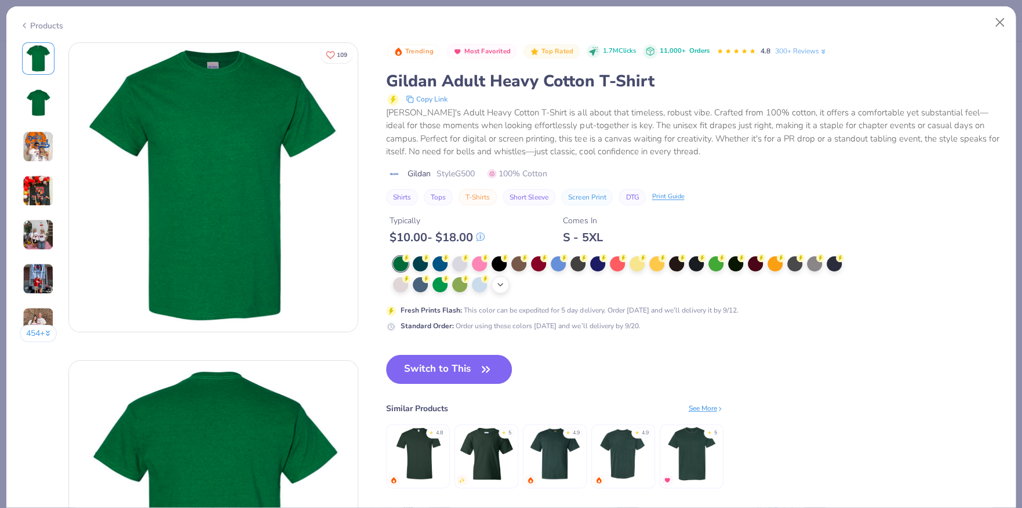
click at [502, 287] on icon at bounding box center [500, 284] width 9 height 9
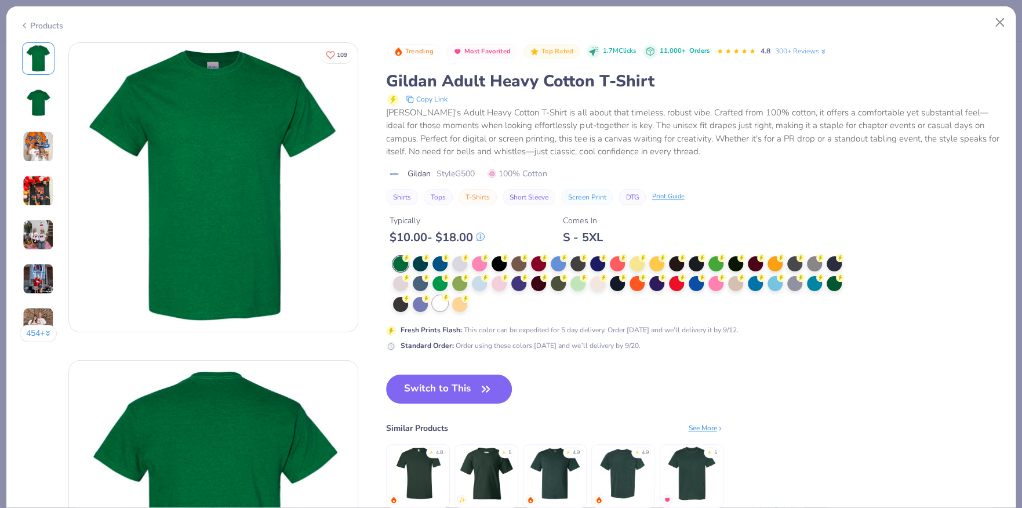
click at [446, 305] on div at bounding box center [439, 303] width 15 height 15
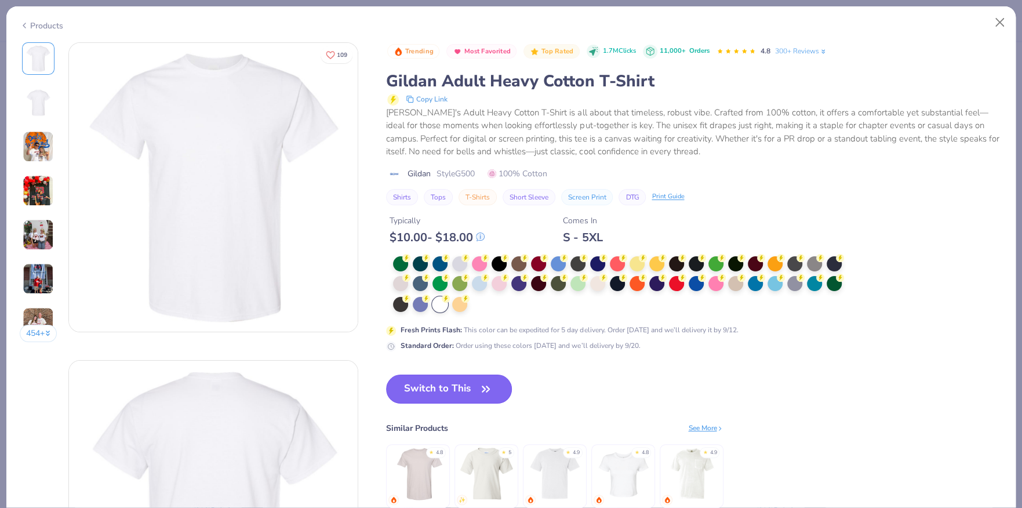
click at [444, 376] on button "Switch to This" at bounding box center [449, 389] width 126 height 29
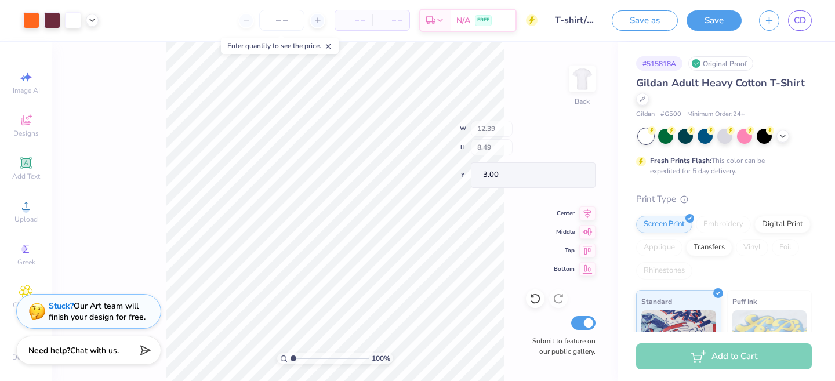
type input "3.00"
drag, startPoint x: 730, startPoint y: 20, endPoint x: 505, endPoint y: 98, distance: 238.2
click at [729, 20] on button "Save" at bounding box center [713, 20] width 55 height 20
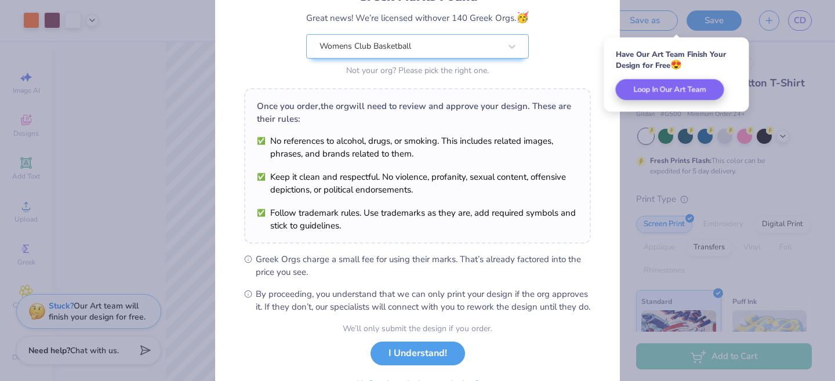
scroll to position [162, 0]
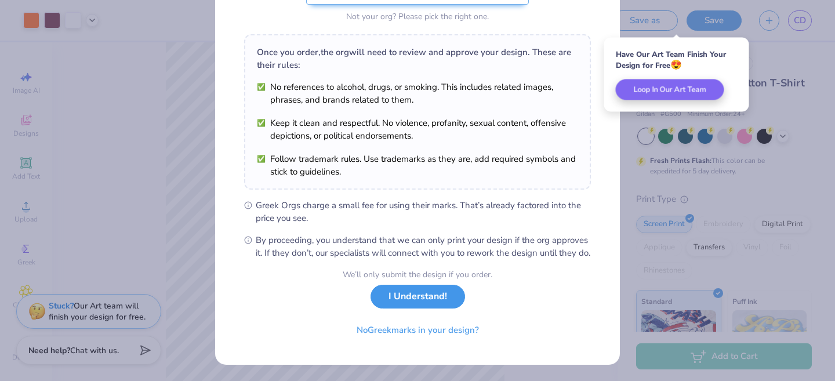
click at [437, 301] on button "I Understand!" at bounding box center [417, 297] width 94 height 24
select select "Member apparel for registered Student Organization / Department / School"
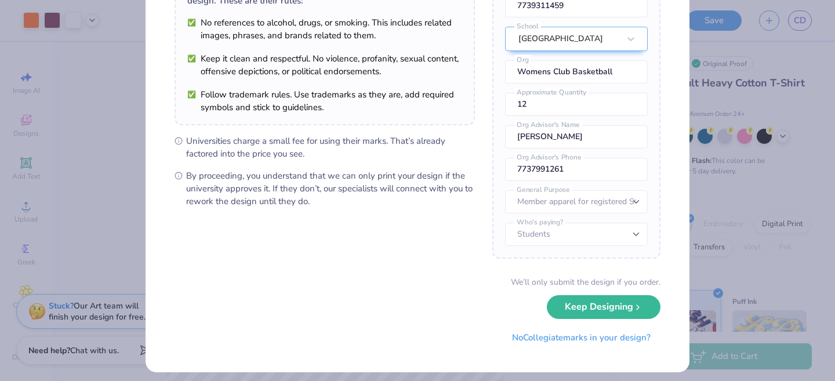
scroll to position [123, 0]
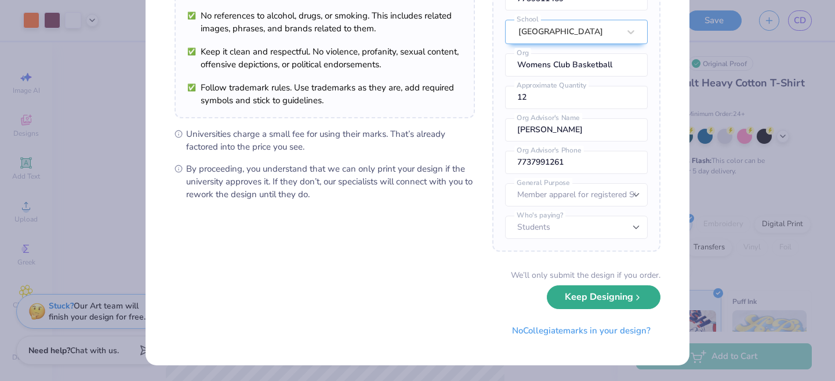
click at [572, 299] on button "Keep Designing" at bounding box center [604, 297] width 114 height 24
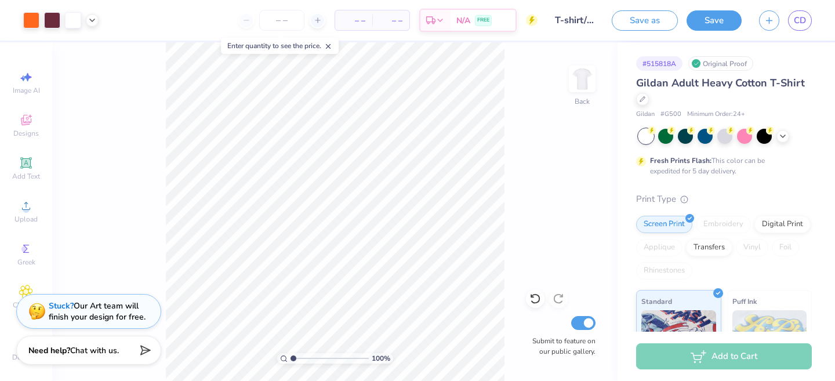
scroll to position [0, 0]
click at [800, 20] on span "CD" at bounding box center [800, 20] width 12 height 13
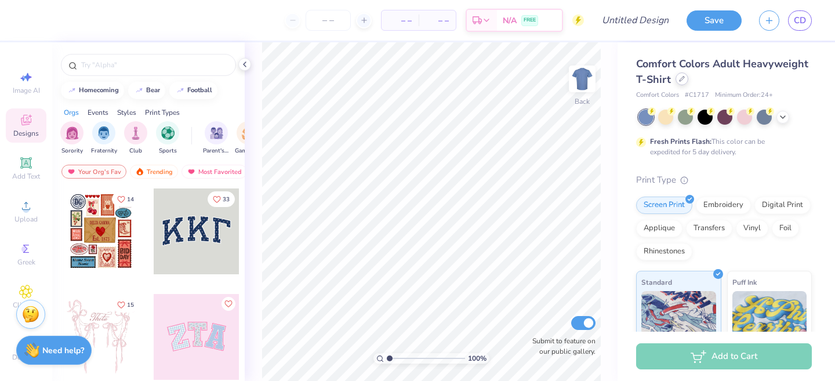
click at [678, 83] on div at bounding box center [681, 78] width 13 height 13
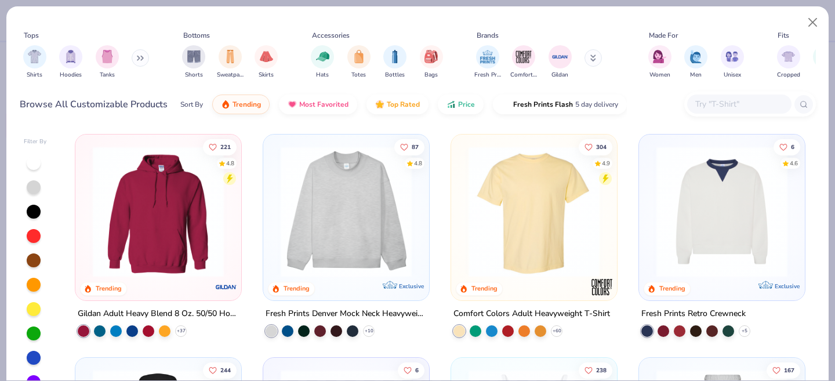
click at [147, 61] on button at bounding box center [140, 57] width 17 height 17
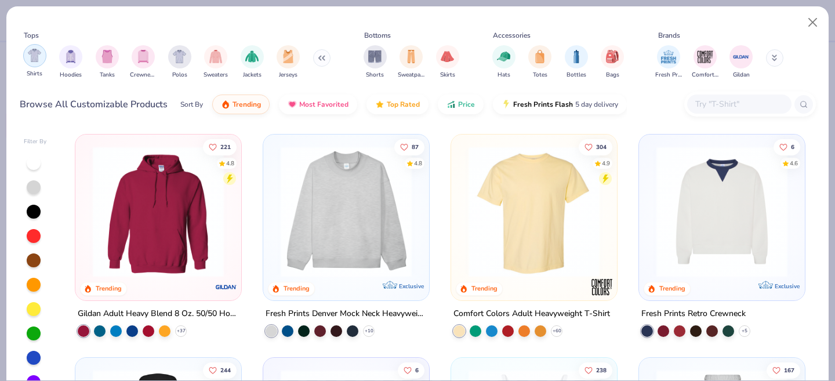
click at [32, 48] on div "filter for Shirts" at bounding box center [34, 55] width 23 height 23
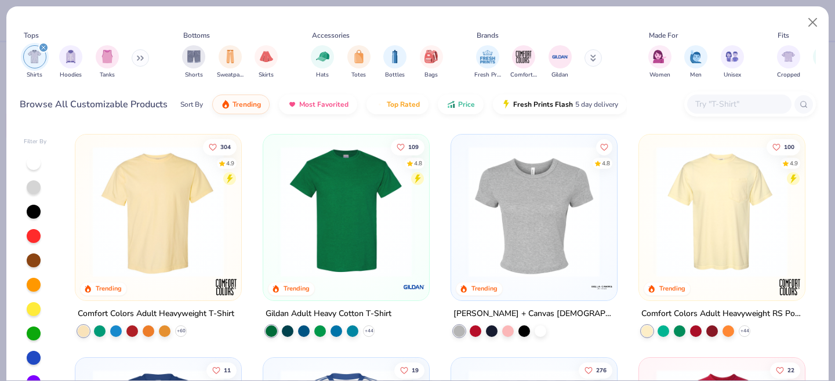
click at [327, 219] on img at bounding box center [346, 211] width 143 height 131
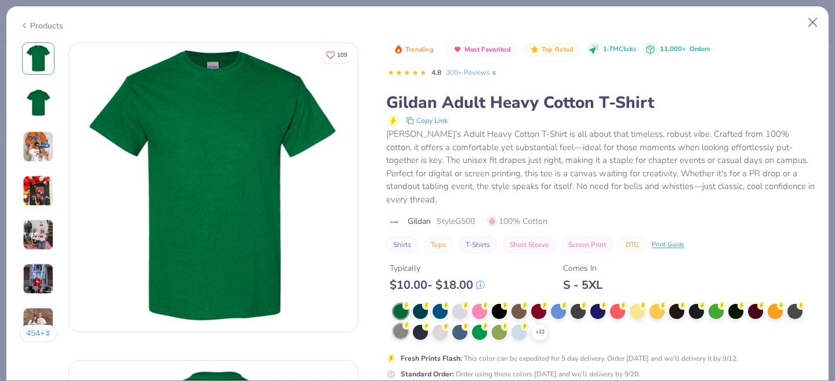
click at [401, 323] on div at bounding box center [400, 330] width 15 height 15
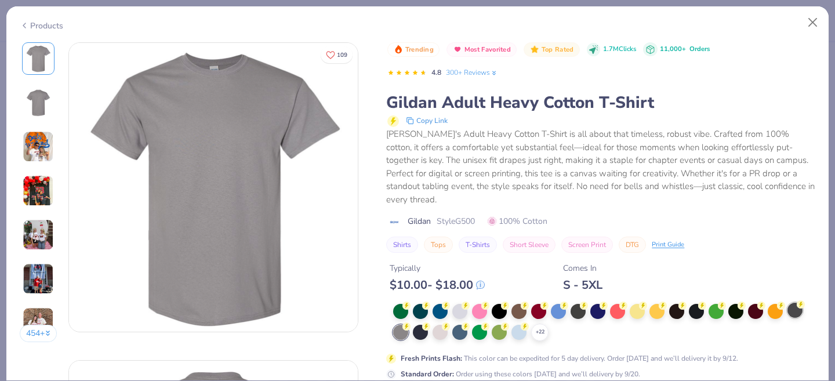
click at [798, 303] on div at bounding box center [794, 310] width 15 height 15
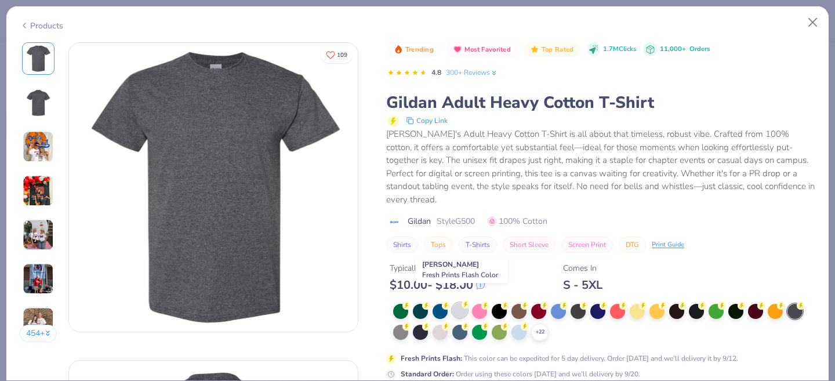
click at [460, 303] on div at bounding box center [459, 310] width 15 height 15
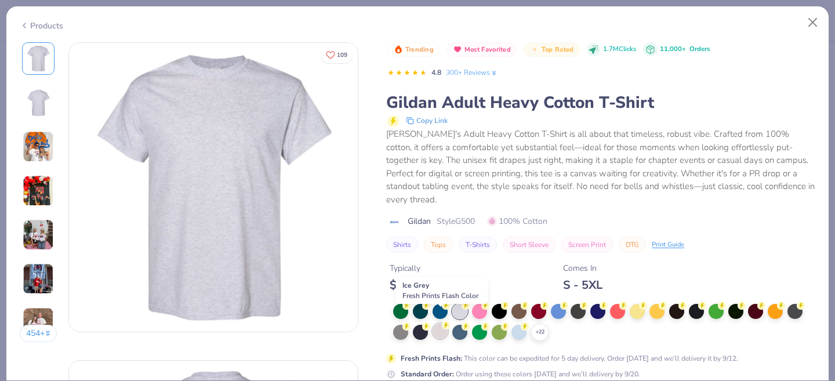
click at [444, 323] on div at bounding box center [439, 330] width 15 height 15
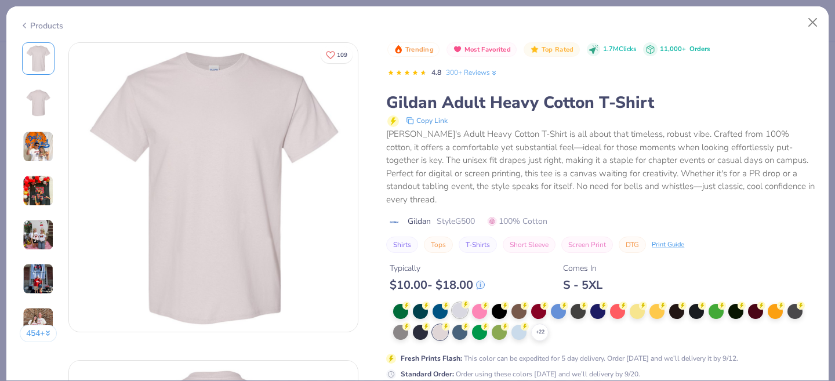
click at [461, 303] on div at bounding box center [459, 310] width 15 height 15
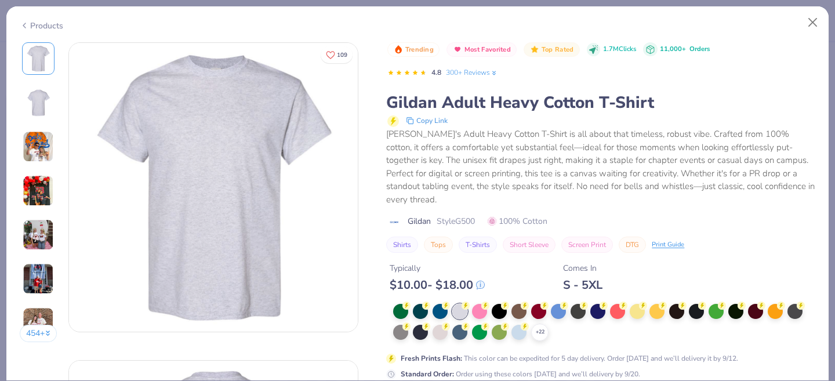
type textarea "x"
